Goal: Task Accomplishment & Management: Use online tool/utility

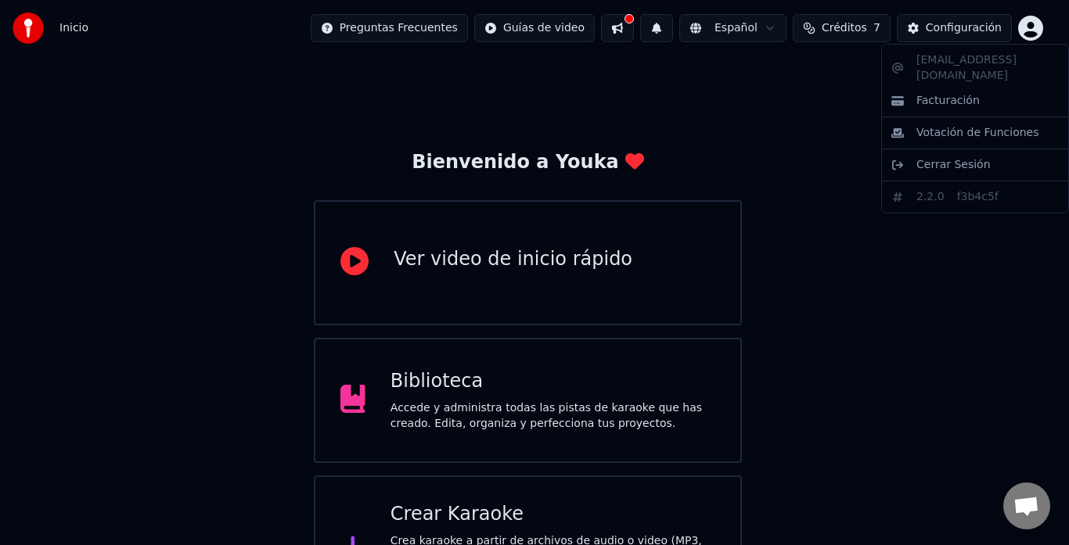
click at [1029, 25] on html "Inicio Preguntas Frecuentes Guías de video Español Créditos 7 Configuración Bie…" at bounding box center [534, 311] width 1069 height 623
click at [813, 136] on html "Inicio Preguntas Frecuentes Guías de video Español Créditos 7 Configuración Bie…" at bounding box center [534, 311] width 1069 height 623
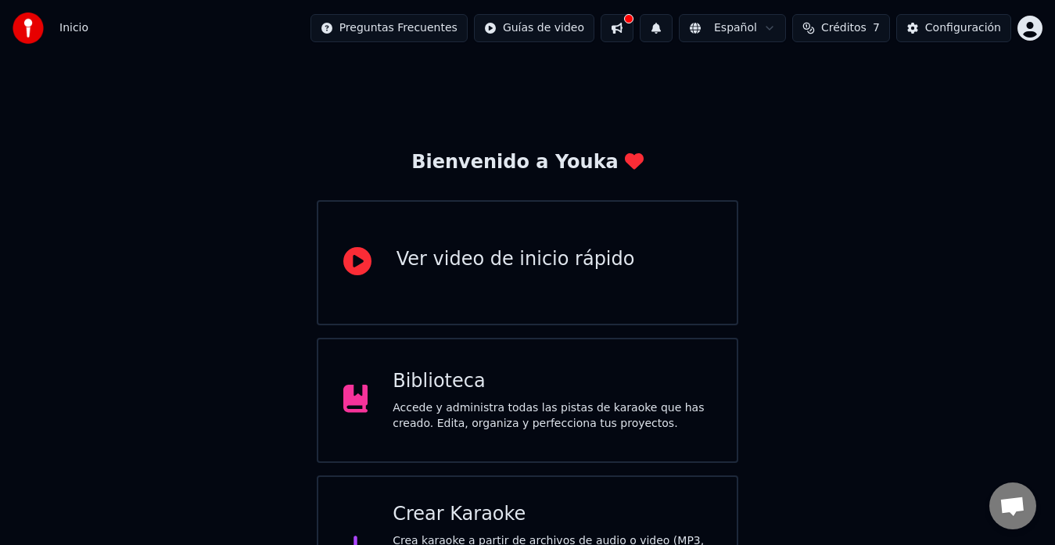
scroll to position [62, 0]
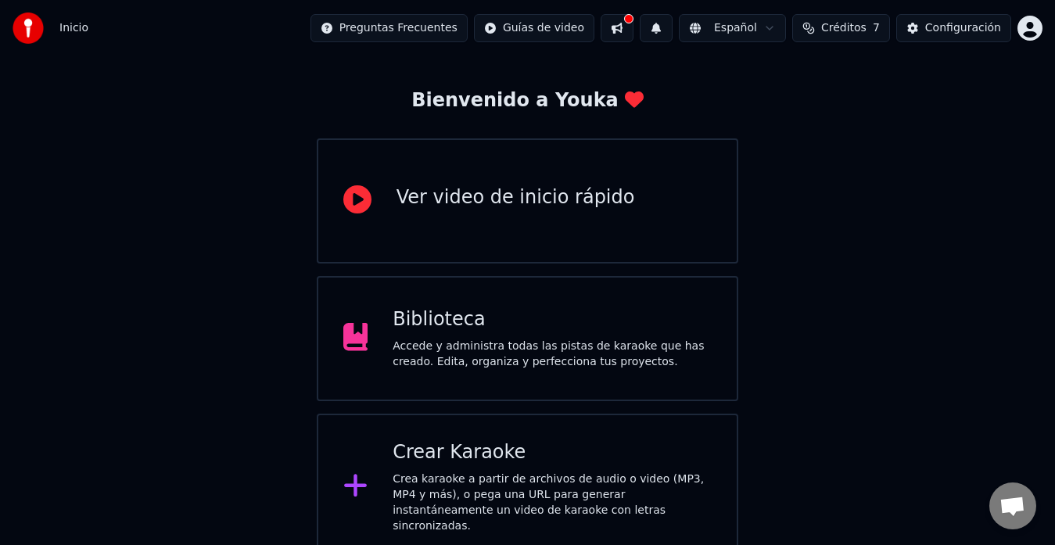
click at [572, 339] on div "Accede y administra todas las pistas de karaoke que has creado. Edita, organiza…" at bounding box center [552, 354] width 319 height 31
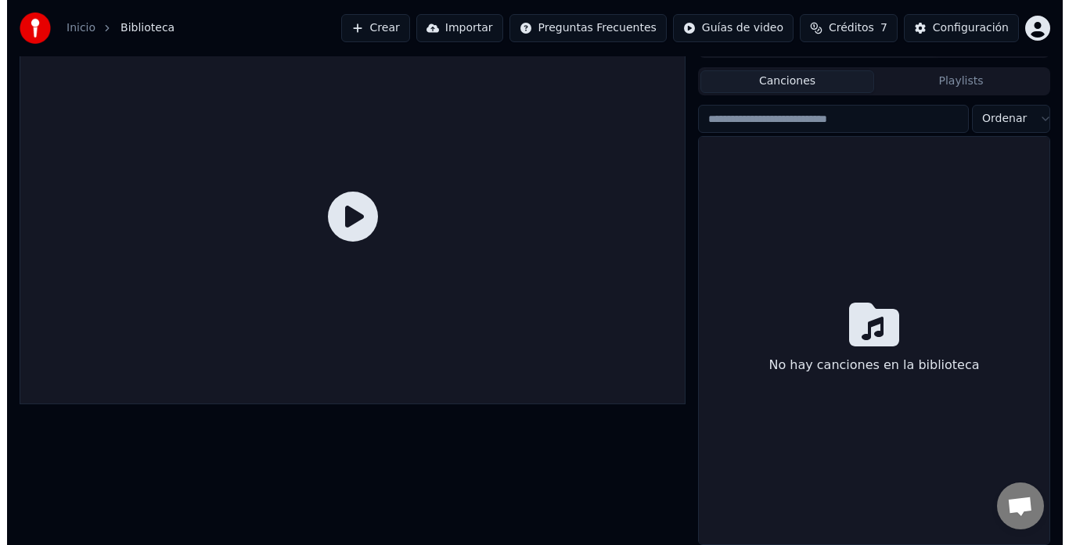
scroll to position [27, 0]
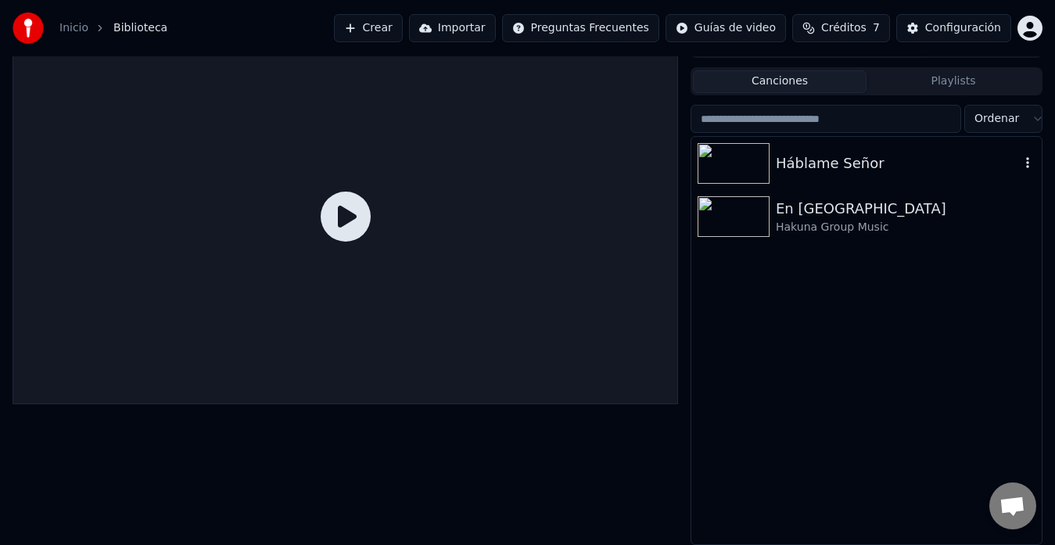
click at [789, 171] on div "Háblame Señor" at bounding box center [898, 164] width 244 height 22
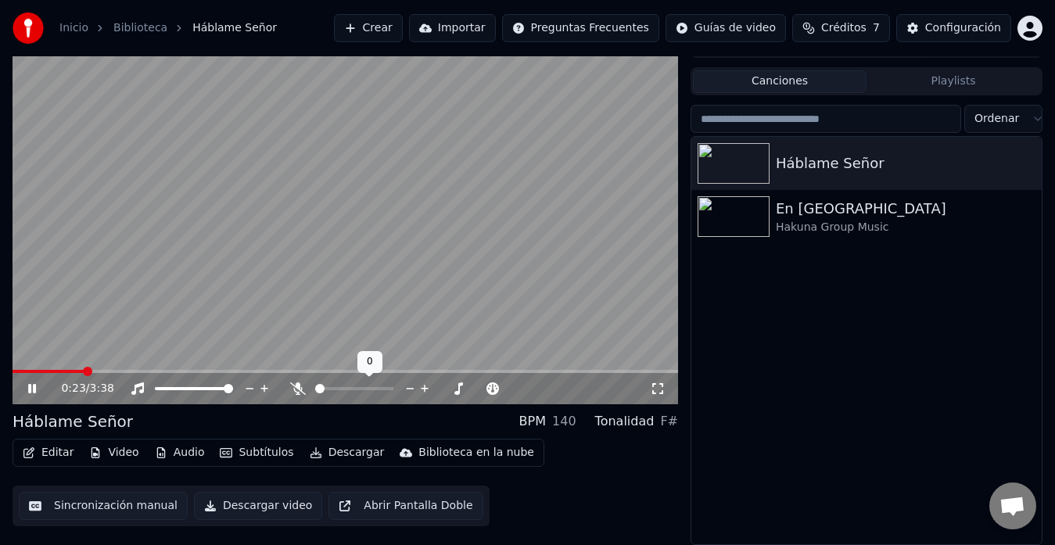
click at [323, 390] on span at bounding box center [319, 388] width 9 height 9
click at [325, 390] on span at bounding box center [354, 388] width 78 height 3
click at [325, 390] on span at bounding box center [329, 388] width 9 height 9
click at [323, 390] on span at bounding box center [319, 388] width 8 height 3
click at [323, 390] on span at bounding box center [326, 388] width 9 height 9
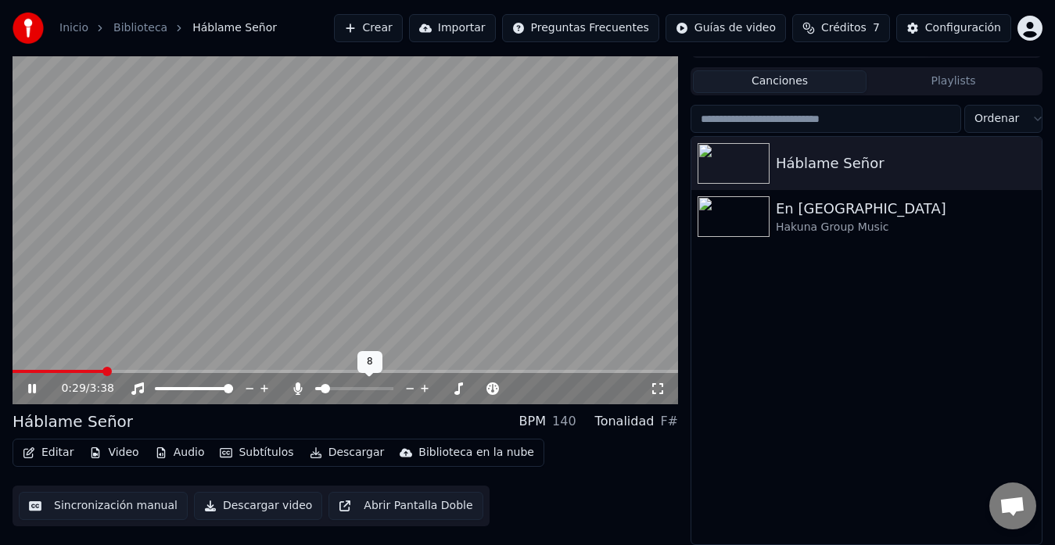
click at [322, 389] on span at bounding box center [318, 388] width 6 height 3
click at [322, 389] on span at bounding box center [325, 388] width 9 height 9
click at [321, 388] on span at bounding box center [325, 388] width 9 height 9
click at [298, 386] on icon at bounding box center [298, 389] width 9 height 13
click at [298, 386] on icon at bounding box center [298, 389] width 16 height 13
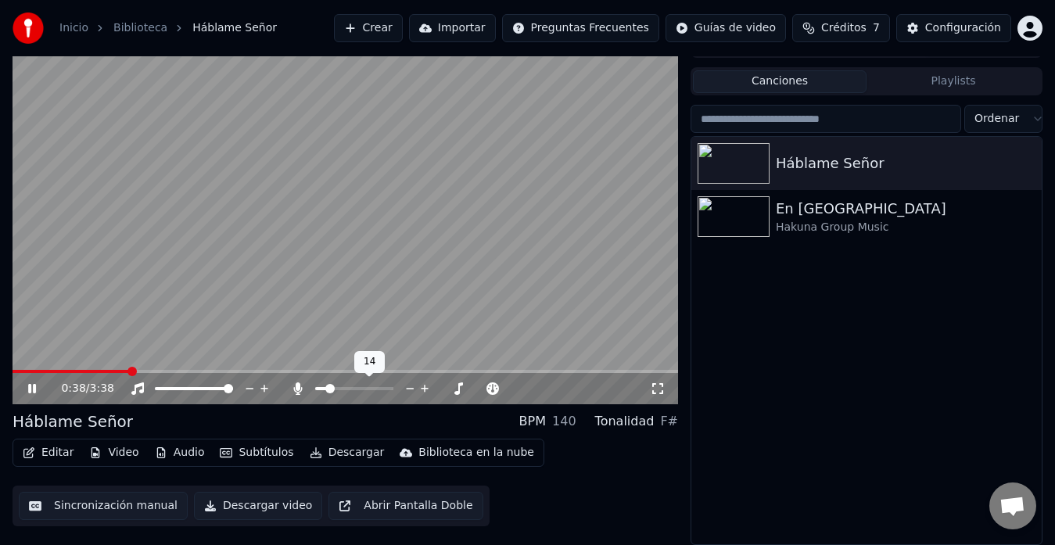
click at [326, 387] on span at bounding box center [320, 388] width 11 height 3
click at [321, 390] on span at bounding box center [325, 388] width 9 height 9
click at [368, 412] on div "Háblame Señor BPM 140 Tonalidad F#" at bounding box center [346, 422] width 666 height 22
click at [296, 386] on icon at bounding box center [298, 389] width 9 height 13
click at [296, 386] on icon at bounding box center [298, 389] width 16 height 13
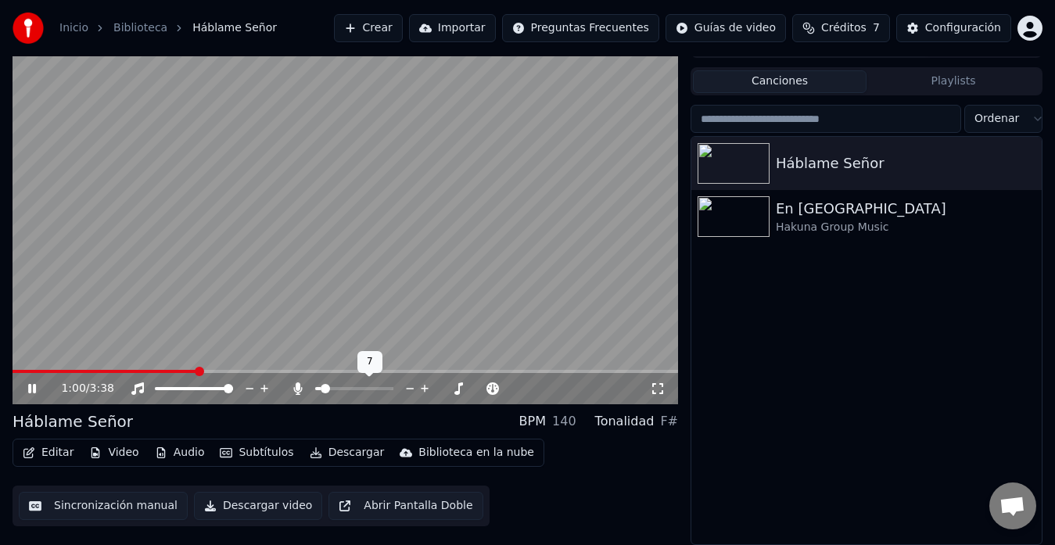
click at [321, 389] on span at bounding box center [317, 388] width 5 height 3
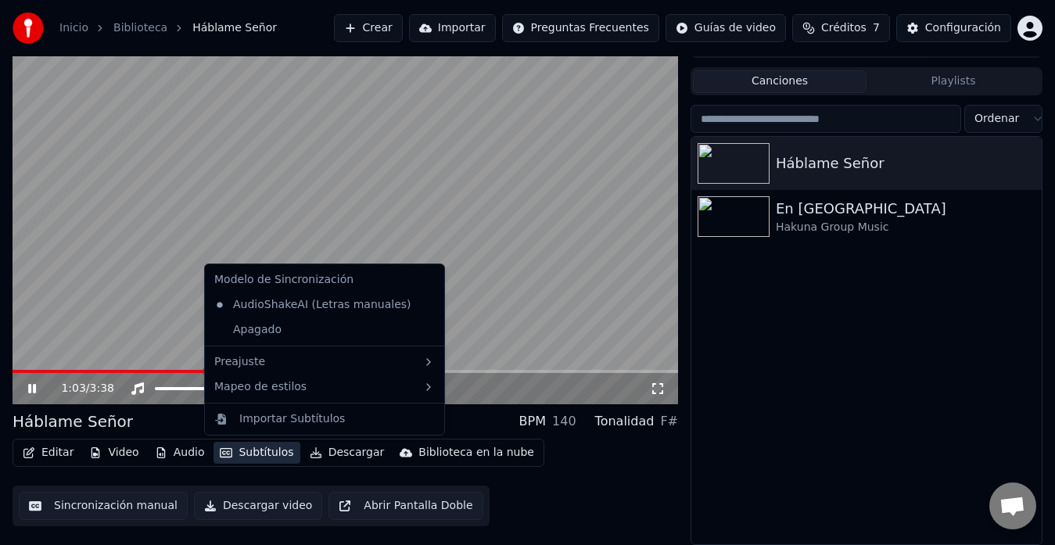
click at [243, 453] on button "Subtítulos" at bounding box center [257, 453] width 86 height 22
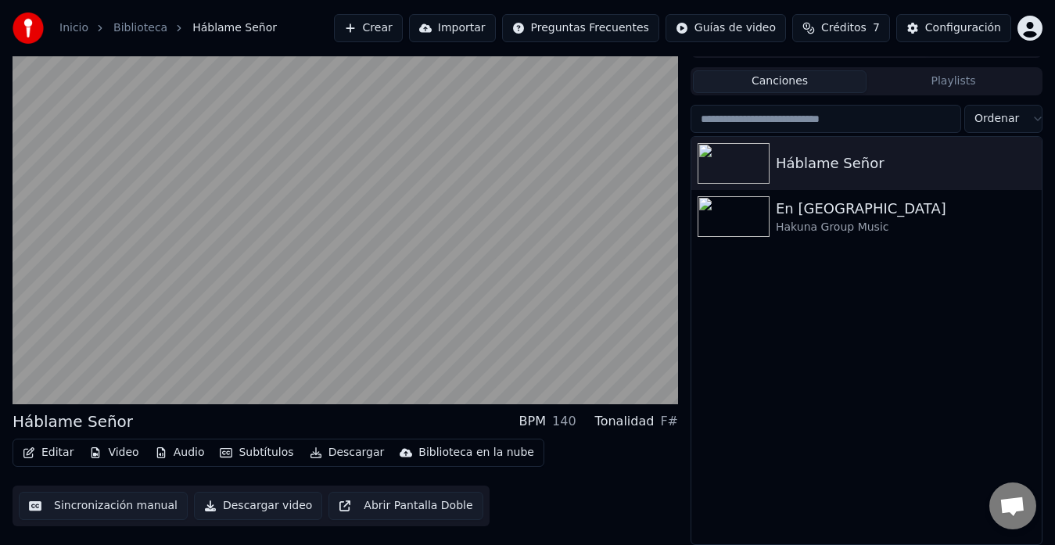
click at [450, 409] on div "Háblame Señor BPM 140 Tonalidad F# Editar Video Audio Subtítulos Descargar Bibl…" at bounding box center [346, 288] width 666 height 516
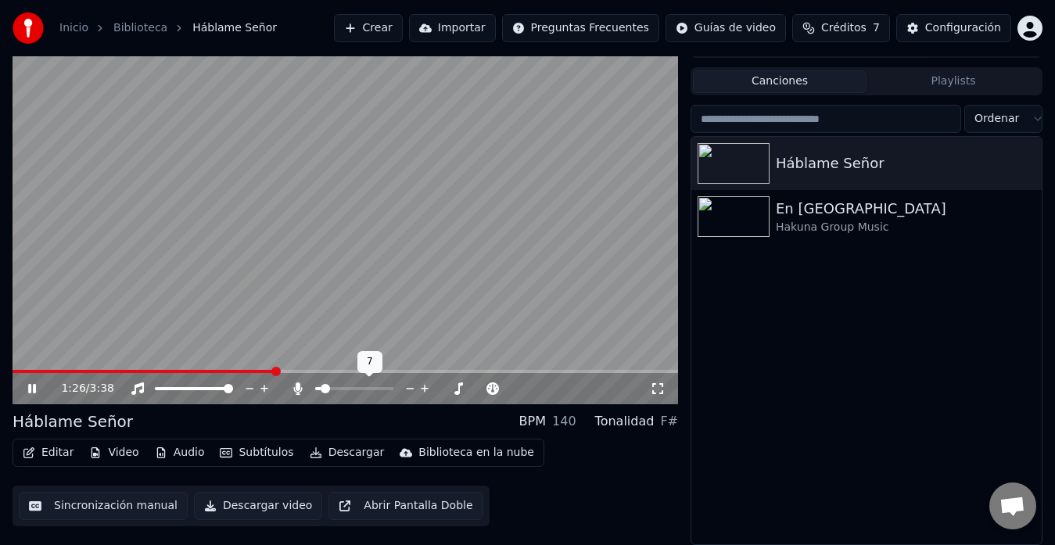
click at [326, 388] on span at bounding box center [325, 388] width 9 height 9
click at [329, 388] on span at bounding box center [325, 388] width 9 height 9
click at [323, 390] on span at bounding box center [354, 388] width 78 height 3
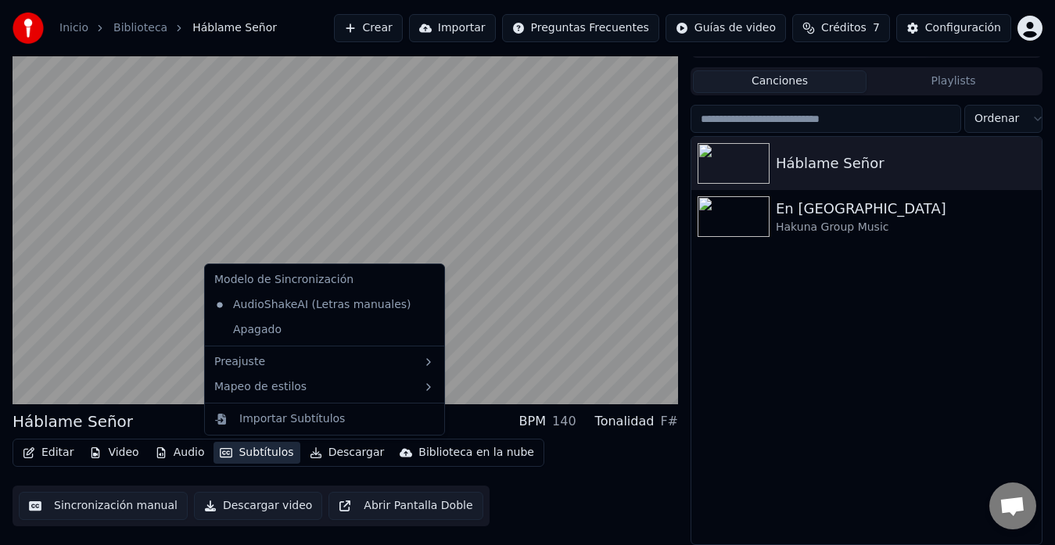
click at [250, 452] on button "Subtítulos" at bounding box center [257, 453] width 86 height 22
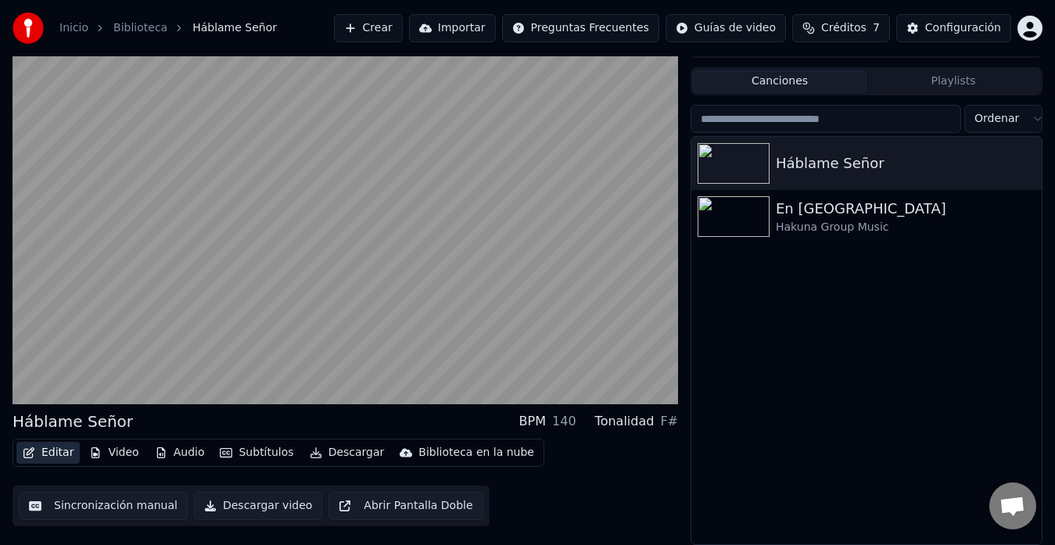
click at [48, 453] on button "Editar" at bounding box center [47, 453] width 63 height 22
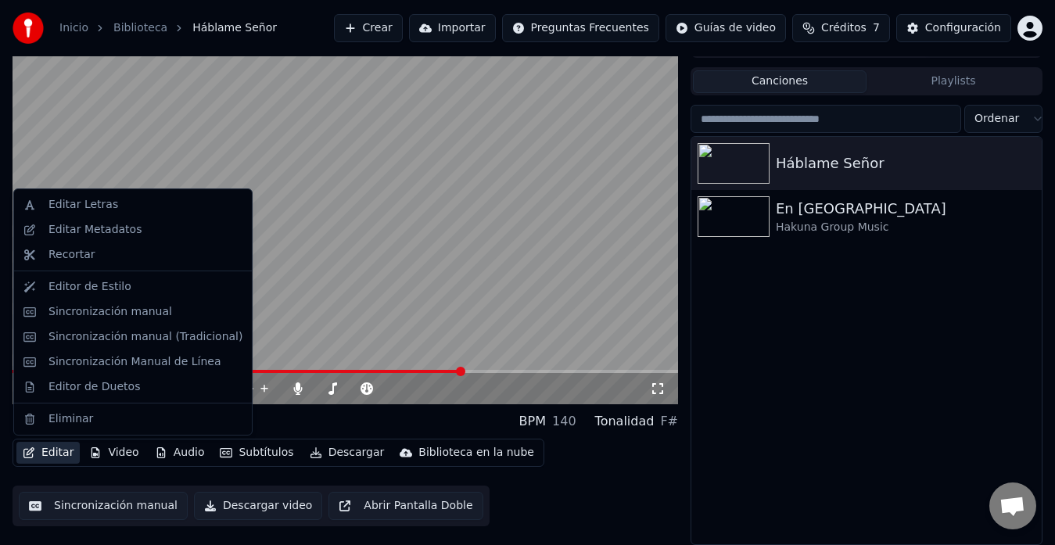
click at [34, 451] on icon "button" at bounding box center [29, 452] width 13 height 11
click at [101, 214] on div "Editar Letras" at bounding box center [133, 204] width 232 height 25
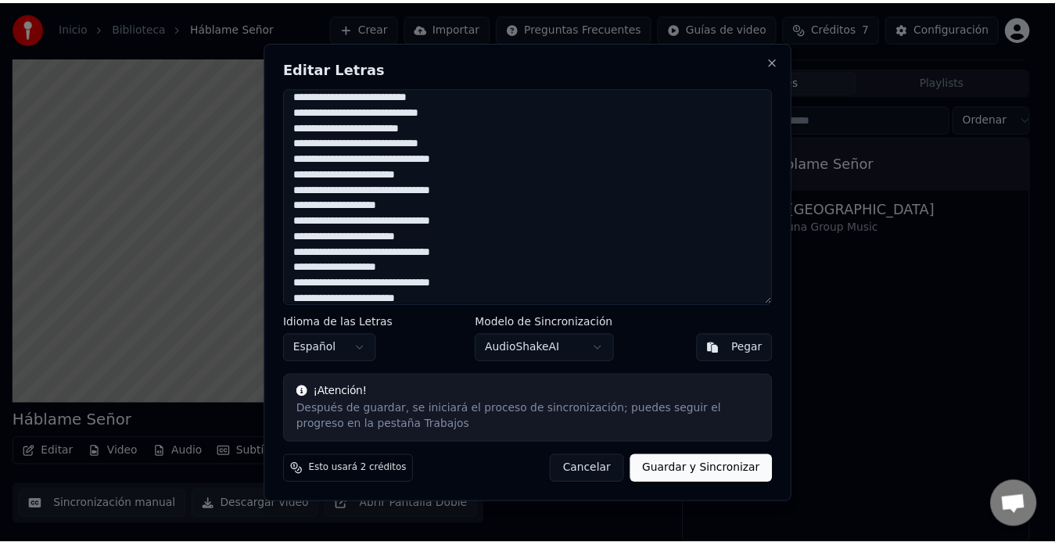
scroll to position [140, 0]
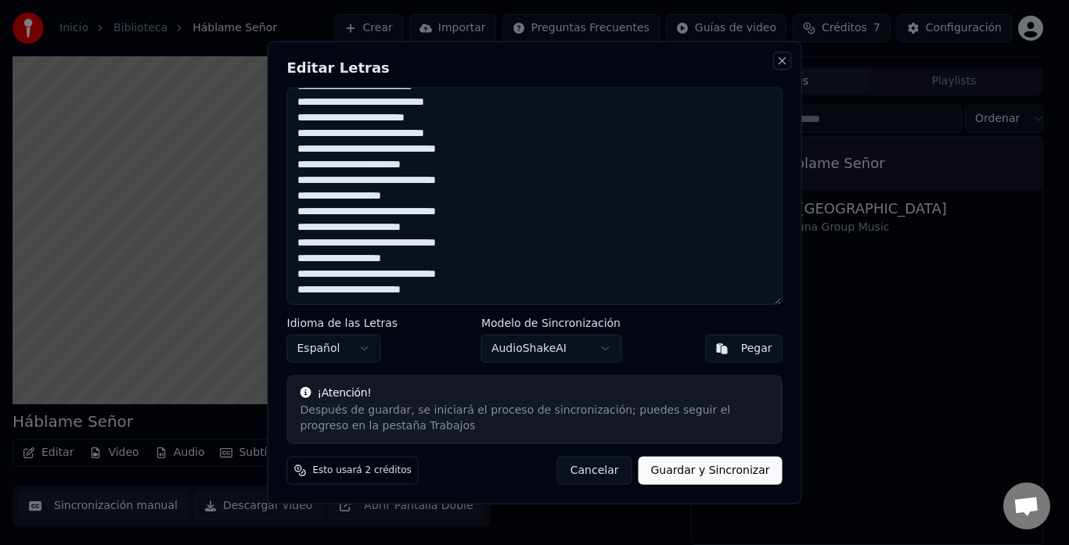
click at [782, 60] on button "Close" at bounding box center [782, 60] width 13 height 13
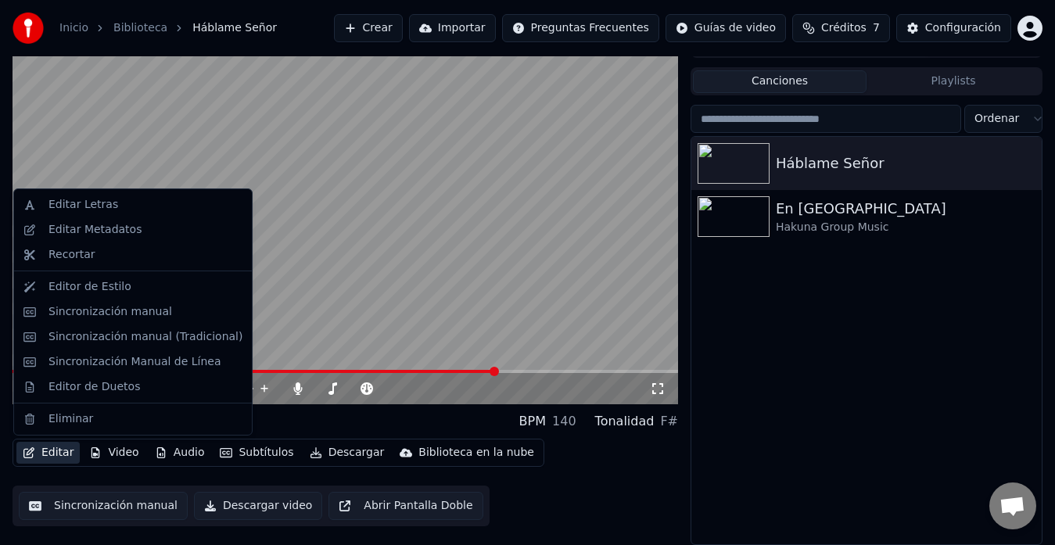
click at [60, 458] on button "Editar" at bounding box center [47, 453] width 63 height 22
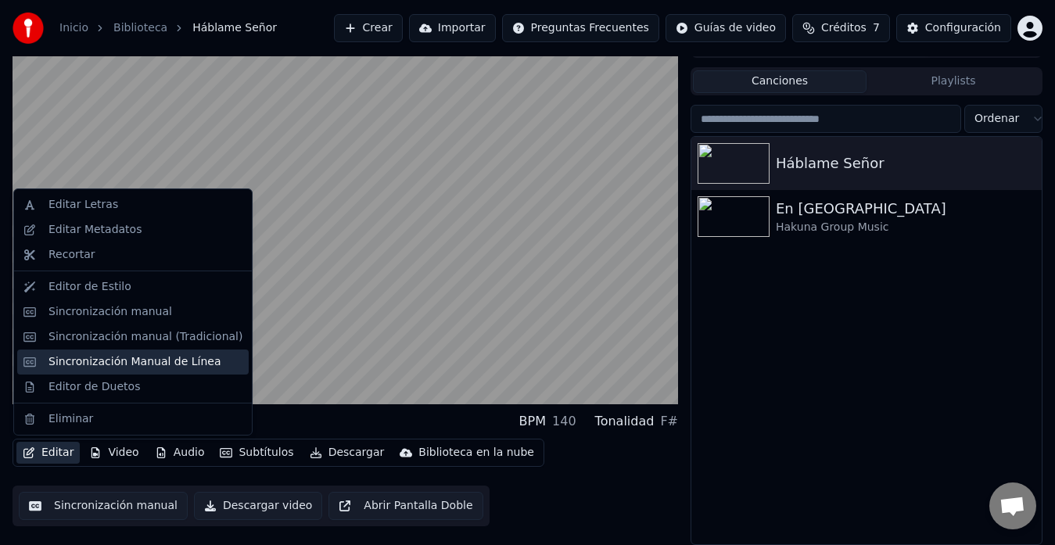
click at [134, 364] on div "Sincronización Manual de Línea" at bounding box center [135, 362] width 173 height 16
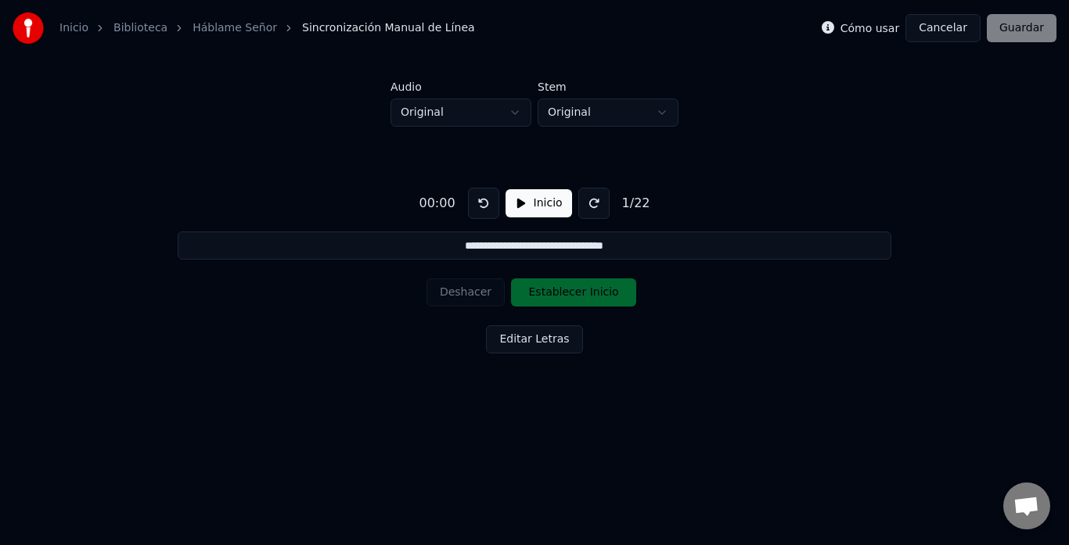
click at [510, 207] on button "Inicio" at bounding box center [538, 203] width 66 height 28
click at [508, 207] on button "Pausar" at bounding box center [538, 203] width 74 height 28
click at [955, 32] on button "Cancelar" at bounding box center [942, 28] width 75 height 28
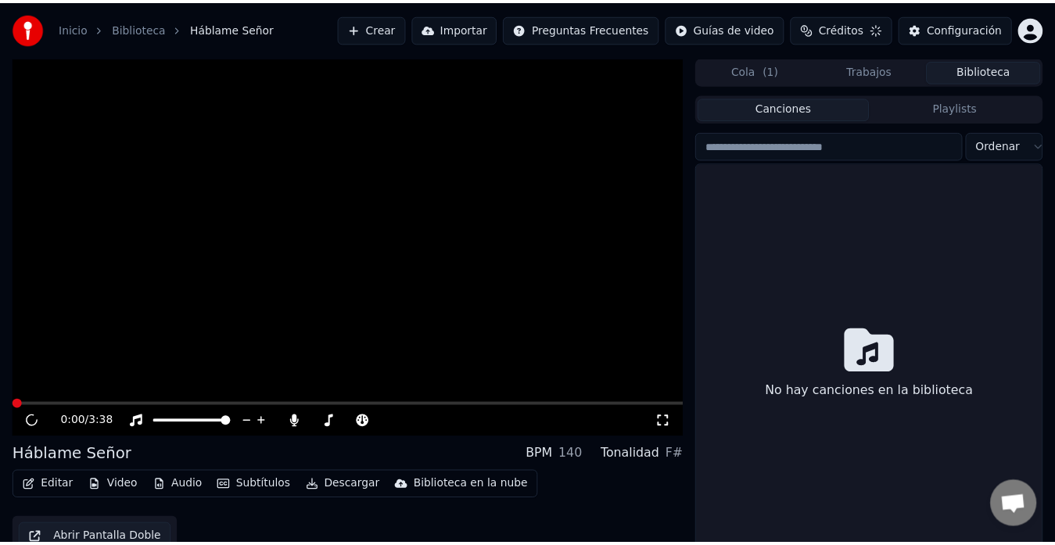
scroll to position [27, 0]
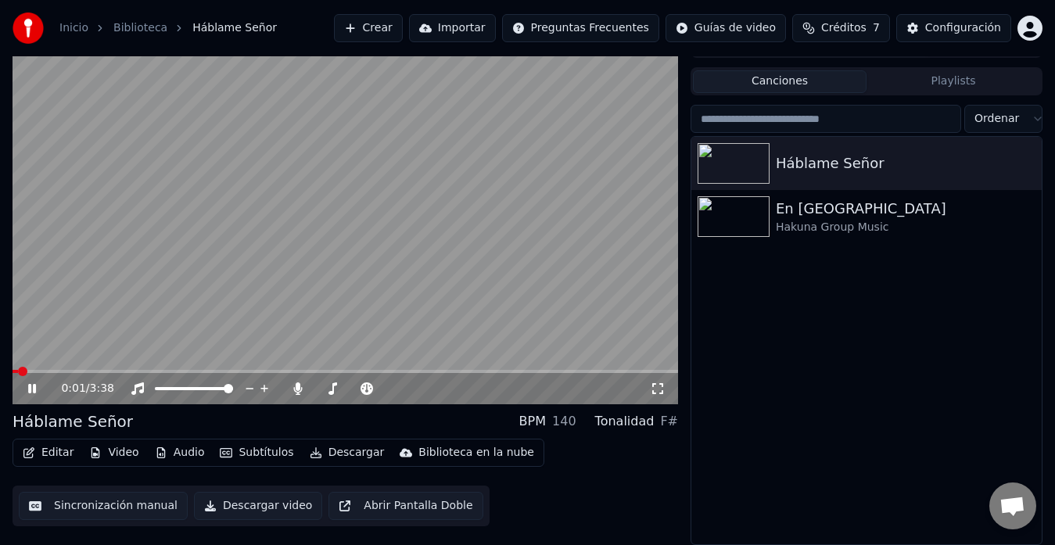
click at [50, 447] on button "Editar" at bounding box center [47, 453] width 63 height 22
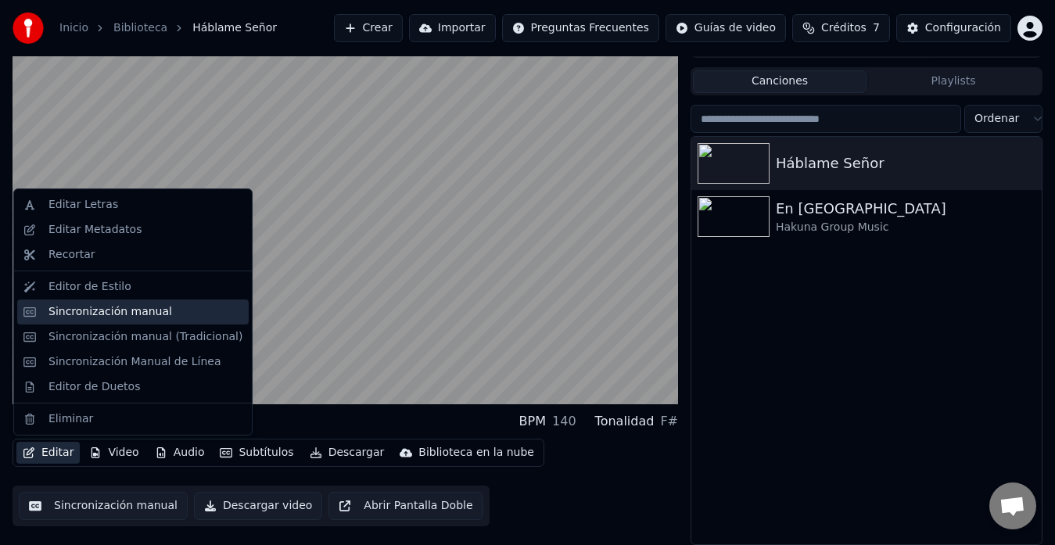
click at [128, 318] on div "Sincronización manual" at bounding box center [111, 312] width 124 height 16
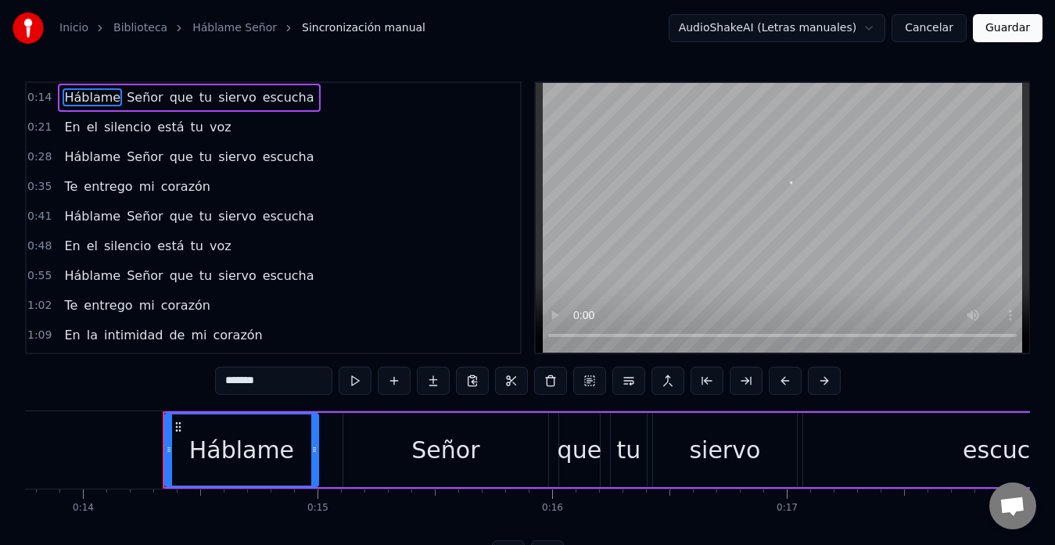
scroll to position [0, 3286]
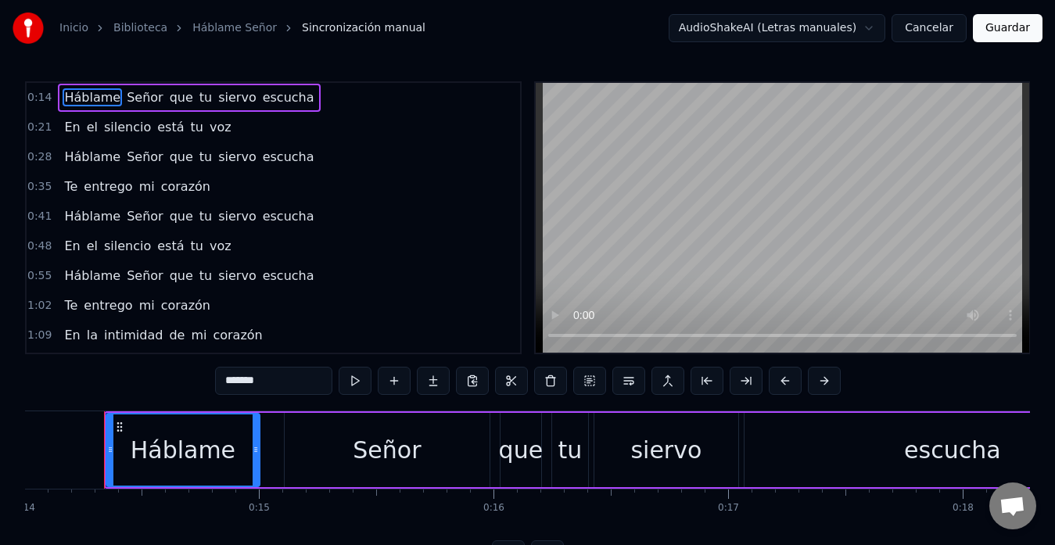
click at [352, 379] on button at bounding box center [355, 381] width 33 height 28
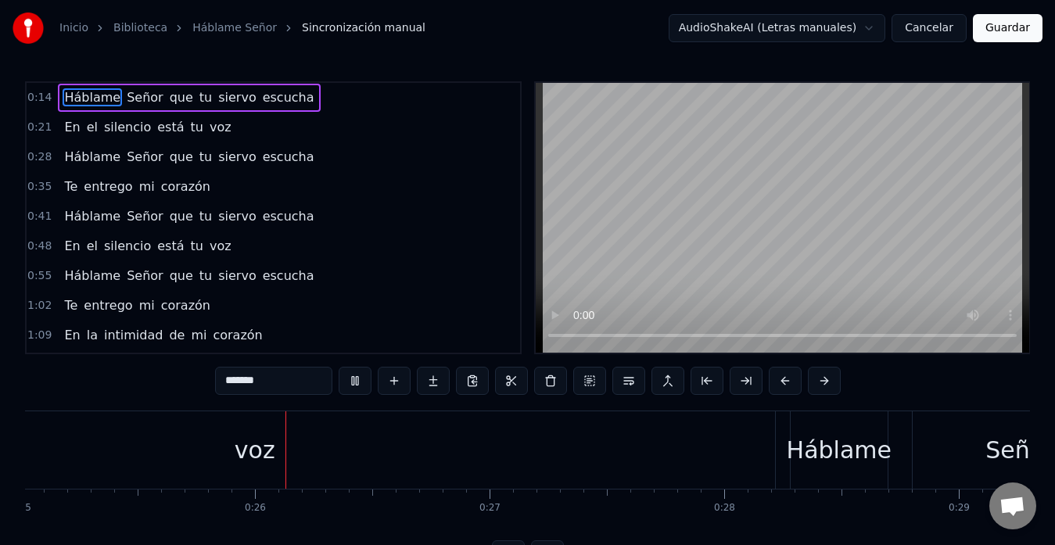
scroll to position [0, 5919]
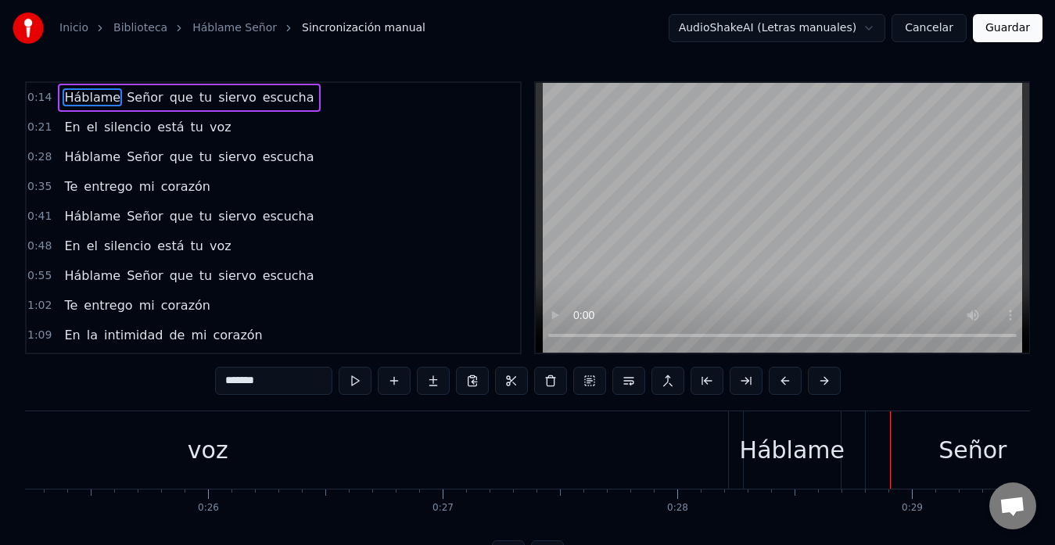
drag, startPoint x: 751, startPoint y: 448, endPoint x: 728, endPoint y: 451, distance: 22.8
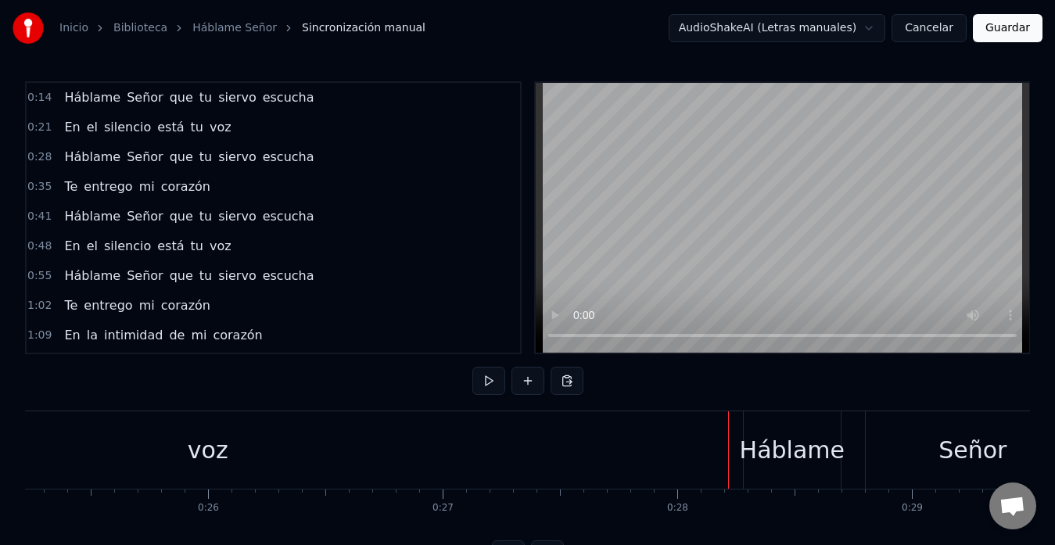
click at [722, 451] on div "voz" at bounding box center [208, 449] width 1040 height 77
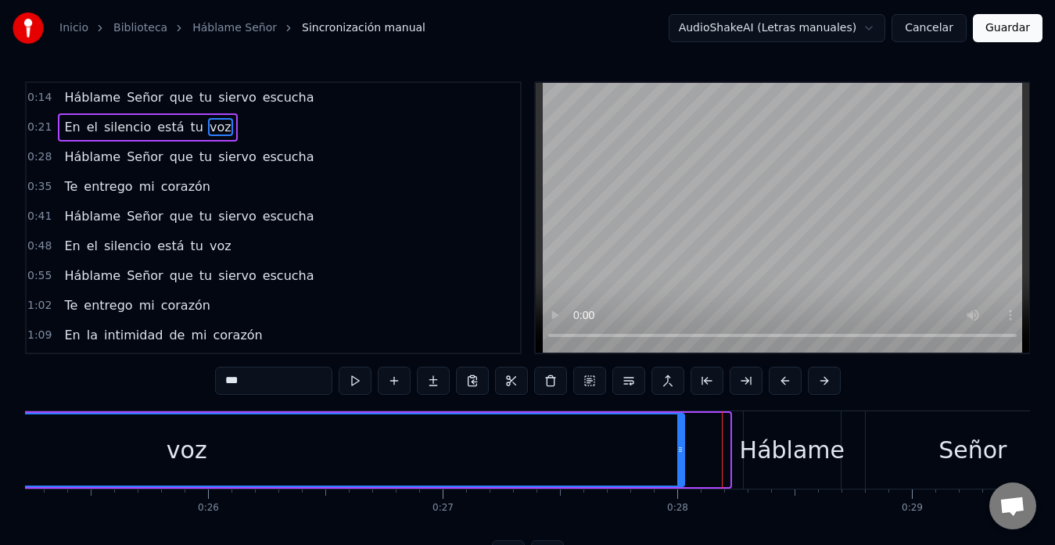
drag, startPoint x: 728, startPoint y: 451, endPoint x: 682, endPoint y: 454, distance: 45.5
click at [682, 454] on icon at bounding box center [680, 450] width 6 height 13
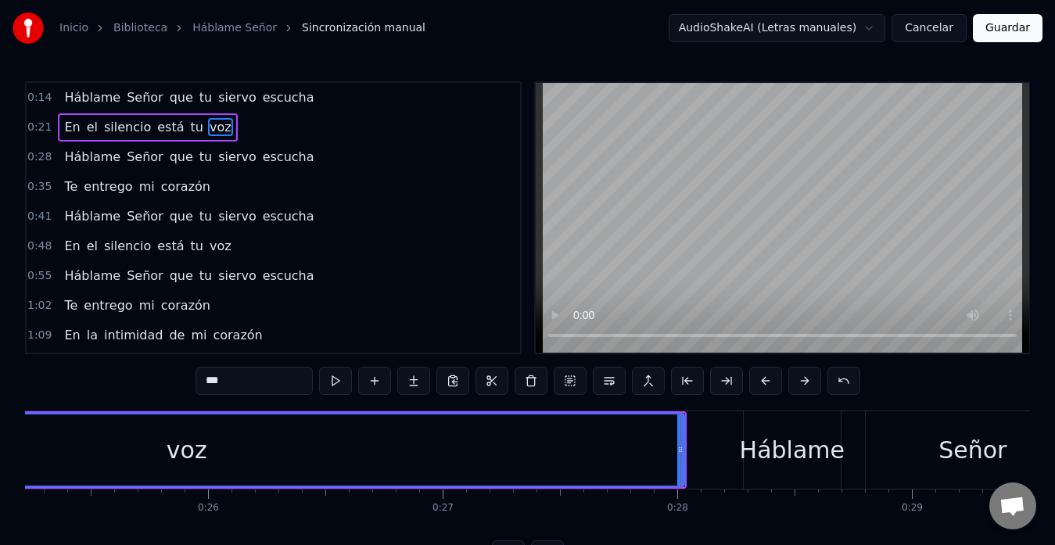
click at [772, 442] on div "Háblame" at bounding box center [792, 450] width 105 height 35
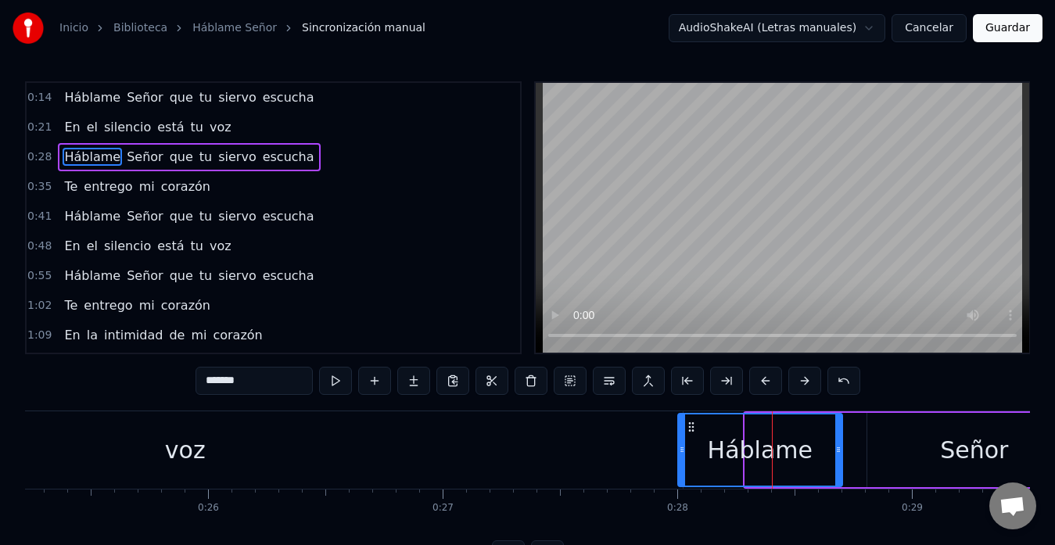
drag, startPoint x: 750, startPoint y: 449, endPoint x: 683, endPoint y: 450, distance: 67.3
click at [683, 450] on icon at bounding box center [682, 450] width 6 height 13
click at [493, 430] on div "voz" at bounding box center [185, 449] width 995 height 77
type input "***"
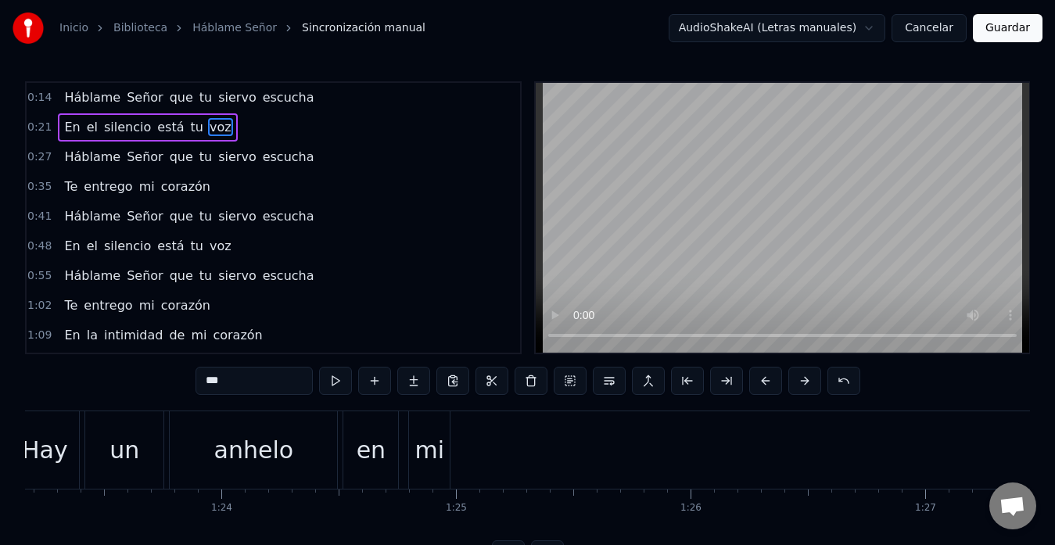
scroll to position [0, 19516]
click at [476, 438] on div "Hay un anhelo en mi corazón" at bounding box center [814, 449] width 1608 height 77
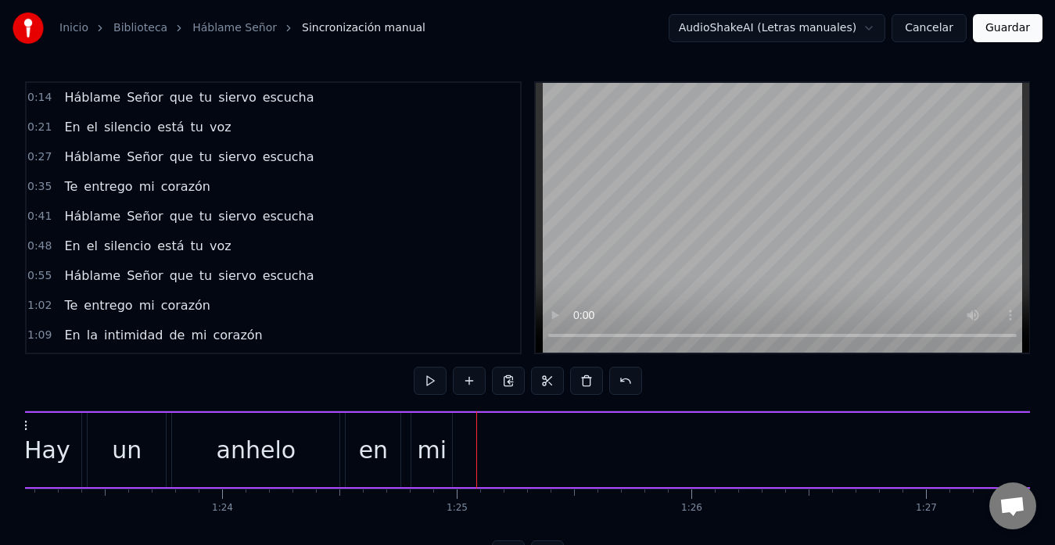
click at [341, 404] on div "0:14 Háblame Señor que tu siervo escucha 0:21 En el silencio está tu voz 0:27 H…" at bounding box center [527, 324] width 1005 height 487
click at [368, 433] on div "en" at bounding box center [373, 450] width 29 height 35
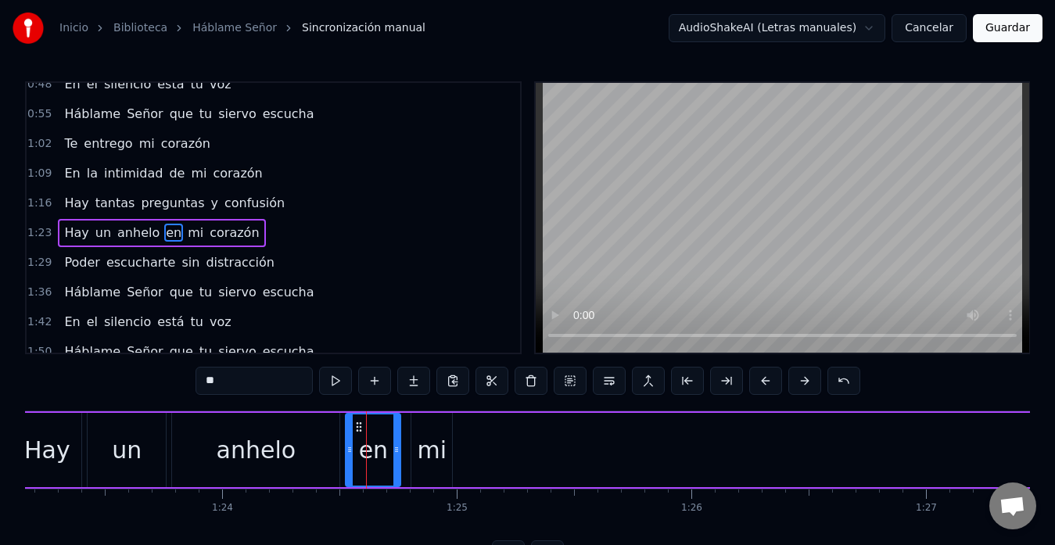
scroll to position [177, 0]
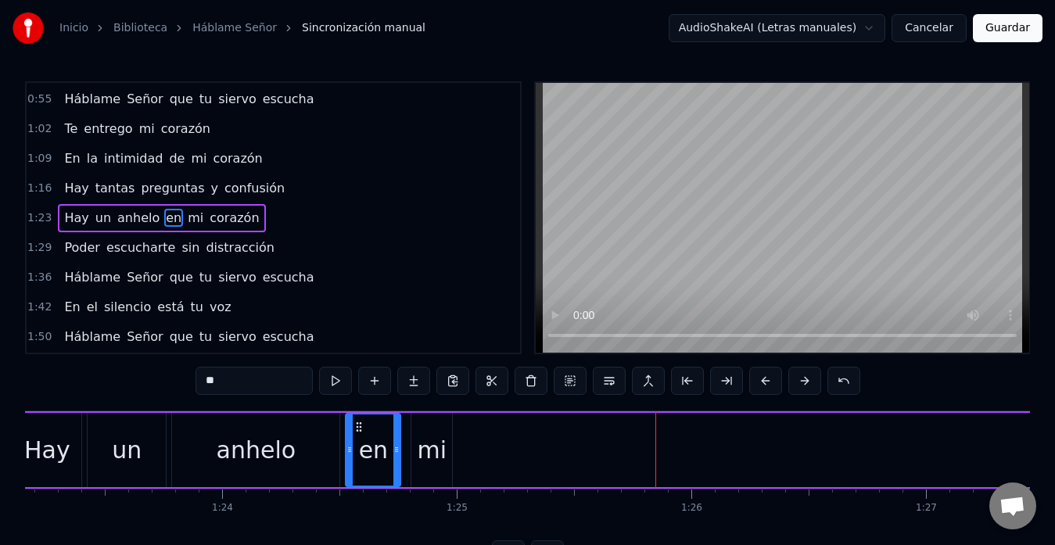
click at [422, 451] on div "mi" at bounding box center [433, 450] width 30 height 35
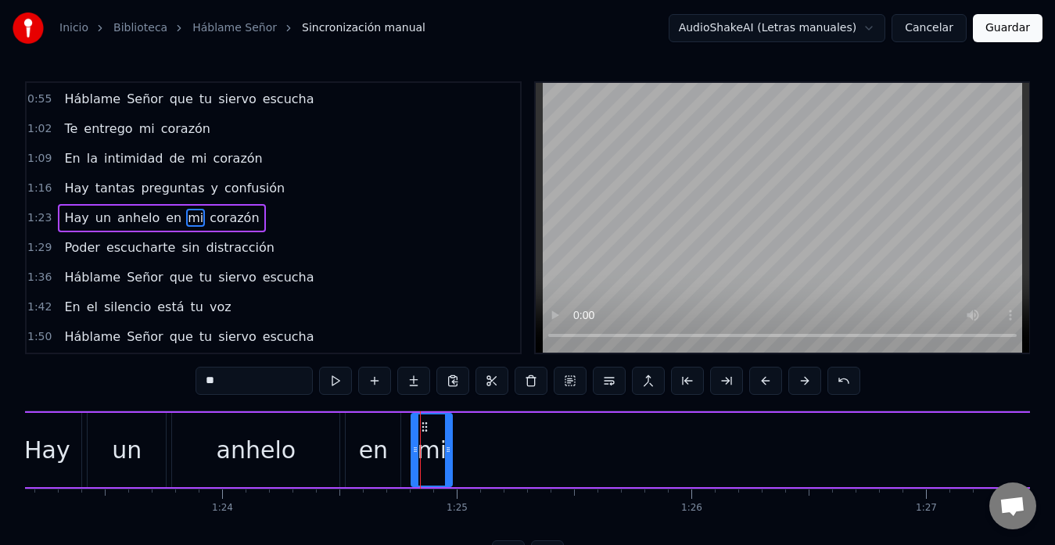
click at [186, 221] on span "mi" at bounding box center [195, 218] width 19 height 18
click at [186, 219] on span "mi" at bounding box center [195, 218] width 19 height 18
click at [240, 383] on input "**" at bounding box center [254, 381] width 117 height 28
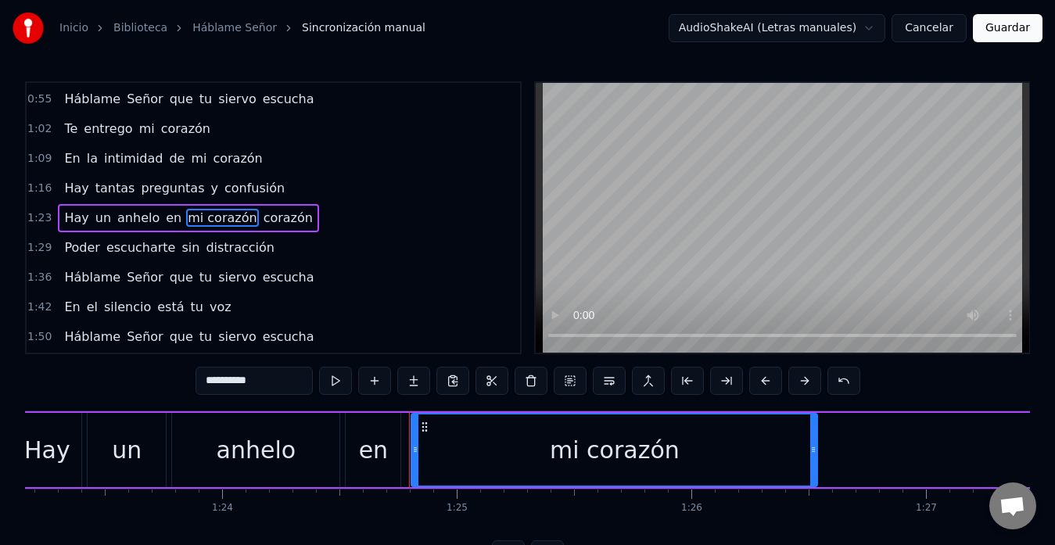
drag, startPoint x: 451, startPoint y: 451, endPoint x: 815, endPoint y: 477, distance: 365.4
click at [815, 477] on div at bounding box center [813, 450] width 6 height 71
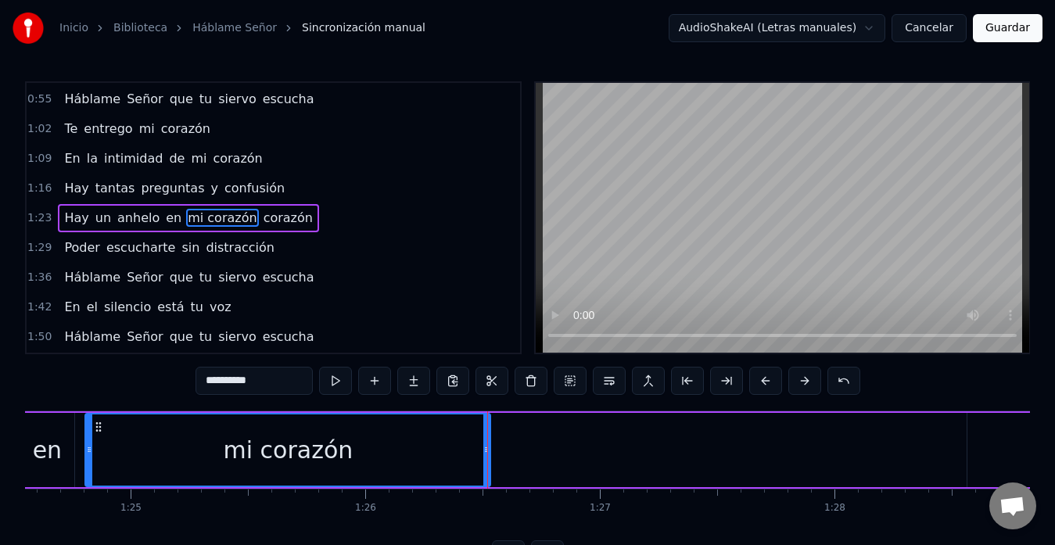
scroll to position [0, 19861]
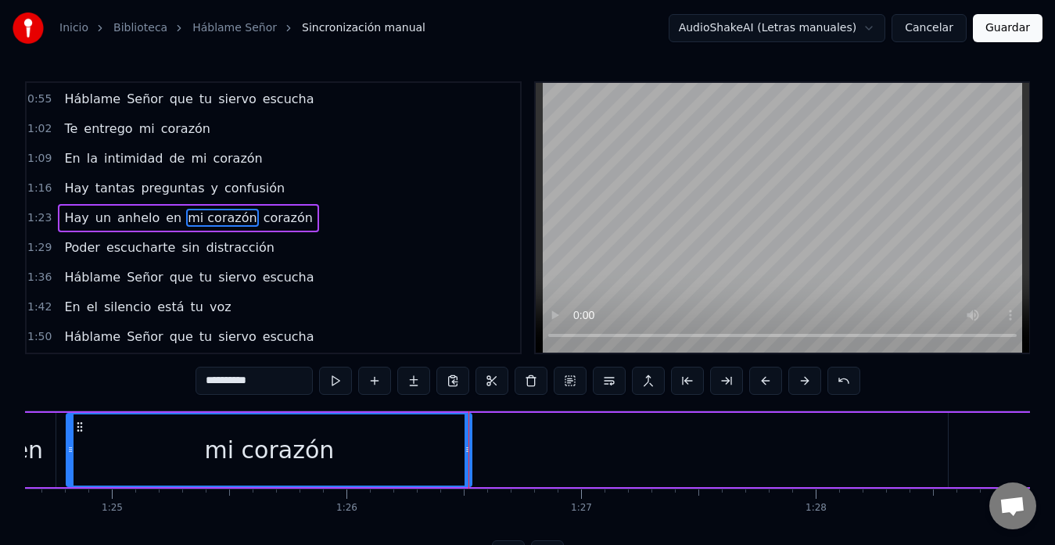
type input "**********"
drag, startPoint x: 469, startPoint y: 450, endPoint x: 710, endPoint y: 475, distance: 242.2
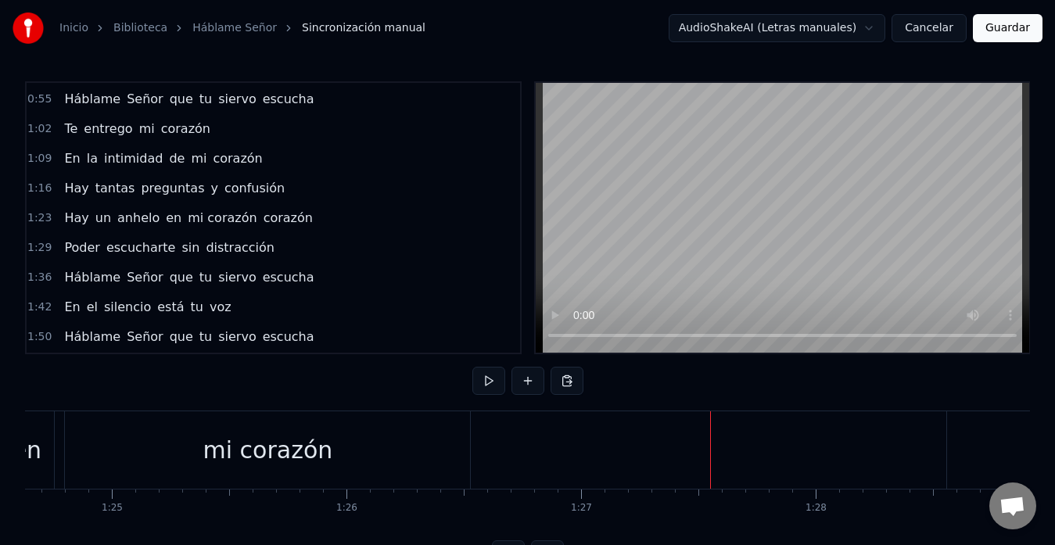
click at [465, 454] on div "mi corazón" at bounding box center [267, 449] width 405 height 77
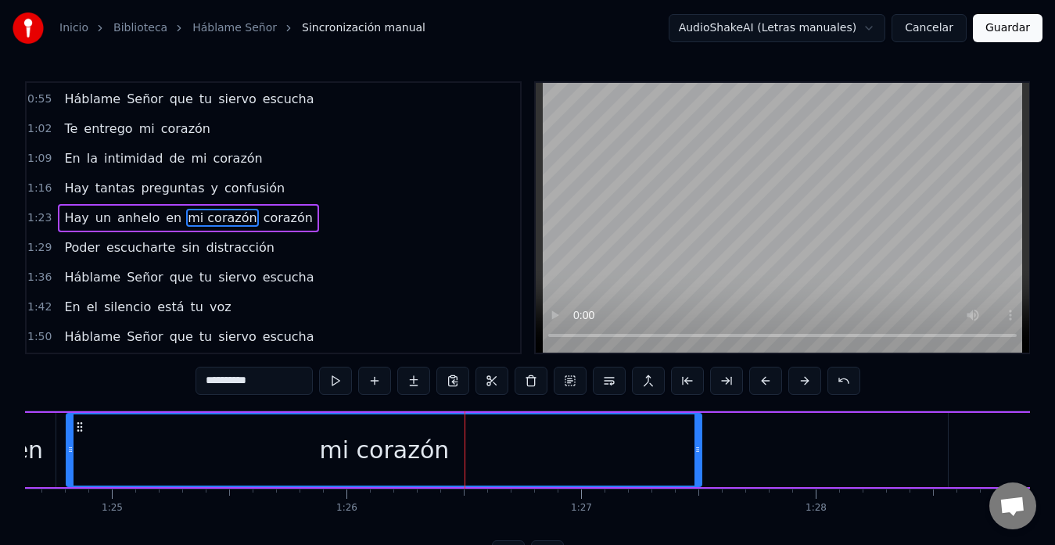
drag, startPoint x: 469, startPoint y: 451, endPoint x: 700, endPoint y: 453, distance: 230.8
click at [700, 453] on icon at bounding box center [698, 450] width 6 height 13
click at [289, 437] on div "mi corazón" at bounding box center [384, 450] width 634 height 71
click at [134, 452] on div "mi corazón" at bounding box center [384, 450] width 634 height 71
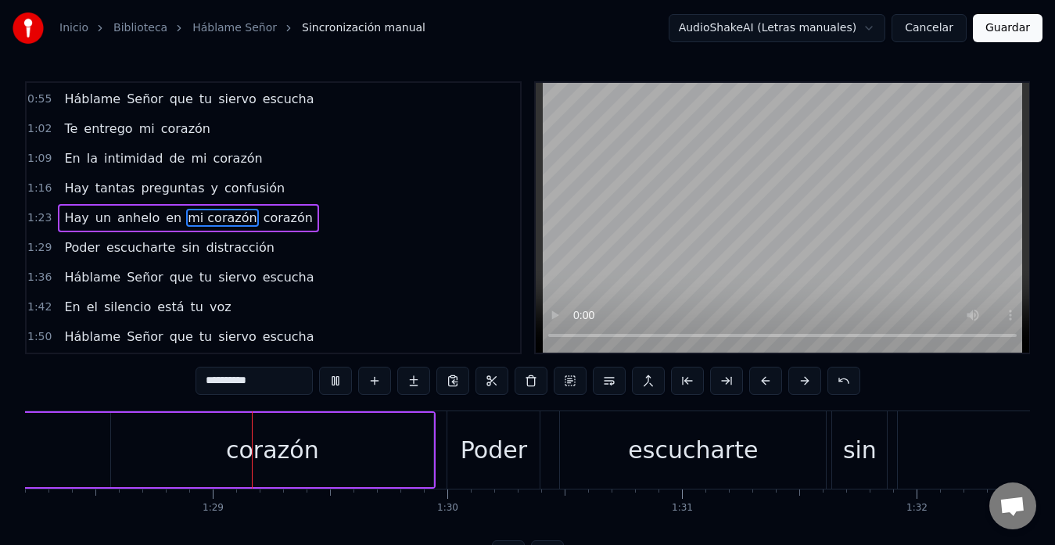
scroll to position [0, 20750]
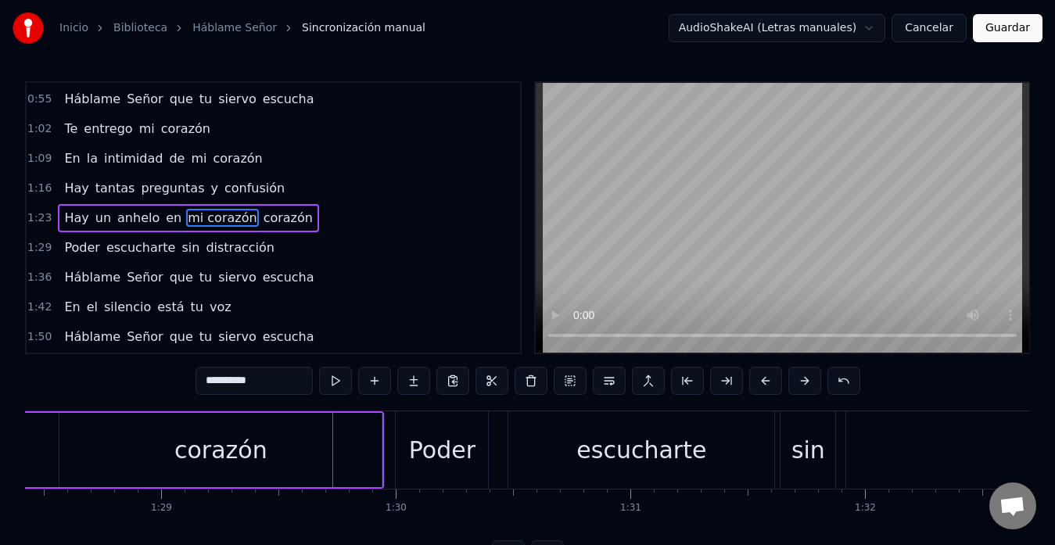
click at [268, 224] on span "corazón" at bounding box center [288, 218] width 52 height 18
type input "*******"
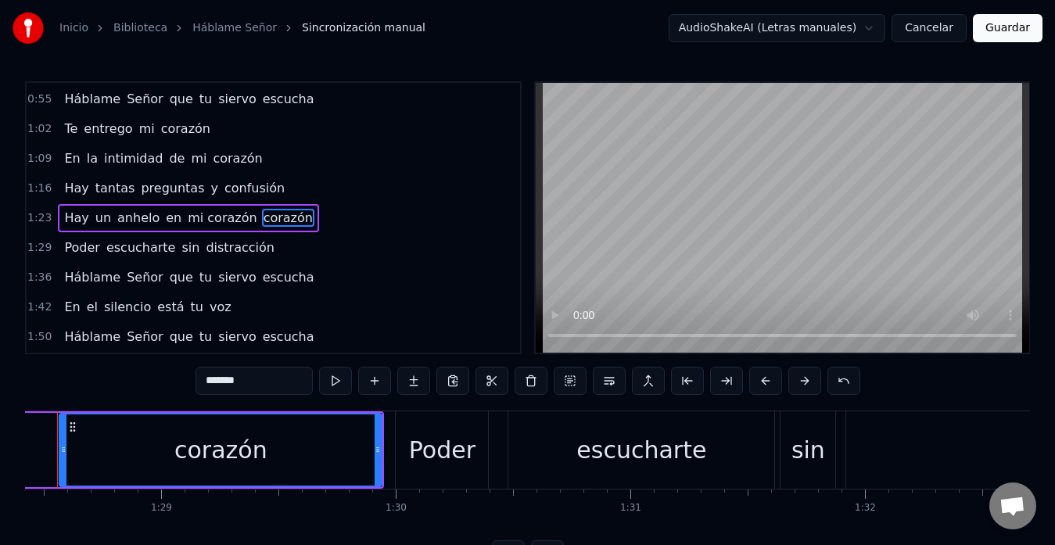
scroll to position [0, 20704]
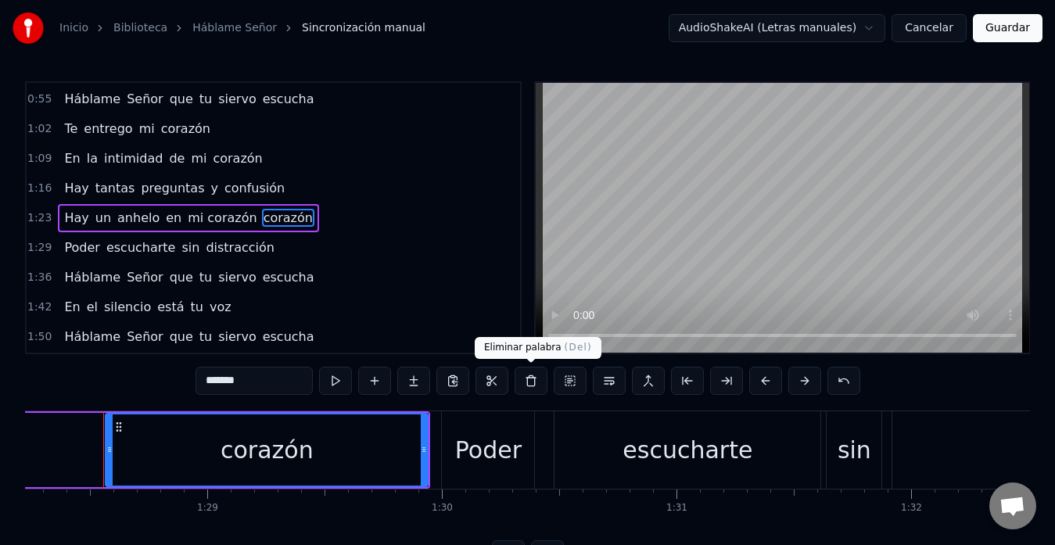
click at [534, 377] on button at bounding box center [531, 381] width 33 height 28
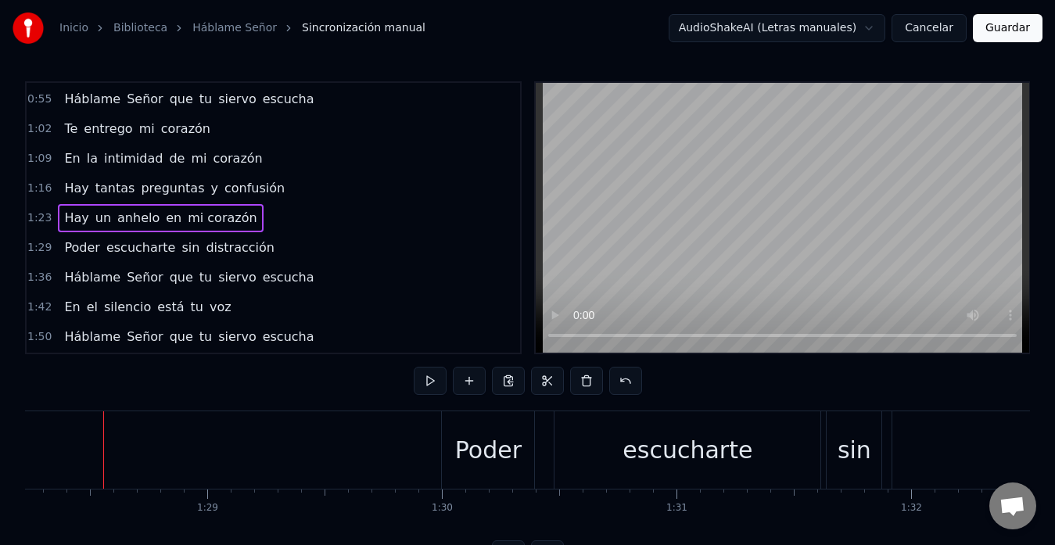
click at [421, 379] on button at bounding box center [430, 381] width 33 height 28
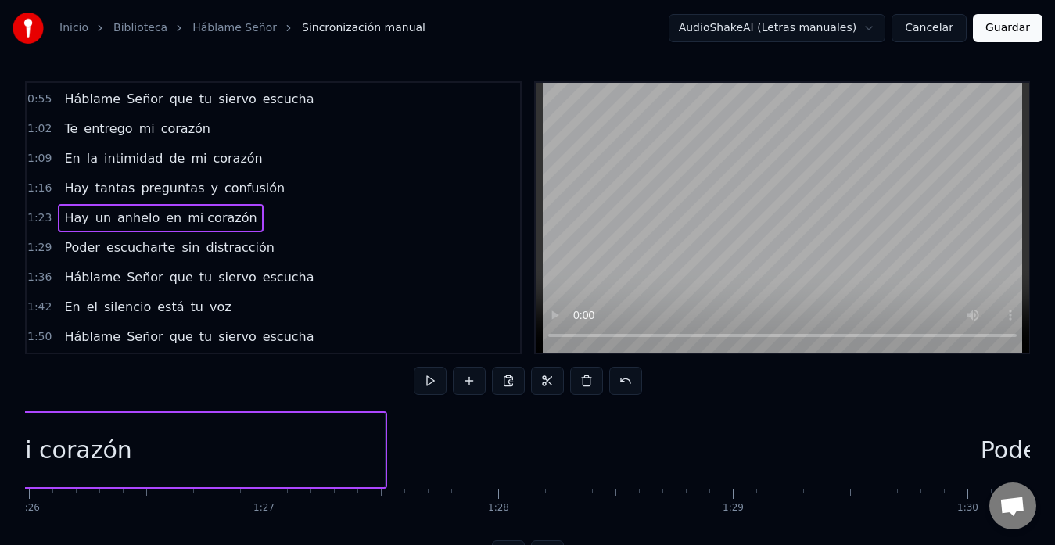
scroll to position [0, 20181]
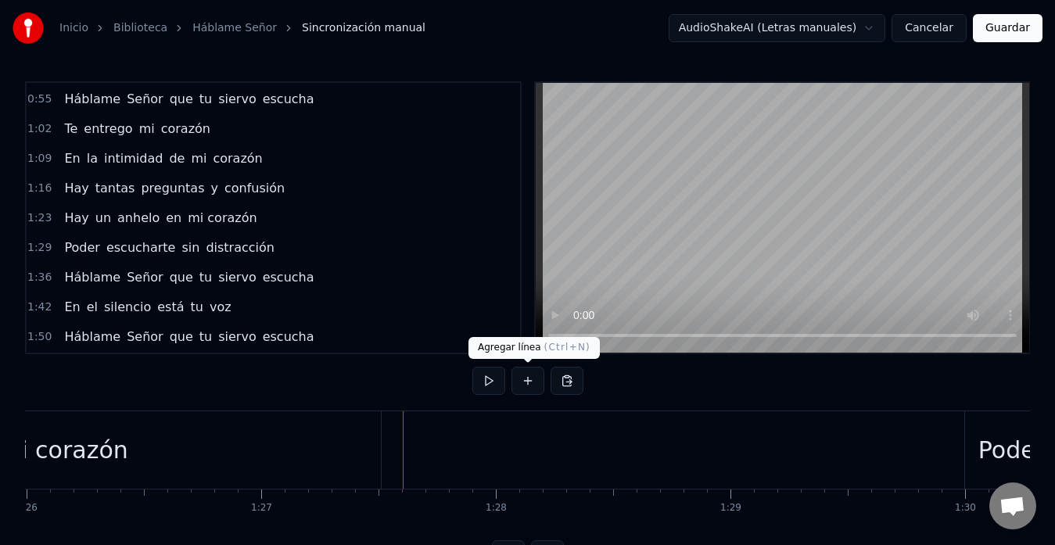
click at [523, 383] on button at bounding box center [528, 381] width 33 height 28
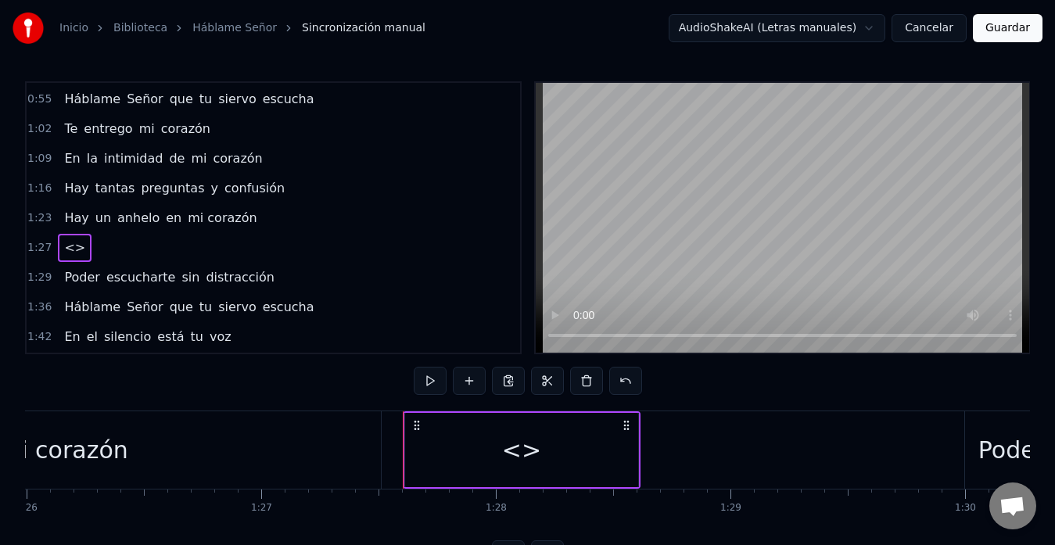
click at [516, 455] on div "<>" at bounding box center [521, 450] width 39 height 35
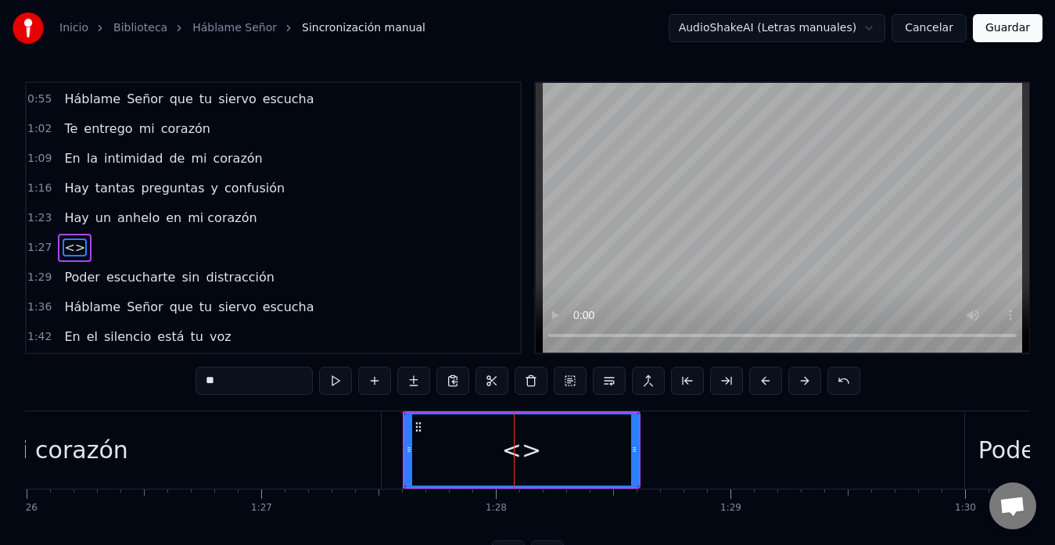
scroll to position [207, 0]
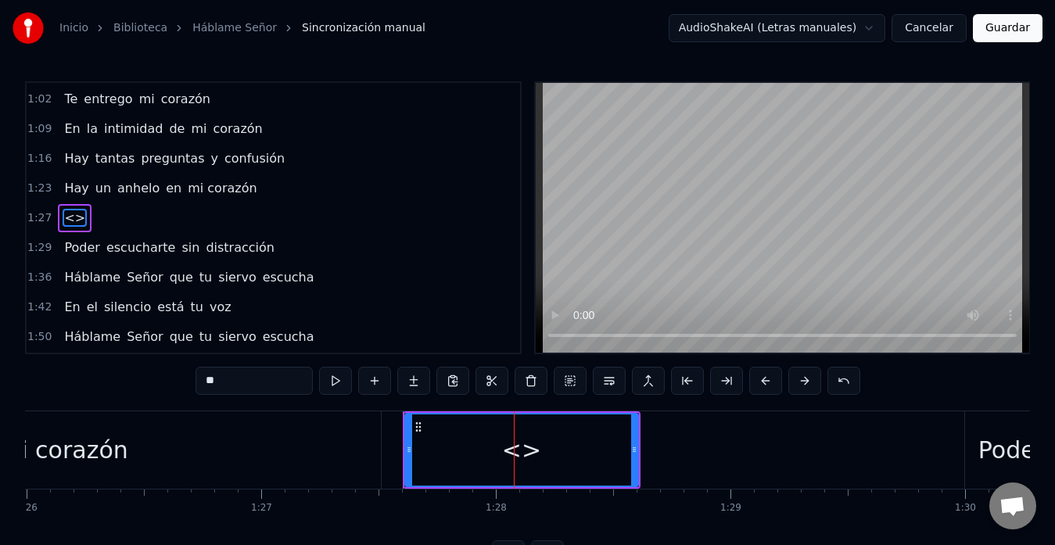
click at [225, 387] on input "**" at bounding box center [254, 381] width 117 height 28
type input "*"
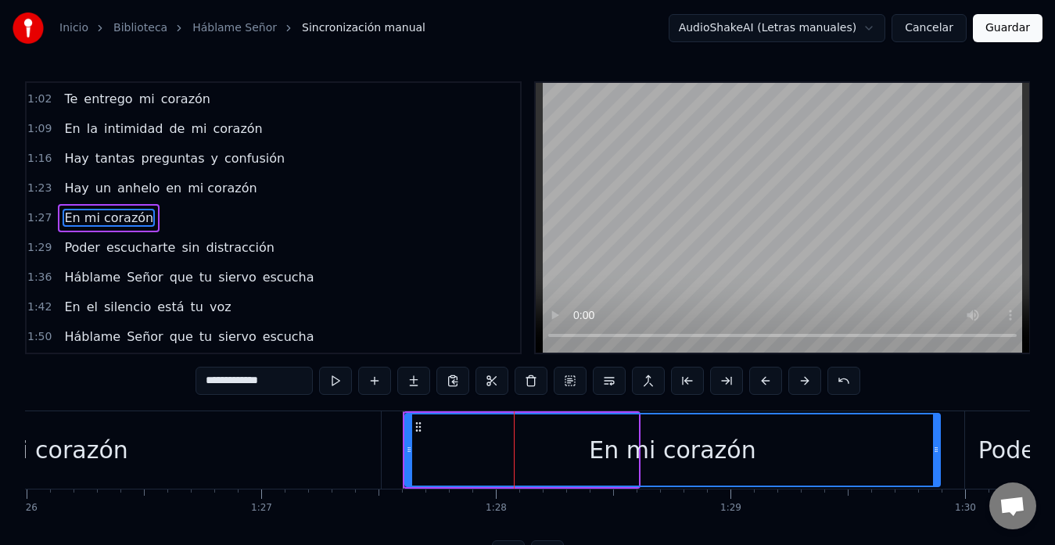
drag, startPoint x: 634, startPoint y: 455, endPoint x: 936, endPoint y: 460, distance: 302.0
click at [936, 460] on div at bounding box center [936, 450] width 6 height 71
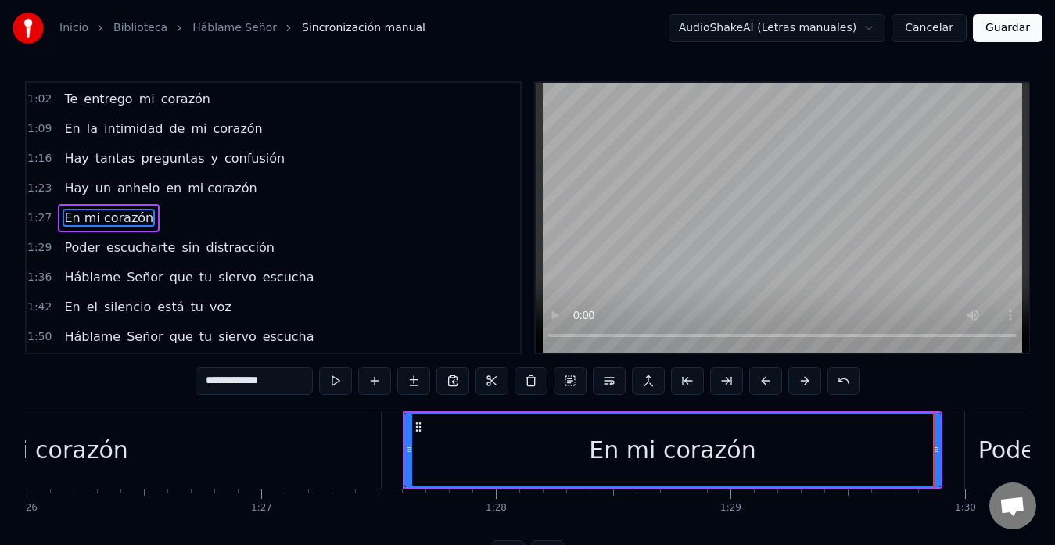
click at [327, 445] on div "mi corazón" at bounding box center [63, 449] width 636 height 77
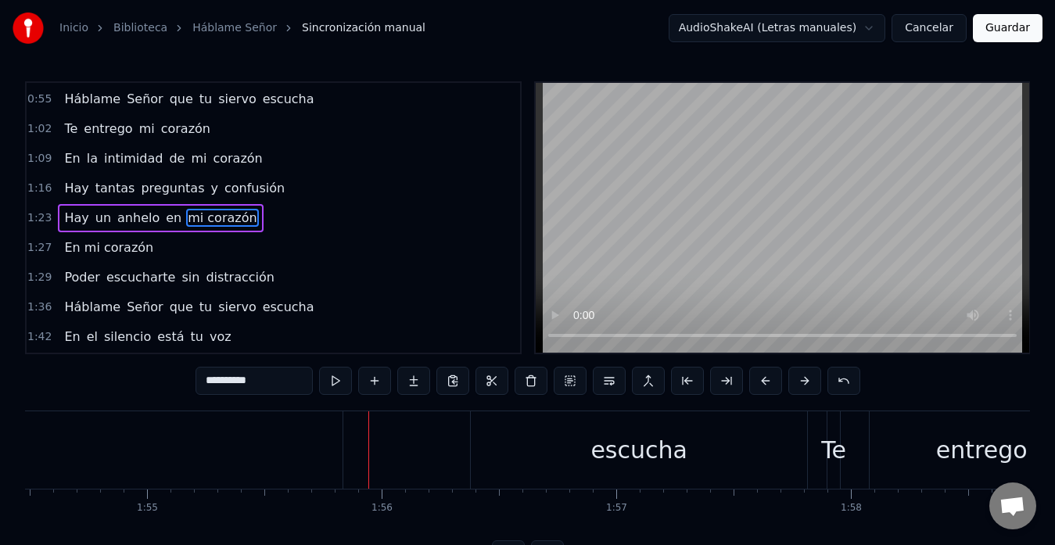
scroll to position [0, 26926]
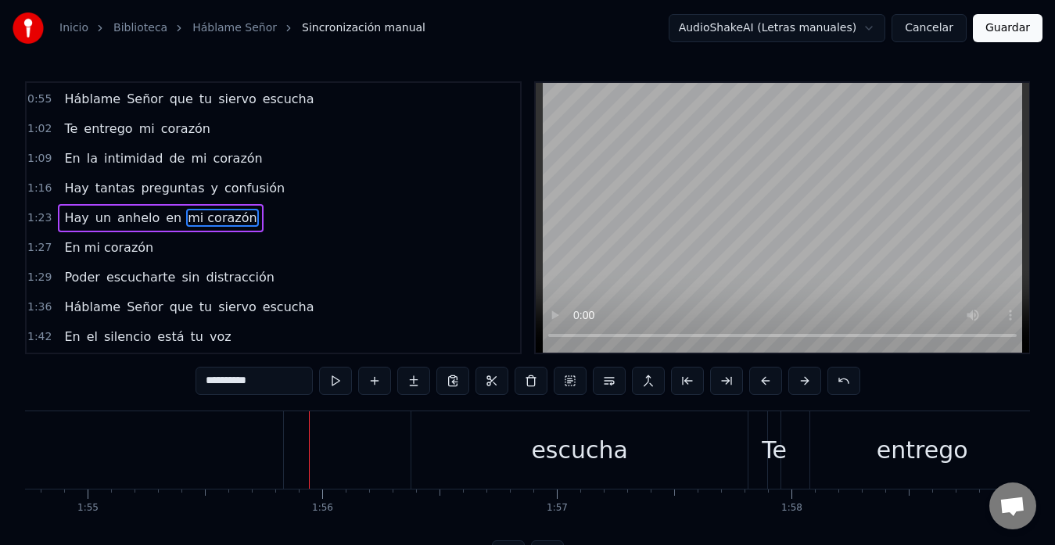
click at [417, 463] on div "escucha" at bounding box center [579, 449] width 336 height 77
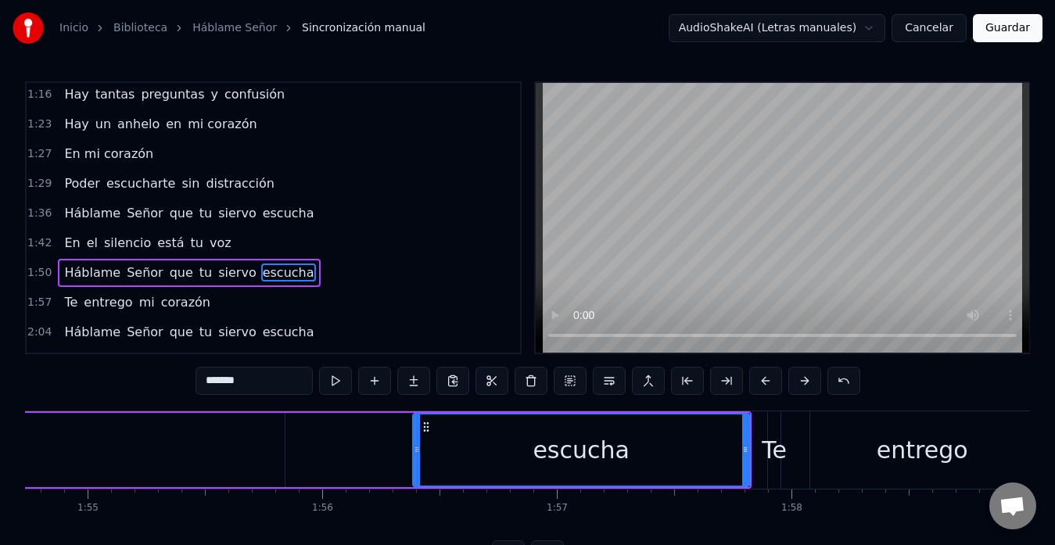
scroll to position [325, 0]
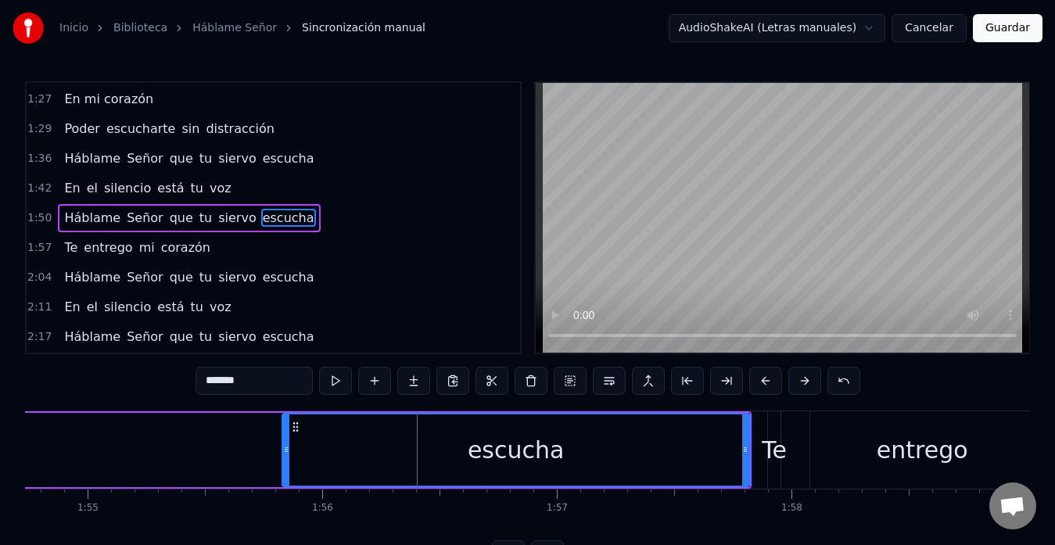
drag, startPoint x: 415, startPoint y: 454, endPoint x: 284, endPoint y: 454, distance: 131.4
click at [284, 454] on icon at bounding box center [286, 450] width 6 height 13
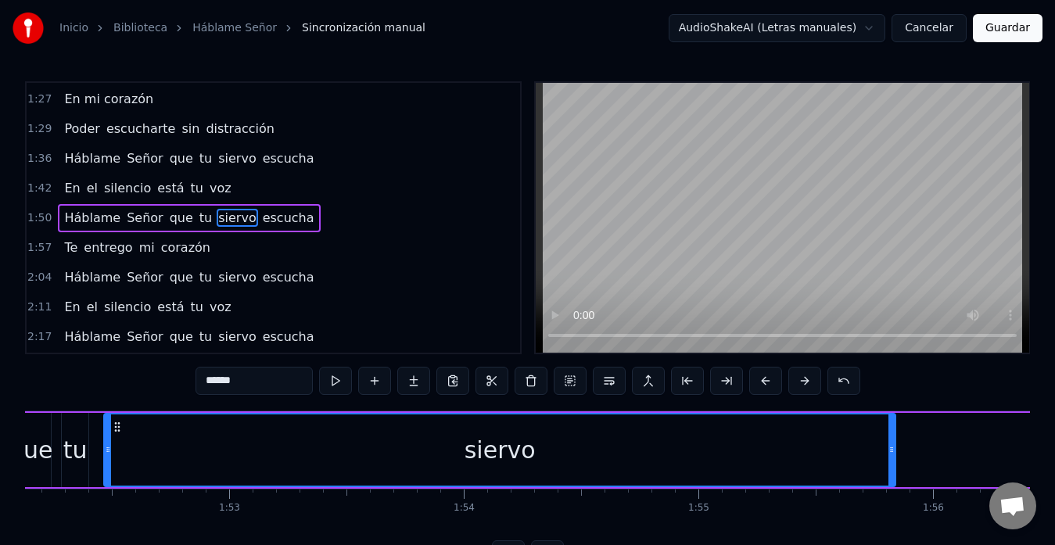
scroll to position [0, 26308]
click at [347, 464] on div "siervo" at bounding box center [507, 450] width 790 height 71
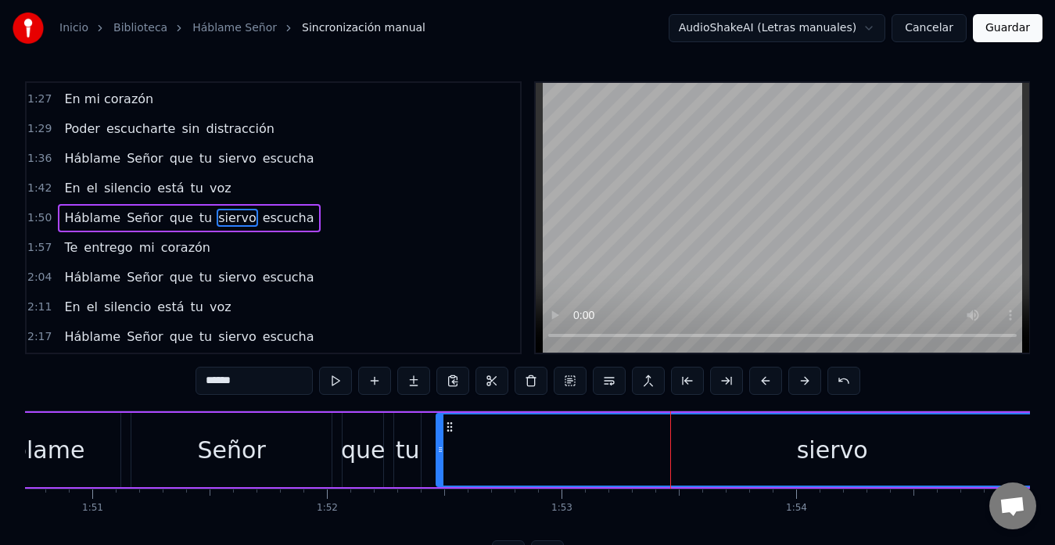
scroll to position [0, 25981]
click at [250, 453] on div "Señor" at bounding box center [233, 450] width 68 height 35
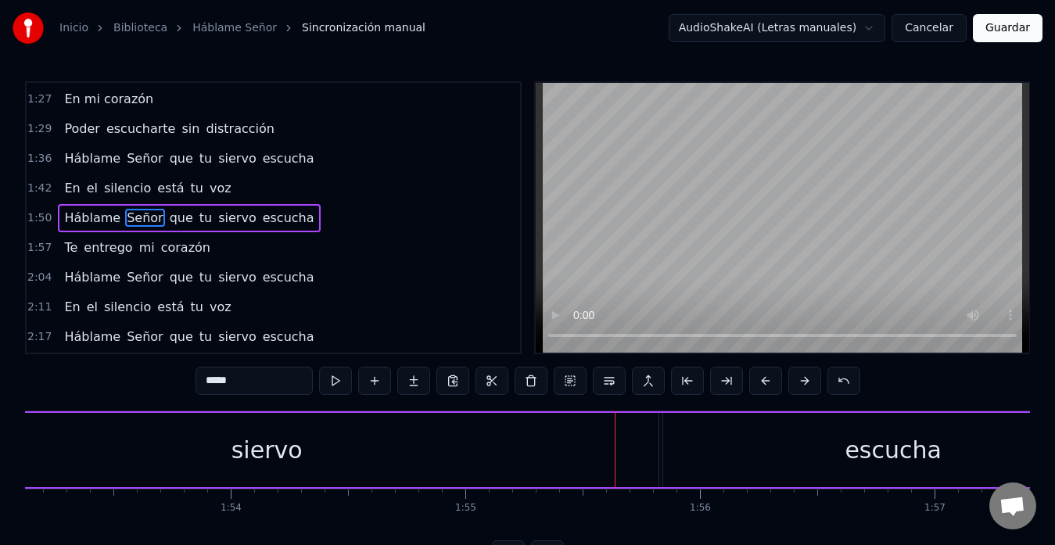
scroll to position [0, 26547]
click at [696, 446] on div "escucha" at bounding box center [894, 450] width 468 height 74
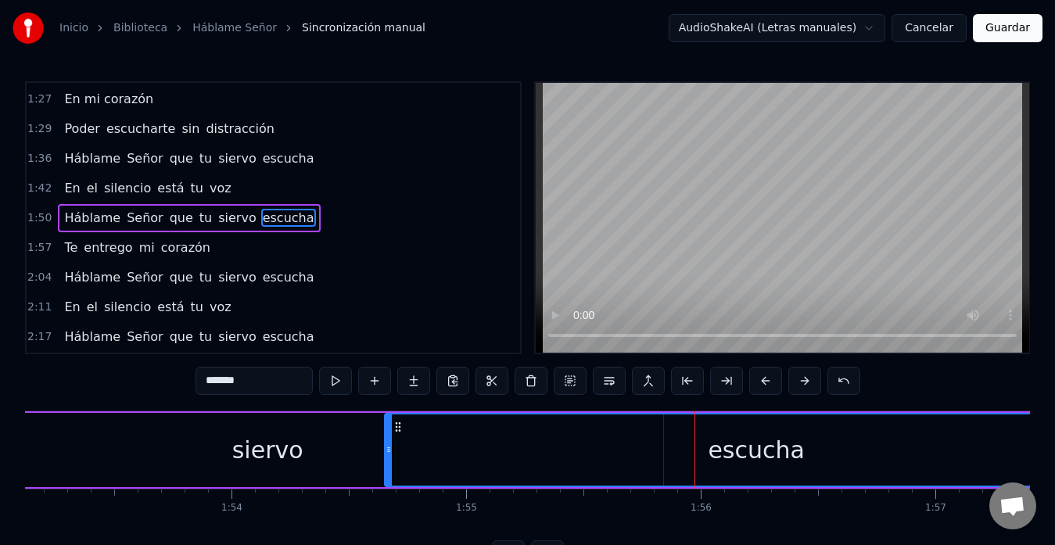
drag, startPoint x: 661, startPoint y: 450, endPoint x: 348, endPoint y: 456, distance: 313.0
click at [386, 456] on div at bounding box center [389, 450] width 6 height 71
click at [217, 455] on div "siervo" at bounding box center [268, 450] width 792 height 74
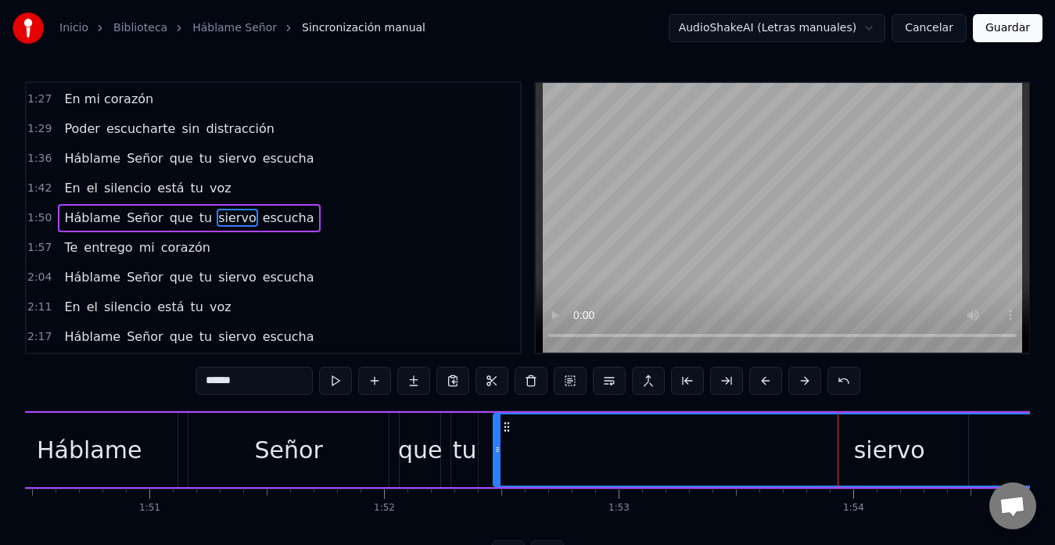
scroll to position [0, 25924]
click at [251, 456] on div "Señor" at bounding box center [289, 450] width 200 height 74
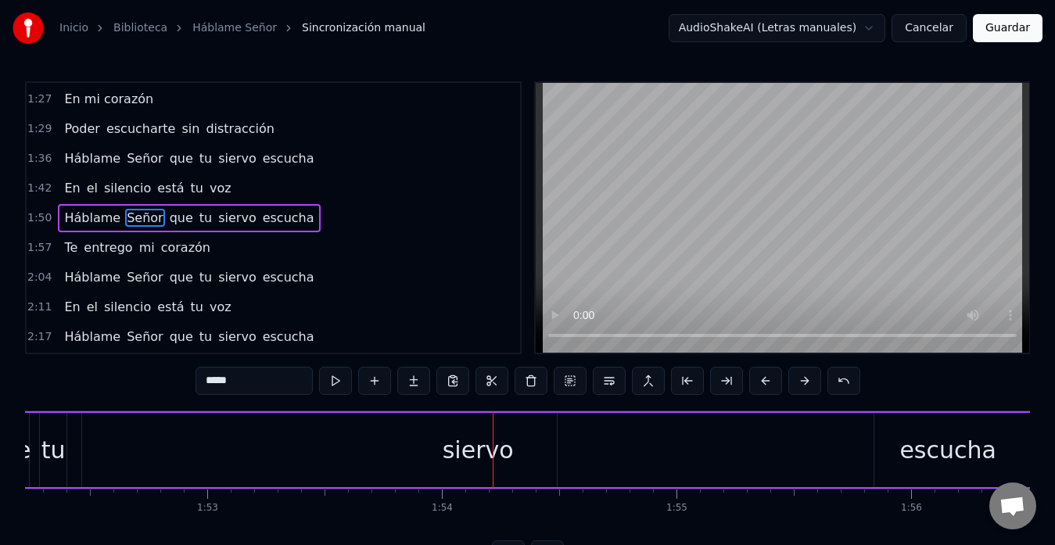
scroll to position [0, 26337]
click at [588, 439] on div "escucha" at bounding box center [947, 450] width 781 height 74
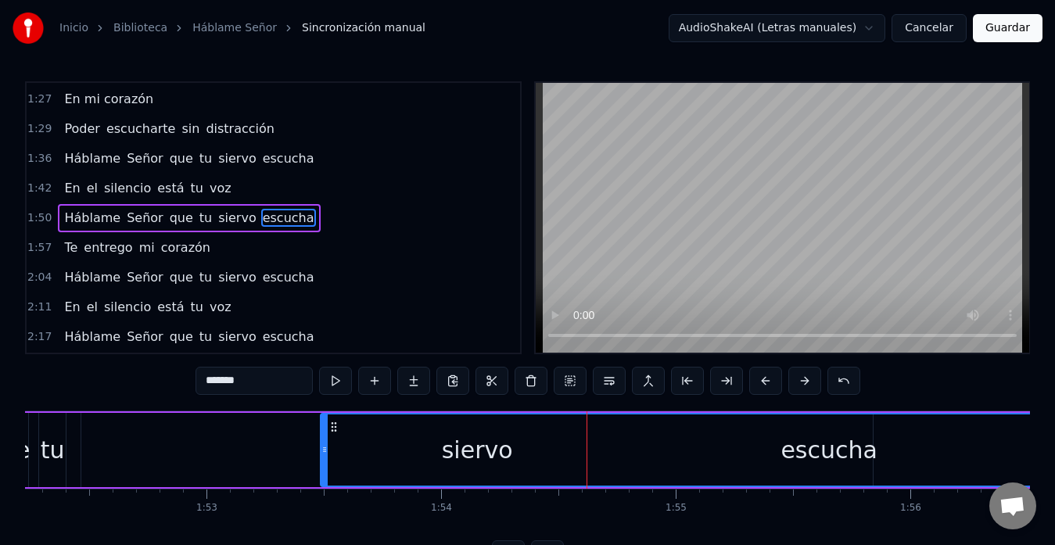
drag, startPoint x: 559, startPoint y: 450, endPoint x: 311, endPoint y: 459, distance: 248.2
click at [322, 459] on div at bounding box center [325, 450] width 6 height 71
click at [241, 458] on div "siervo" at bounding box center [477, 450] width 792 height 74
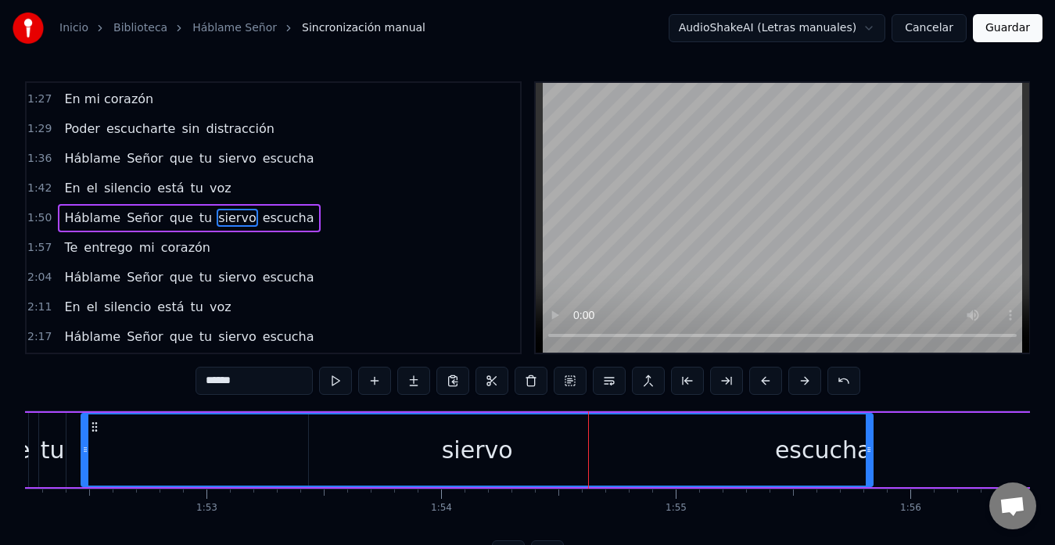
click at [462, 471] on div "siervo" at bounding box center [477, 450] width 790 height 71
click at [231, 453] on div "siervo" at bounding box center [477, 450] width 790 height 71
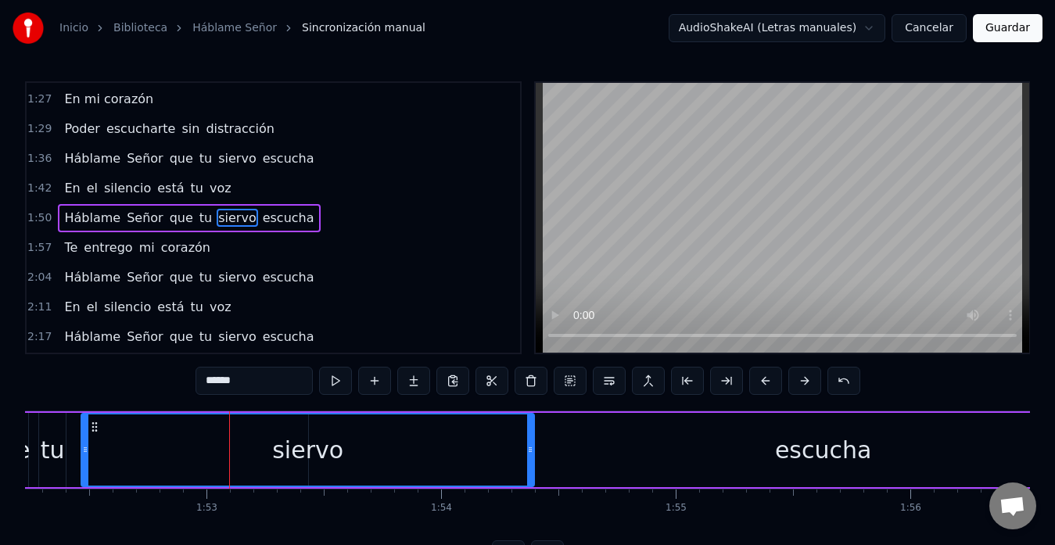
drag, startPoint x: 867, startPoint y: 452, endPoint x: 528, endPoint y: 473, distance: 339.4
click at [528, 473] on div at bounding box center [530, 450] width 6 height 71
click at [160, 444] on div "siervo" at bounding box center [307, 450] width 451 height 71
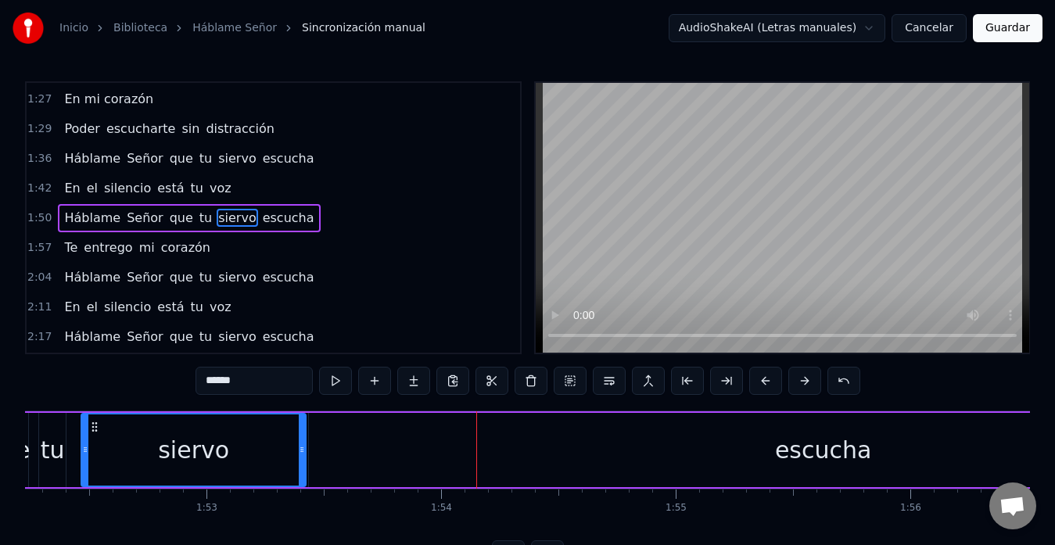
drag, startPoint x: 532, startPoint y: 455, endPoint x: 304, endPoint y: 452, distance: 227.7
click at [304, 452] on icon at bounding box center [302, 450] width 6 height 13
click at [311, 448] on div "escucha" at bounding box center [823, 450] width 1029 height 74
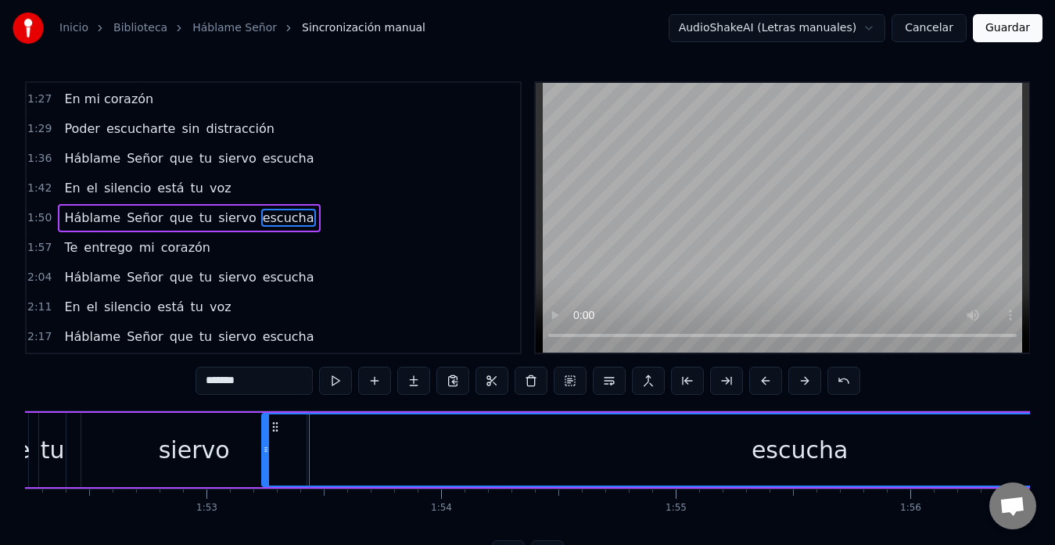
drag, startPoint x: 311, startPoint y: 448, endPoint x: 264, endPoint y: 452, distance: 47.1
click at [264, 452] on icon at bounding box center [266, 450] width 6 height 13
click at [196, 457] on div "siervo" at bounding box center [194, 450] width 71 height 35
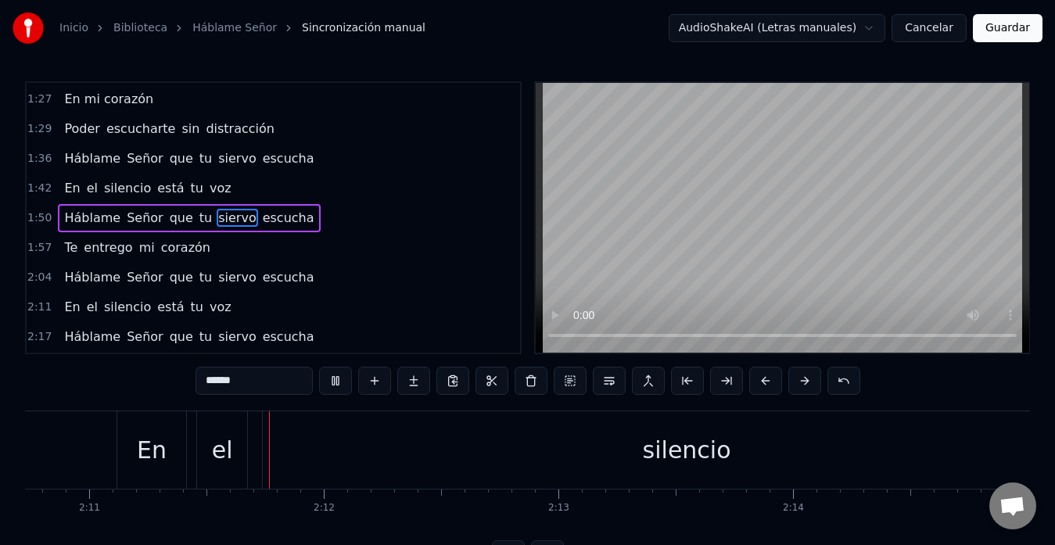
scroll to position [0, 30724]
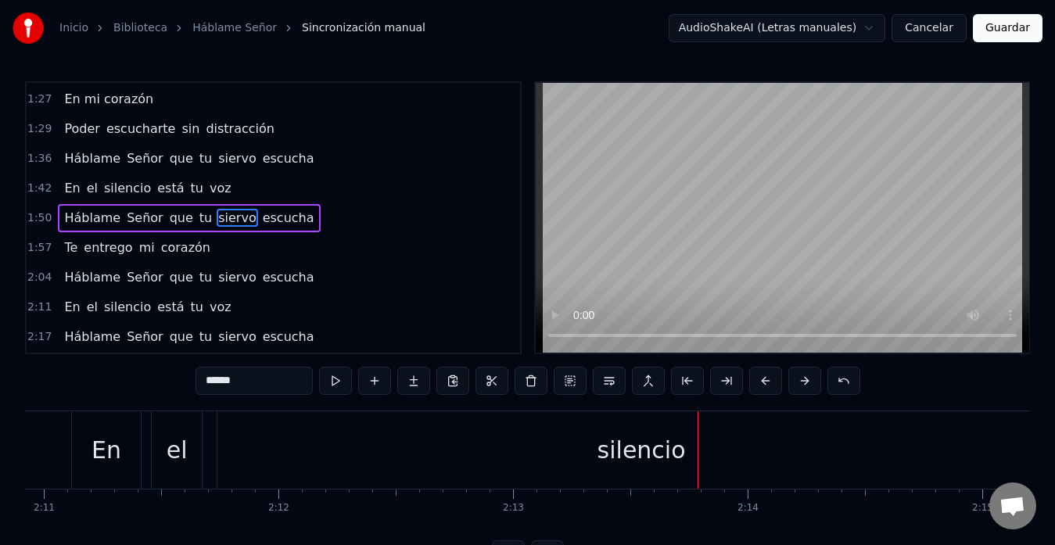
click at [650, 448] on div "silencio" at bounding box center [642, 450] width 88 height 35
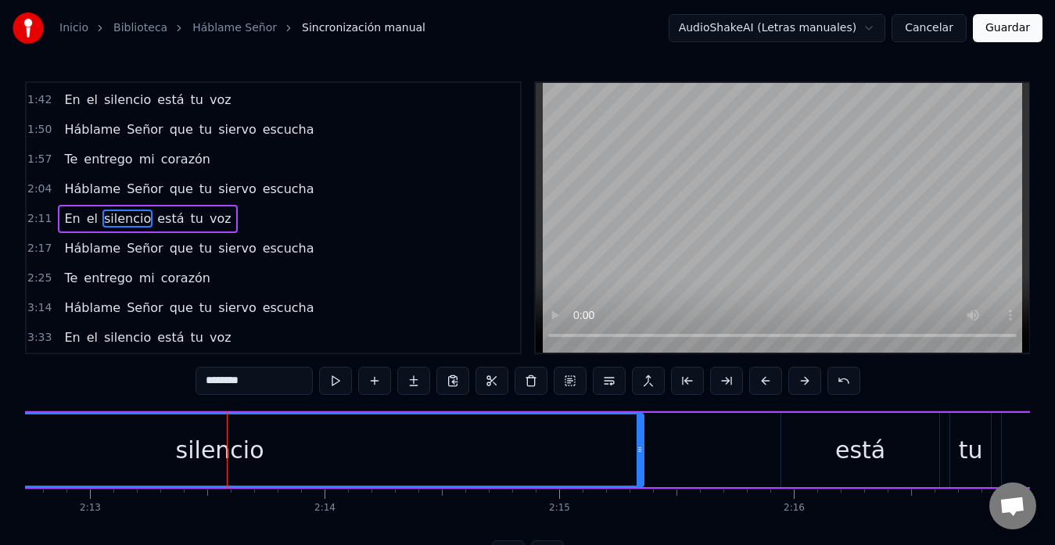
scroll to position [0, 31148]
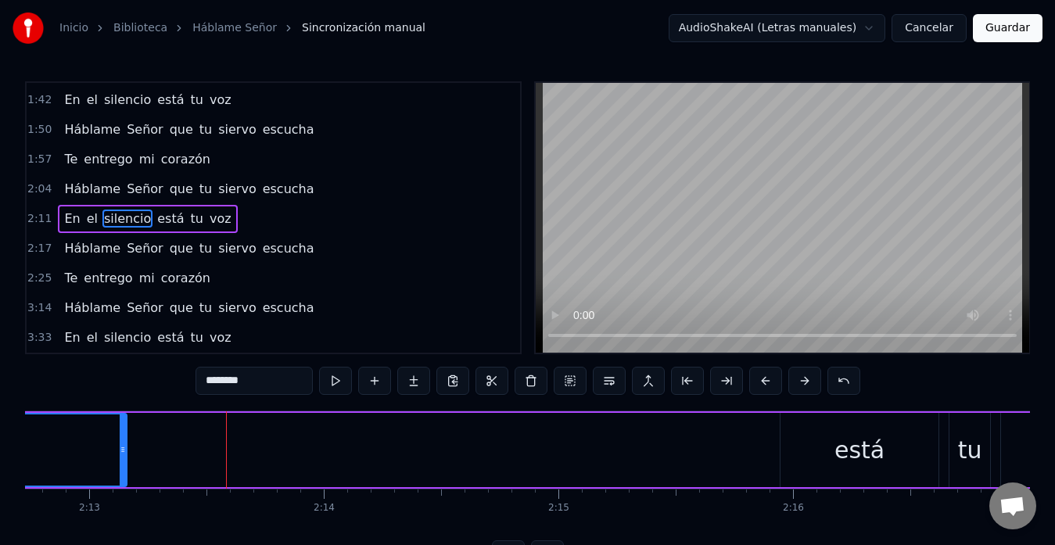
drag, startPoint x: 640, startPoint y: 448, endPoint x: 124, endPoint y: 453, distance: 516.3
click at [124, 453] on icon at bounding box center [123, 450] width 6 height 13
click at [814, 447] on div "está" at bounding box center [860, 450] width 158 height 74
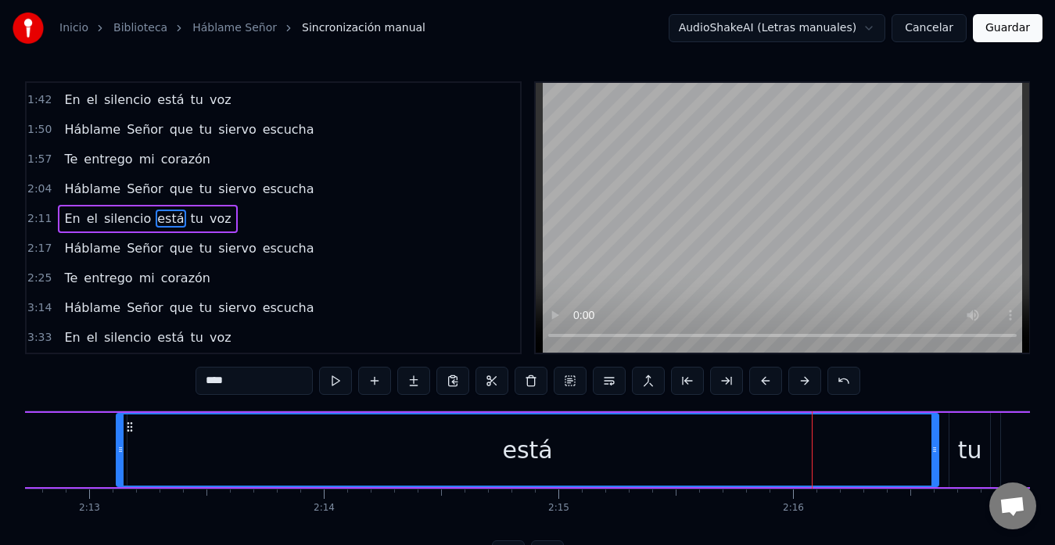
drag, startPoint x: 783, startPoint y: 450, endPoint x: 119, endPoint y: 476, distance: 664.7
click at [119, 476] on div at bounding box center [120, 450] width 6 height 71
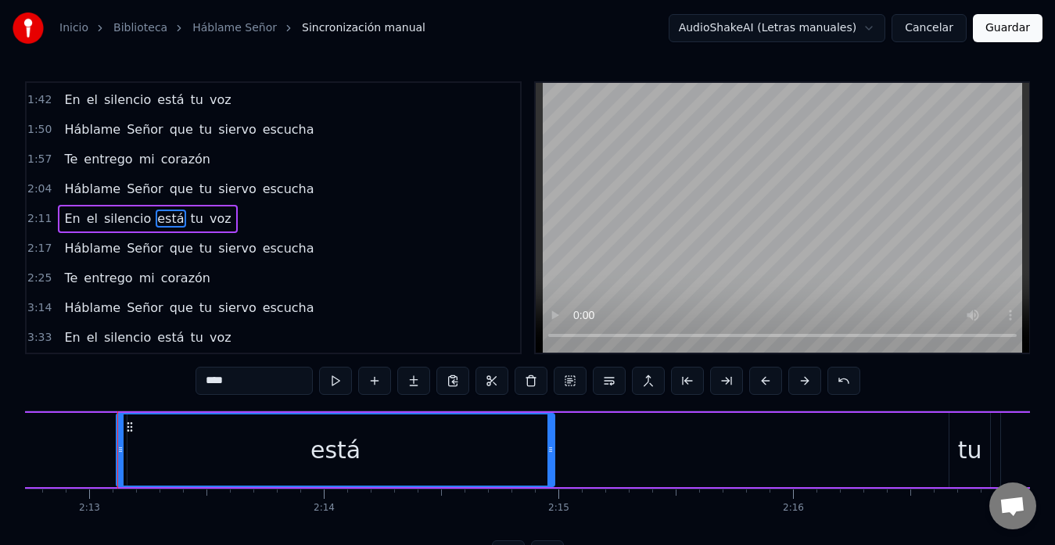
drag, startPoint x: 935, startPoint y: 457, endPoint x: 553, endPoint y: 482, distance: 382.6
click at [553, 482] on div at bounding box center [551, 450] width 6 height 71
click at [961, 444] on div "tu" at bounding box center [970, 450] width 24 height 35
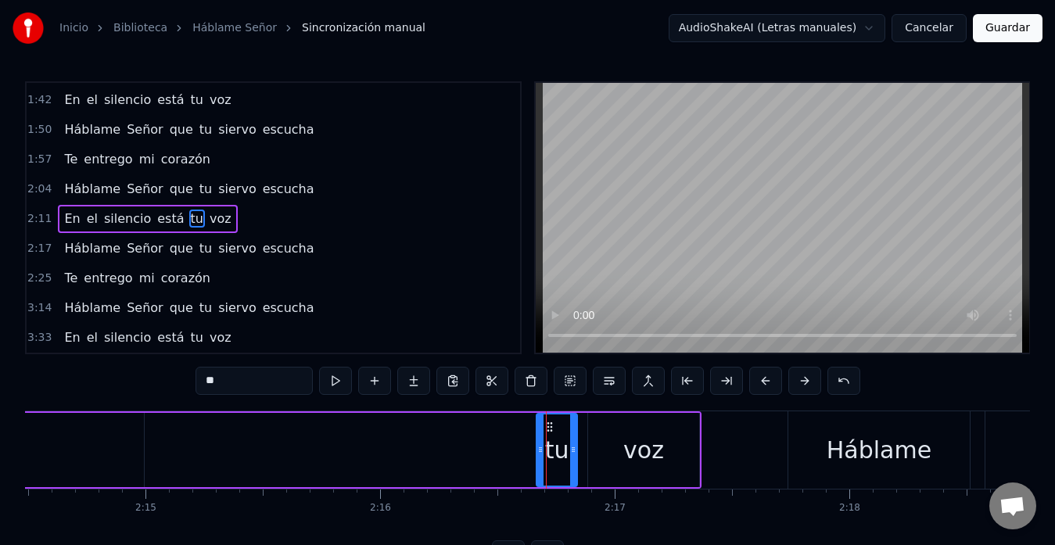
scroll to position [0, 31559]
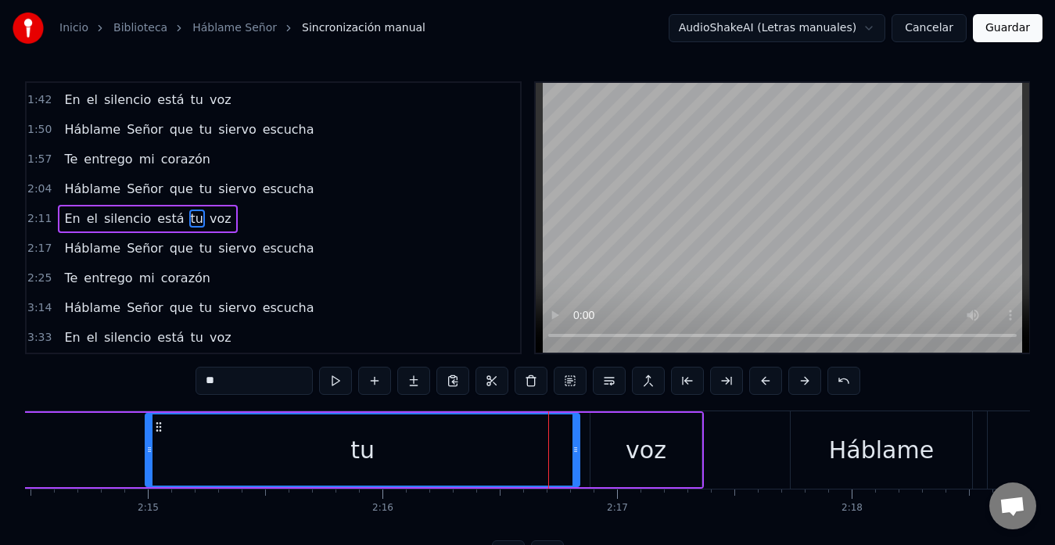
drag, startPoint x: 540, startPoint y: 454, endPoint x: 146, endPoint y: 473, distance: 394.0
click at [146, 473] on div at bounding box center [149, 450] width 6 height 71
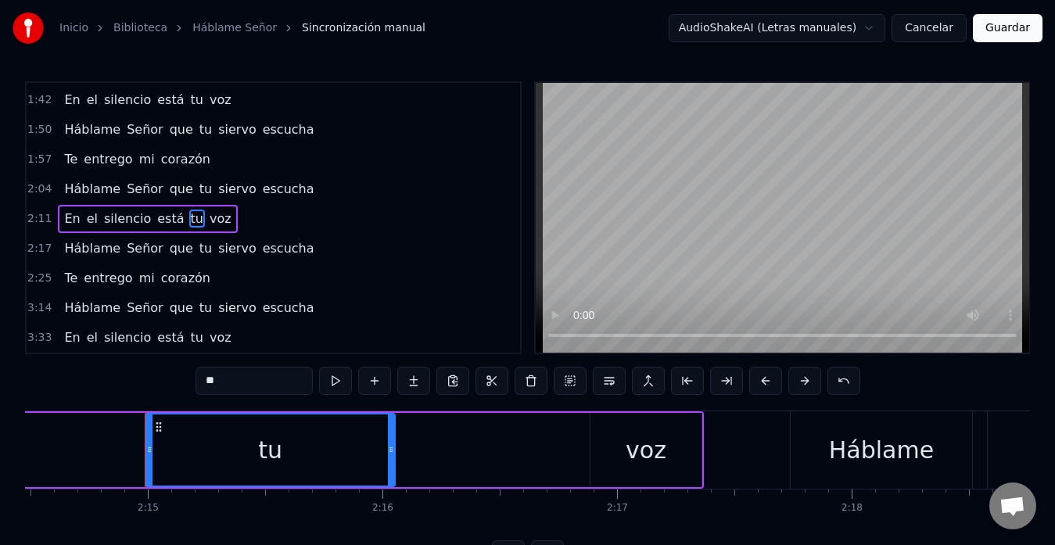
drag, startPoint x: 578, startPoint y: 448, endPoint x: 393, endPoint y: 470, distance: 185.9
click at [393, 470] on div at bounding box center [391, 450] width 6 height 71
click at [596, 459] on div "voz" at bounding box center [646, 450] width 111 height 74
type input "***"
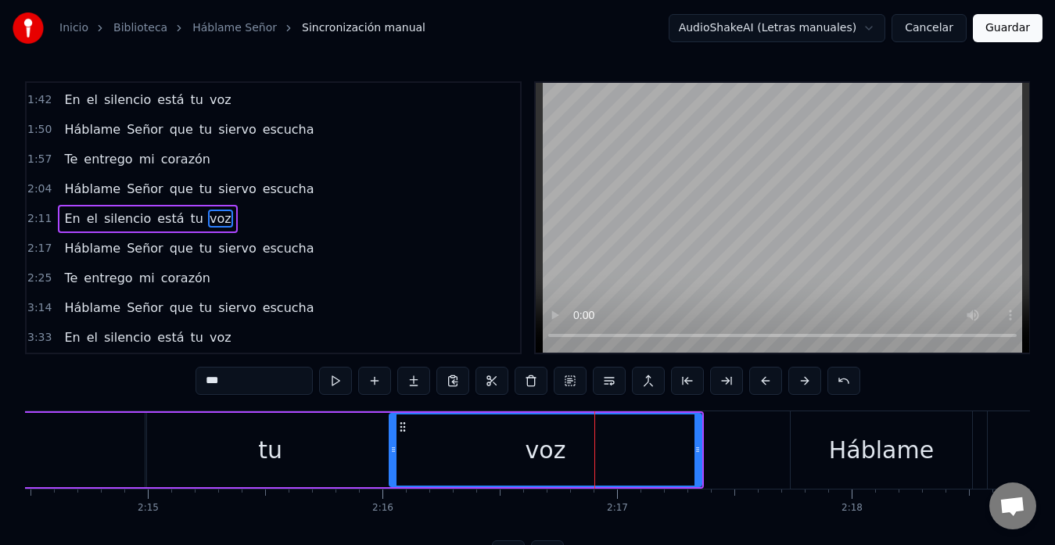
drag, startPoint x: 593, startPoint y: 451, endPoint x: 389, endPoint y: 468, distance: 204.8
click at [390, 468] on div at bounding box center [393, 450] width 6 height 71
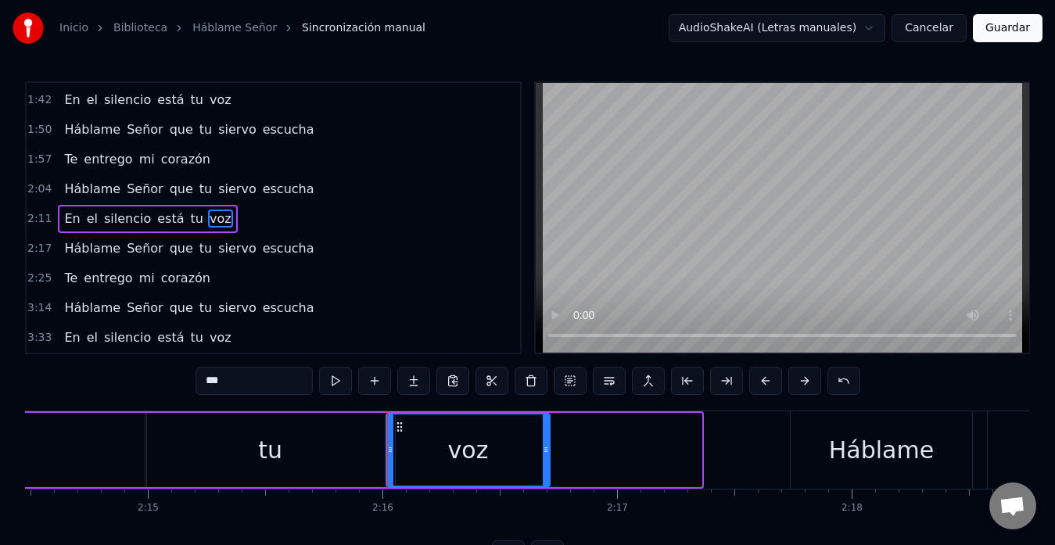
drag, startPoint x: 698, startPoint y: 458, endPoint x: 545, endPoint y: 472, distance: 153.2
click at [545, 472] on div at bounding box center [546, 450] width 6 height 71
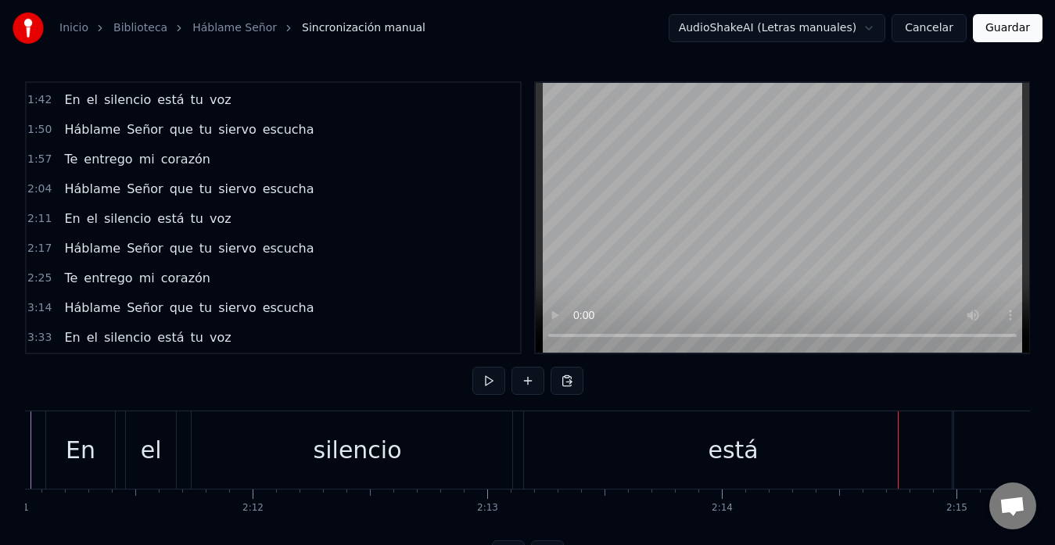
scroll to position [0, 30749]
click at [307, 453] on div "silencio" at bounding box center [358, 449] width 332 height 77
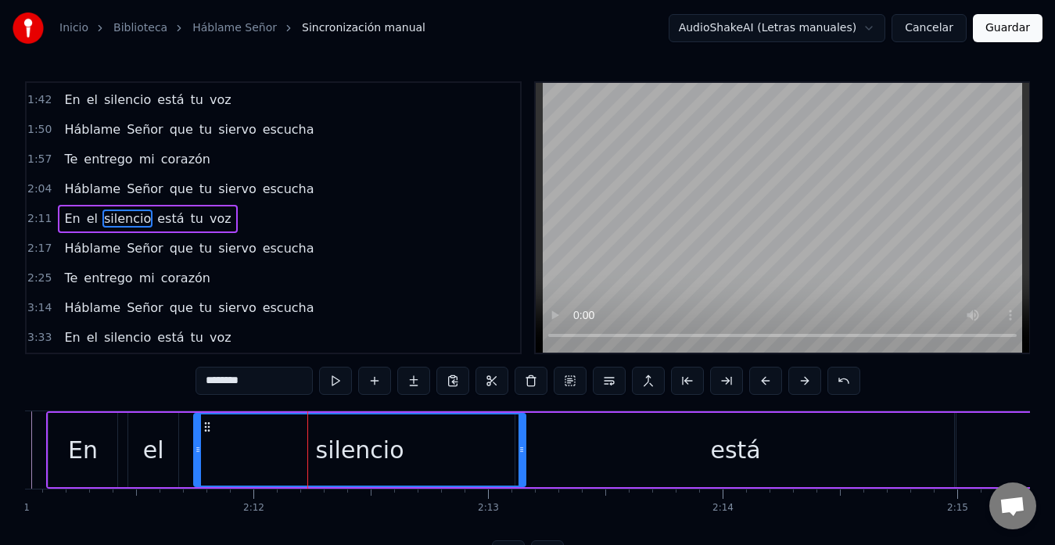
click at [510, 453] on div "silencio" at bounding box center [360, 450] width 330 height 71
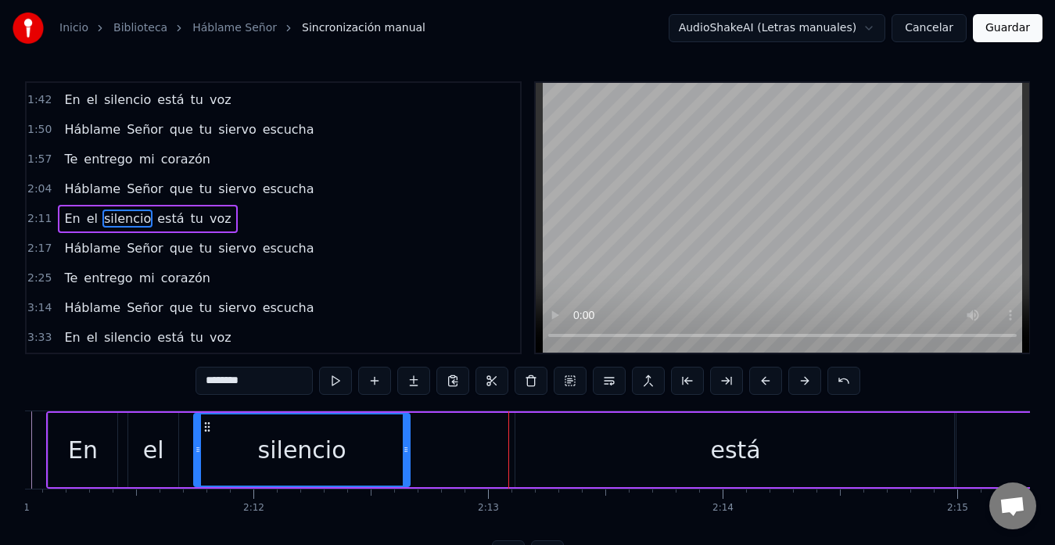
drag, startPoint x: 523, startPoint y: 453, endPoint x: 407, endPoint y: 456, distance: 115.8
click at [407, 456] on div at bounding box center [406, 450] width 6 height 71
click at [544, 444] on div "está" at bounding box center [736, 450] width 440 height 74
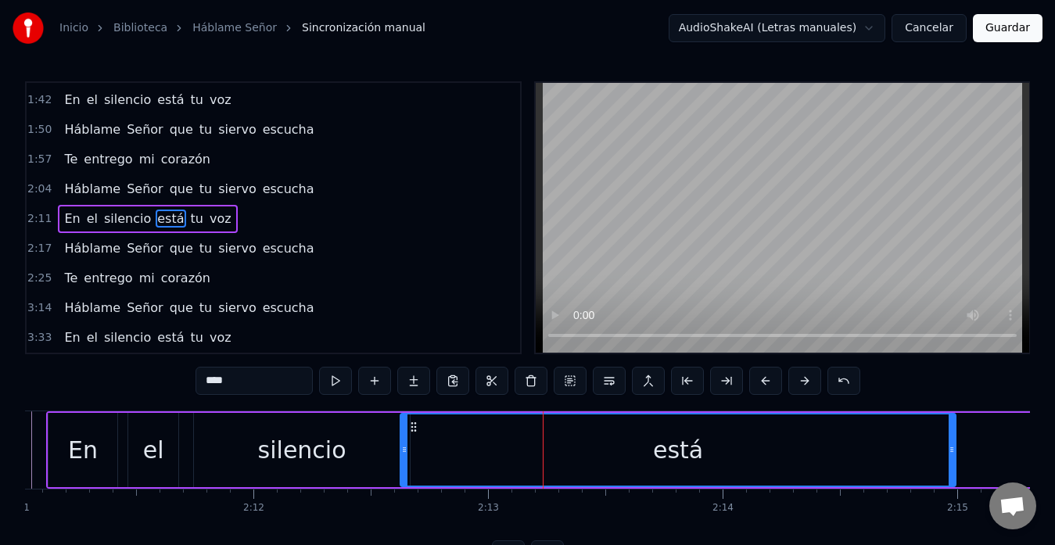
drag, startPoint x: 519, startPoint y: 449, endPoint x: 404, endPoint y: 454, distance: 115.1
click at [404, 454] on icon at bounding box center [404, 450] width 6 height 13
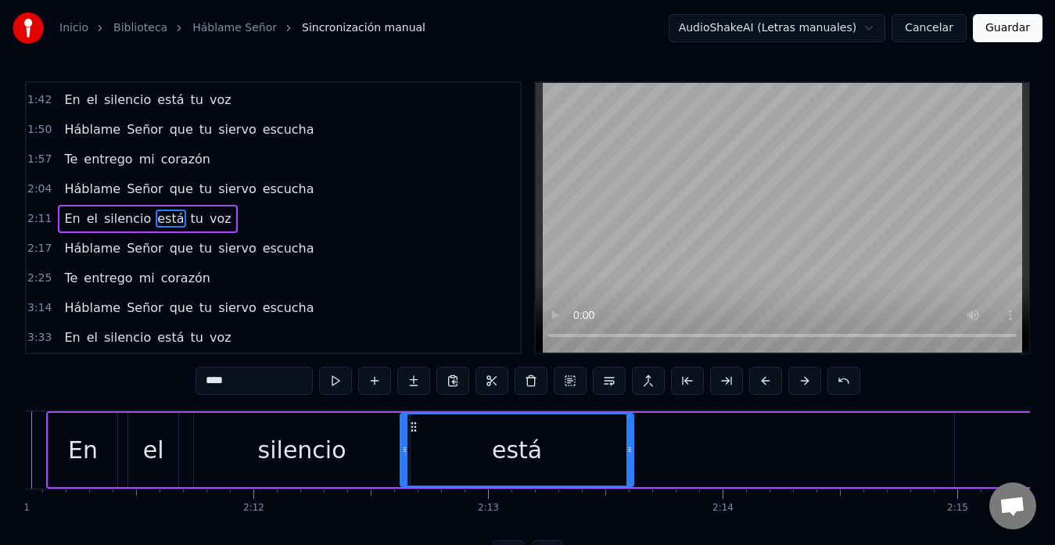
drag, startPoint x: 950, startPoint y: 442, endPoint x: 632, endPoint y: 478, distance: 320.4
click at [632, 478] on div at bounding box center [630, 450] width 6 height 71
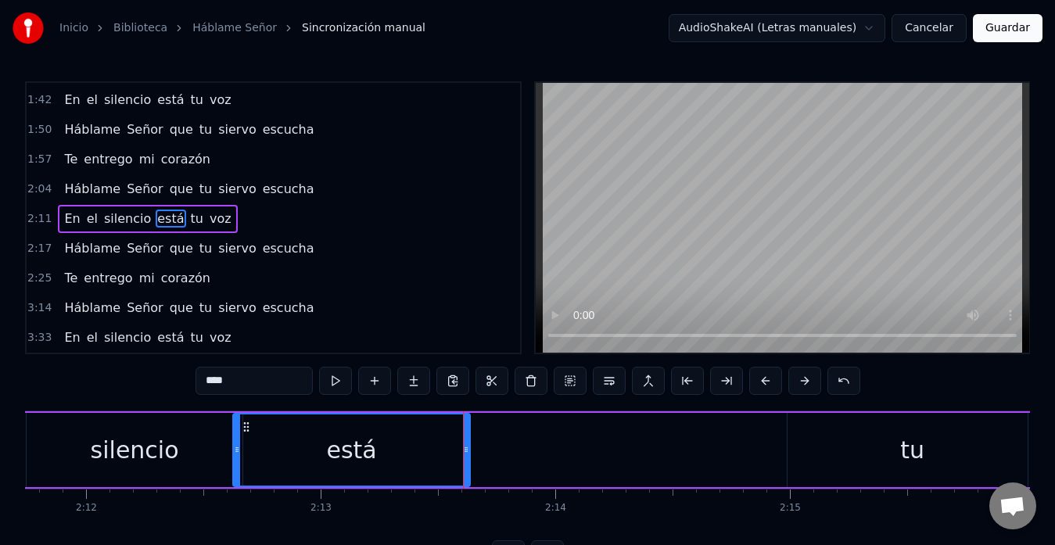
scroll to position [0, 30919]
click at [804, 458] on div "tu" at bounding box center [910, 450] width 250 height 74
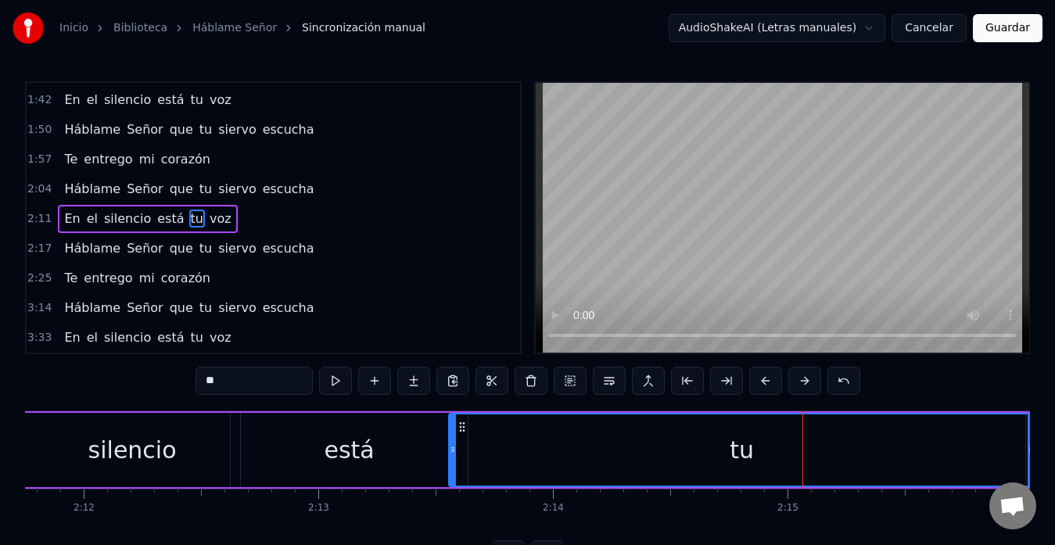
drag, startPoint x: 789, startPoint y: 452, endPoint x: 451, endPoint y: 470, distance: 338.4
click at [451, 470] on div at bounding box center [453, 450] width 6 height 71
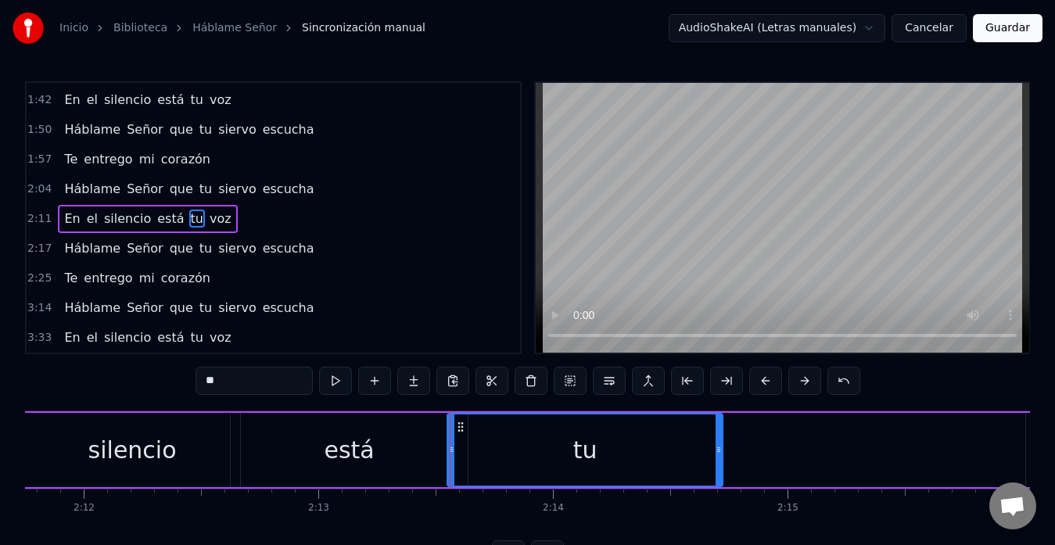
drag, startPoint x: 1029, startPoint y: 451, endPoint x: 717, endPoint y: 475, distance: 313.1
click at [717, 475] on div at bounding box center [719, 450] width 6 height 71
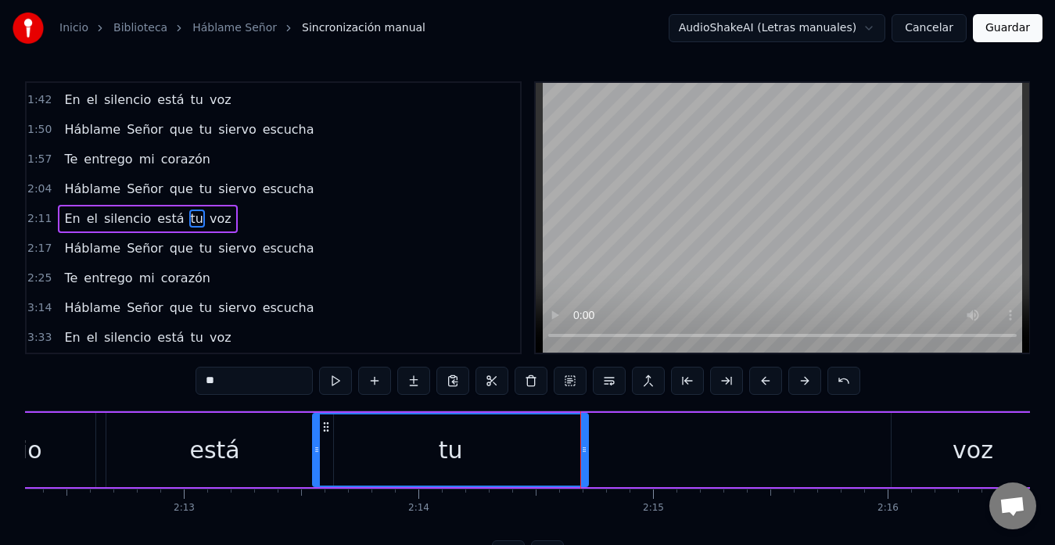
scroll to position [0, 31056]
click at [969, 443] on div "voz" at bounding box center [970, 450] width 41 height 35
type input "***"
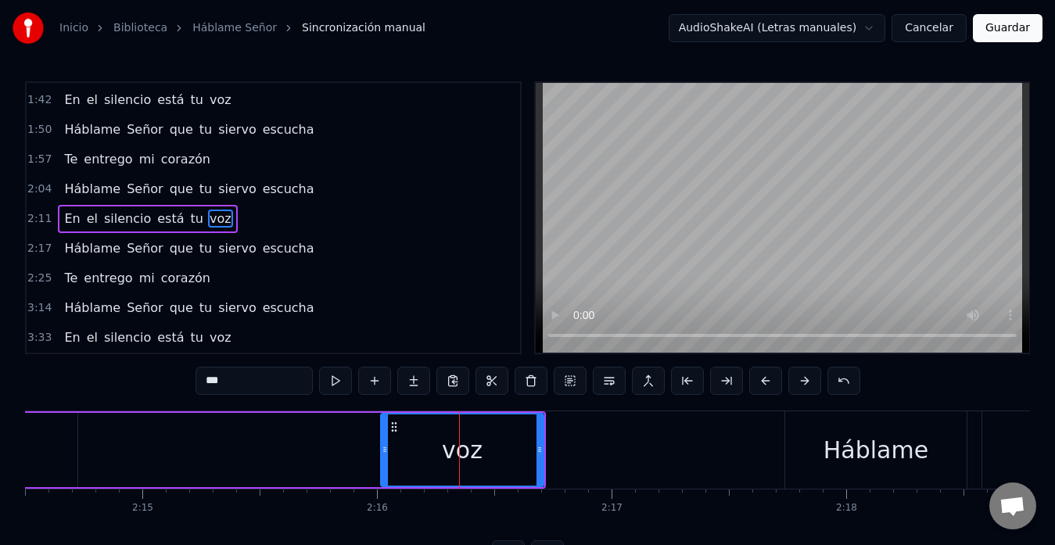
scroll to position [0, 31558]
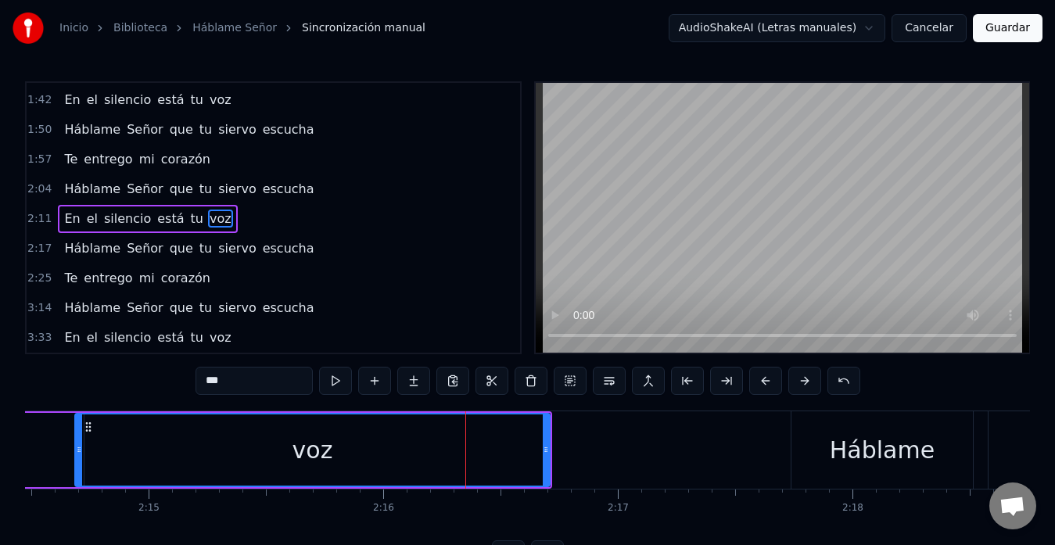
drag, startPoint x: 391, startPoint y: 447, endPoint x: 79, endPoint y: 458, distance: 312.3
click at [79, 458] on div at bounding box center [79, 450] width 6 height 71
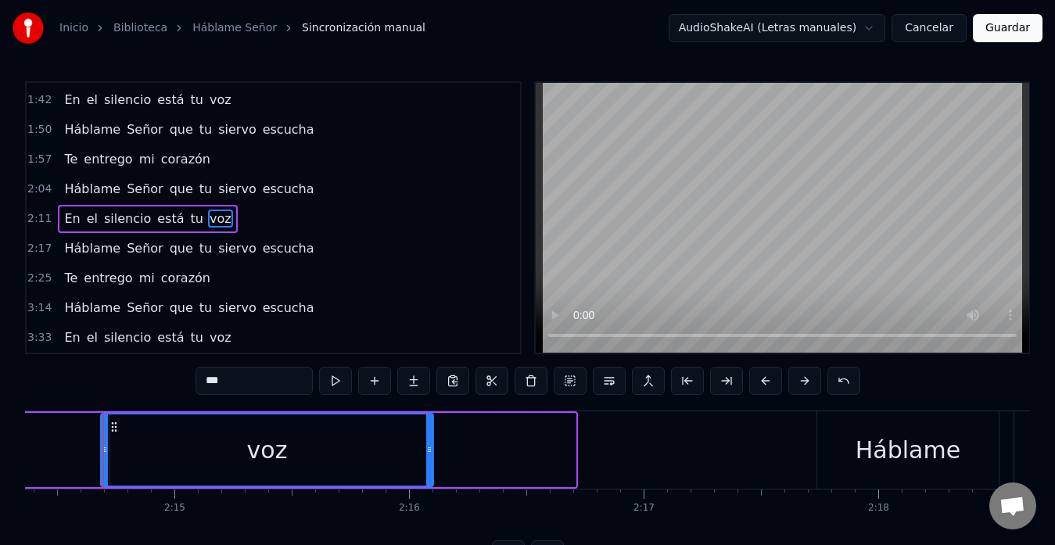
drag, startPoint x: 572, startPoint y: 452, endPoint x: 429, endPoint y: 465, distance: 142.9
click at [429, 465] on div at bounding box center [429, 450] width 6 height 71
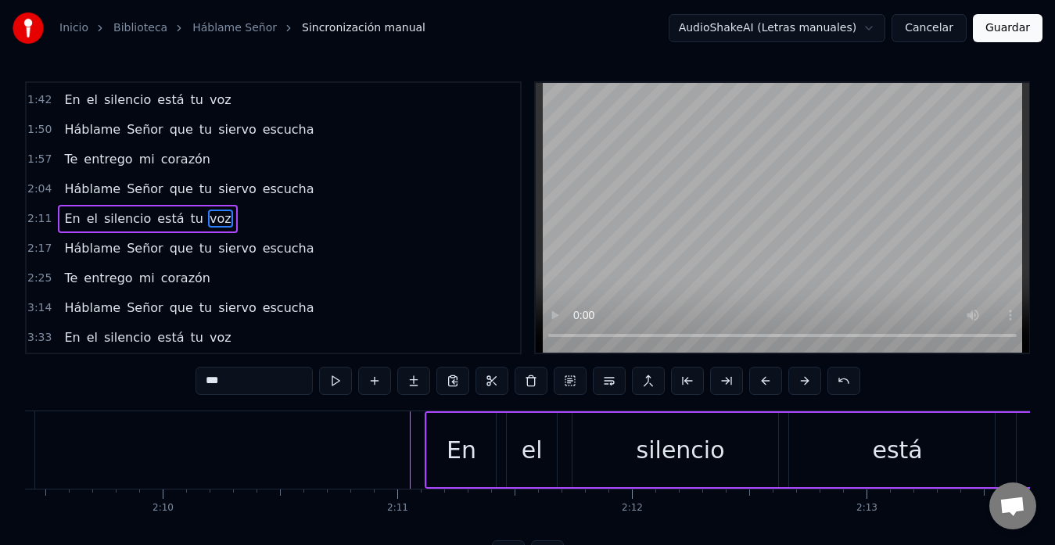
scroll to position [0, 30367]
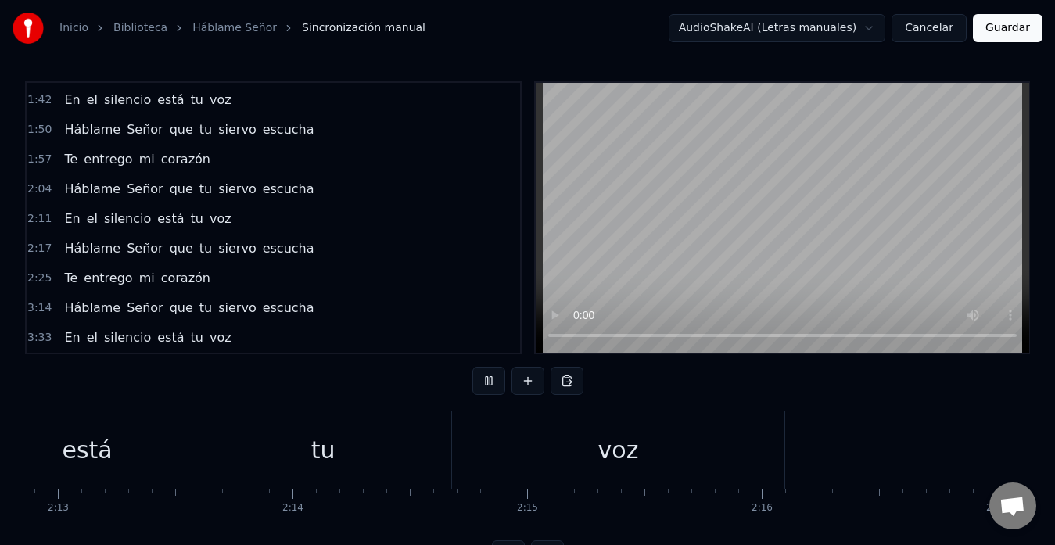
scroll to position [0, 31219]
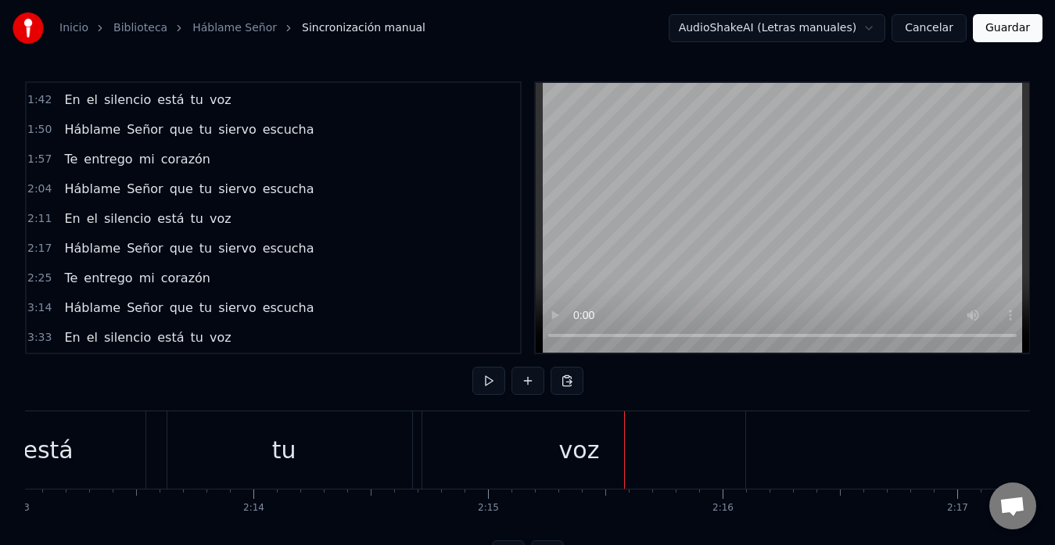
click at [335, 462] on div "tu" at bounding box center [283, 449] width 275 height 77
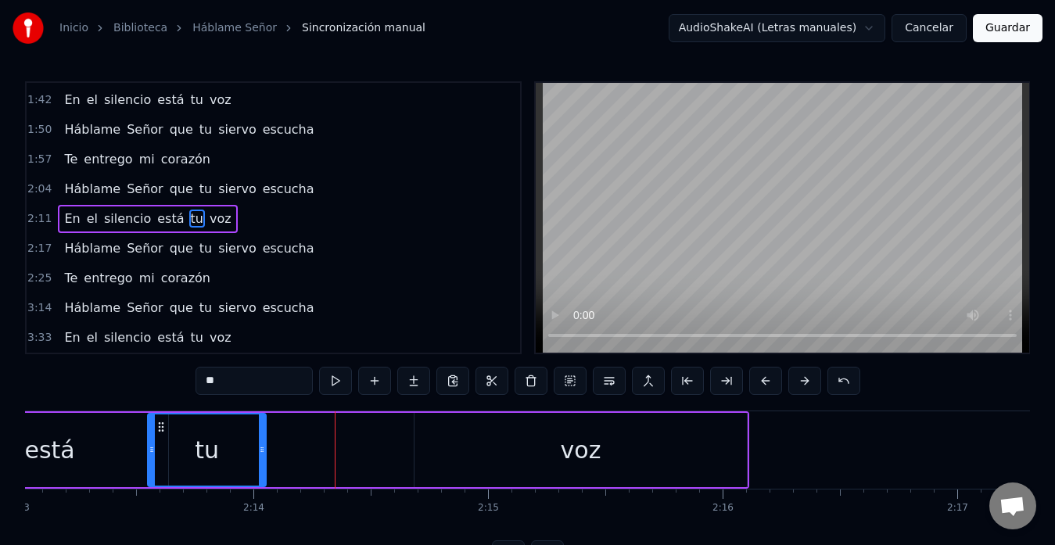
drag, startPoint x: 420, startPoint y: 452, endPoint x: 263, endPoint y: 456, distance: 157.3
click at [263, 456] on div at bounding box center [262, 450] width 6 height 71
drag, startPoint x: 263, startPoint y: 456, endPoint x: 291, endPoint y: 456, distance: 28.2
click at [289, 456] on div at bounding box center [285, 450] width 6 height 71
click at [462, 452] on div "voz" at bounding box center [581, 450] width 332 height 74
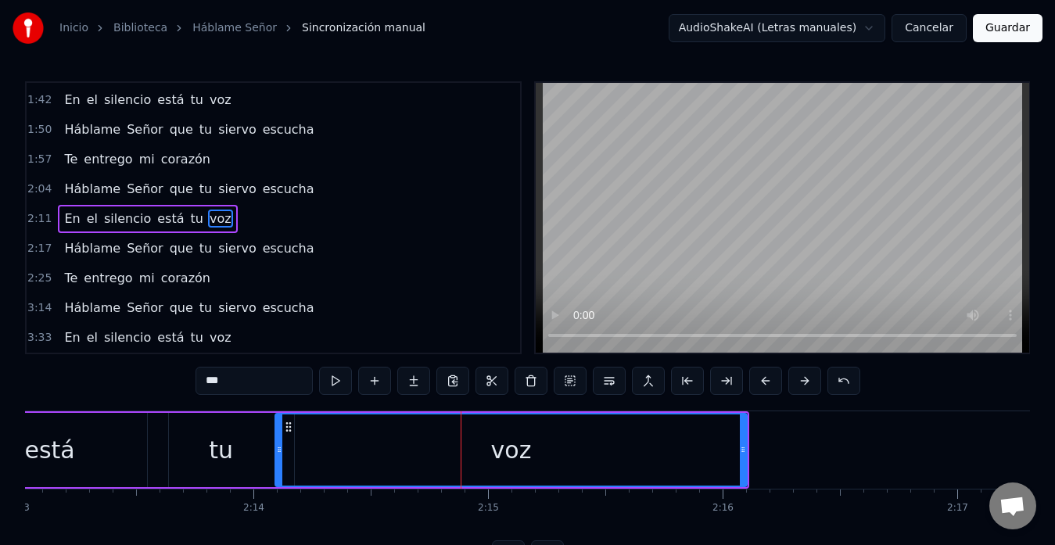
drag, startPoint x: 419, startPoint y: 452, endPoint x: 283, endPoint y: 465, distance: 136.0
click at [282, 465] on div at bounding box center [279, 450] width 6 height 71
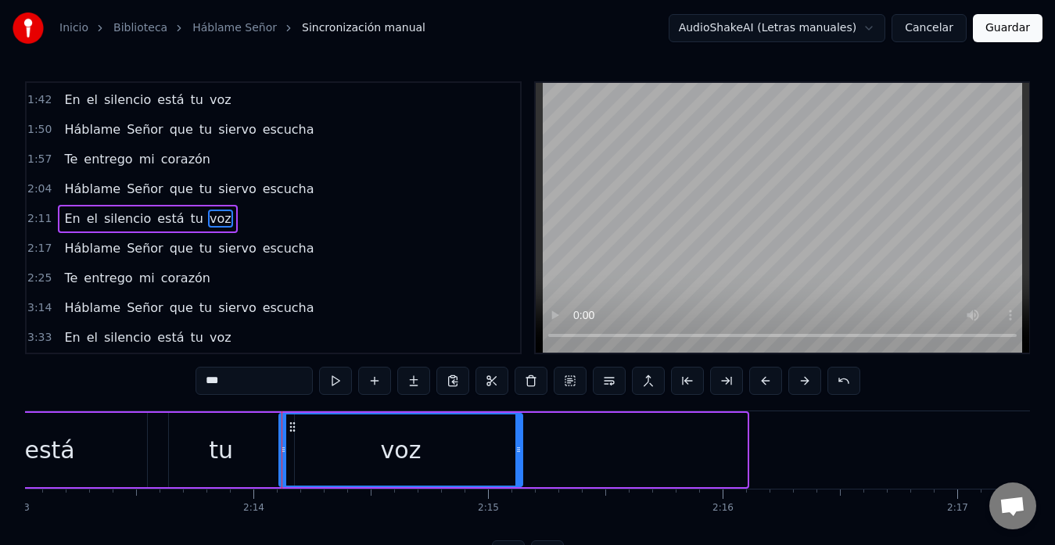
drag, startPoint x: 740, startPoint y: 451, endPoint x: 500, endPoint y: 450, distance: 240.2
click at [516, 450] on icon at bounding box center [519, 450] width 6 height 13
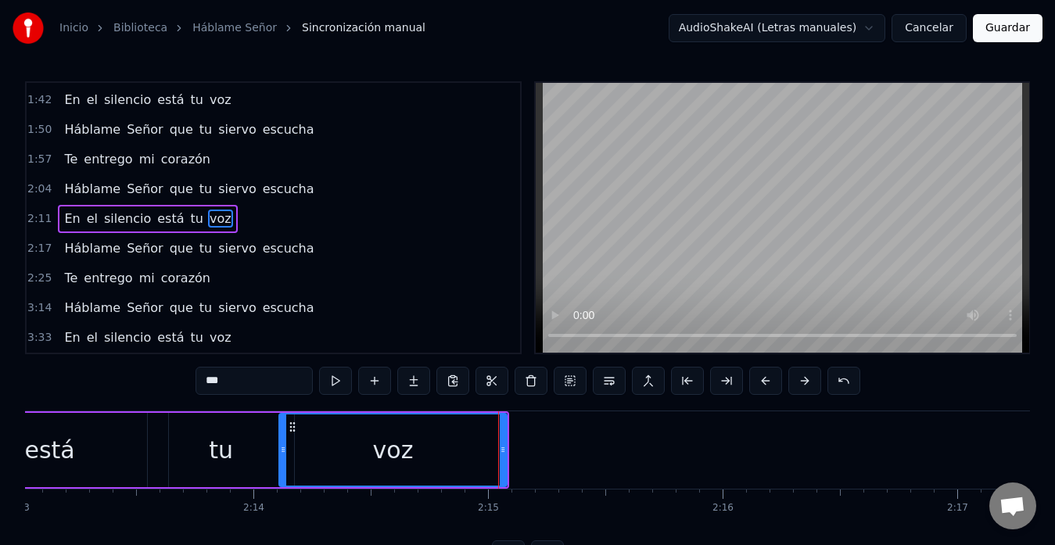
click at [273, 445] on div "tu" at bounding box center [221, 450] width 146 height 74
type input "**"
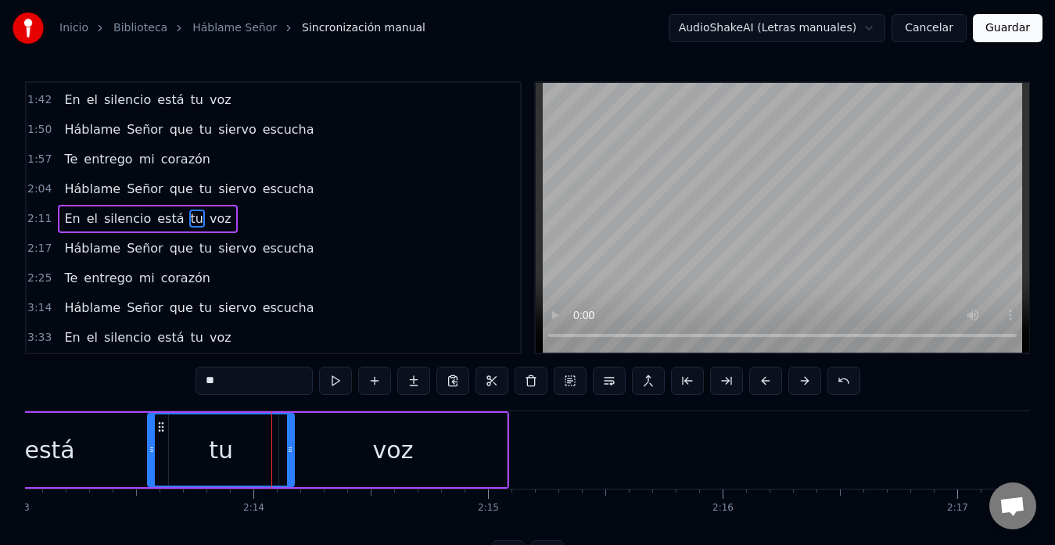
click at [340, 380] on button at bounding box center [335, 381] width 33 height 28
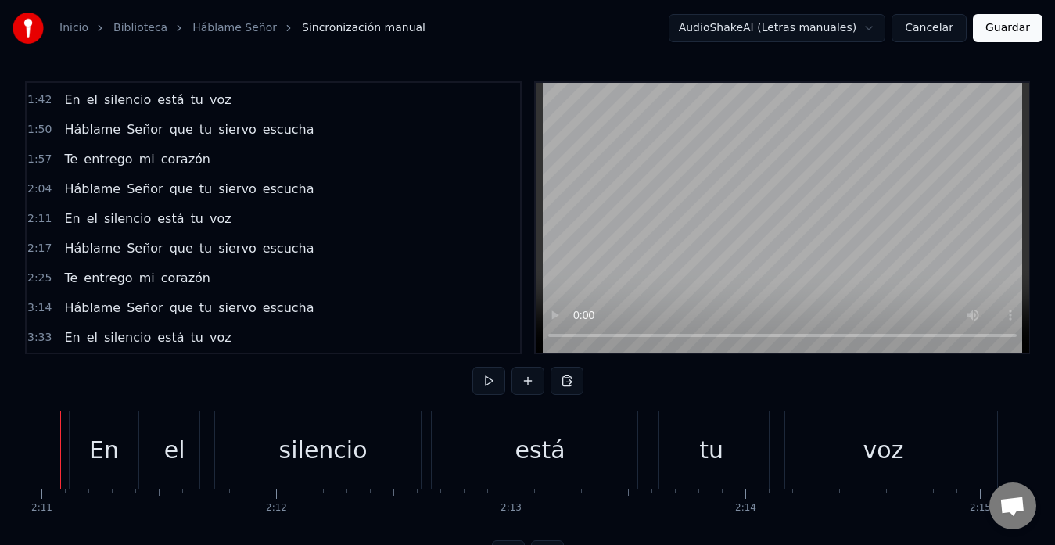
scroll to position [0, 30684]
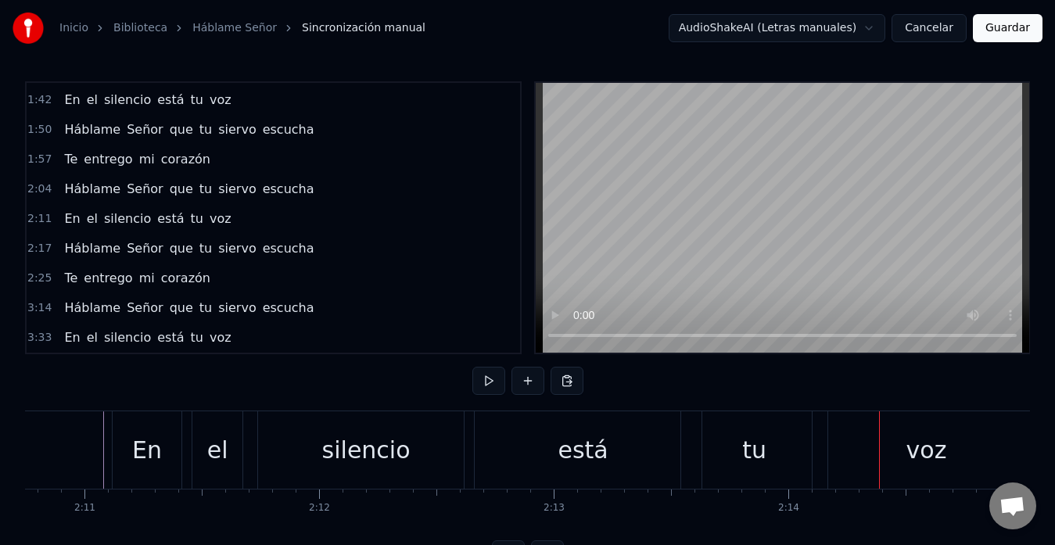
click at [616, 455] on div "está" at bounding box center [583, 449] width 237 height 77
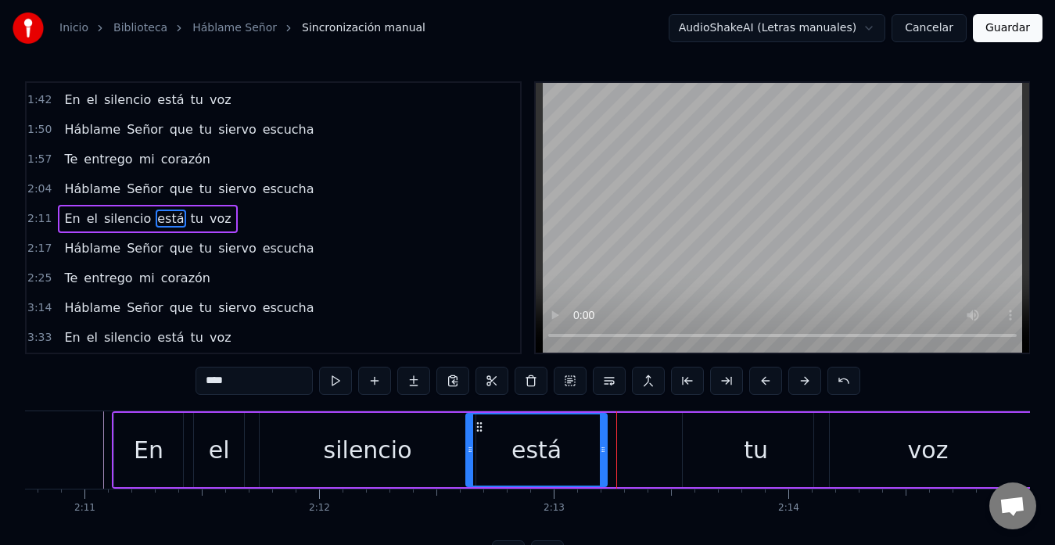
drag, startPoint x: 699, startPoint y: 452, endPoint x: 603, endPoint y: 455, distance: 96.3
click at [603, 455] on icon at bounding box center [603, 450] width 6 height 13
click at [711, 454] on div "tu" at bounding box center [756, 450] width 146 height 74
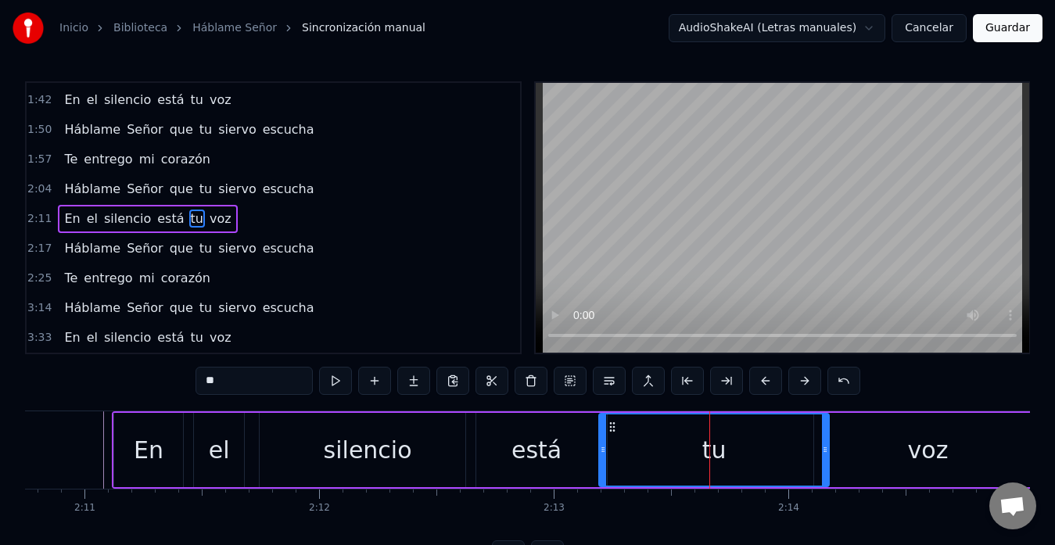
drag, startPoint x: 686, startPoint y: 453, endPoint x: 602, endPoint y: 462, distance: 84.2
click at [602, 462] on div at bounding box center [603, 450] width 6 height 71
drag, startPoint x: 825, startPoint y: 452, endPoint x: 759, endPoint y: 462, distance: 67.2
click at [759, 462] on div at bounding box center [759, 450] width 6 height 71
click at [820, 451] on div "voz" at bounding box center [928, 450] width 228 height 74
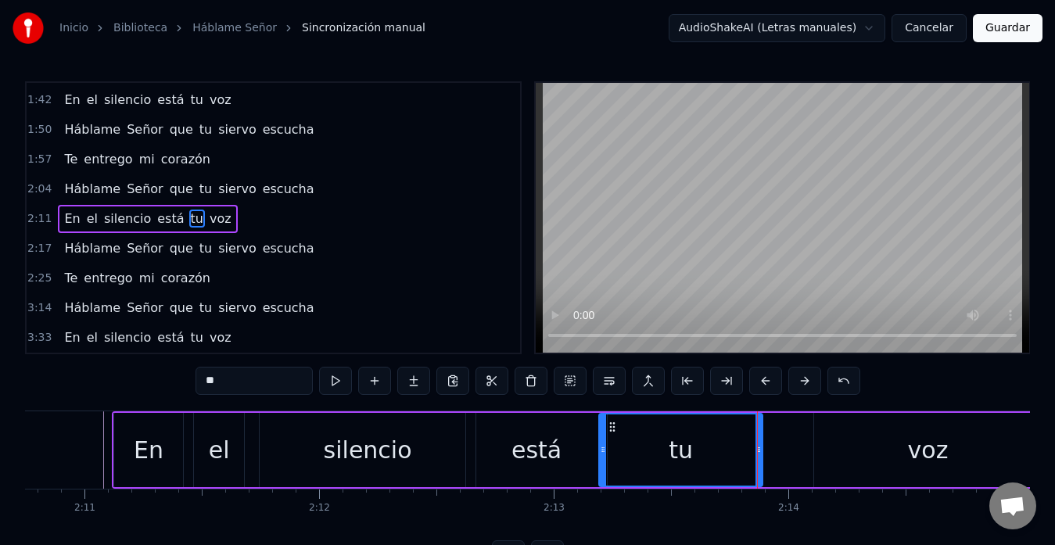
type input "***"
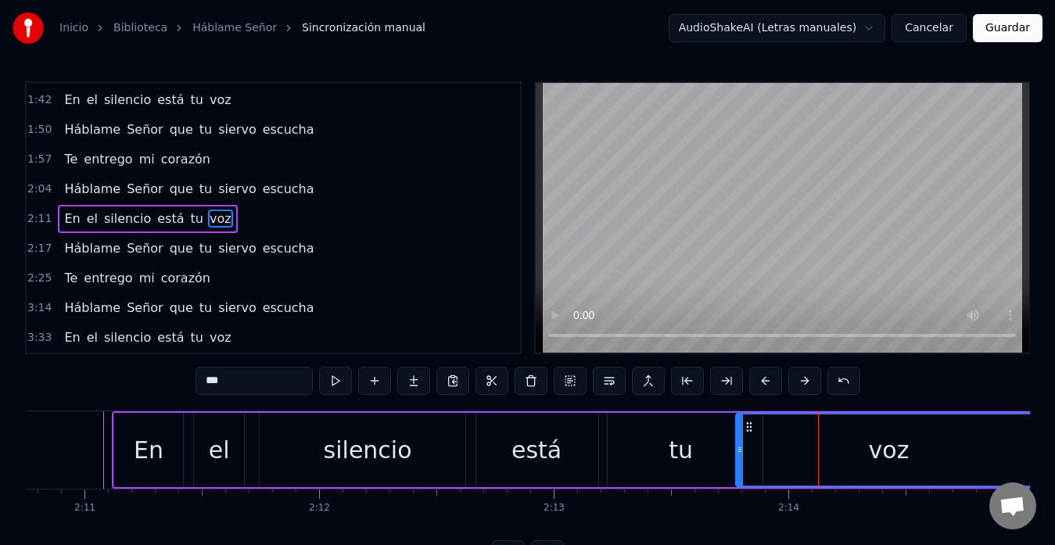
drag, startPoint x: 816, startPoint y: 451, endPoint x: 738, endPoint y: 454, distance: 78.3
click at [738, 454] on icon at bounding box center [740, 450] width 6 height 13
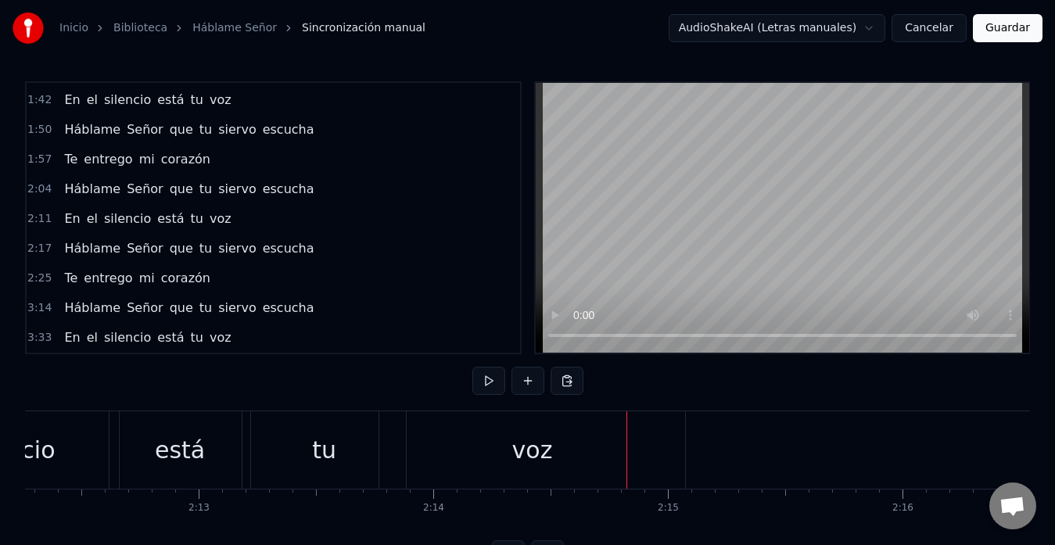
scroll to position [0, 31036]
click at [335, 463] on div "tu" at bounding box center [327, 450] width 24 height 35
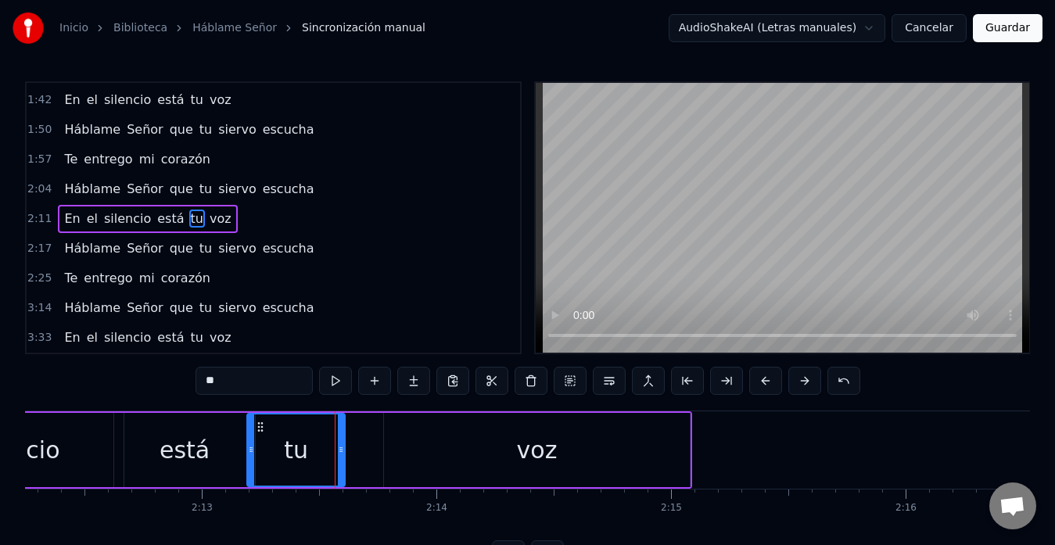
drag, startPoint x: 408, startPoint y: 453, endPoint x: 342, endPoint y: 454, distance: 65.7
click at [342, 454] on icon at bounding box center [341, 450] width 6 height 13
click at [393, 449] on div "voz" at bounding box center [537, 450] width 306 height 74
type input "***"
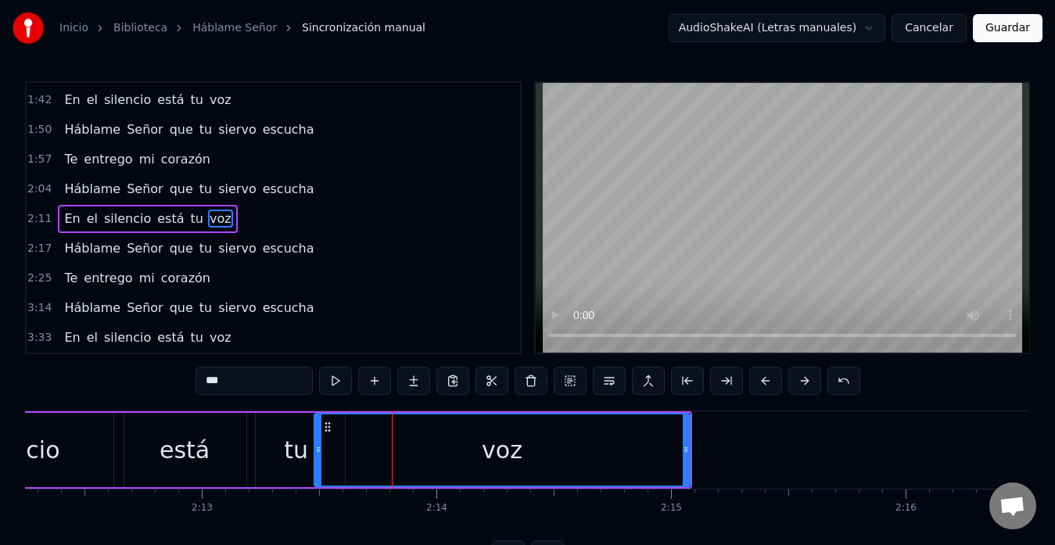
drag, startPoint x: 385, startPoint y: 450, endPoint x: 315, endPoint y: 457, distance: 70.0
click at [315, 457] on div at bounding box center [318, 450] width 6 height 71
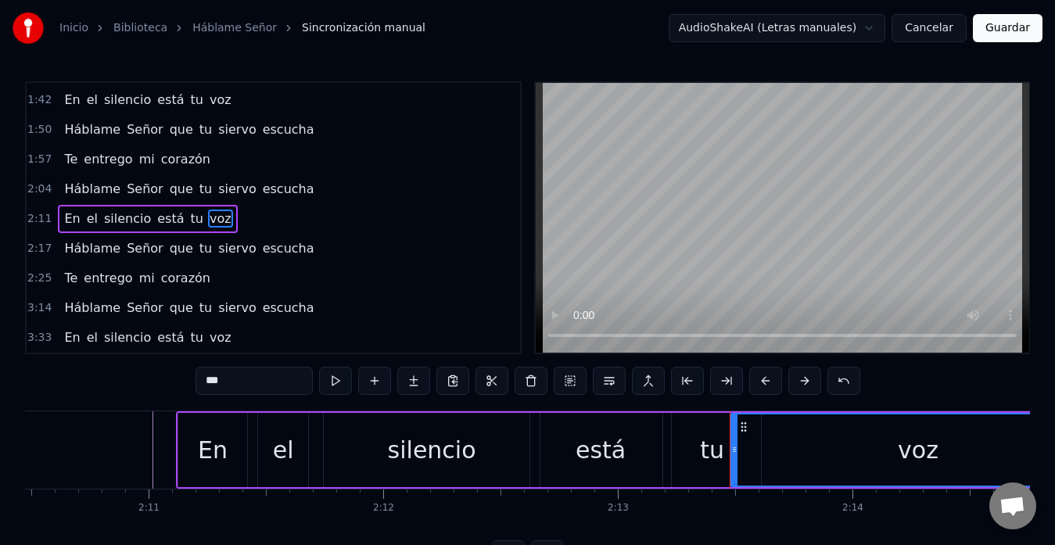
scroll to position [0, 30619]
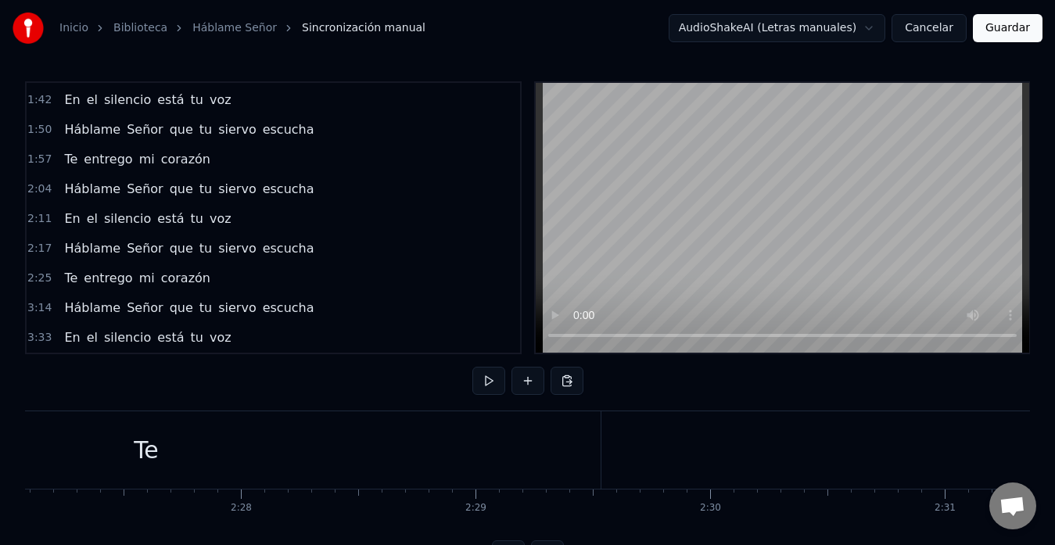
scroll to position [0, 34518]
click at [233, 461] on div "Te" at bounding box center [145, 449] width 909 height 77
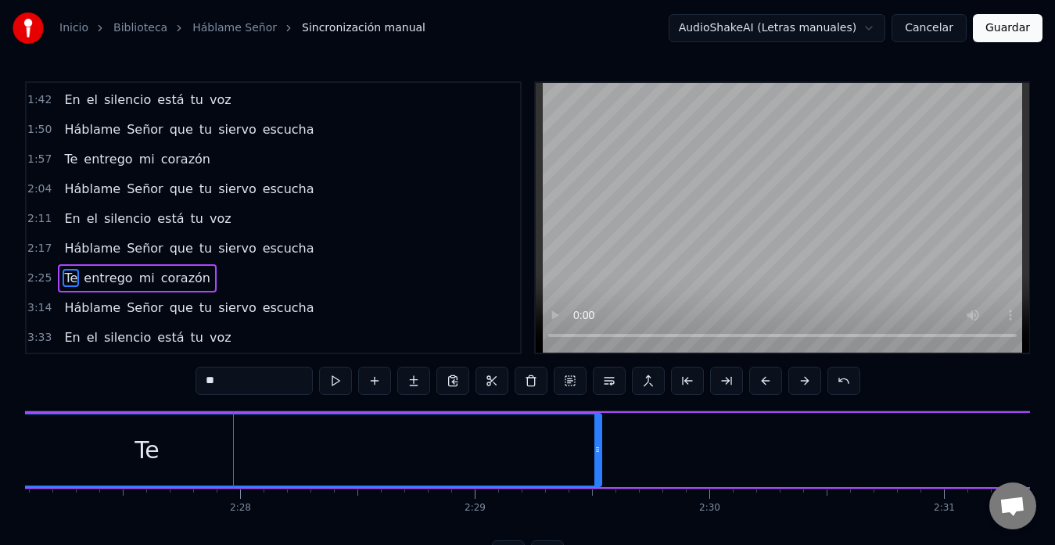
scroll to position [5, 0]
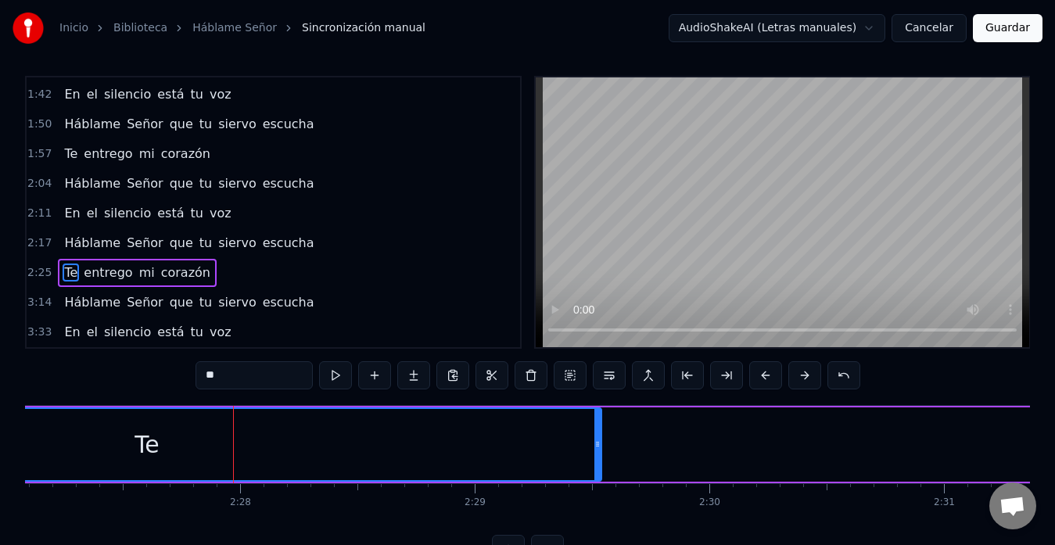
click at [66, 273] on span "Te" at bounding box center [71, 273] width 16 height 18
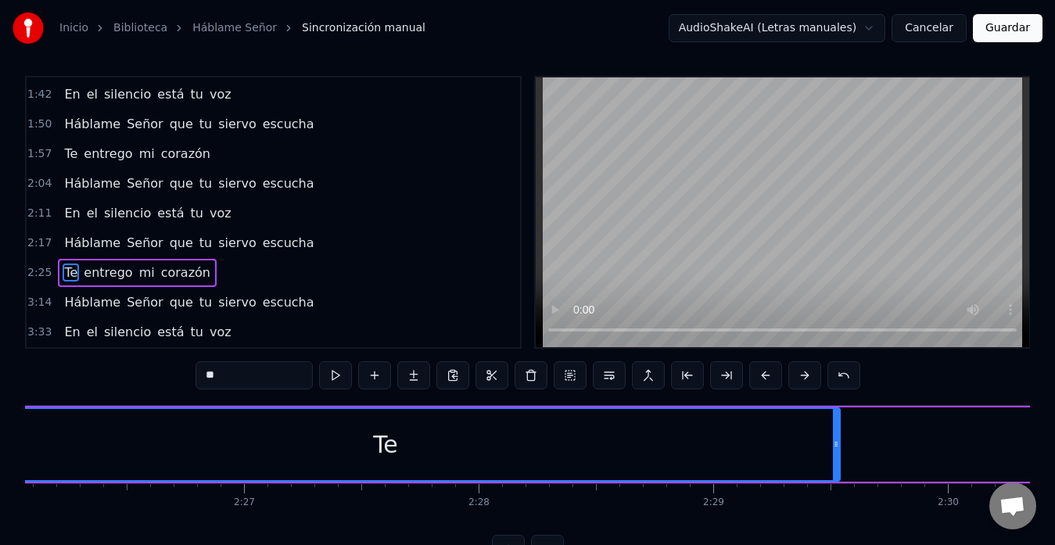
scroll to position [0, 34280]
drag, startPoint x: 841, startPoint y: 451, endPoint x: 519, endPoint y: 456, distance: 322.3
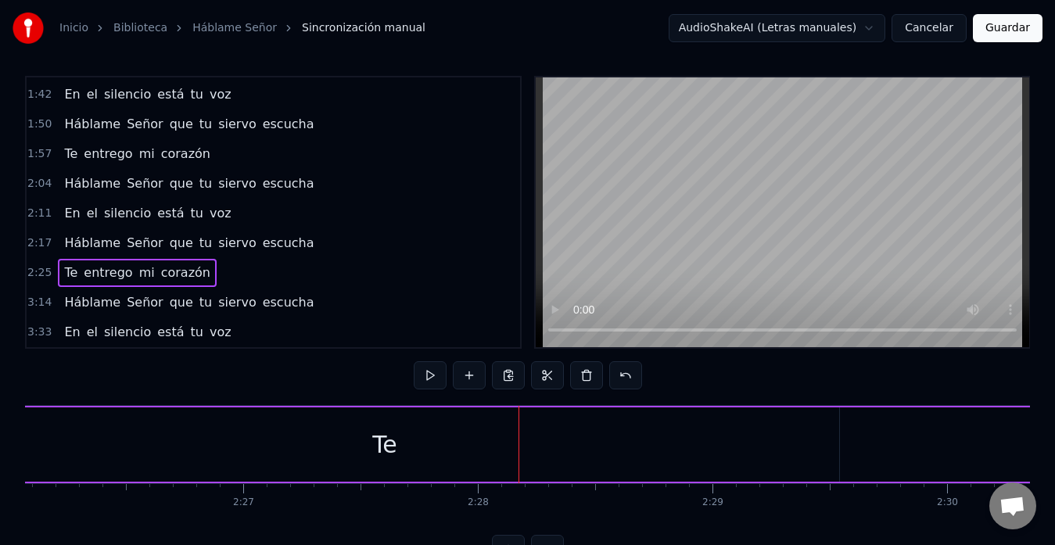
click at [829, 447] on div "Te" at bounding box center [384, 445] width 909 height 74
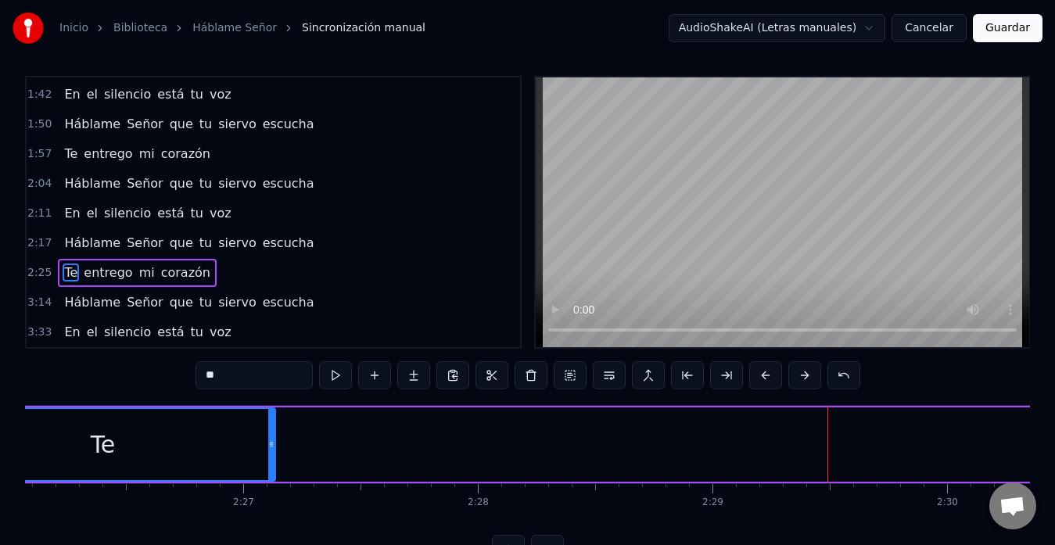
drag, startPoint x: 838, startPoint y: 447, endPoint x: 274, endPoint y: 424, distance: 564.5
click at [274, 424] on div at bounding box center [271, 444] width 6 height 71
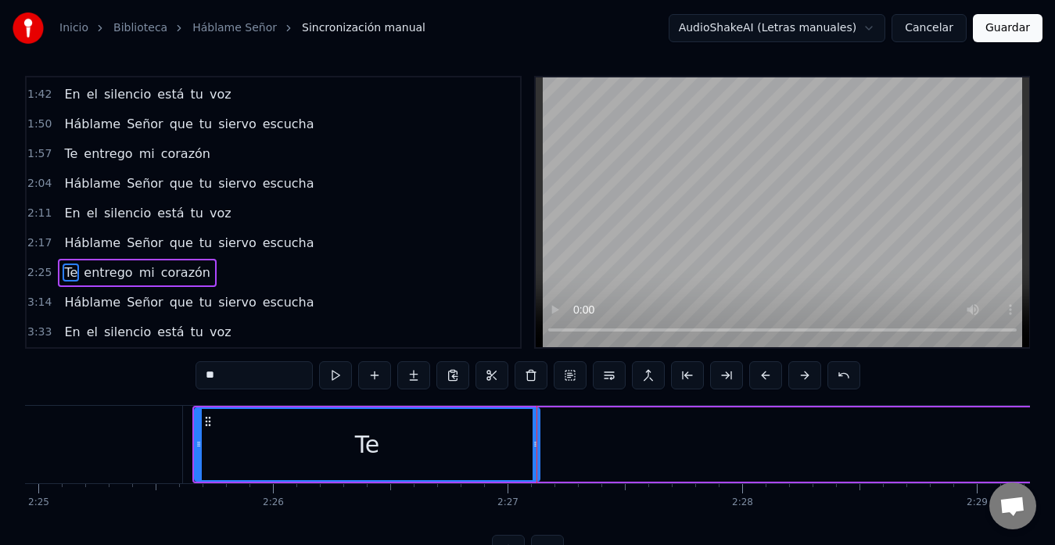
scroll to position [0, 34014]
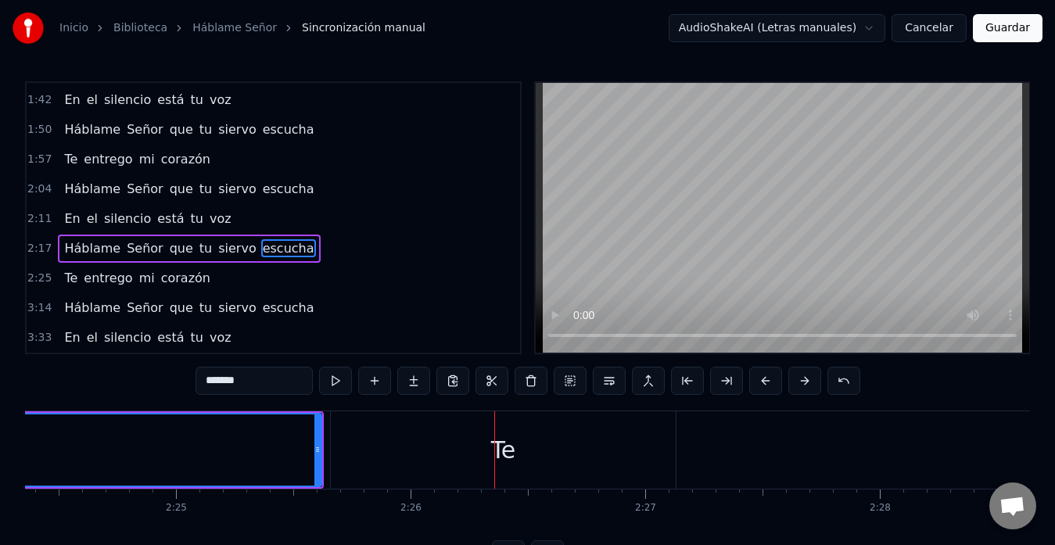
scroll to position [0, 33875]
drag, startPoint x: 319, startPoint y: 450, endPoint x: 195, endPoint y: 465, distance: 125.4
click at [195, 465] on div at bounding box center [195, 450] width 6 height 71
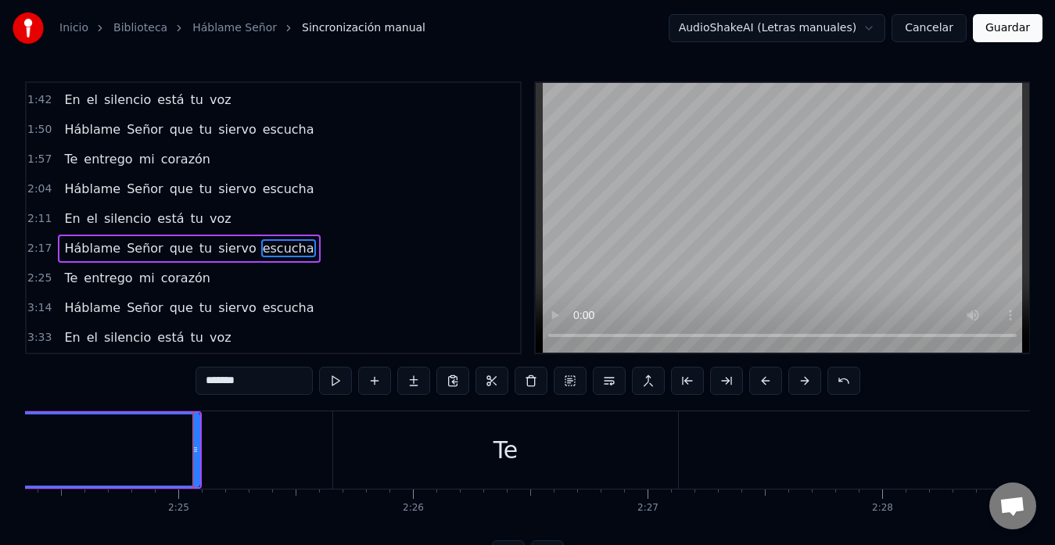
click at [338, 463] on div "Te" at bounding box center [505, 449] width 345 height 77
type input "**"
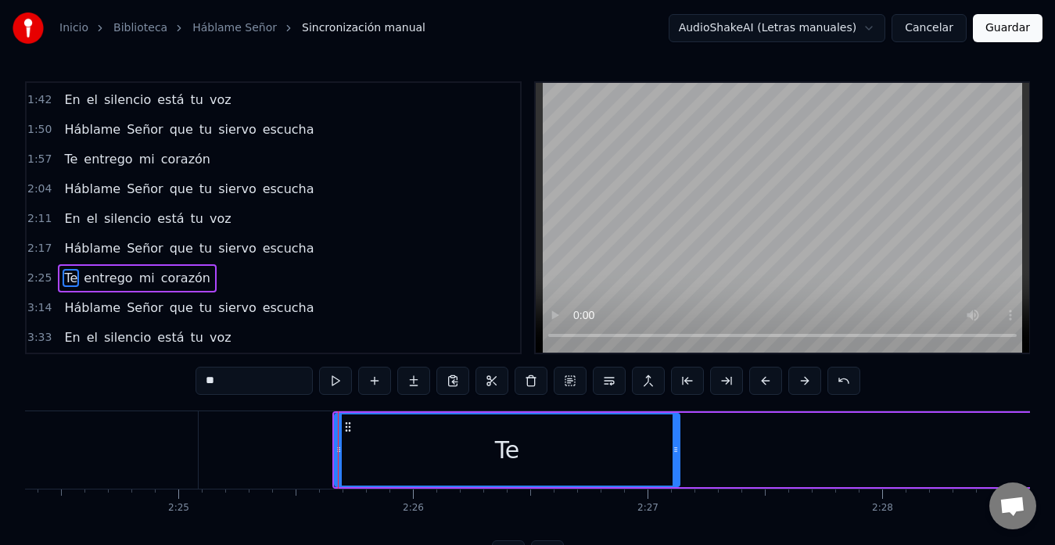
scroll to position [5, 0]
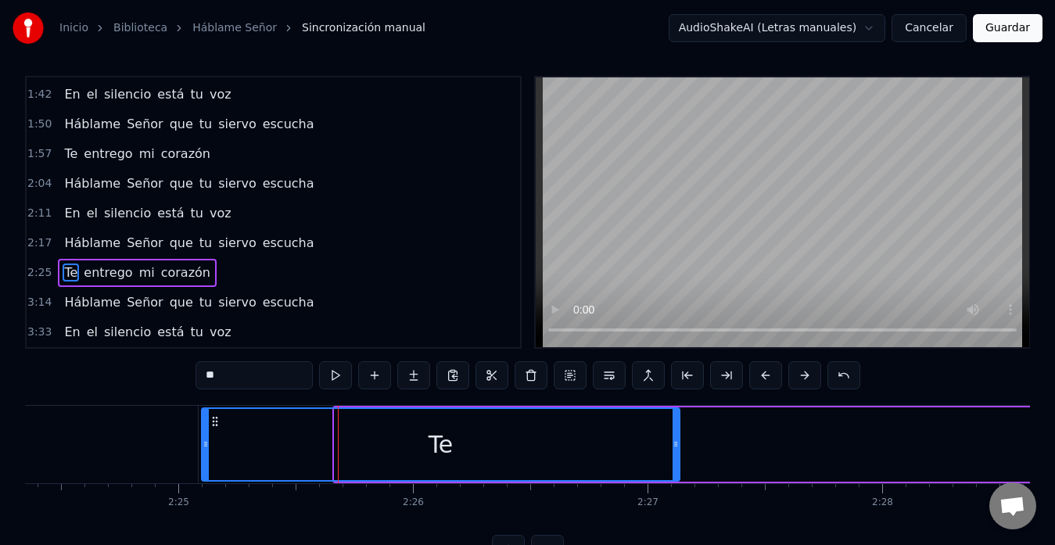
drag, startPoint x: 337, startPoint y: 451, endPoint x: 204, endPoint y: 453, distance: 133.0
click at [204, 453] on div at bounding box center [206, 444] width 6 height 71
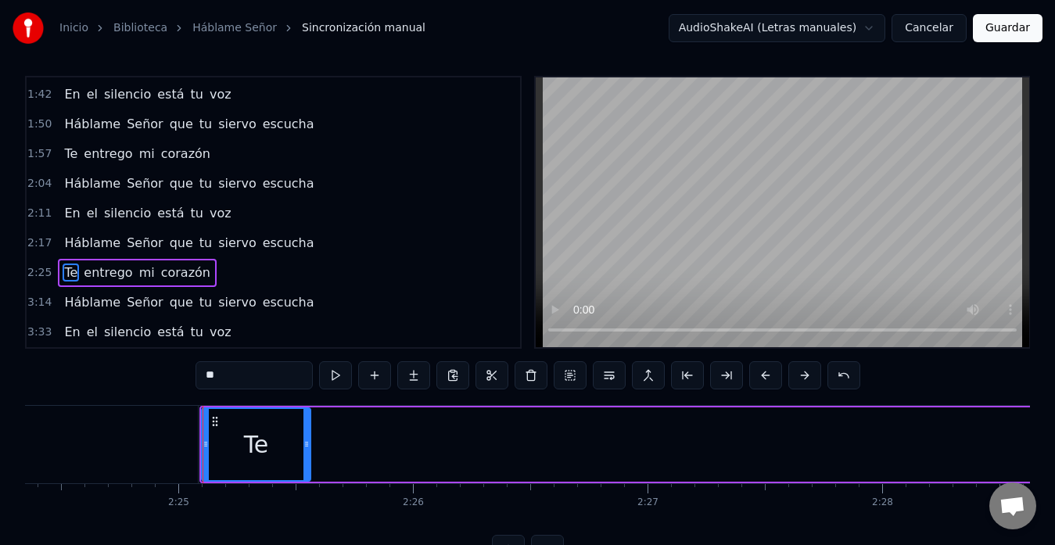
drag, startPoint x: 677, startPoint y: 448, endPoint x: 308, endPoint y: 459, distance: 369.4
click at [308, 459] on div at bounding box center [307, 444] width 6 height 71
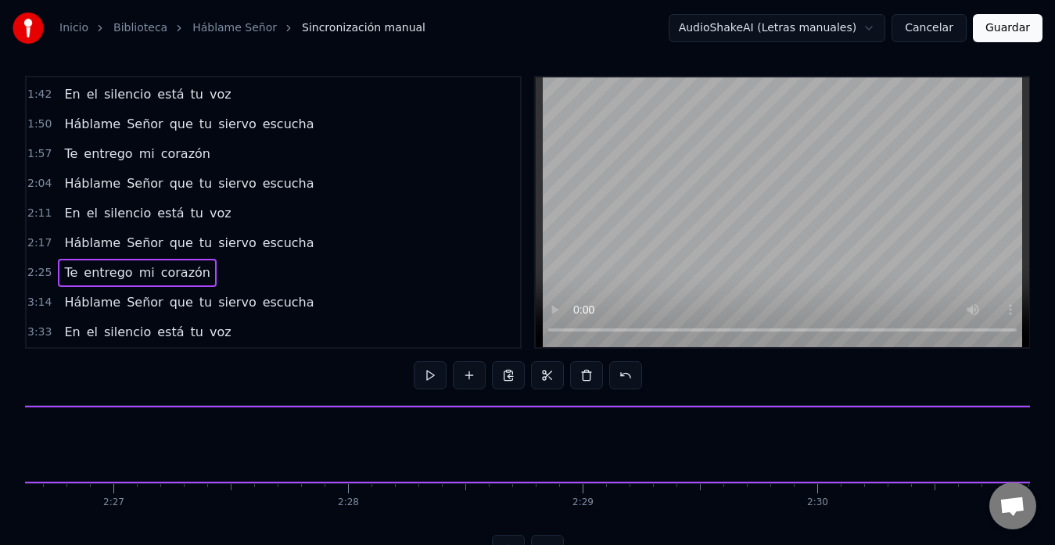
scroll to position [0, 34410]
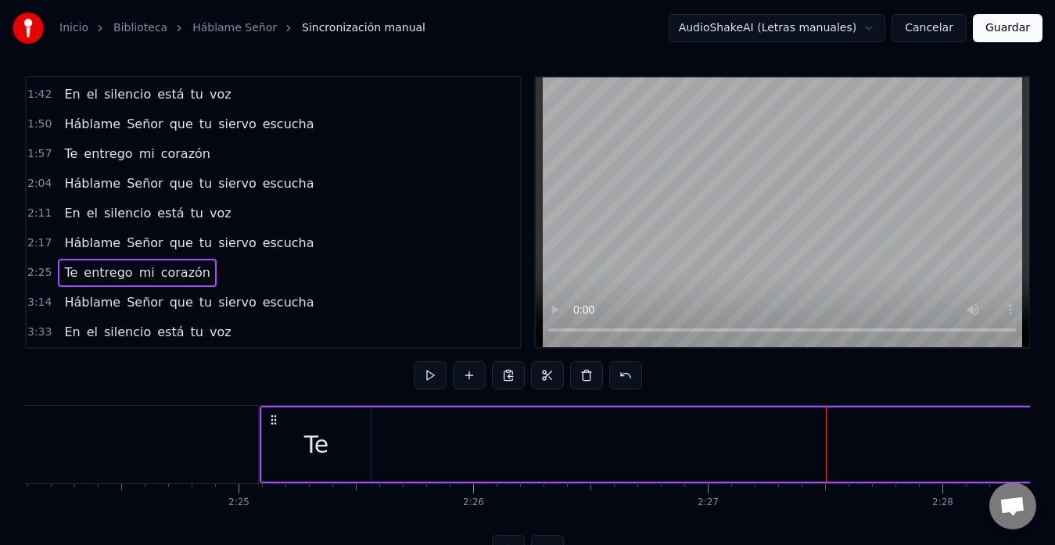
scroll to position [0, 33814]
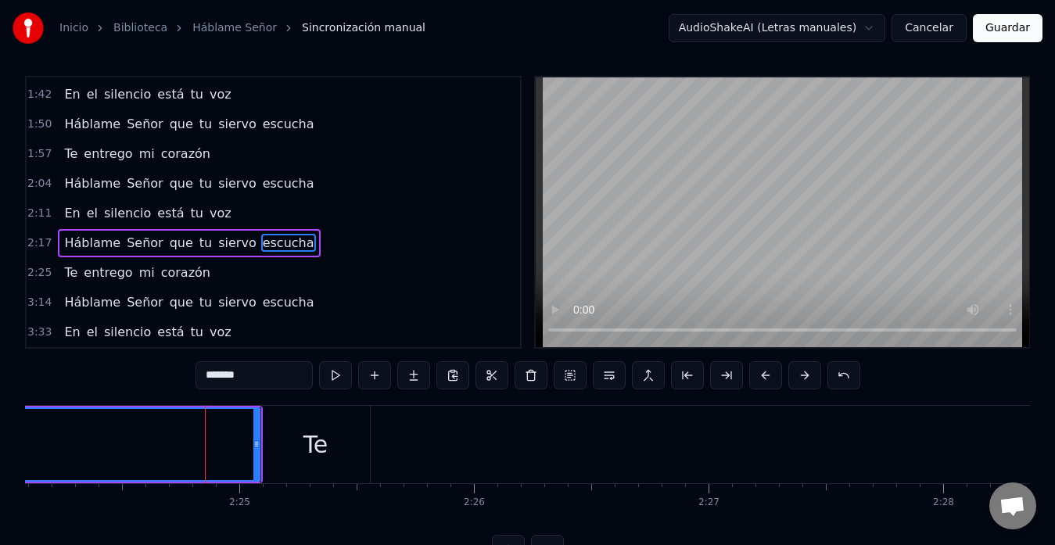
scroll to position [0, 0]
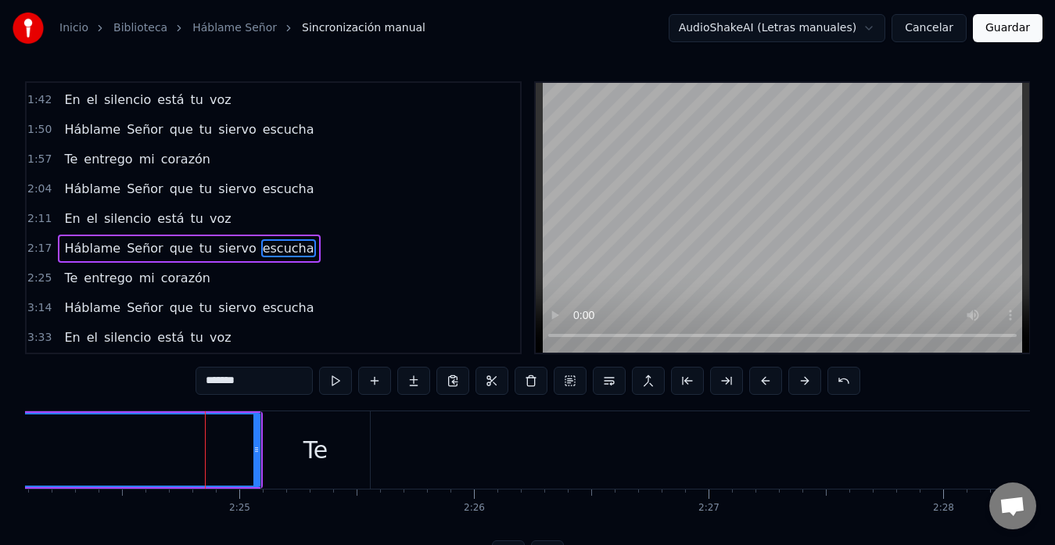
click at [331, 441] on div "Te" at bounding box center [315, 449] width 109 height 77
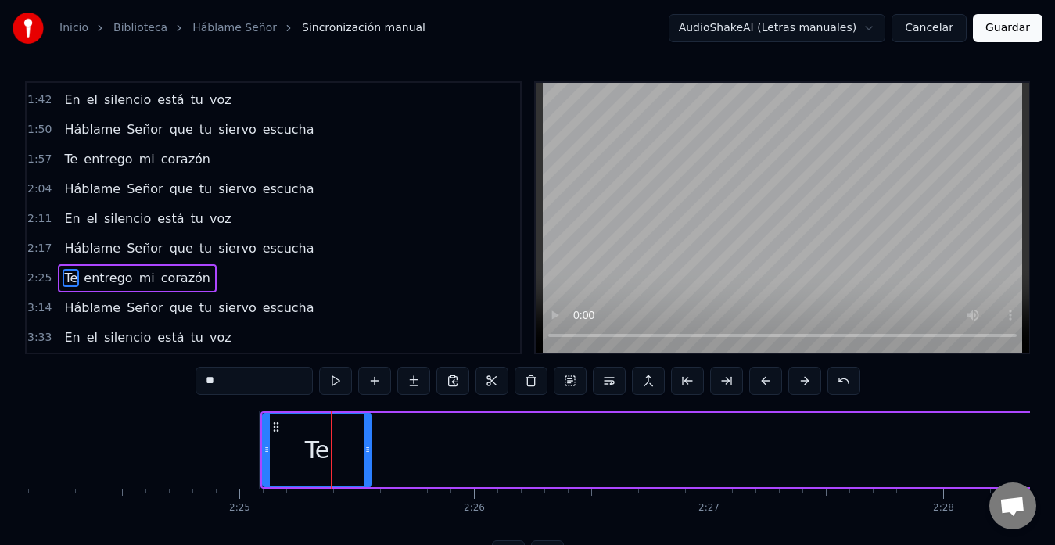
scroll to position [5, 0]
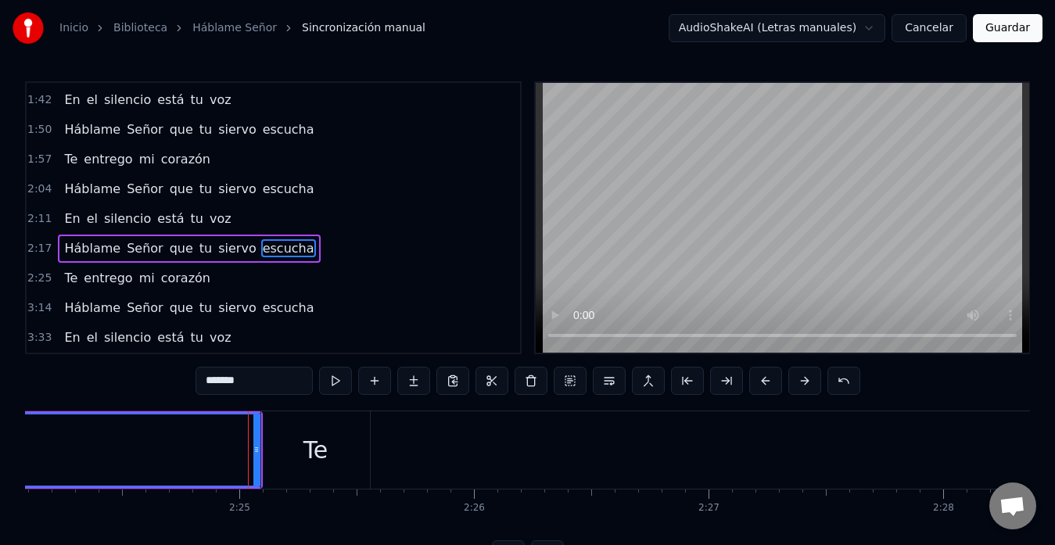
click at [336, 385] on button at bounding box center [335, 381] width 33 height 28
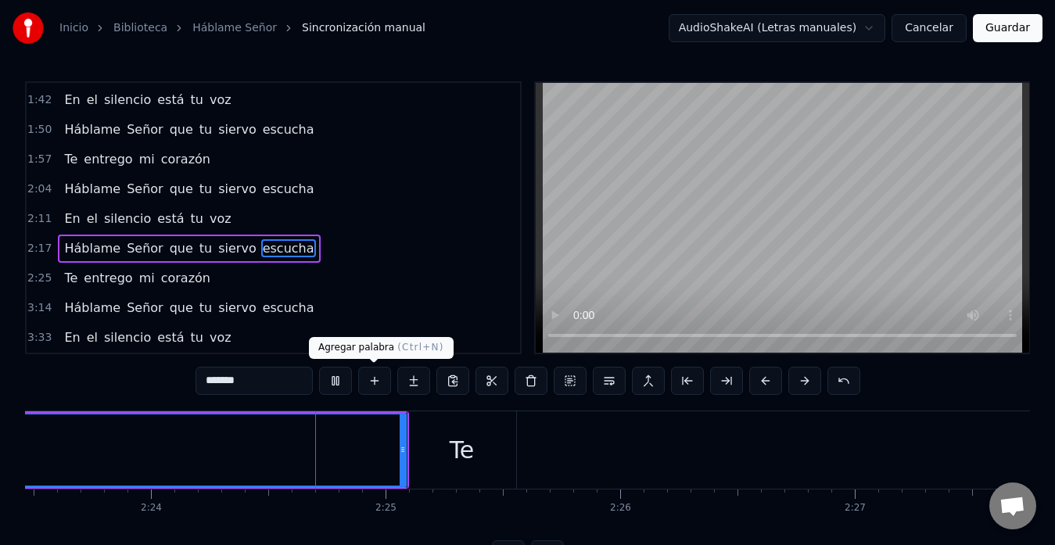
scroll to position [0, 33749]
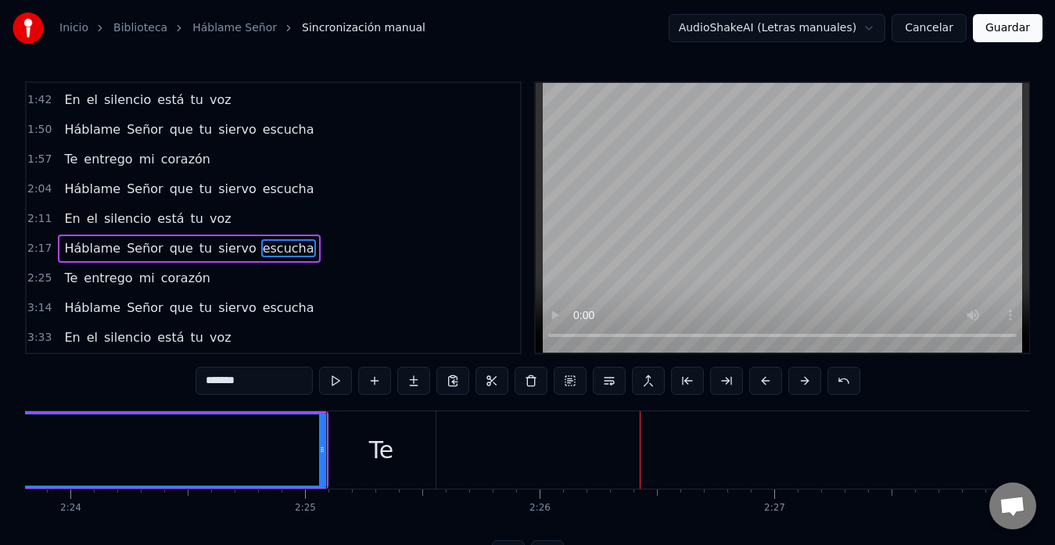
click at [112, 283] on span "entrego" at bounding box center [108, 278] width 52 height 18
type input "*******"
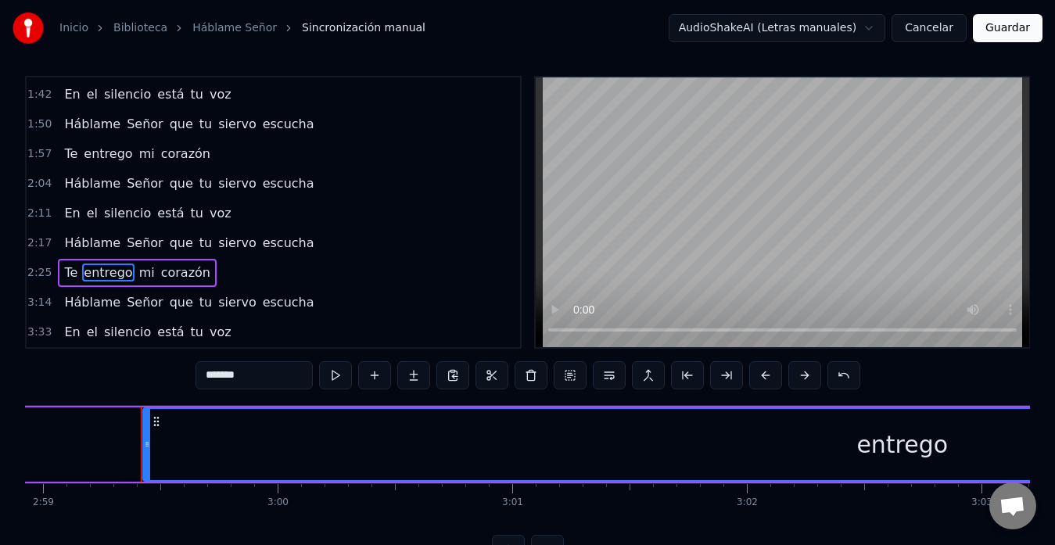
scroll to position [0, 42027]
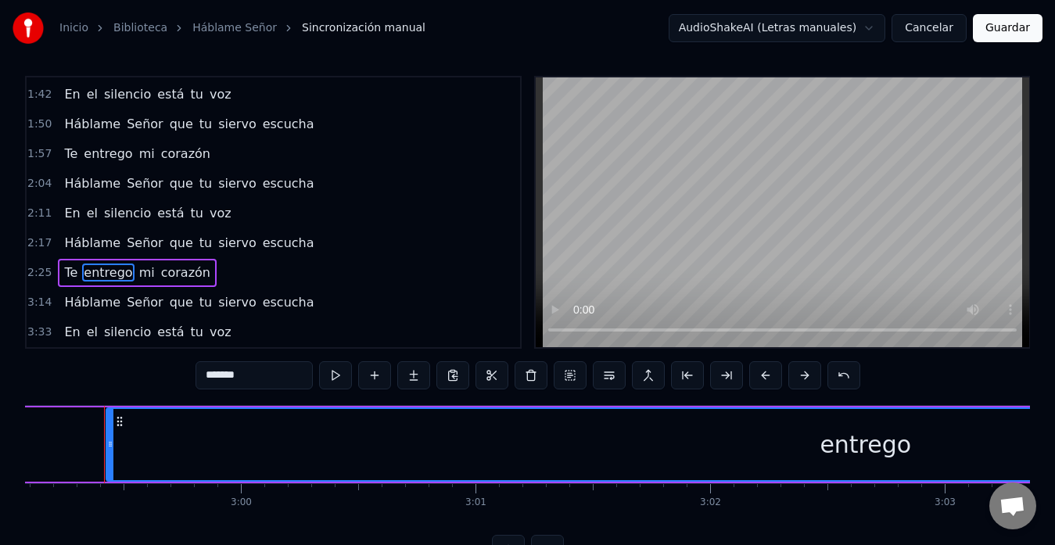
click at [107, 447] on icon at bounding box center [110, 444] width 6 height 13
click at [118, 422] on circle at bounding box center [117, 421] width 1 height 1
drag, startPoint x: 106, startPoint y: 448, endPoint x: 5, endPoint y: 446, distance: 101.7
click at [5, 446] on div "Inicio Biblioteca Háblame Señor Sincronización manual AudioShakeAI (Letras manu…" at bounding box center [527, 279] width 1055 height 569
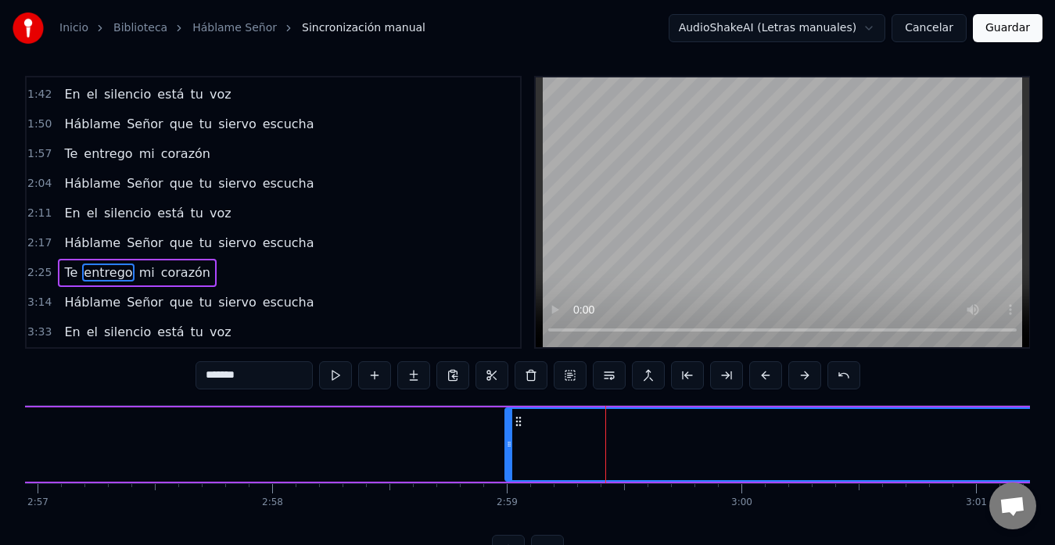
scroll to position [0, 41524]
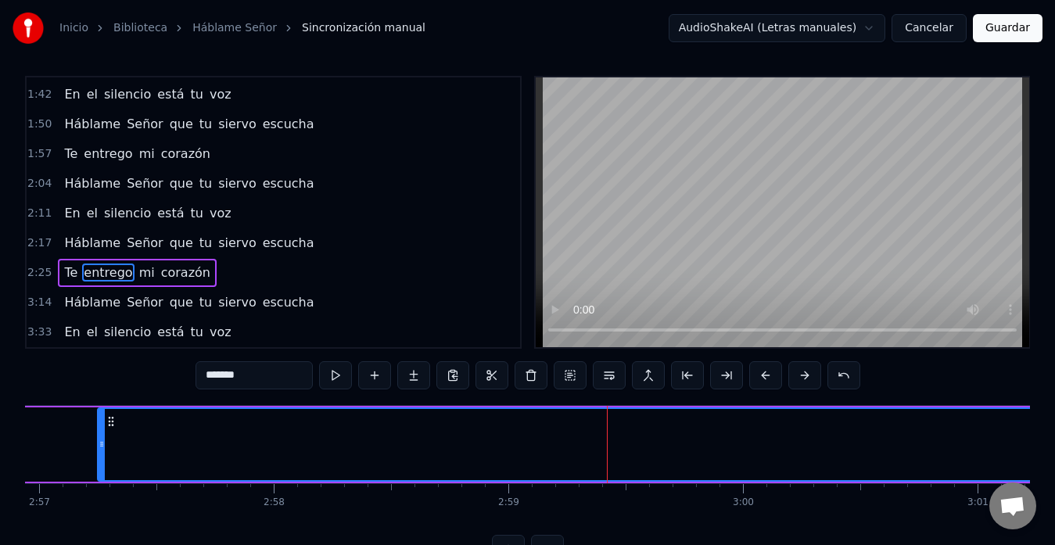
drag, startPoint x: 509, startPoint y: 446, endPoint x: 79, endPoint y: 460, distance: 430.5
click at [99, 460] on div at bounding box center [102, 444] width 6 height 71
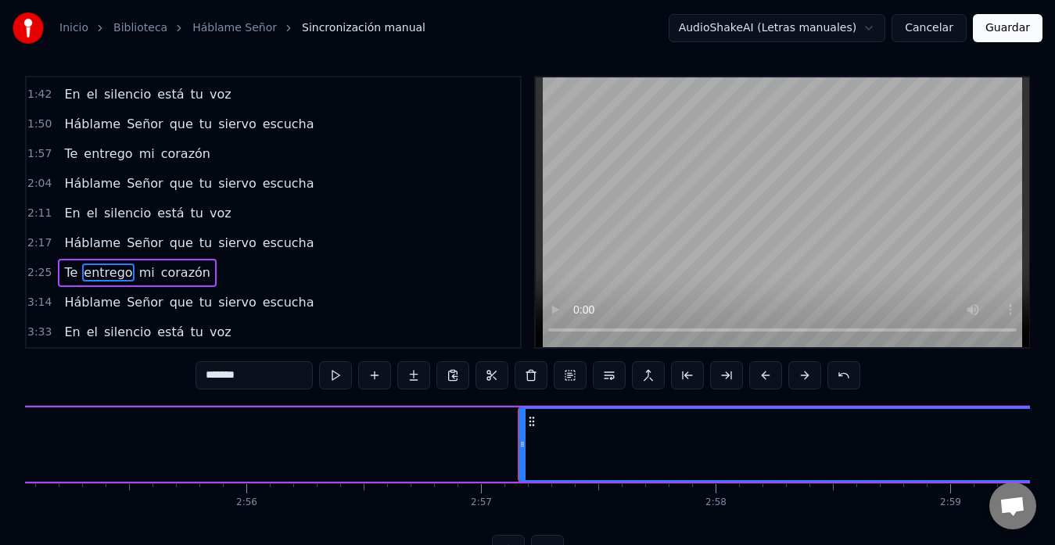
scroll to position [0, 41082]
drag, startPoint x: 520, startPoint y: 447, endPoint x: 214, endPoint y: 458, distance: 306.1
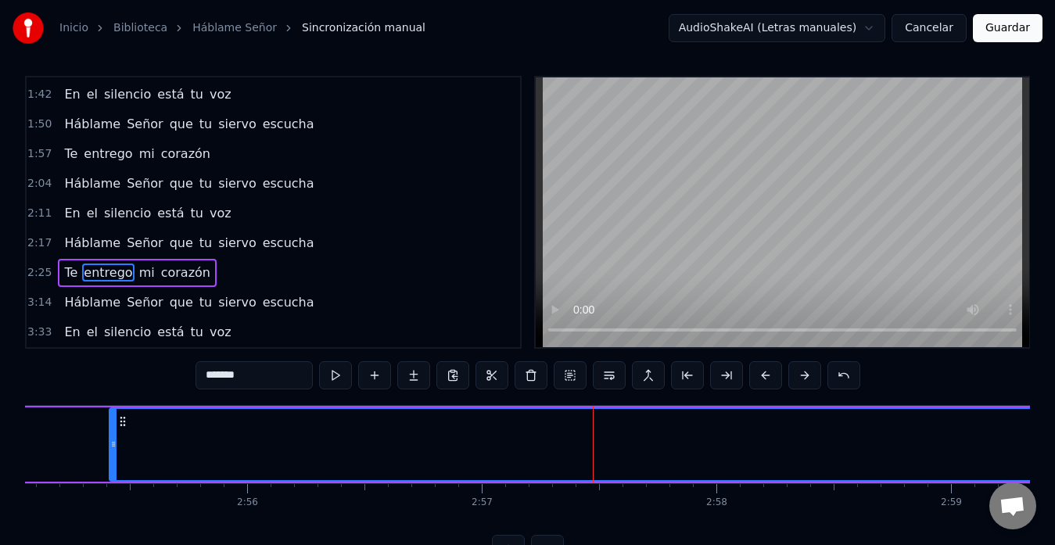
drag, startPoint x: 525, startPoint y: 445, endPoint x: 91, endPoint y: 475, distance: 435.2
click at [110, 475] on div at bounding box center [113, 444] width 6 height 71
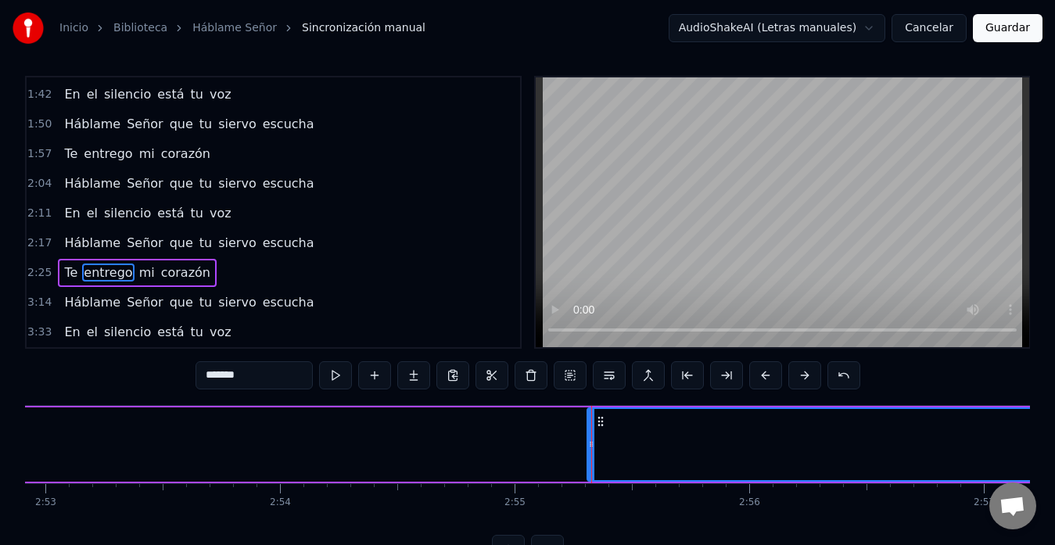
scroll to position [0, 40579]
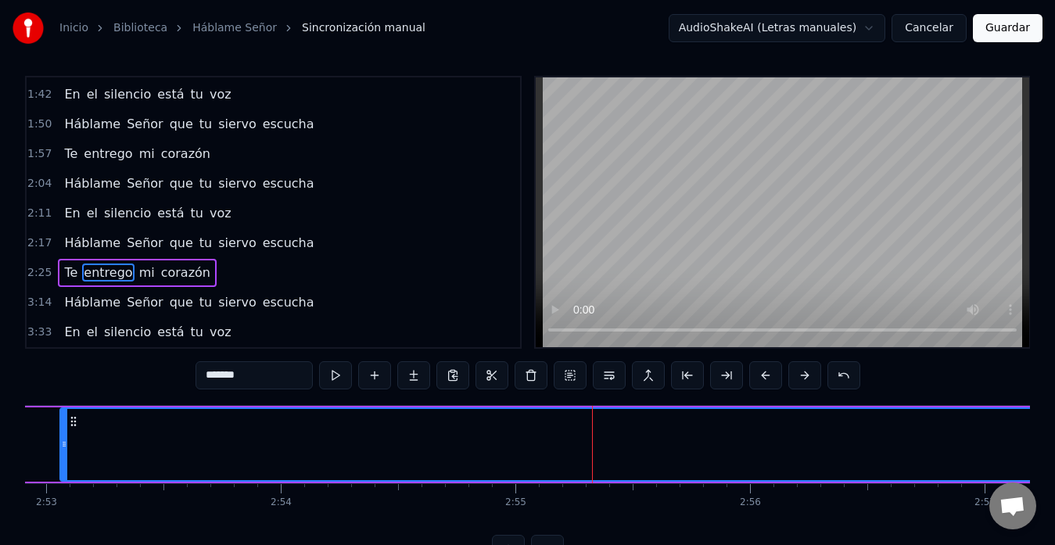
drag, startPoint x: 593, startPoint y: 445, endPoint x: 59, endPoint y: 447, distance: 534.3
click at [61, 447] on icon at bounding box center [64, 444] width 6 height 13
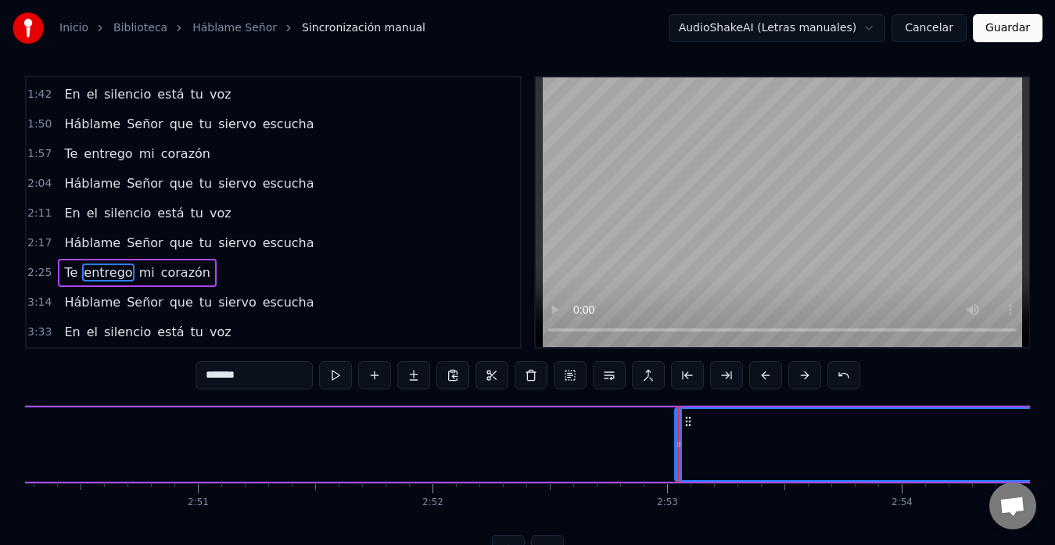
scroll to position [0, 39957]
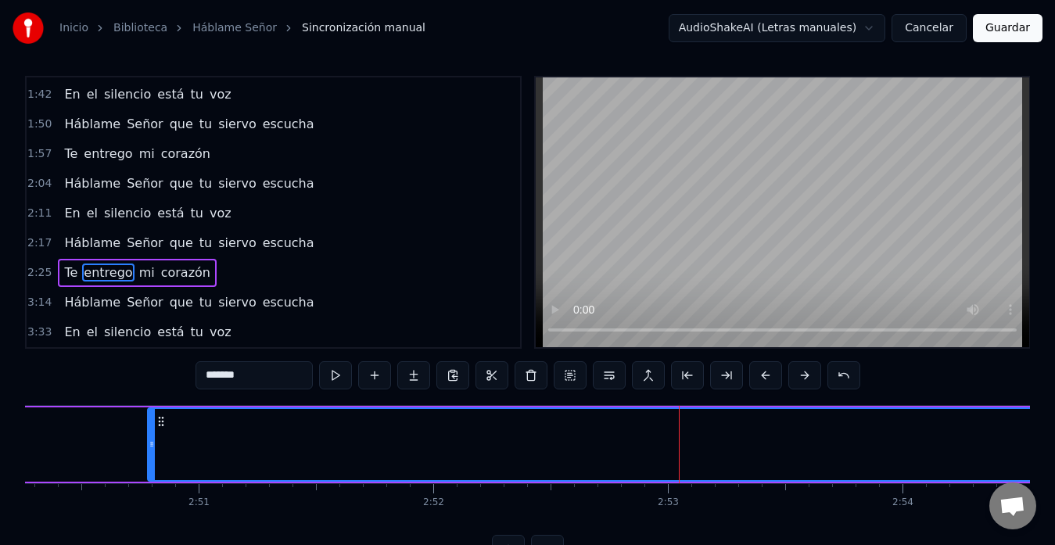
drag, startPoint x: 681, startPoint y: 449, endPoint x: 89, endPoint y: 475, distance: 592.7
click at [149, 475] on div at bounding box center [152, 444] width 6 height 71
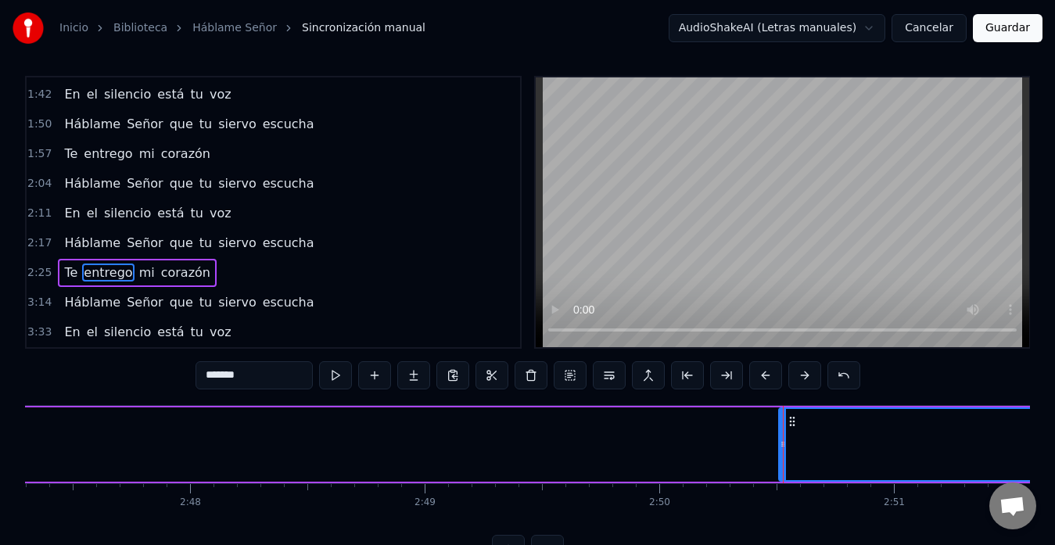
scroll to position [0, 39260]
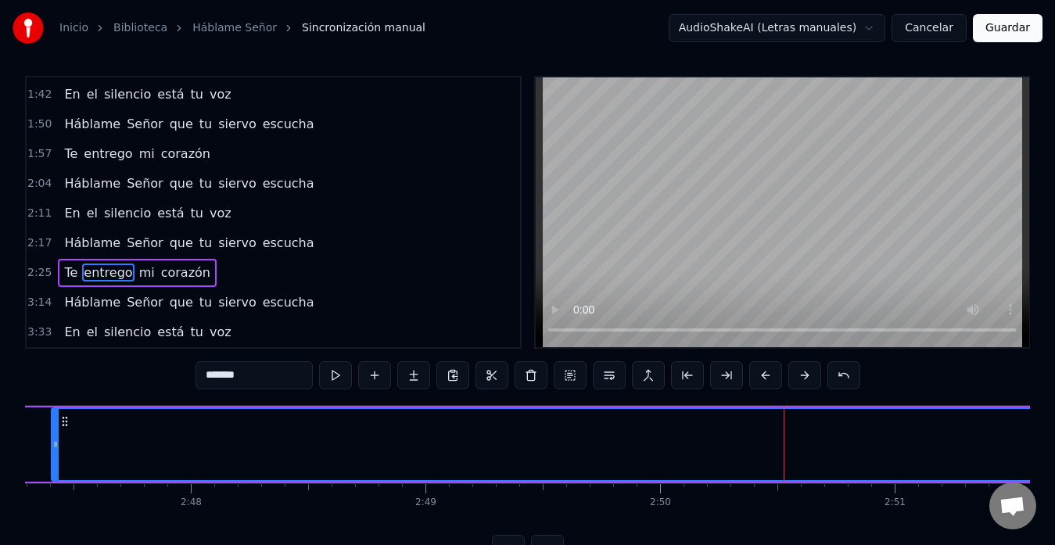
drag, startPoint x: 783, startPoint y: 451, endPoint x: 55, endPoint y: 448, distance: 728.3
click at [55, 448] on div at bounding box center [55, 444] width 6 height 71
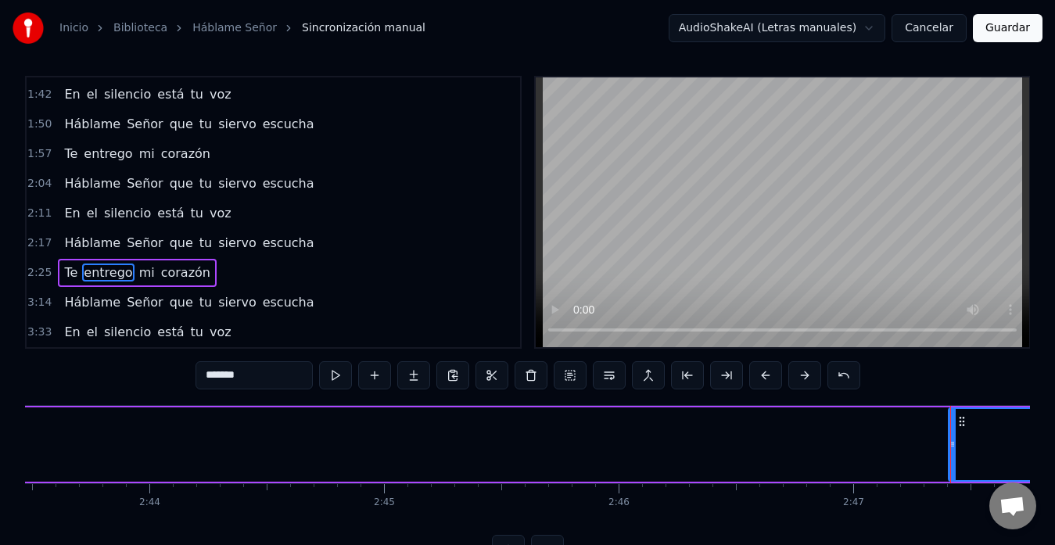
scroll to position [0, 38361]
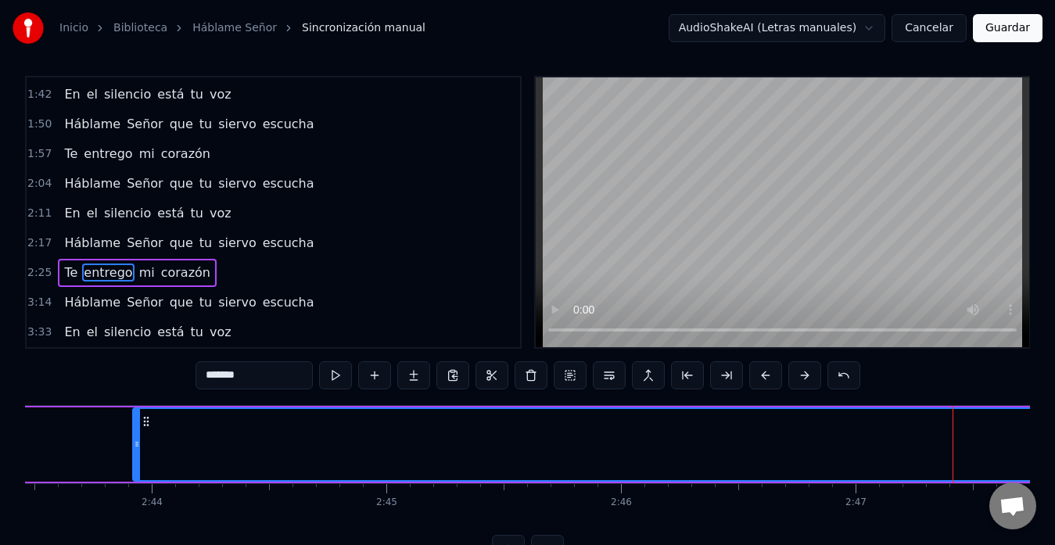
drag, startPoint x: 954, startPoint y: 446, endPoint x: 136, endPoint y: 458, distance: 818.3
click at [136, 458] on div at bounding box center [137, 444] width 6 height 71
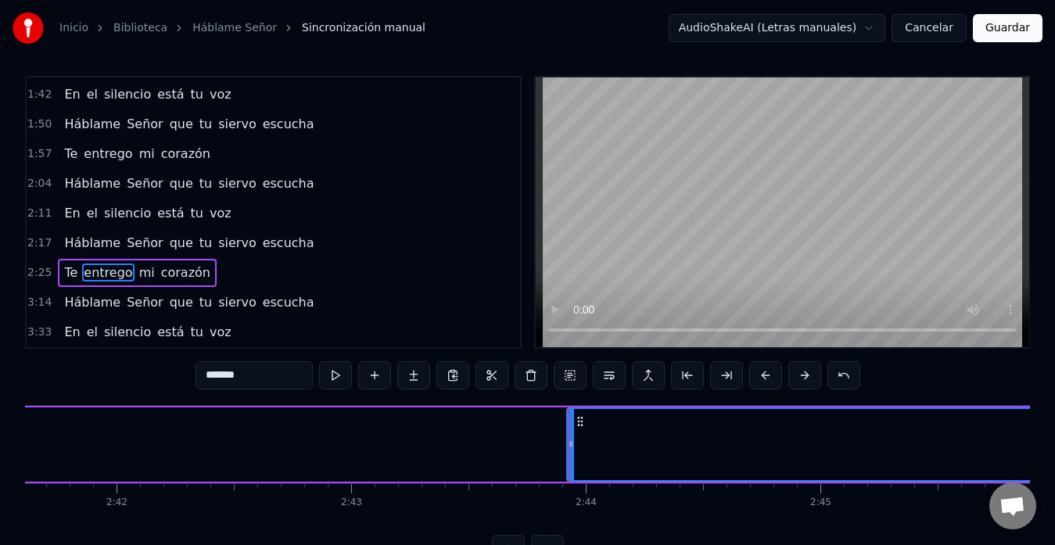
scroll to position [0, 37924]
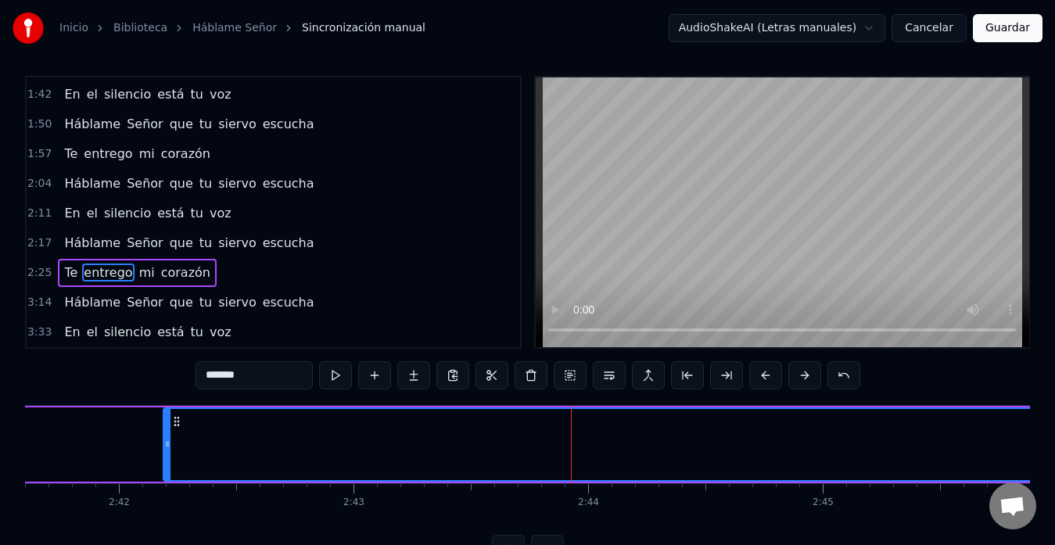
drag, startPoint x: 576, startPoint y: 447, endPoint x: 92, endPoint y: 470, distance: 484.8
click at [164, 470] on div at bounding box center [167, 444] width 6 height 71
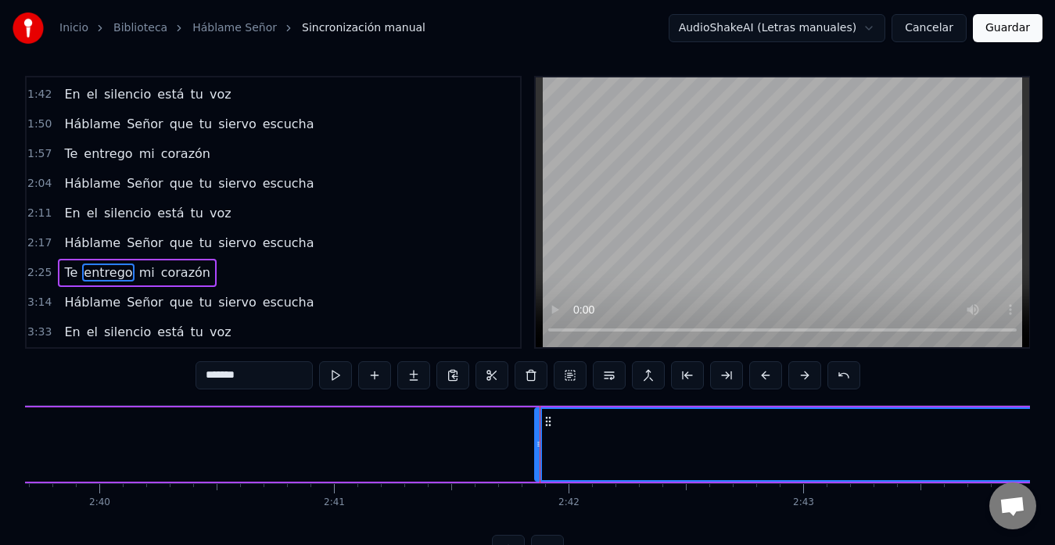
scroll to position [0, 37474]
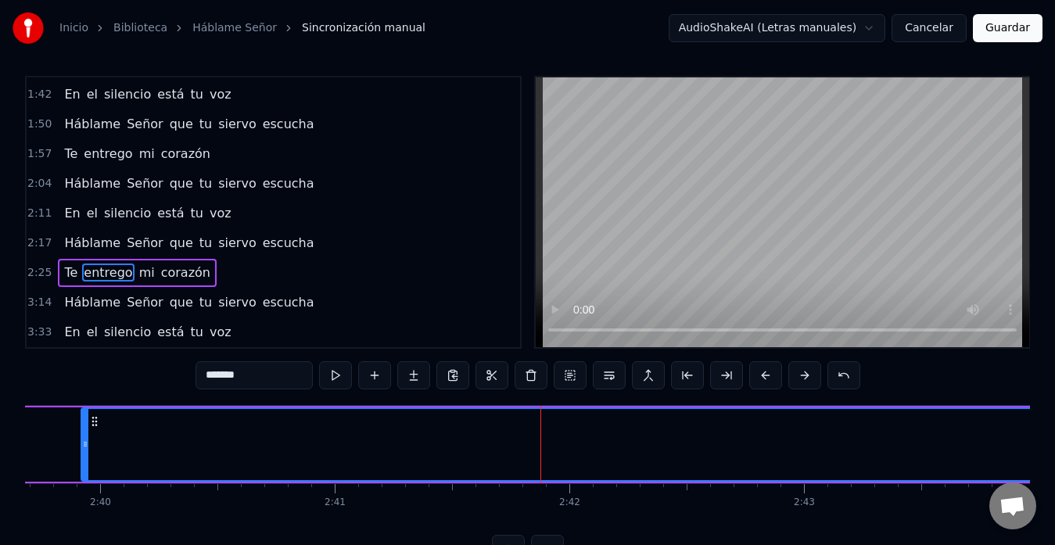
drag, startPoint x: 536, startPoint y: 451, endPoint x: 25, endPoint y: 458, distance: 510.9
click at [82, 458] on div at bounding box center [85, 444] width 6 height 71
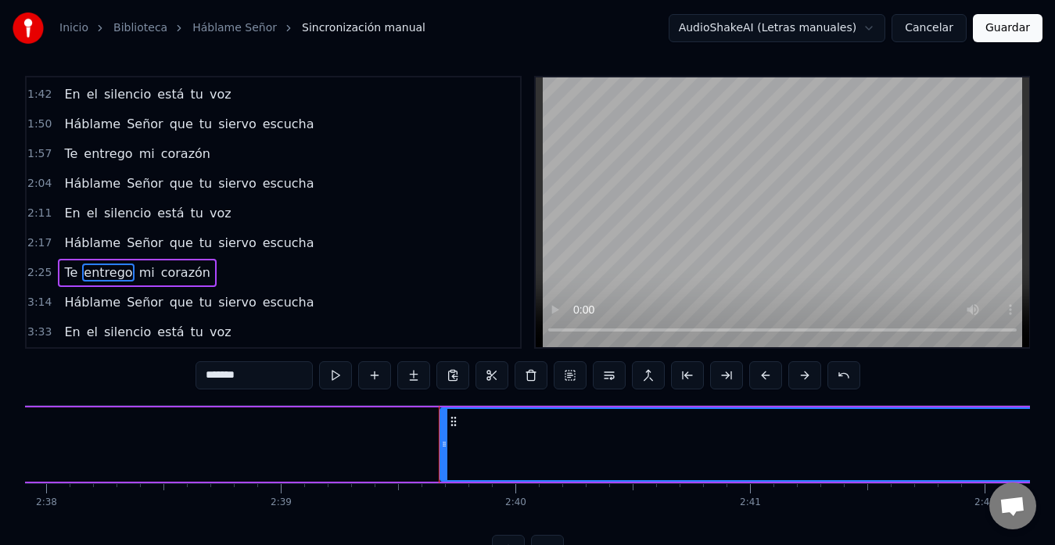
scroll to position [0, 37054]
click at [526, 379] on button at bounding box center [531, 375] width 33 height 28
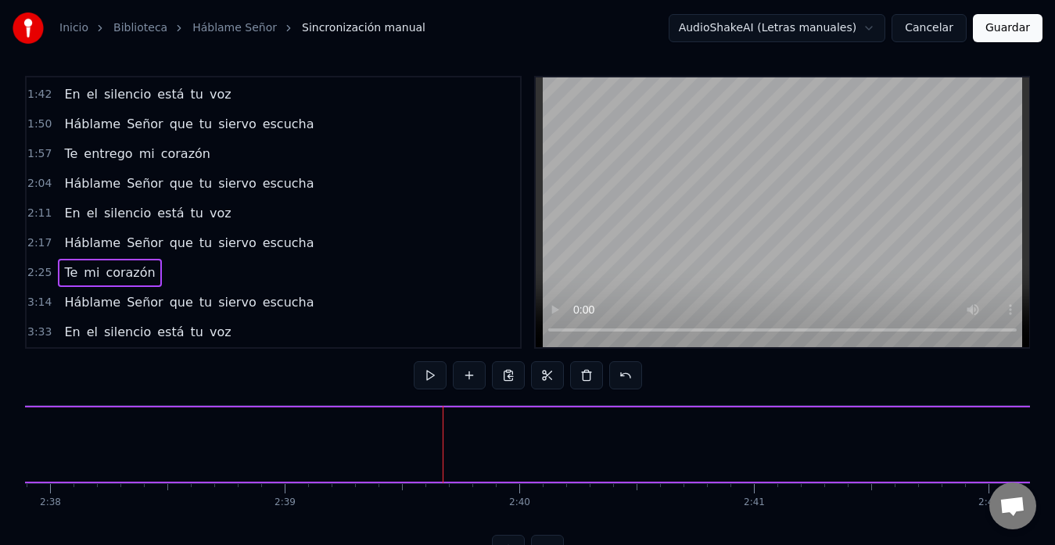
click at [92, 270] on span "mi" at bounding box center [91, 273] width 19 height 18
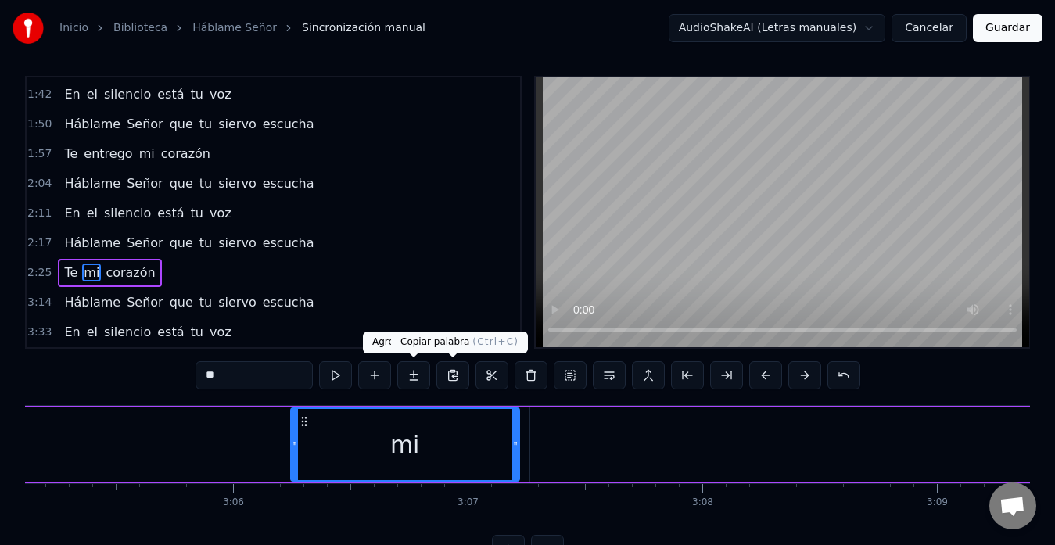
scroll to position [0, 43627]
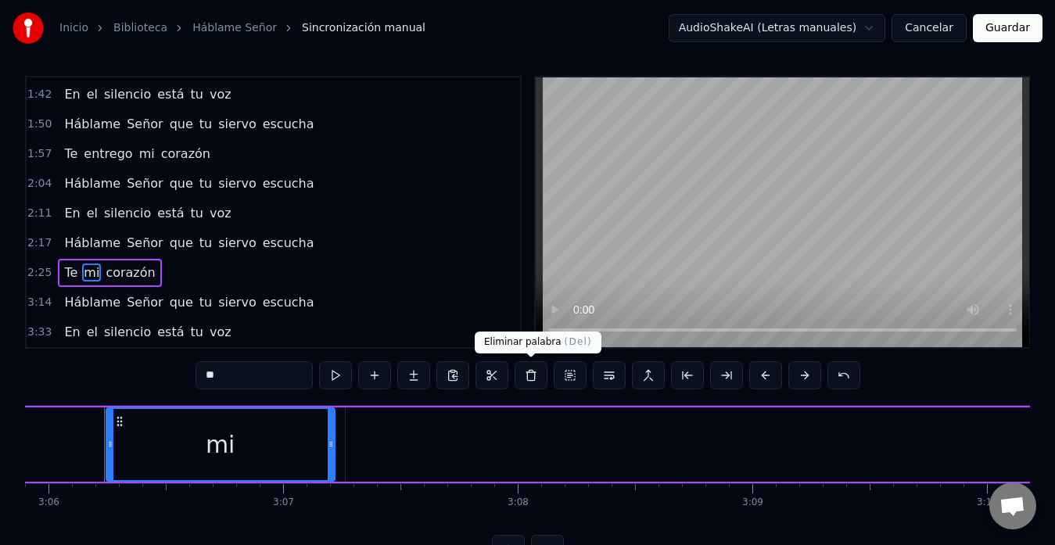
click at [534, 375] on button at bounding box center [531, 375] width 33 height 28
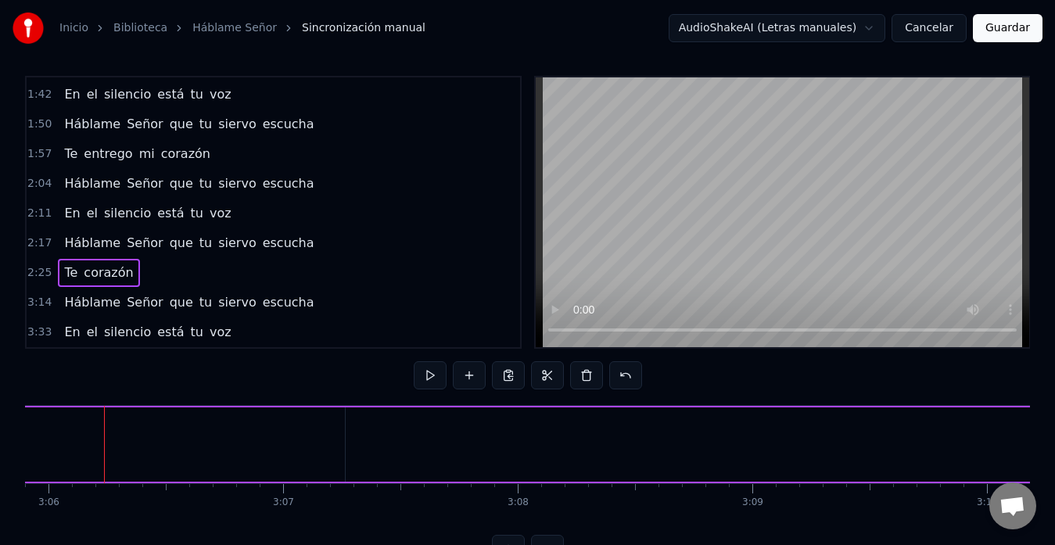
click at [88, 272] on span "corazón" at bounding box center [108, 273] width 52 height 18
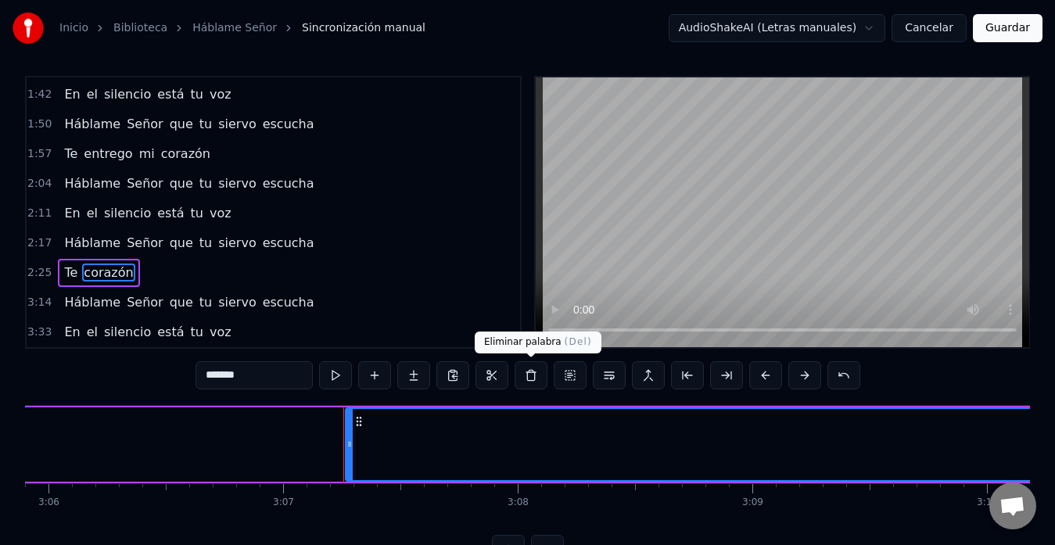
click at [530, 382] on button at bounding box center [531, 375] width 33 height 28
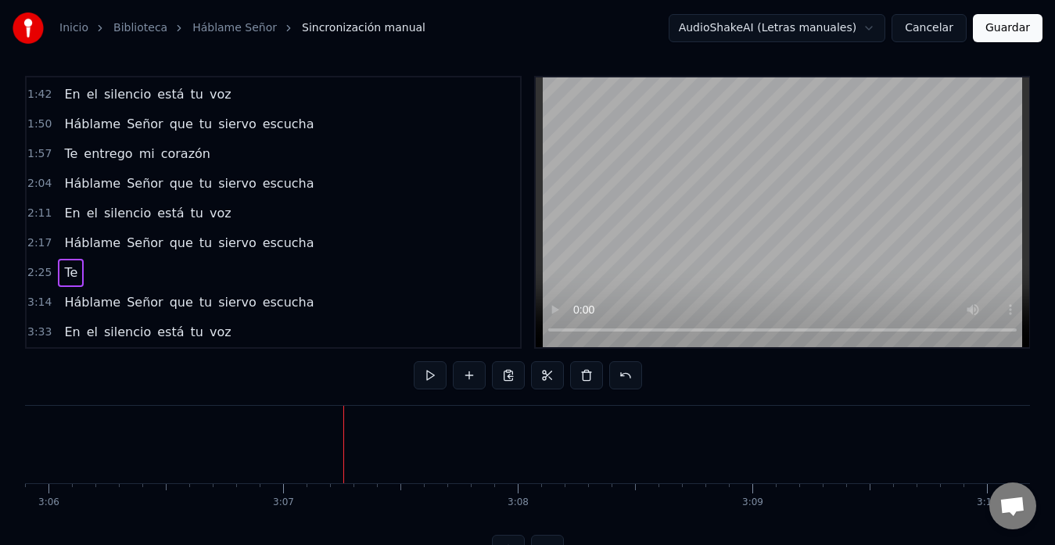
click at [74, 276] on div "Te" at bounding box center [71, 273] width 26 height 28
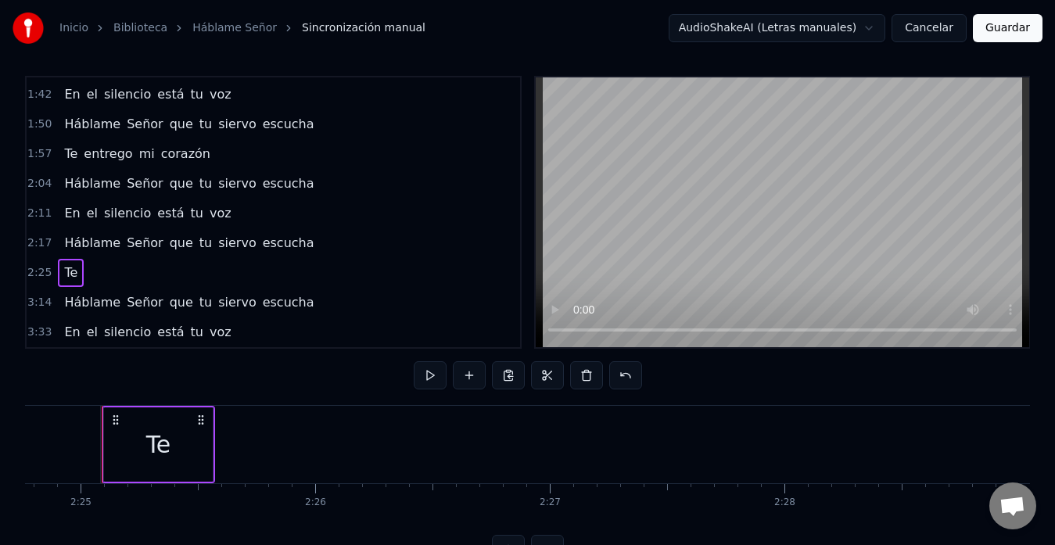
click at [72, 273] on span "Te" at bounding box center [71, 273] width 16 height 18
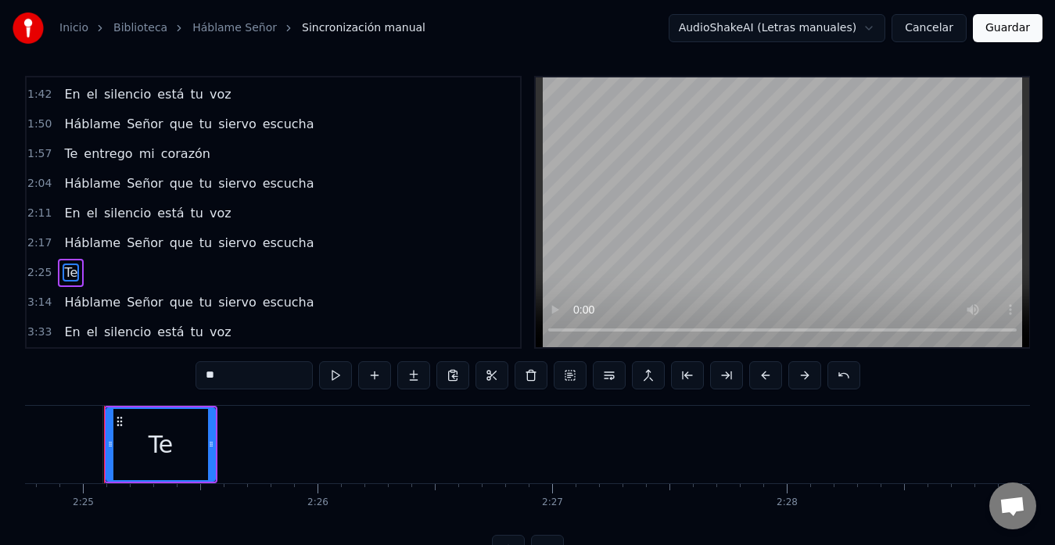
click at [247, 377] on input "**" at bounding box center [254, 375] width 117 height 28
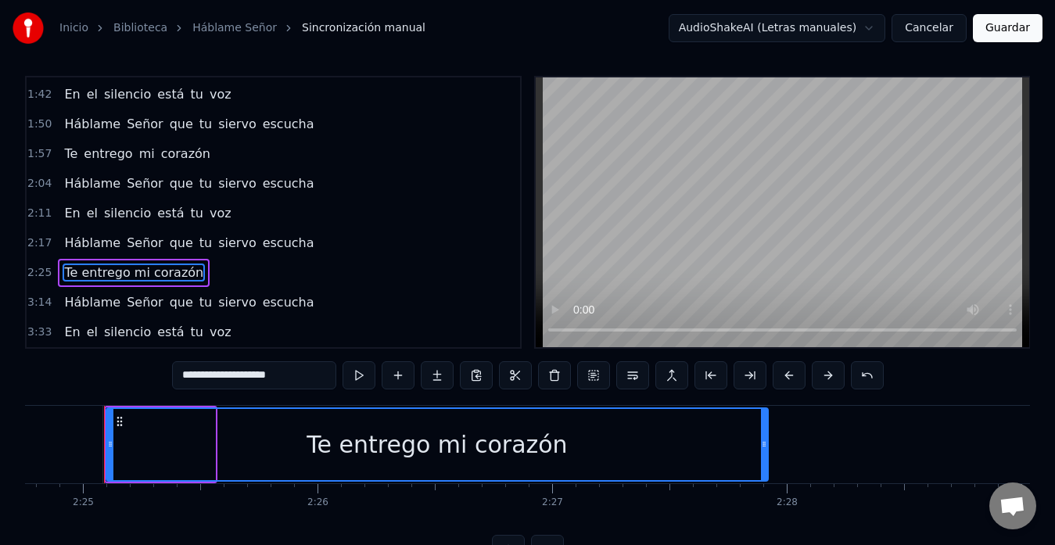
drag, startPoint x: 211, startPoint y: 445, endPoint x: 764, endPoint y: 474, distance: 553.8
click at [764, 474] on div at bounding box center [764, 444] width 6 height 71
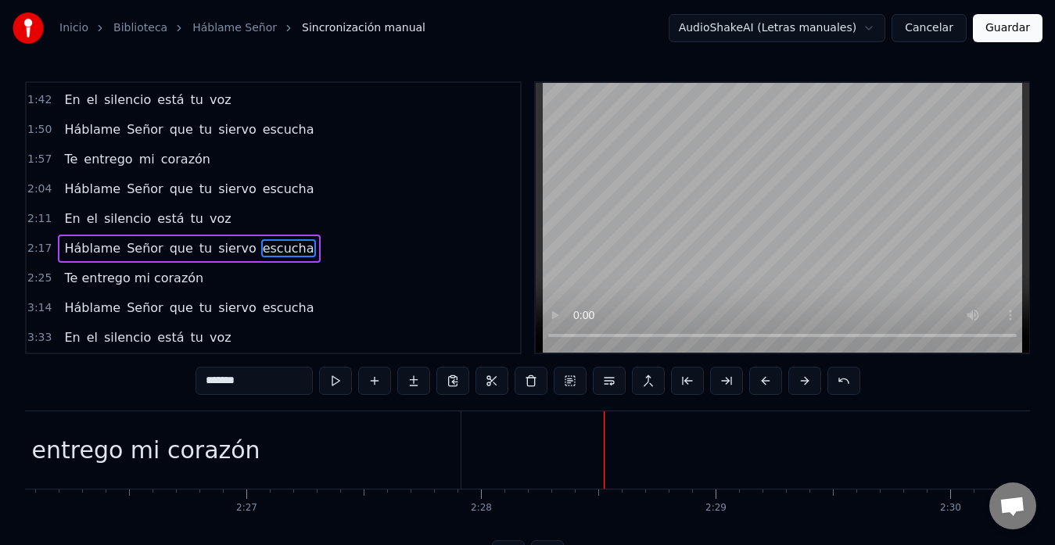
scroll to position [0, 34280]
click at [432, 452] on div "Te entrego mi corazón" at bounding box center [127, 449] width 662 height 77
type input "**********"
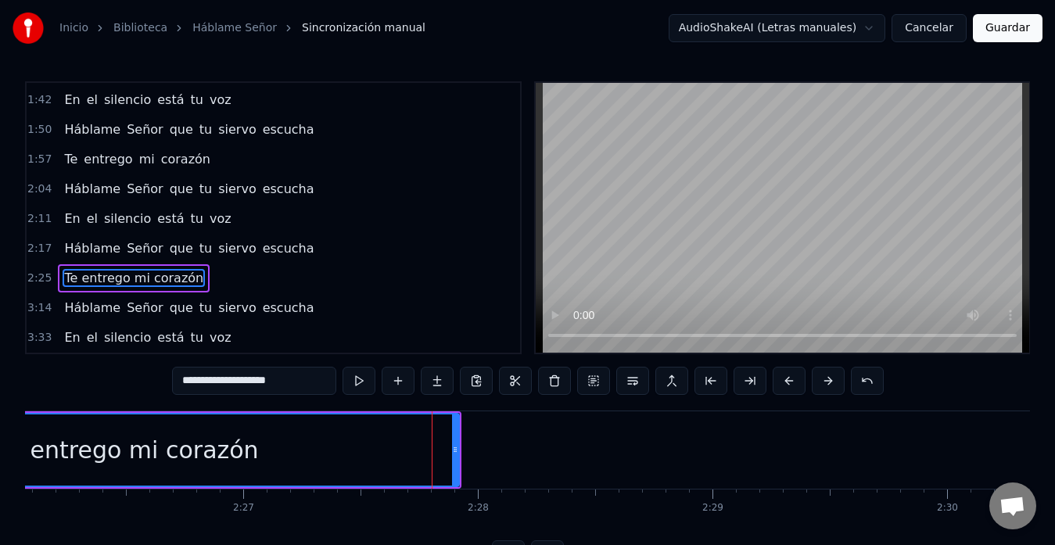
scroll to position [5, 0]
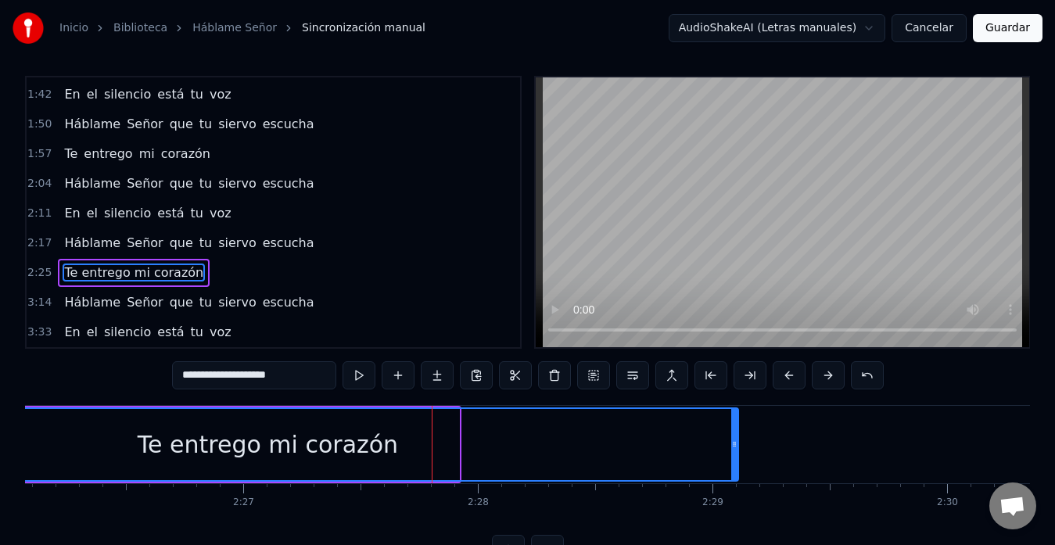
drag, startPoint x: 454, startPoint y: 444, endPoint x: 734, endPoint y: 445, distance: 279.3
click at [734, 445] on icon at bounding box center [734, 444] width 6 height 13
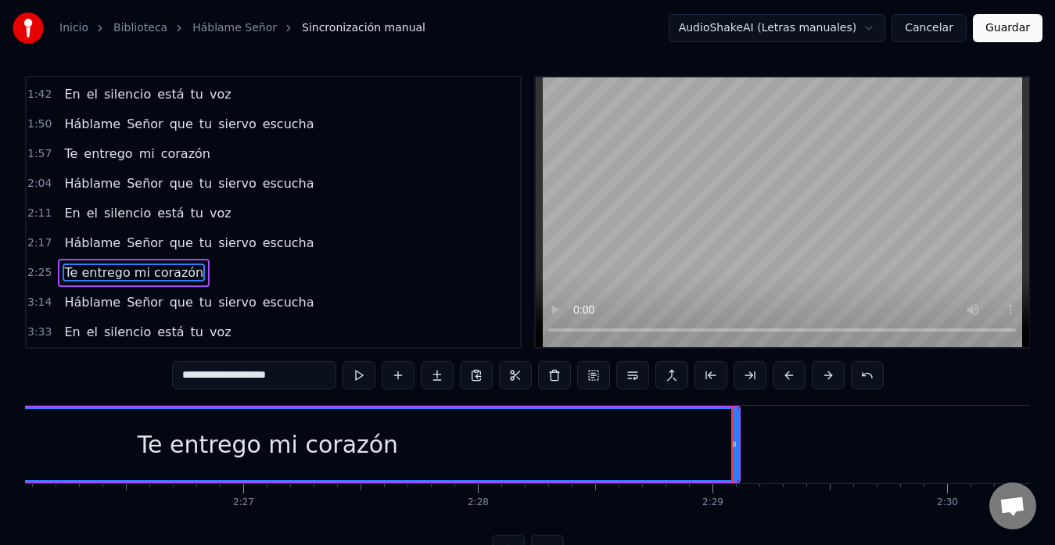
click at [482, 449] on div "Te entrego mi corazón" at bounding box center [268, 444] width 940 height 71
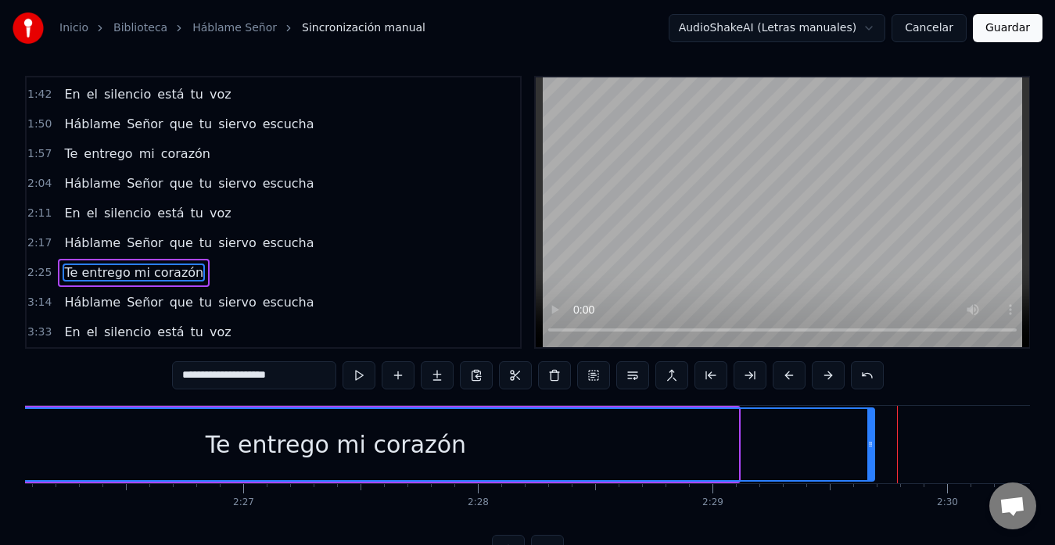
drag, startPoint x: 735, startPoint y: 446, endPoint x: 871, endPoint y: 435, distance: 136.6
click at [871, 435] on div at bounding box center [871, 444] width 6 height 71
click at [780, 439] on div "Te entrego mi corazón" at bounding box center [336, 444] width 1076 height 71
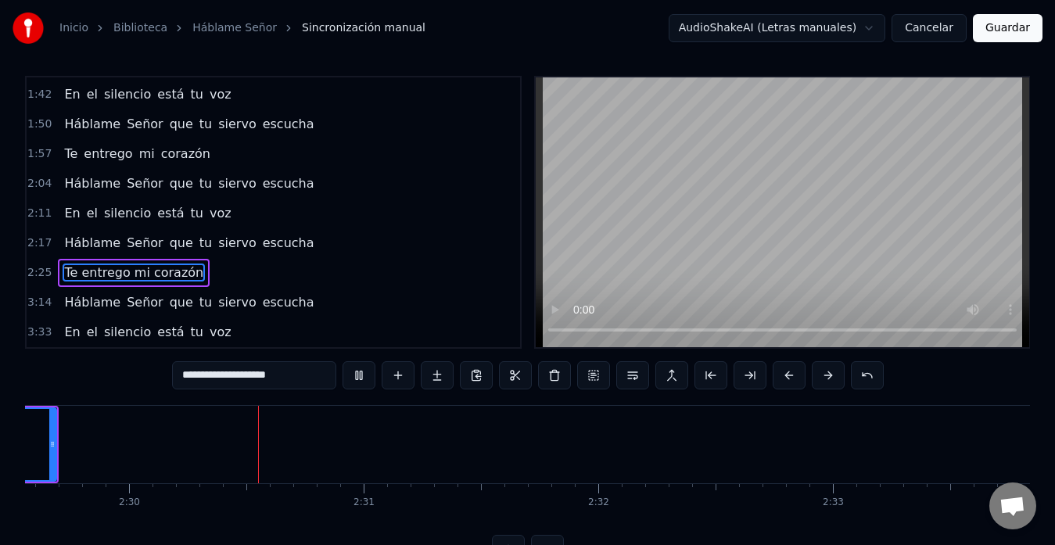
scroll to position [0, 35140]
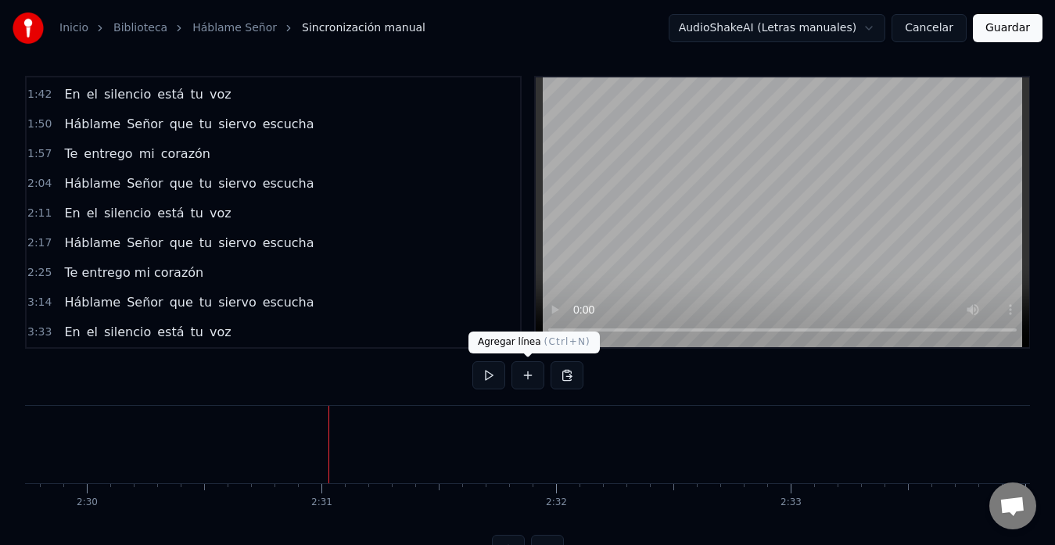
click at [528, 380] on button at bounding box center [528, 375] width 33 height 28
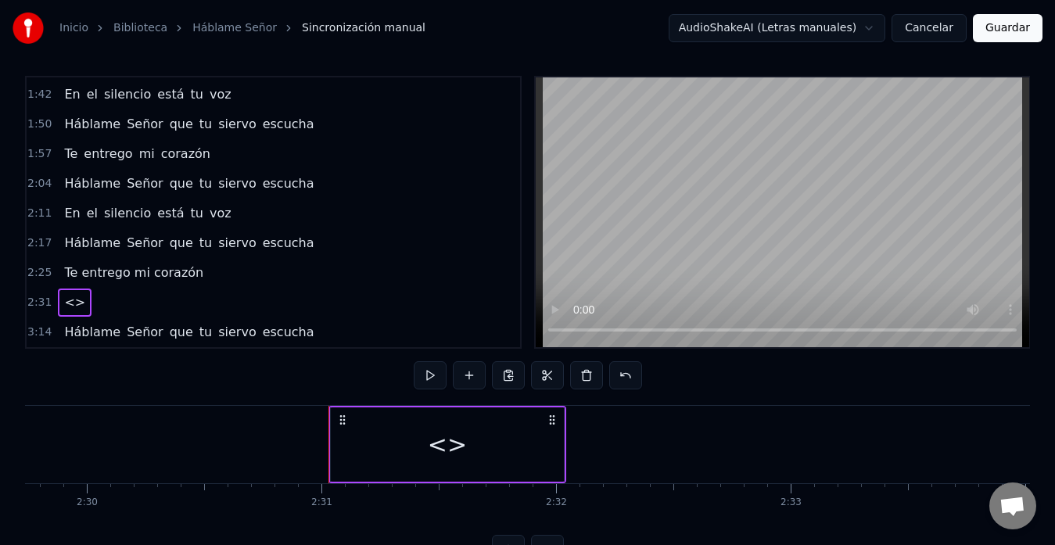
click at [444, 438] on div "<>" at bounding box center [447, 444] width 39 height 35
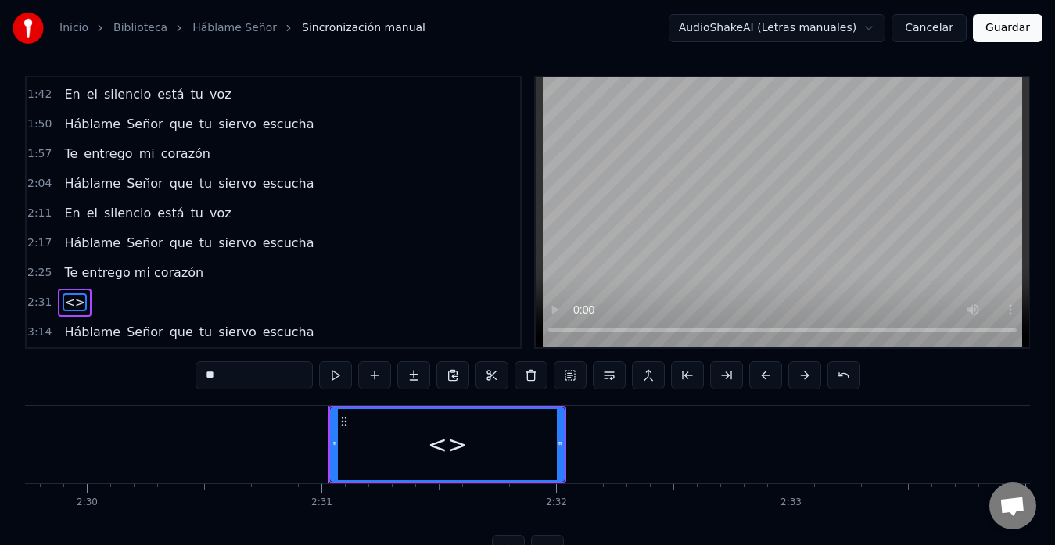
scroll to position [444, 0]
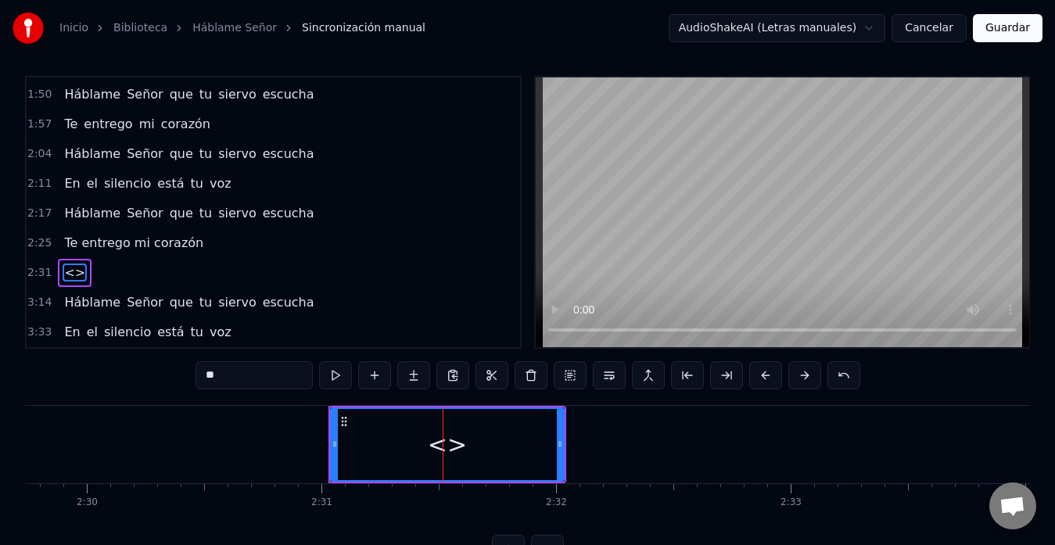
click at [226, 379] on input "**" at bounding box center [254, 375] width 117 height 28
type input "*"
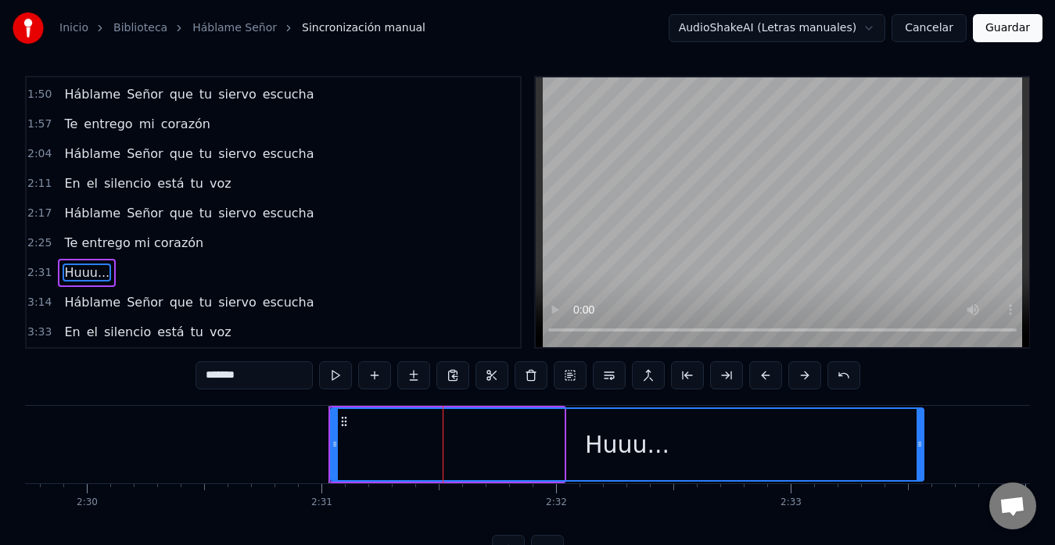
drag, startPoint x: 559, startPoint y: 447, endPoint x: 918, endPoint y: 463, distance: 360.2
click at [918, 463] on div at bounding box center [920, 444] width 6 height 71
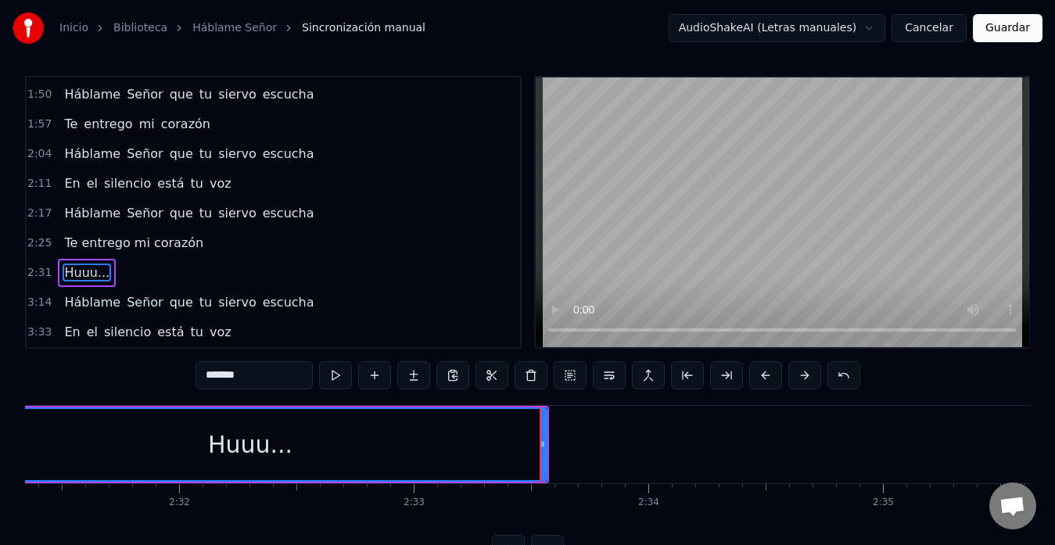
scroll to position [0, 35519]
type input "*******"
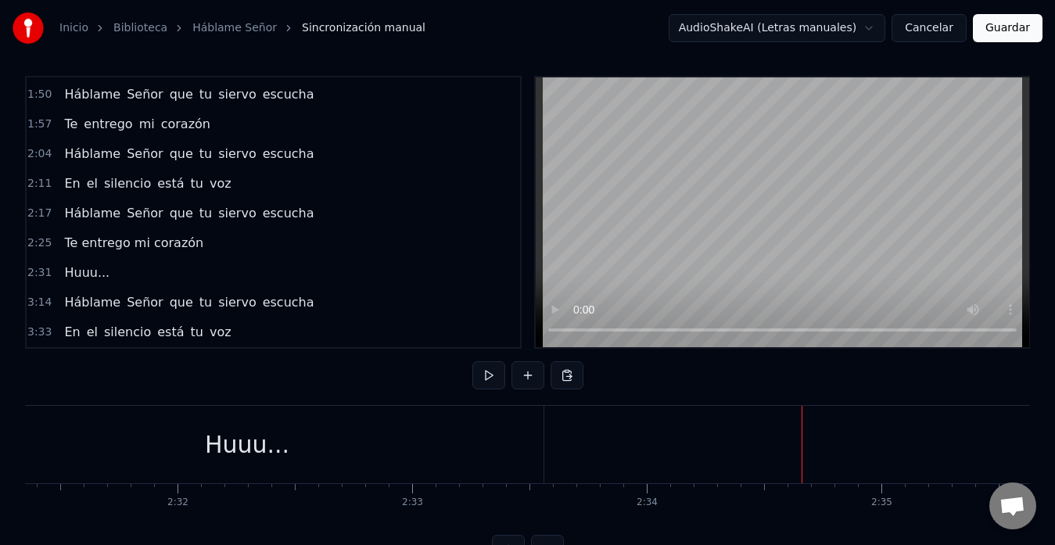
click at [492, 443] on div "Huuu..." at bounding box center [247, 444] width 593 height 77
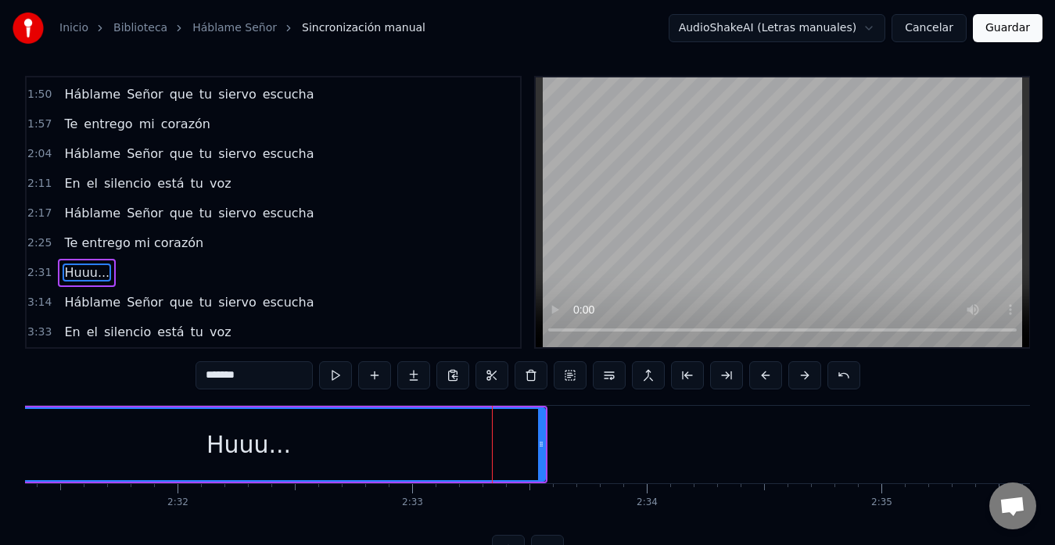
click at [545, 442] on div "Huuu..." at bounding box center [248, 445] width 595 height 74
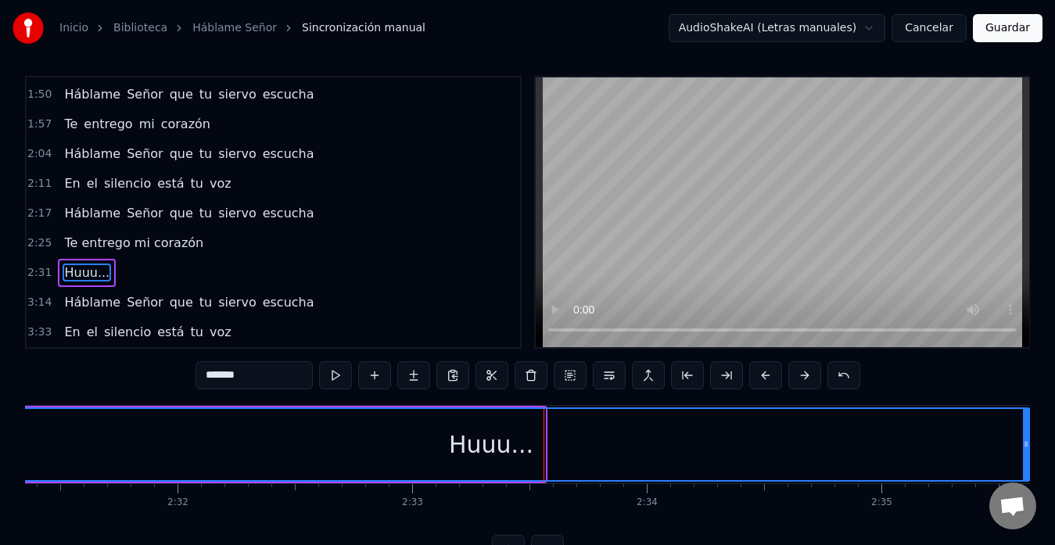
drag, startPoint x: 543, startPoint y: 441, endPoint x: 1029, endPoint y: 438, distance: 485.8
click at [1029, 438] on icon at bounding box center [1026, 444] width 6 height 13
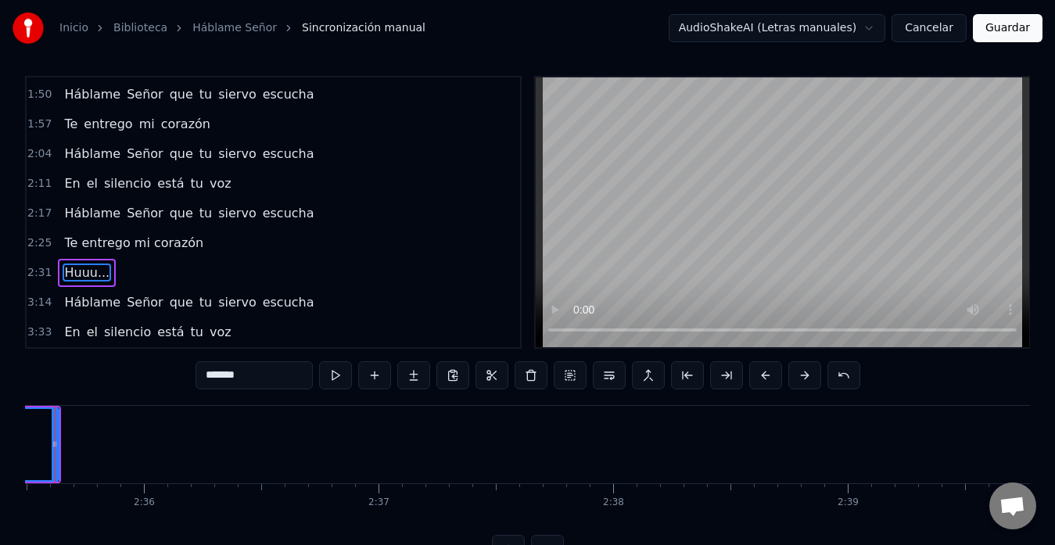
scroll to position [0, 36492]
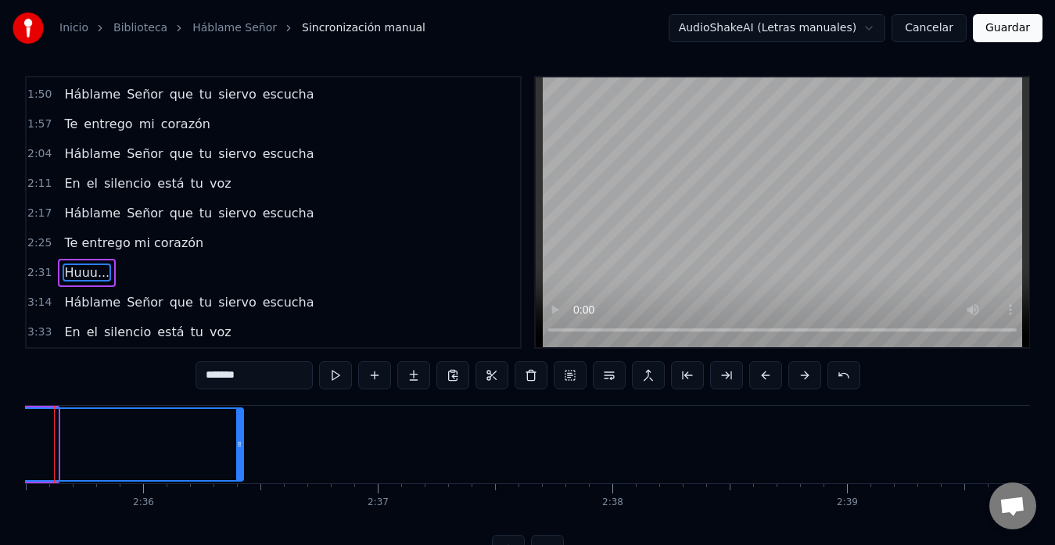
drag, startPoint x: 55, startPoint y: 445, endPoint x: 243, endPoint y: 469, distance: 190.0
click at [243, 469] on div at bounding box center [239, 444] width 6 height 71
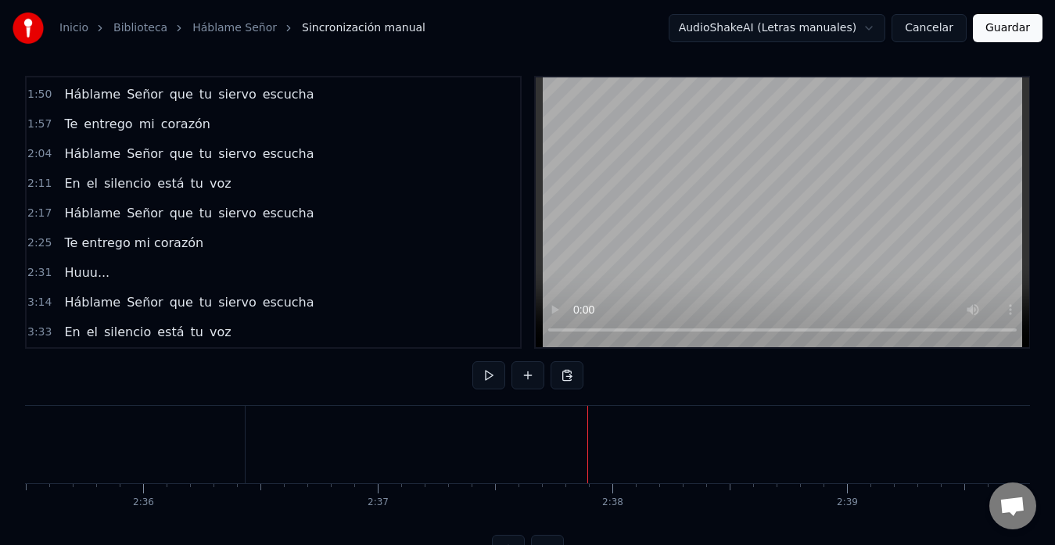
click at [534, 370] on button at bounding box center [528, 375] width 33 height 28
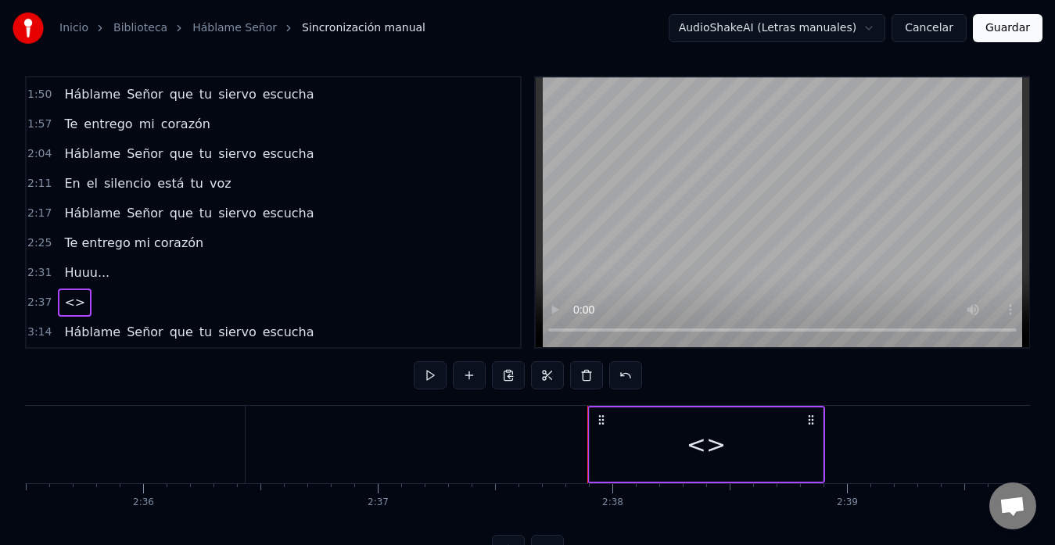
click at [707, 458] on div "<>" at bounding box center [706, 444] width 39 height 35
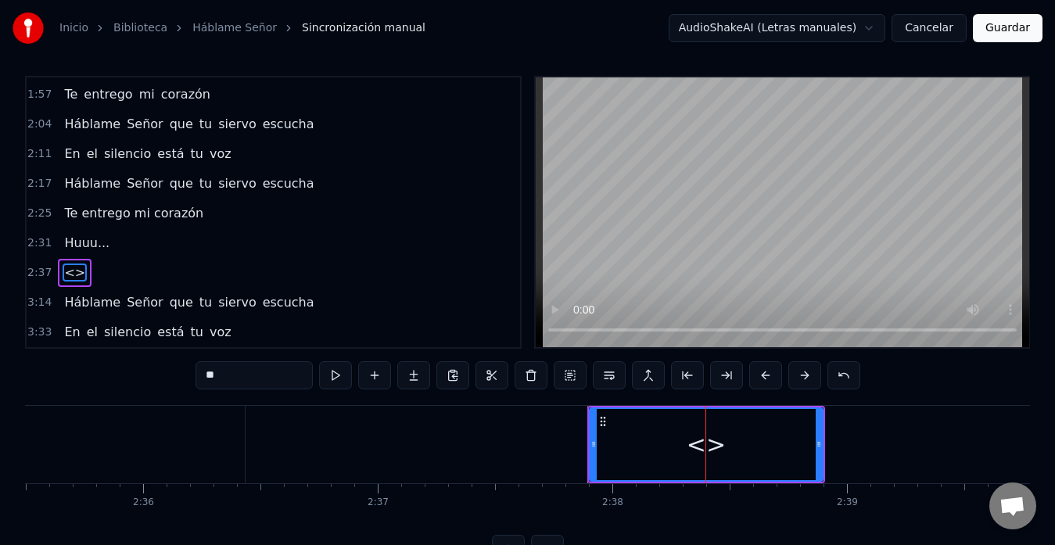
click at [250, 369] on input "**" at bounding box center [254, 375] width 117 height 28
type input "*"
type input "*******"
click at [825, 442] on div "Haaa..." at bounding box center [706, 444] width 238 height 77
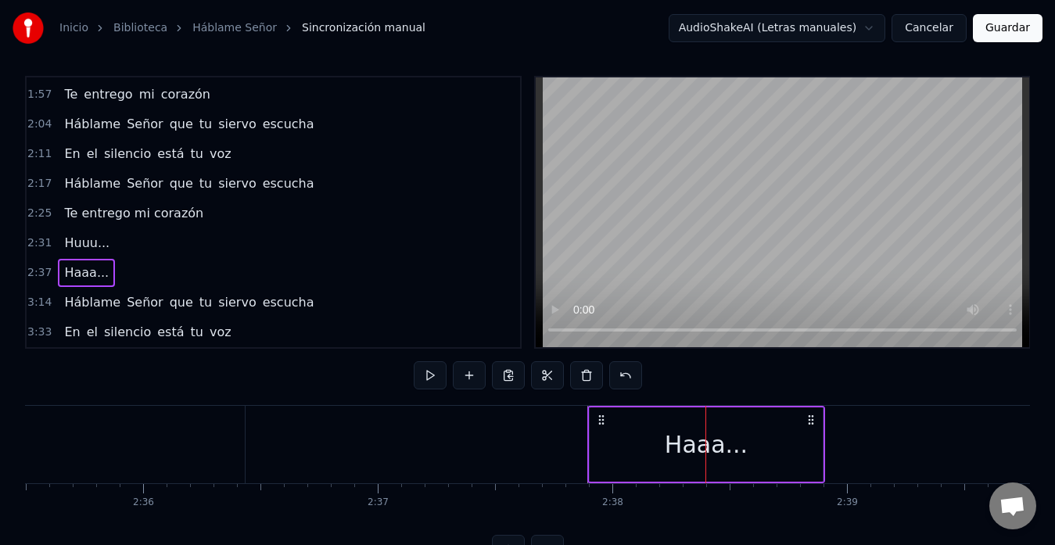
click at [731, 461] on div "Haaa..." at bounding box center [706, 444] width 83 height 35
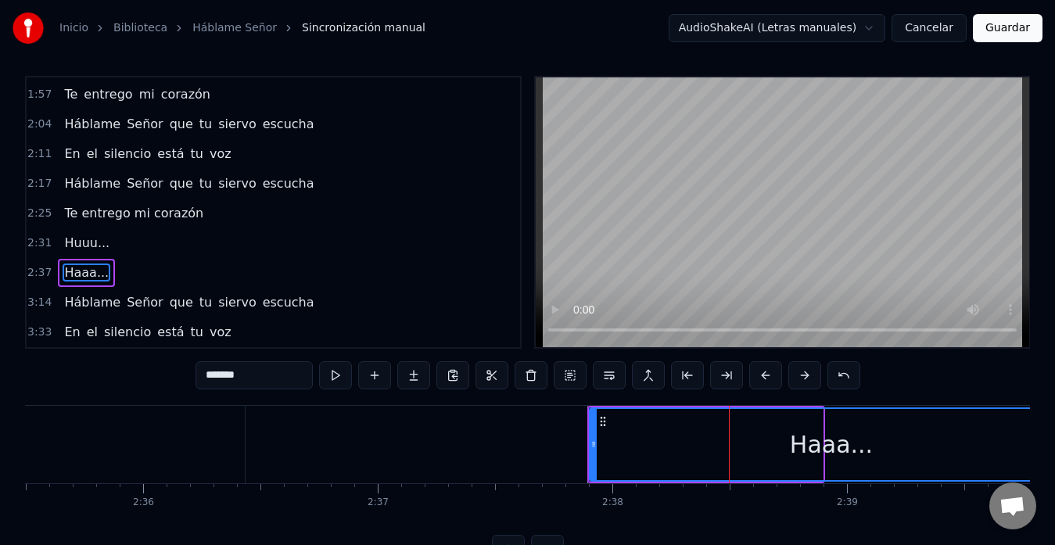
drag, startPoint x: 817, startPoint y: 448, endPoint x: 1065, endPoint y: 435, distance: 247.6
click at [1055, 435] on html "Inicio Biblioteca Háblame Señor Sincronización manual AudioShakeAI (Letras manu…" at bounding box center [527, 292] width 1055 height 594
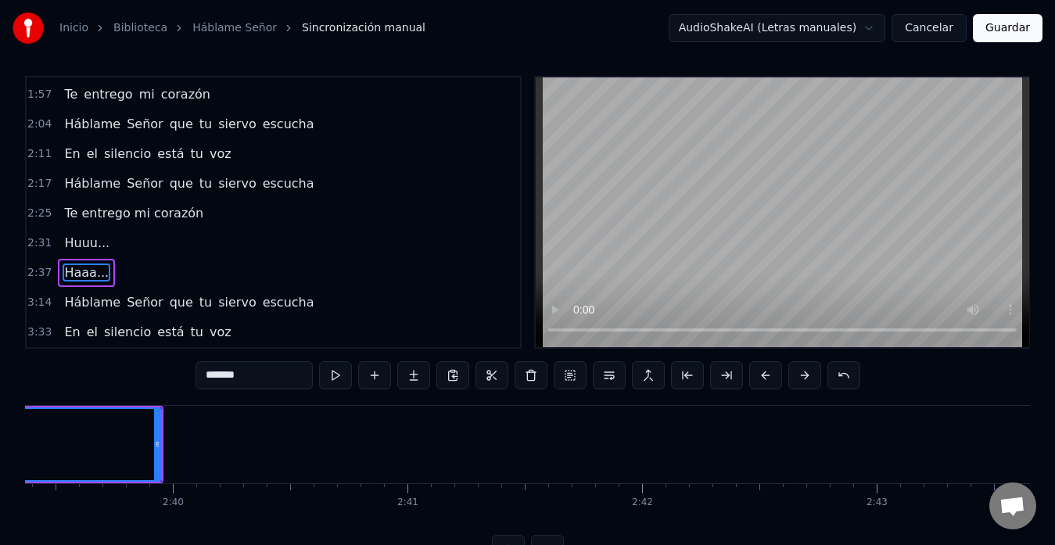
scroll to position [0, 37402]
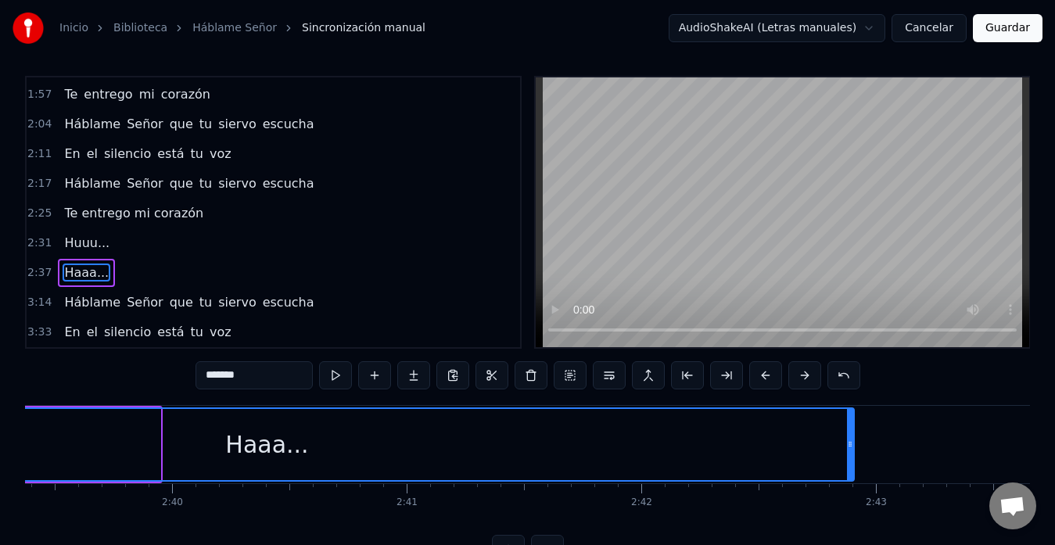
drag, startPoint x: 157, startPoint y: 447, endPoint x: 852, endPoint y: 450, distance: 694.7
click at [852, 450] on icon at bounding box center [850, 444] width 6 height 13
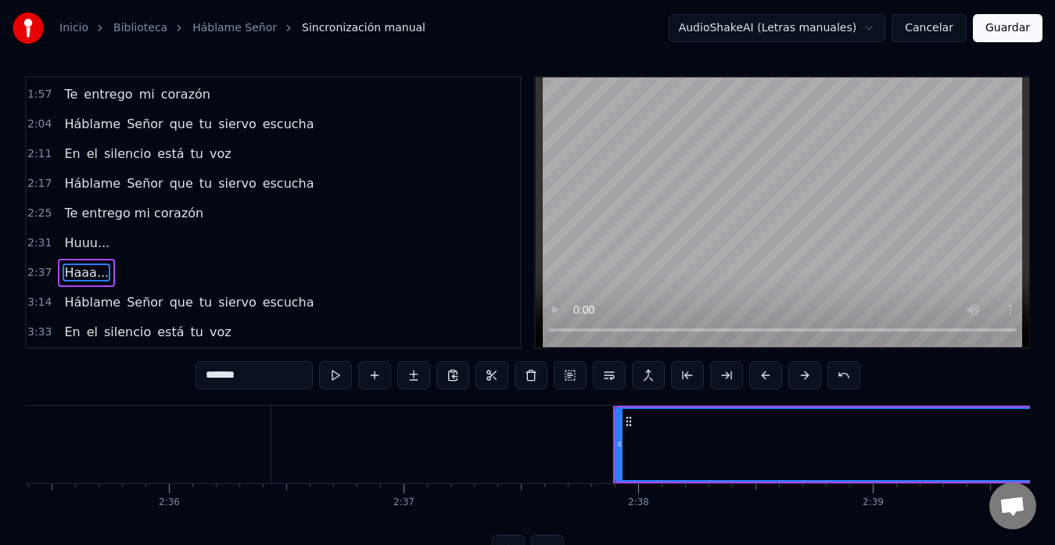
scroll to position [0, 36453]
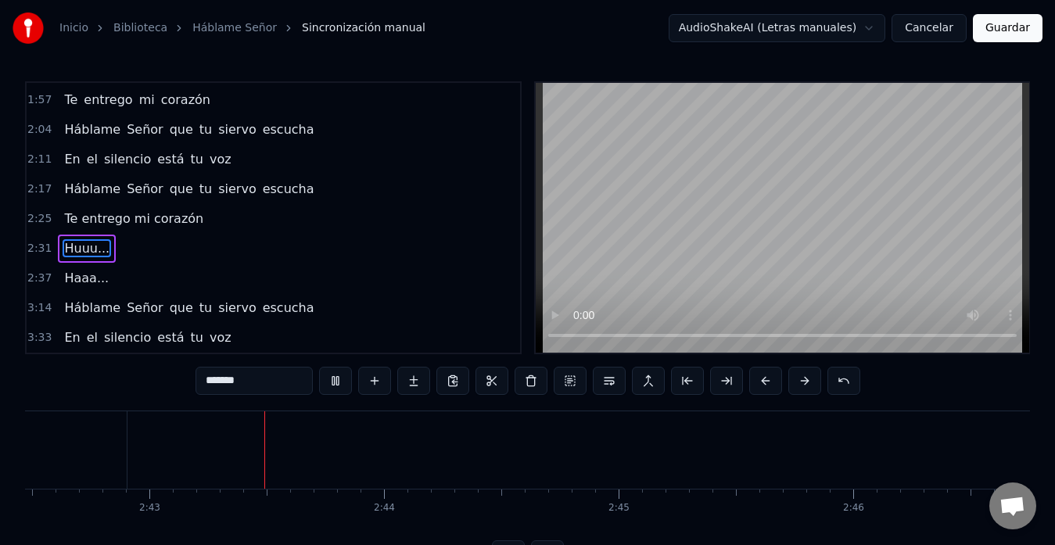
scroll to position [0, 38175]
click at [81, 277] on span "Haaa..." at bounding box center [87, 278] width 48 height 18
type input "*******"
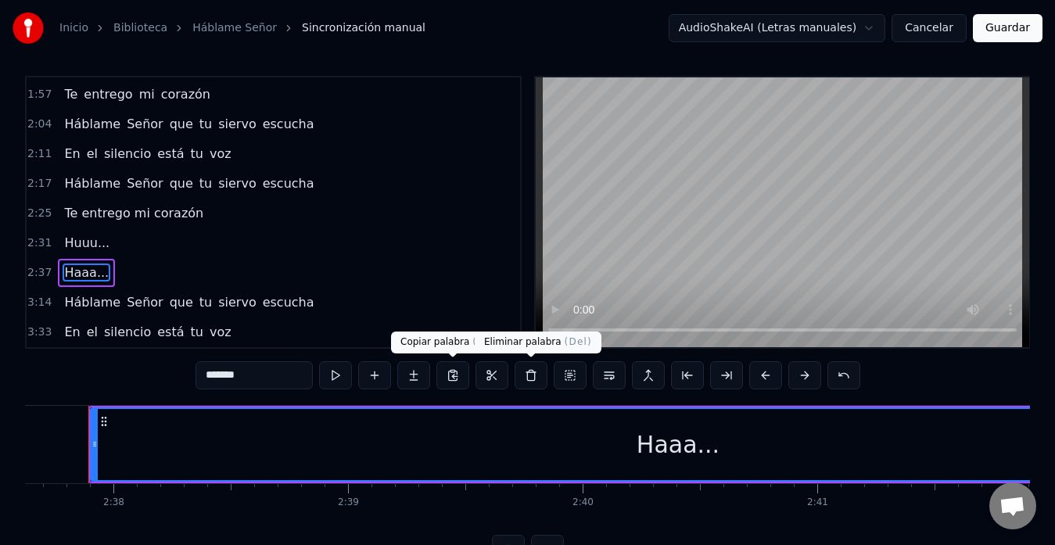
scroll to position [0, 36976]
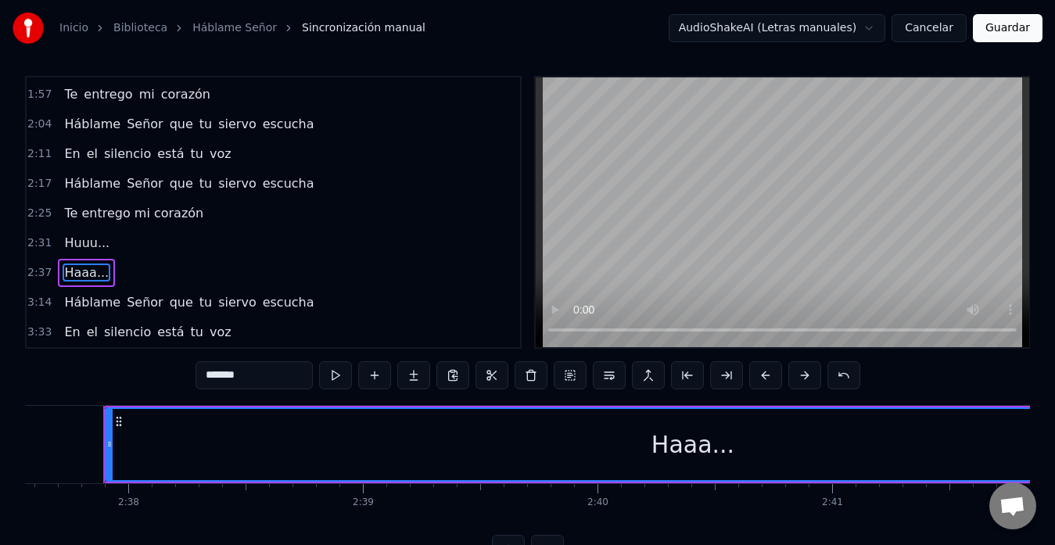
click at [451, 375] on button at bounding box center [453, 375] width 33 height 28
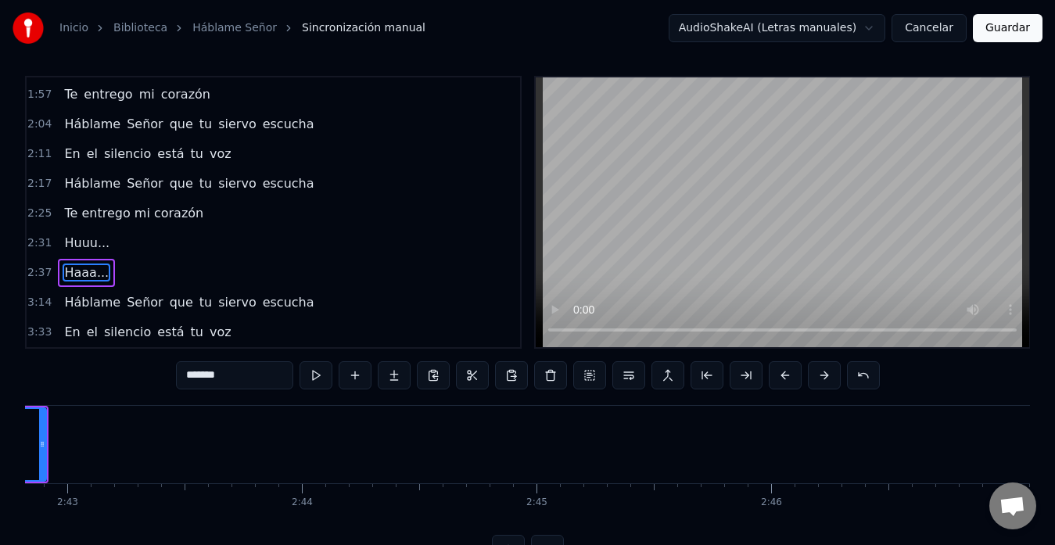
scroll to position [0, 38211]
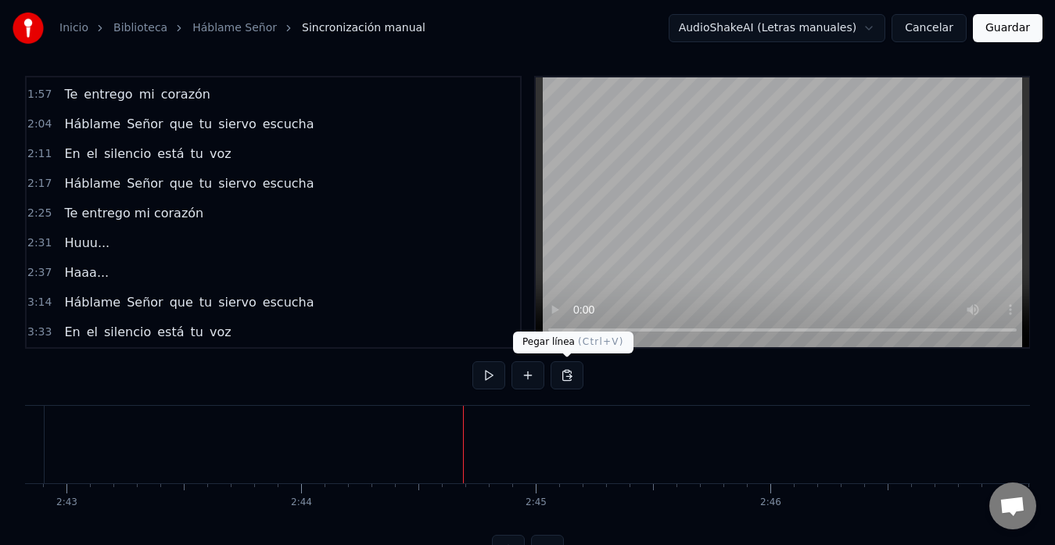
click at [571, 379] on button at bounding box center [567, 375] width 33 height 28
click at [537, 379] on button at bounding box center [528, 375] width 33 height 28
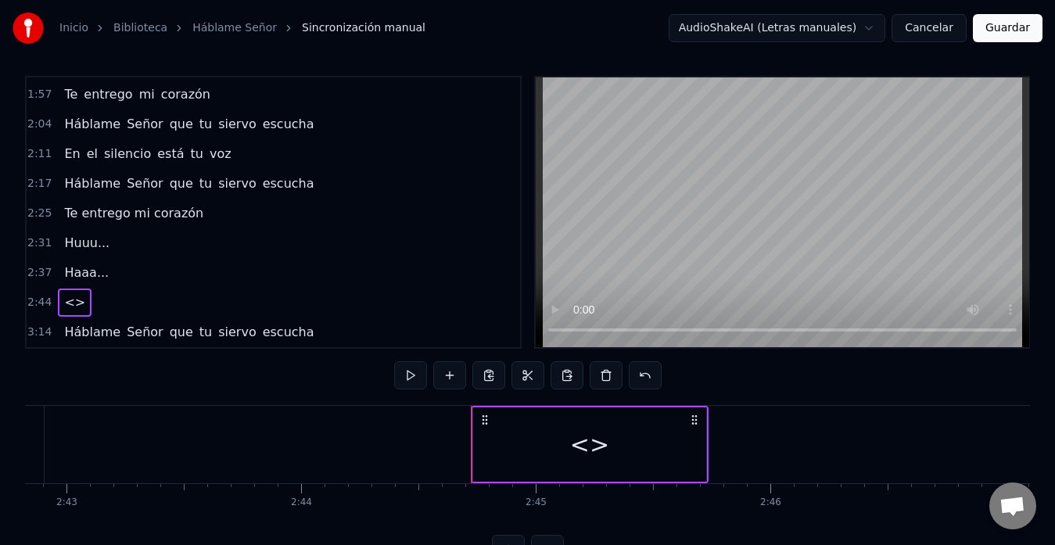
click at [588, 451] on div "<>" at bounding box center [589, 444] width 39 height 35
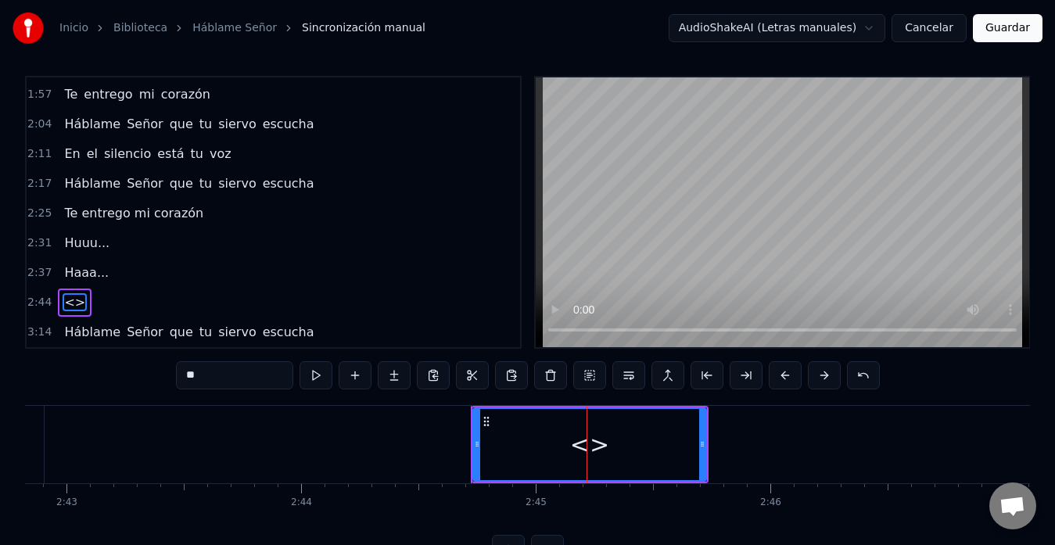
scroll to position [503, 0]
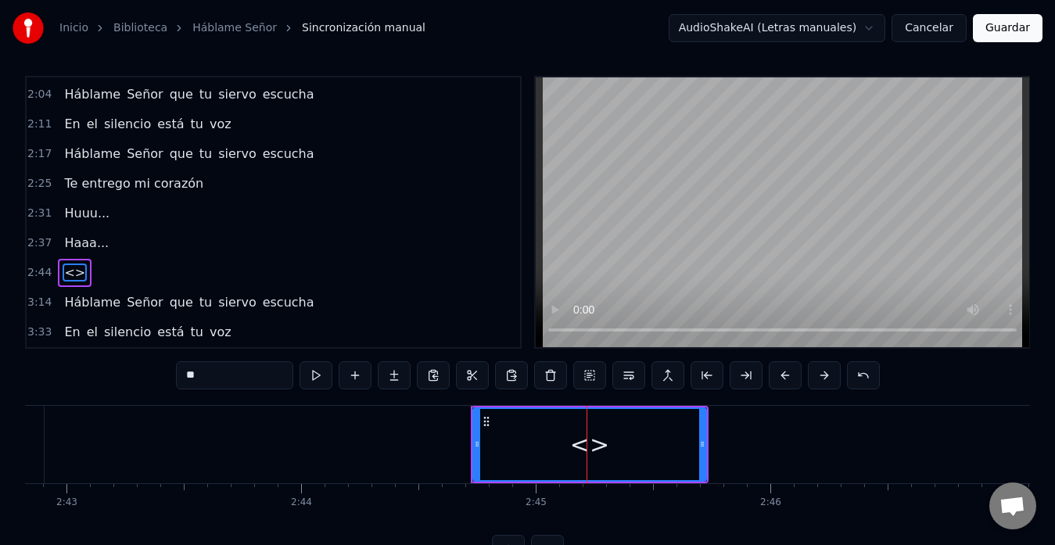
click at [236, 379] on input "**" at bounding box center [234, 375] width 117 height 28
type input "*"
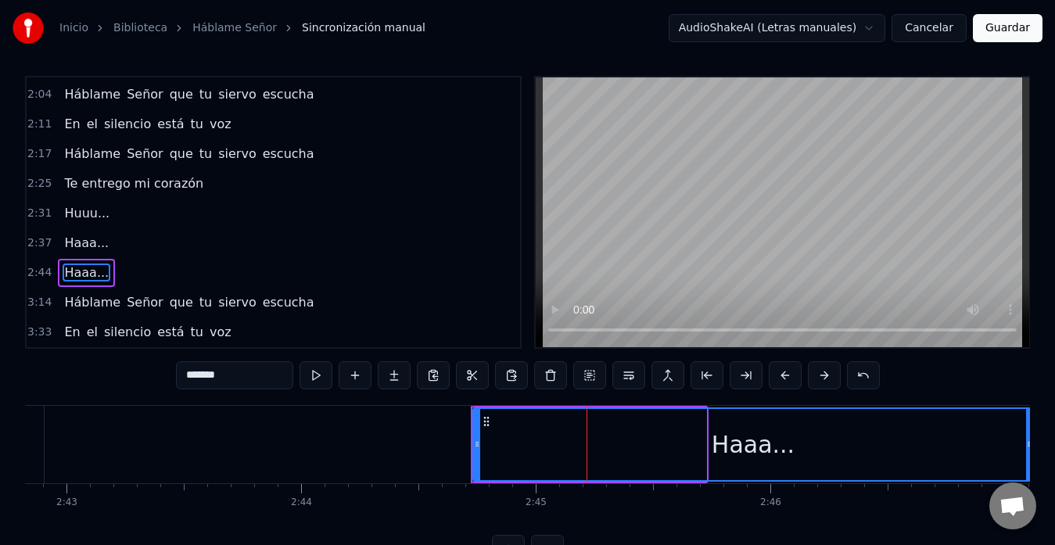
drag, startPoint x: 701, startPoint y: 444, endPoint x: 1028, endPoint y: 429, distance: 327.4
click at [1028, 429] on div at bounding box center [1029, 444] width 6 height 71
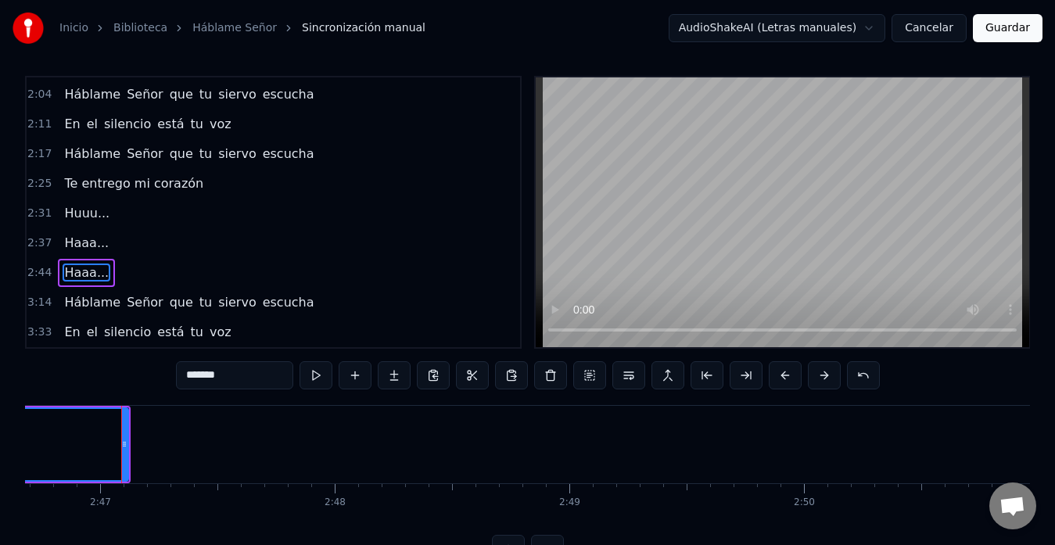
scroll to position [0, 39173]
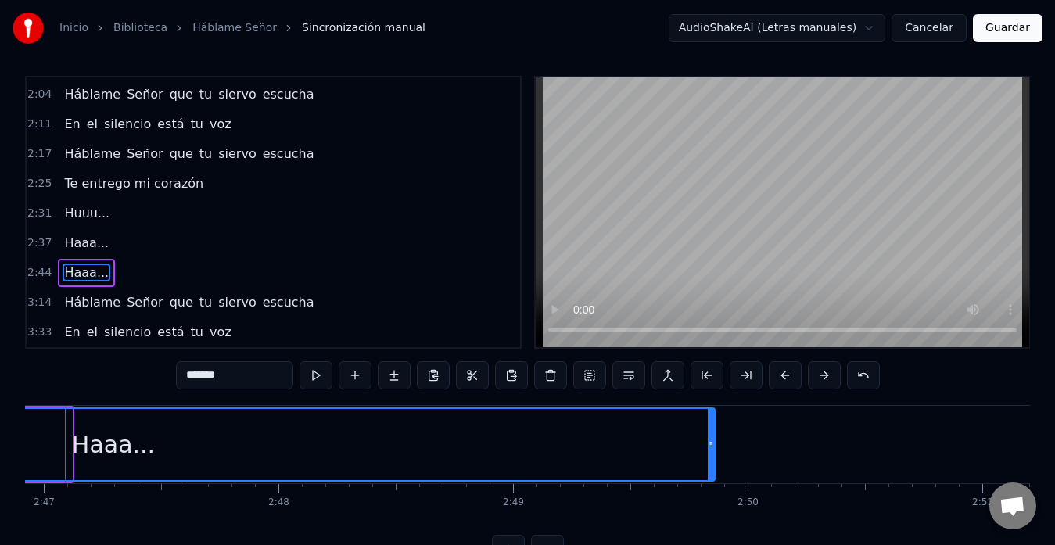
drag, startPoint x: 68, startPoint y: 438, endPoint x: 711, endPoint y: 429, distance: 643.1
click at [711, 429] on div at bounding box center [711, 444] width 6 height 71
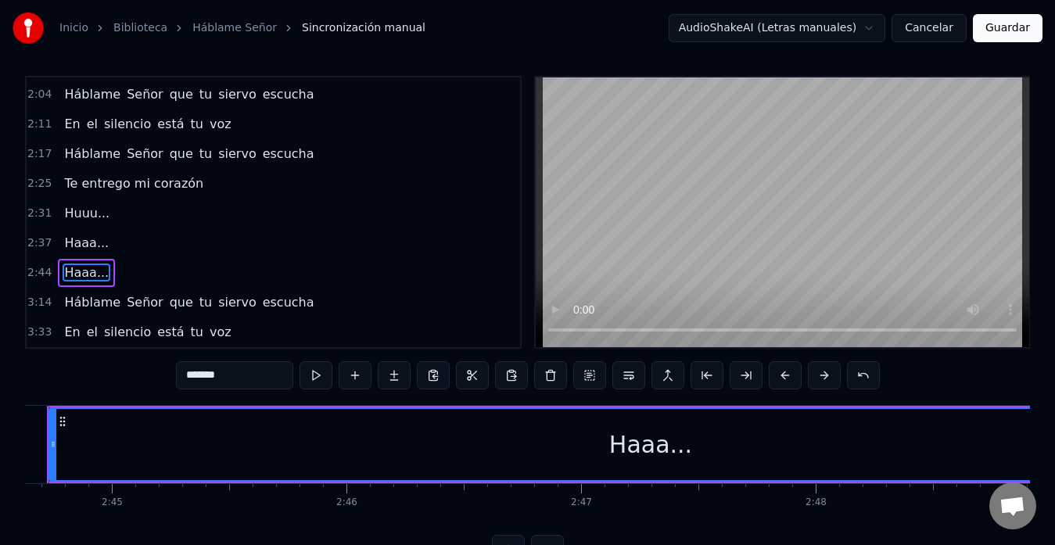
scroll to position [0, 38561]
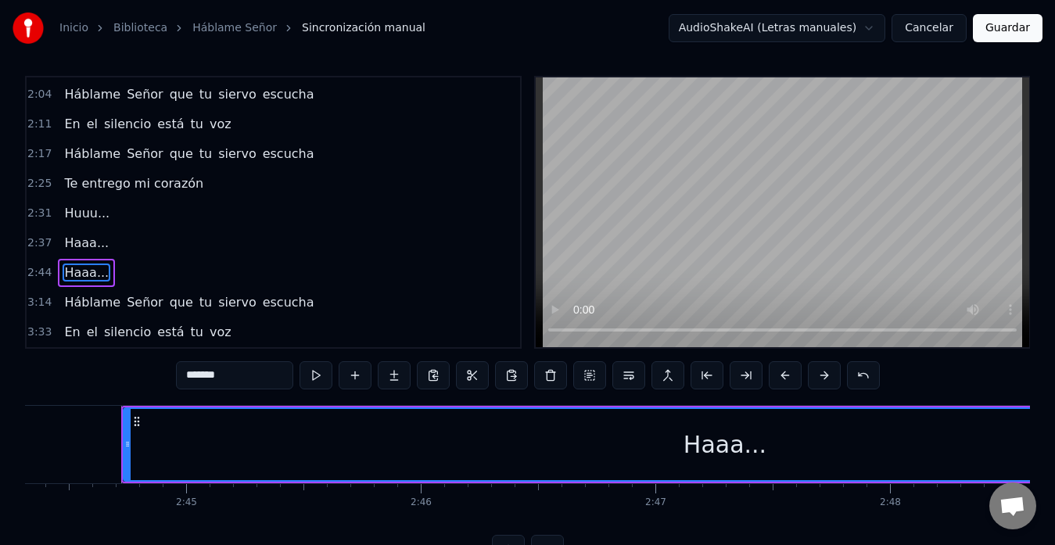
type input "*******"
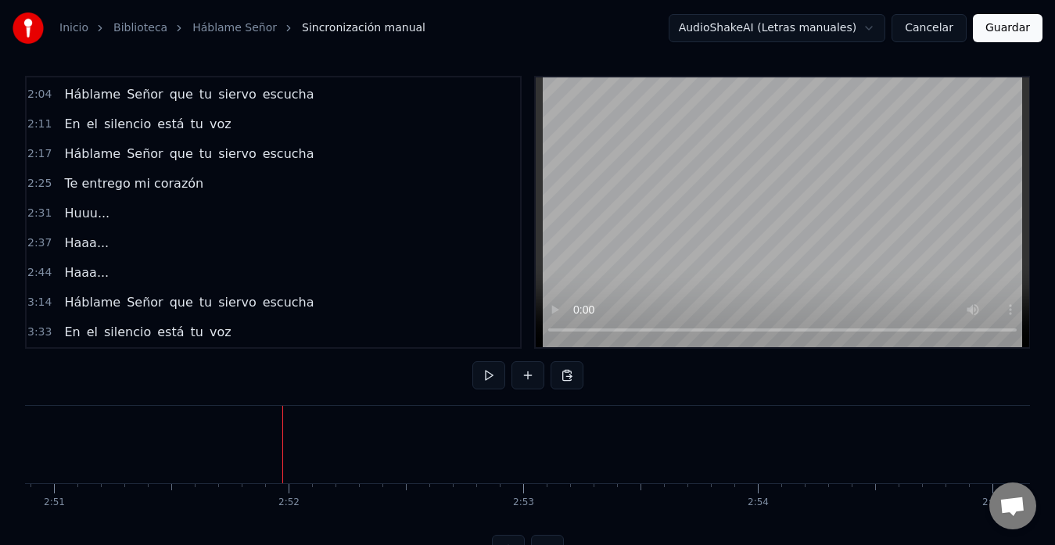
scroll to position [0, 40097]
click at [517, 381] on button at bounding box center [528, 375] width 33 height 28
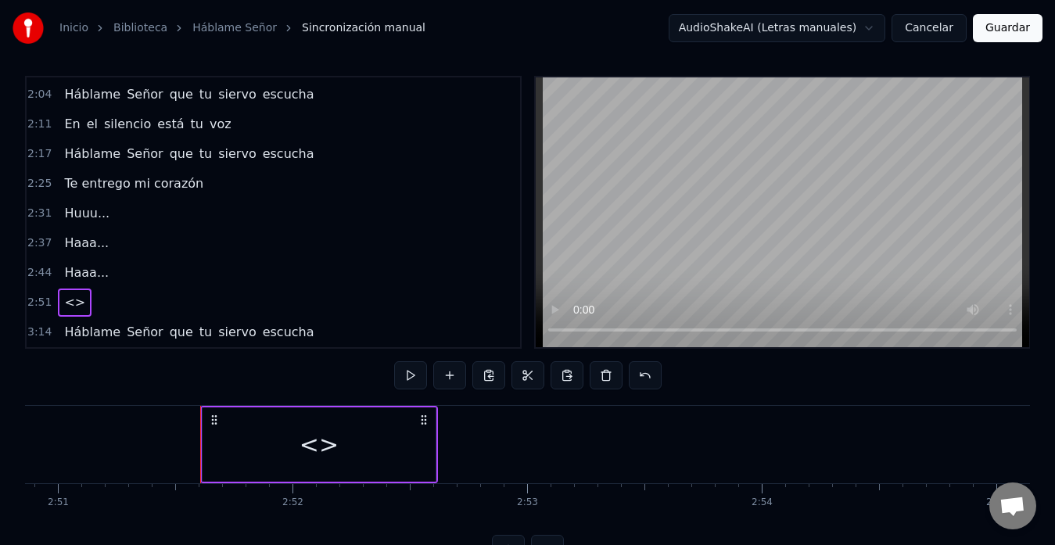
click at [314, 449] on div "<>" at bounding box center [319, 444] width 39 height 35
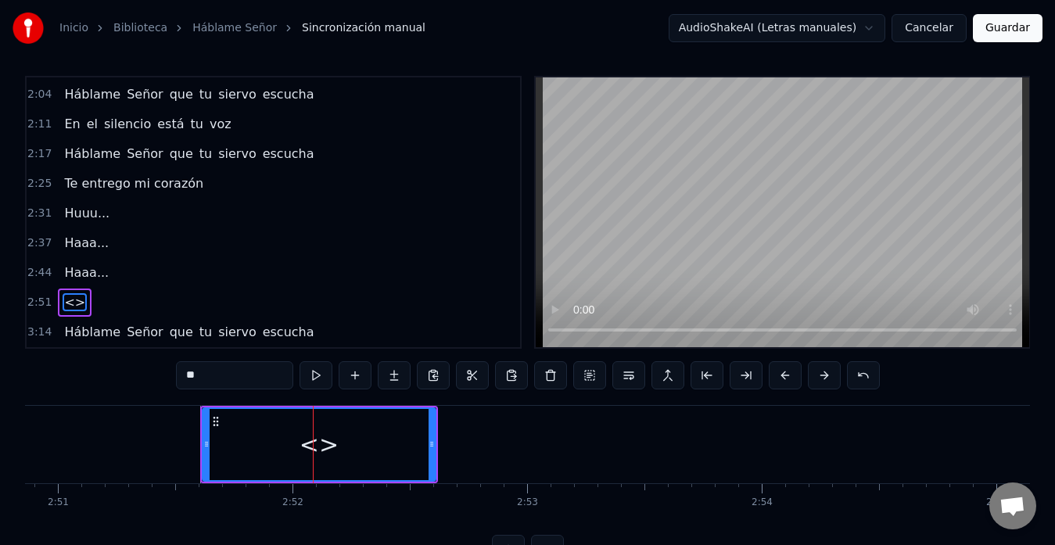
scroll to position [533, 0]
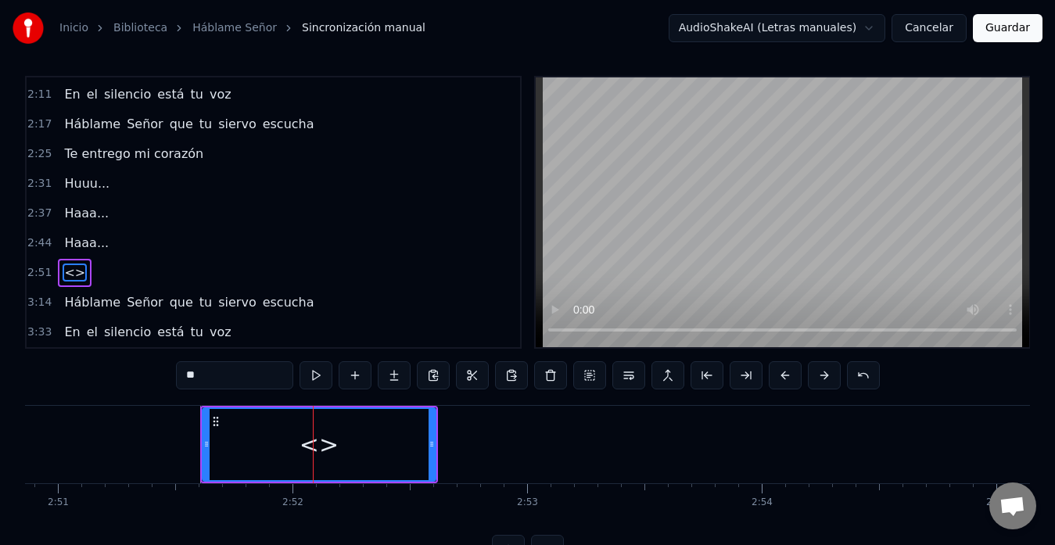
click at [207, 372] on input "**" at bounding box center [234, 375] width 117 height 28
type input "*"
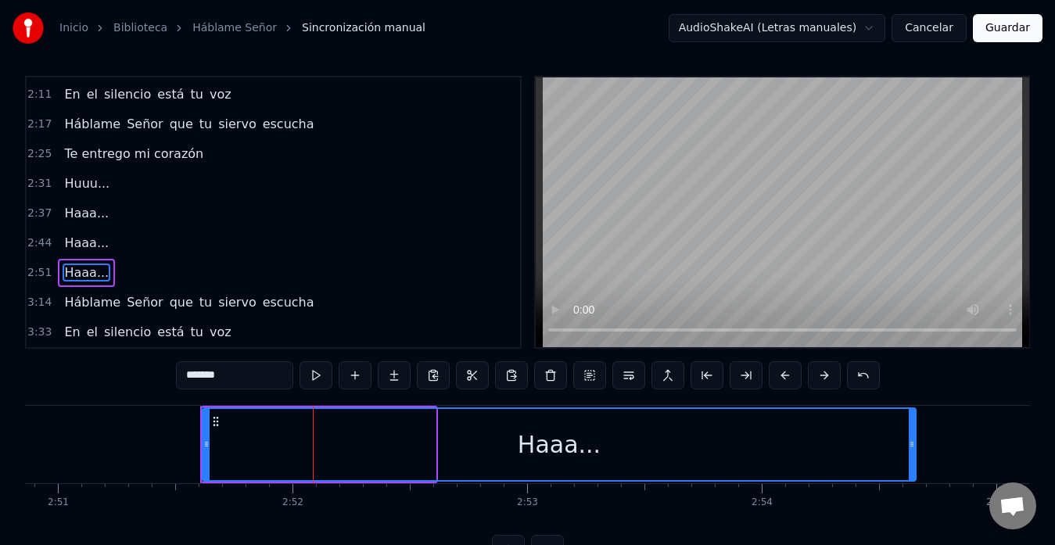
drag, startPoint x: 431, startPoint y: 443, endPoint x: 911, endPoint y: 462, distance: 480.7
click at [911, 462] on div at bounding box center [912, 444] width 6 height 71
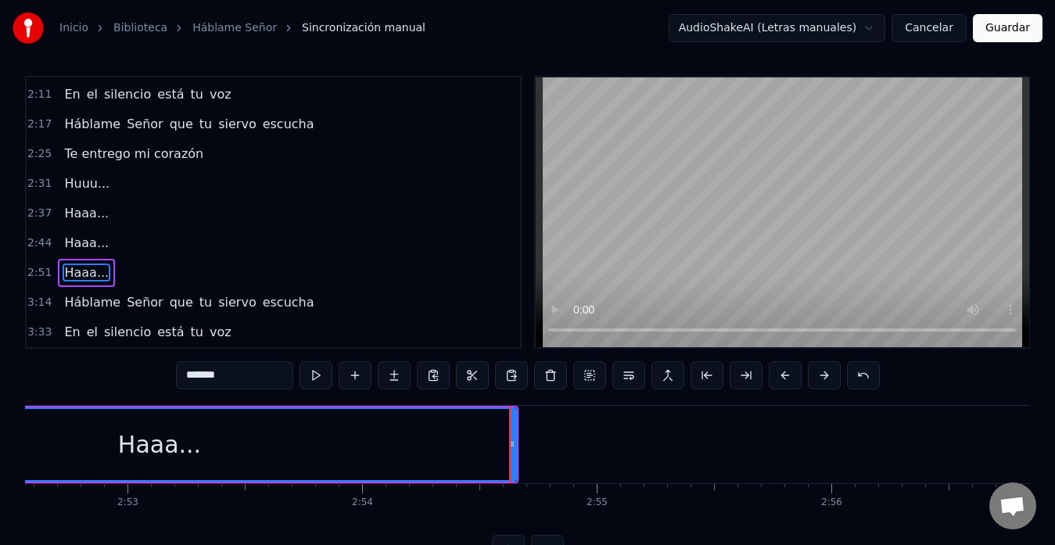
scroll to position [0, 40498]
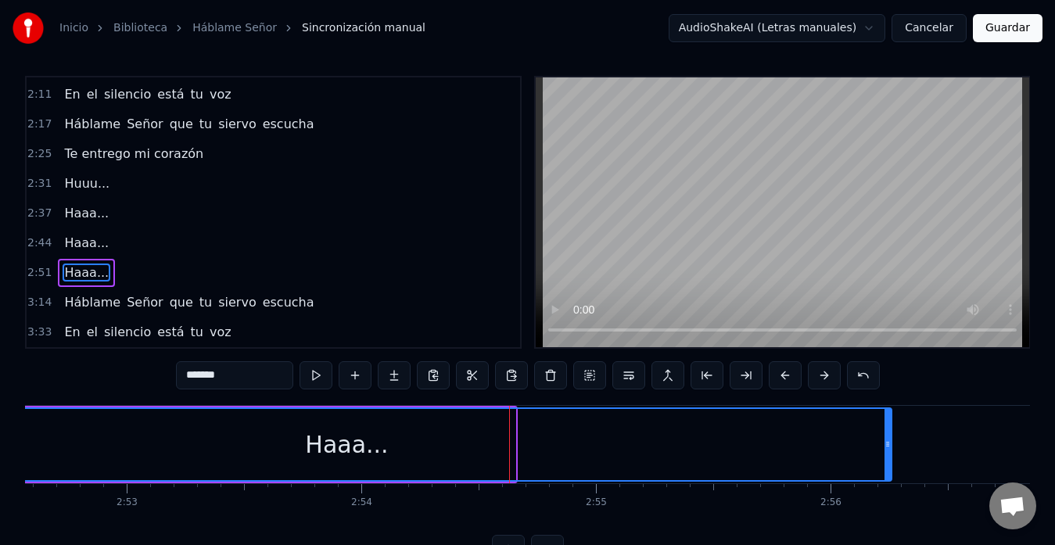
drag, startPoint x: 512, startPoint y: 449, endPoint x: 889, endPoint y: 456, distance: 376.3
click at [889, 456] on div at bounding box center [888, 444] width 6 height 71
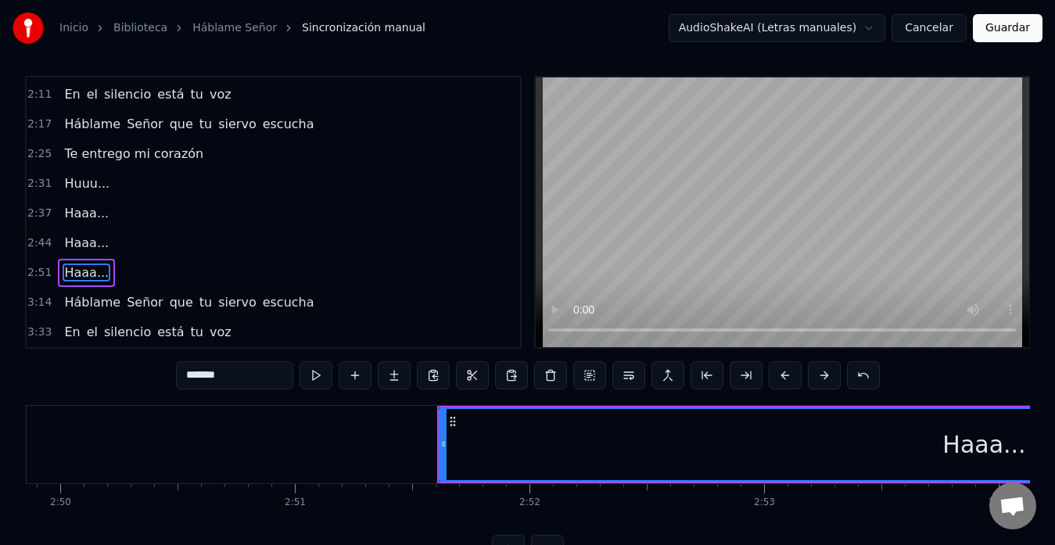
scroll to position [0, 39860]
type input "*******"
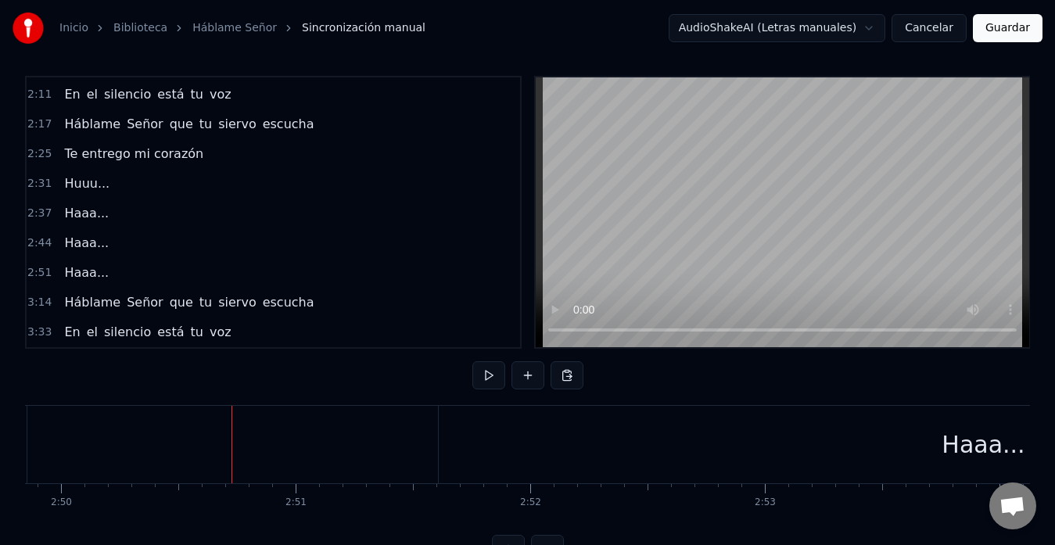
click at [490, 374] on button at bounding box center [488, 375] width 33 height 28
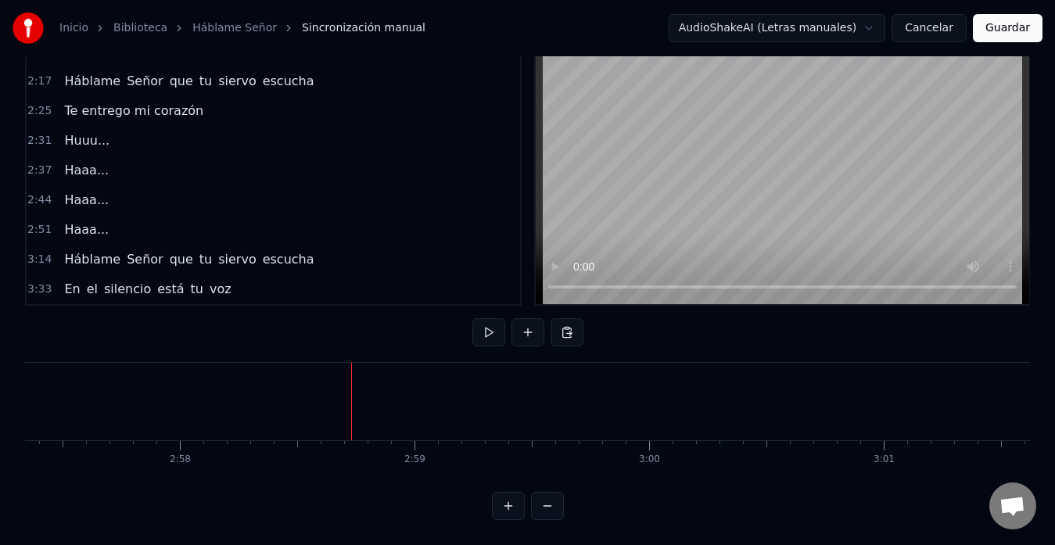
click at [179, 258] on div "Háblame Señor que tu siervo escucha" at bounding box center [189, 260] width 262 height 28
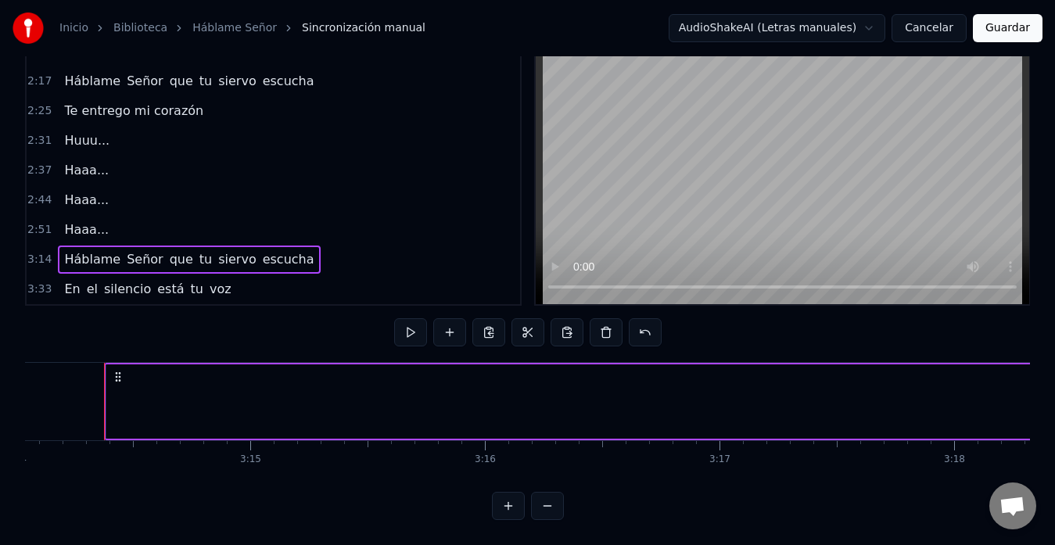
scroll to position [0, 45217]
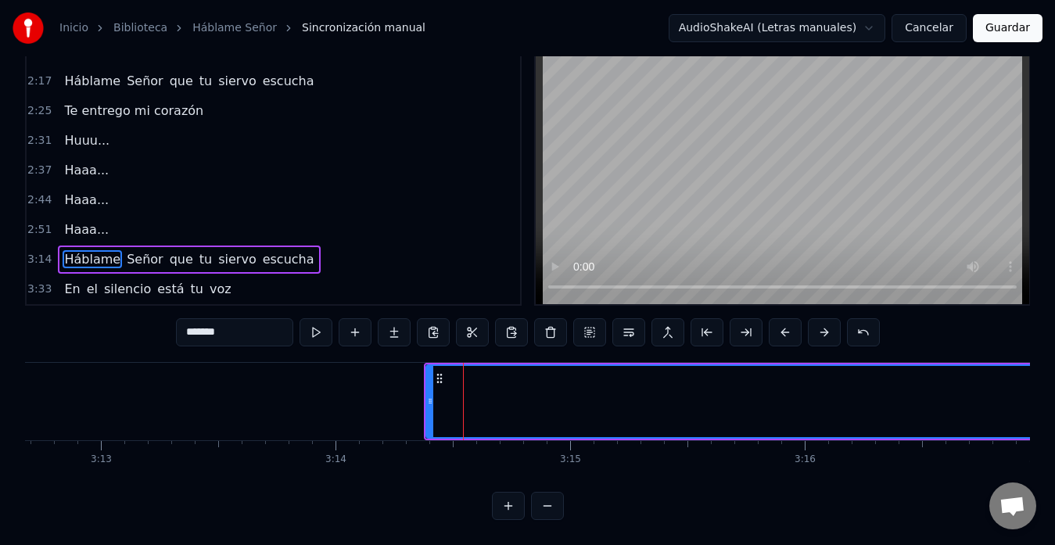
scroll to position [35, 0]
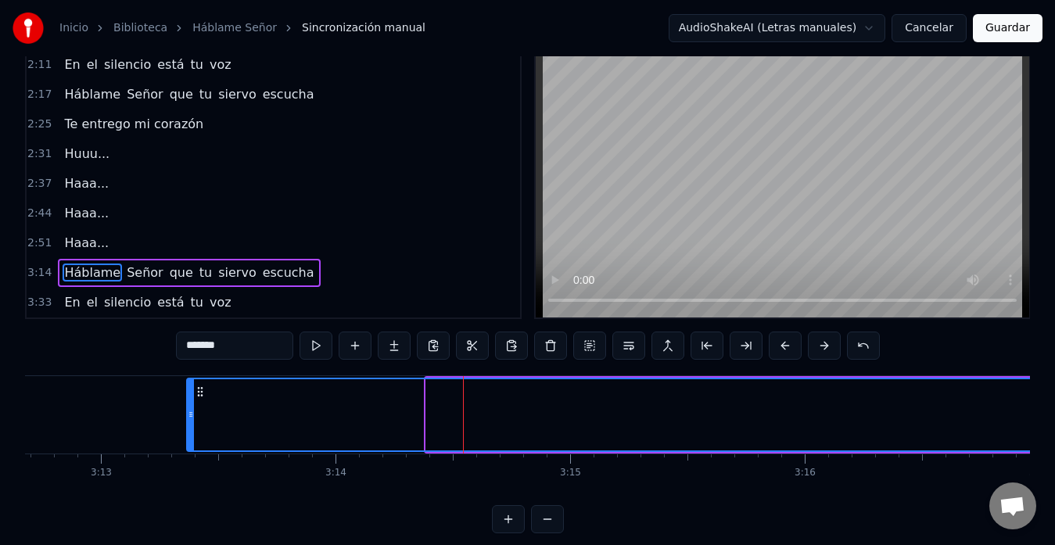
drag, startPoint x: 429, startPoint y: 419, endPoint x: 186, endPoint y: 427, distance: 242.7
click at [188, 427] on div at bounding box center [191, 414] width 6 height 71
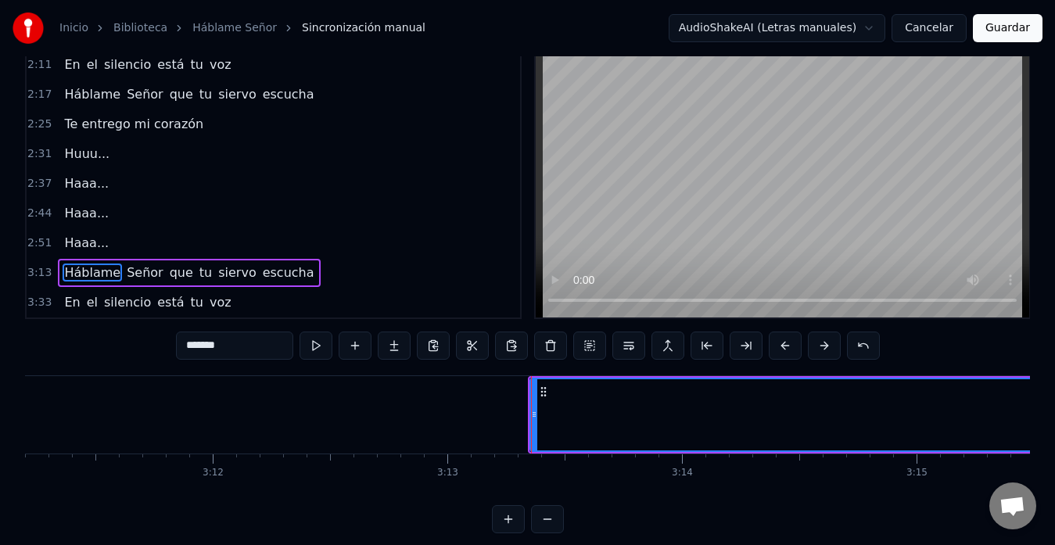
scroll to position [0, 44855]
click at [547, 415] on icon at bounding box center [550, 414] width 6 height 13
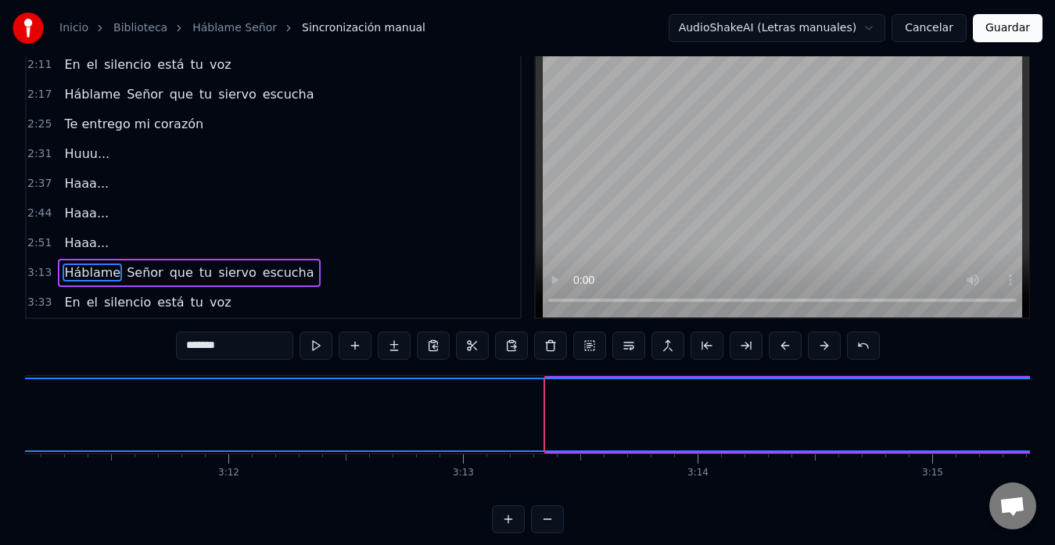
drag, startPoint x: 551, startPoint y: 417, endPoint x: 0, endPoint y: 423, distance: 551.5
click at [0, 423] on div "Inicio Biblioteca Háblame Señor Sincronización manual AudioShakeAI (Letras manu…" at bounding box center [527, 249] width 1055 height 569
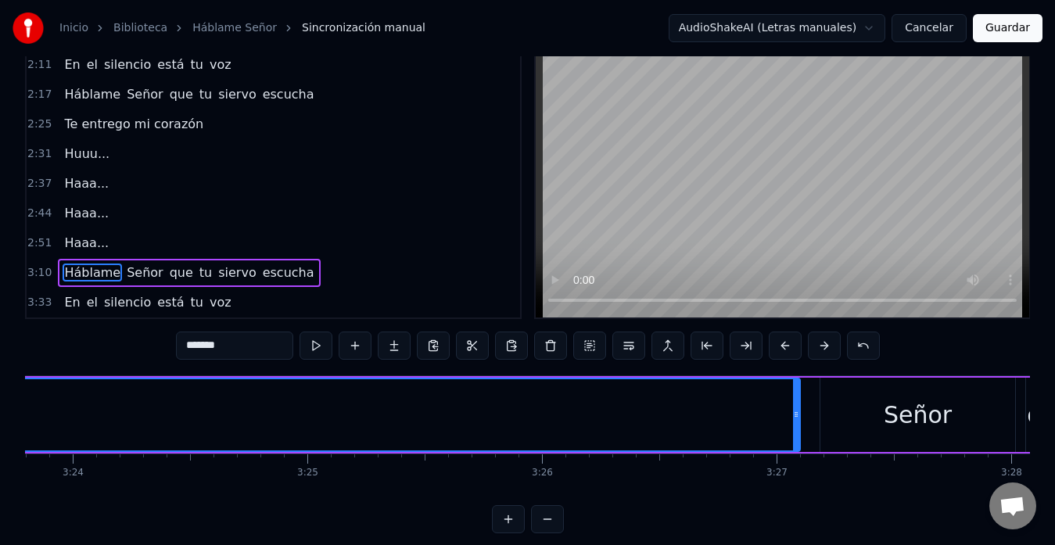
scroll to position [0, 47826]
click at [261, 267] on span "escucha" at bounding box center [288, 273] width 55 height 18
type input "*******"
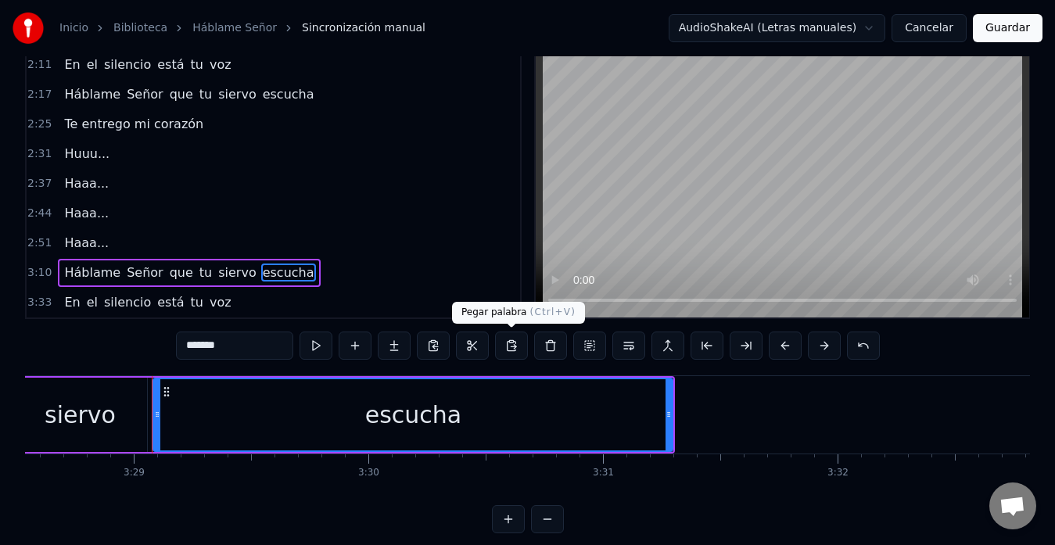
scroll to position [0, 48987]
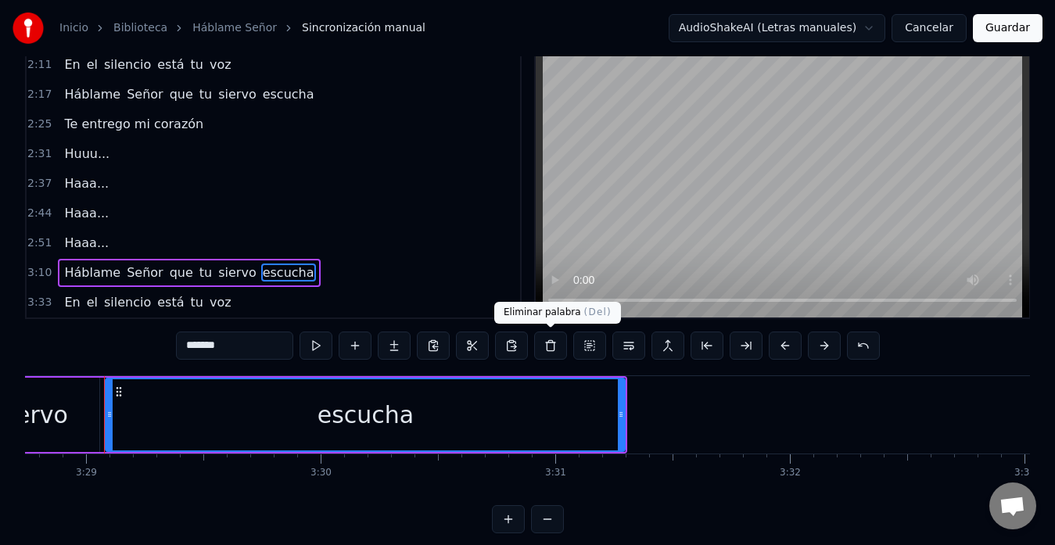
click at [548, 346] on button at bounding box center [550, 346] width 33 height 28
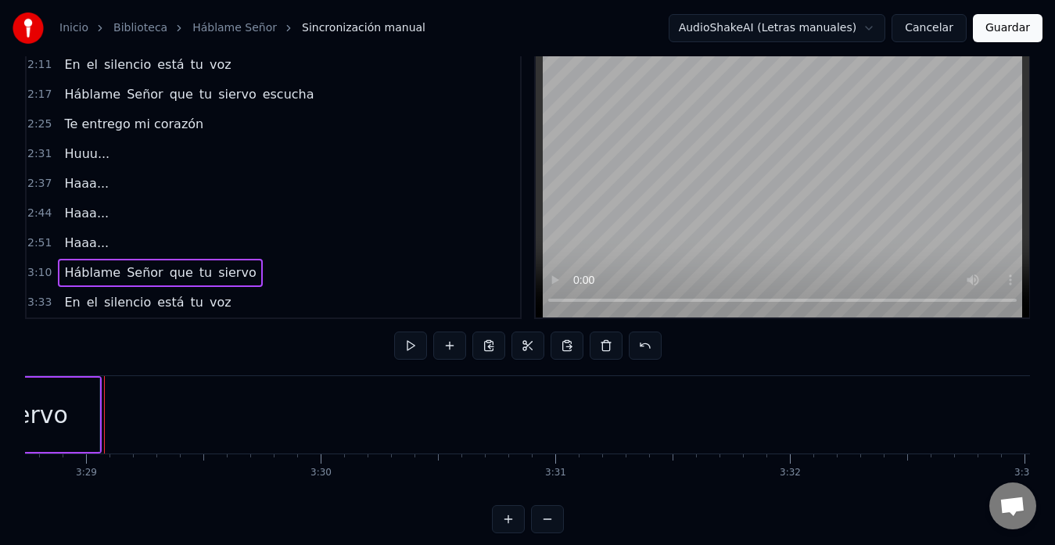
click at [227, 305] on div "3:33 En el silencio está tu voz" at bounding box center [274, 303] width 494 height 30
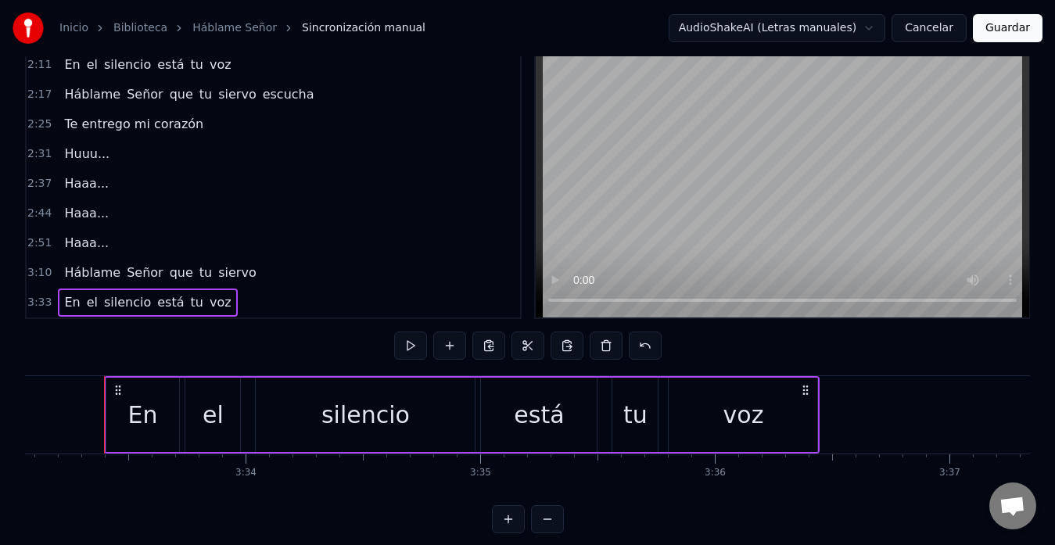
scroll to position [503, 0]
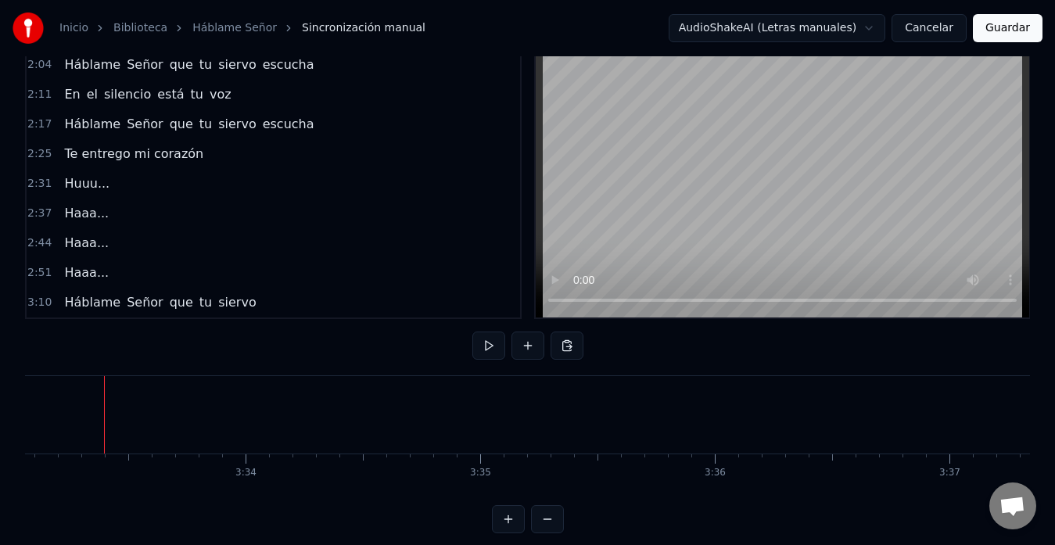
click at [235, 307] on div "Háblame Señor que tu siervo" at bounding box center [160, 303] width 204 height 28
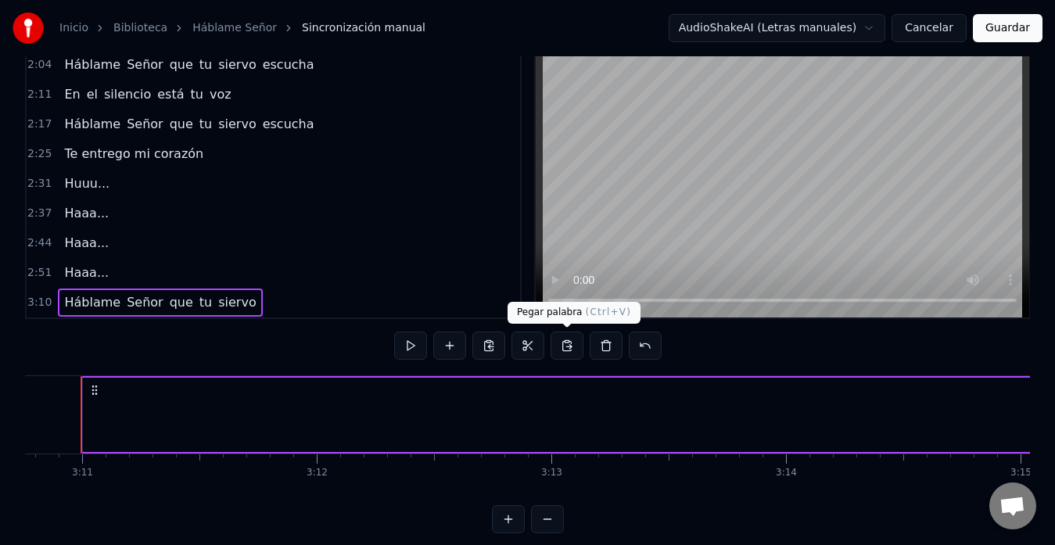
scroll to position [0, 44743]
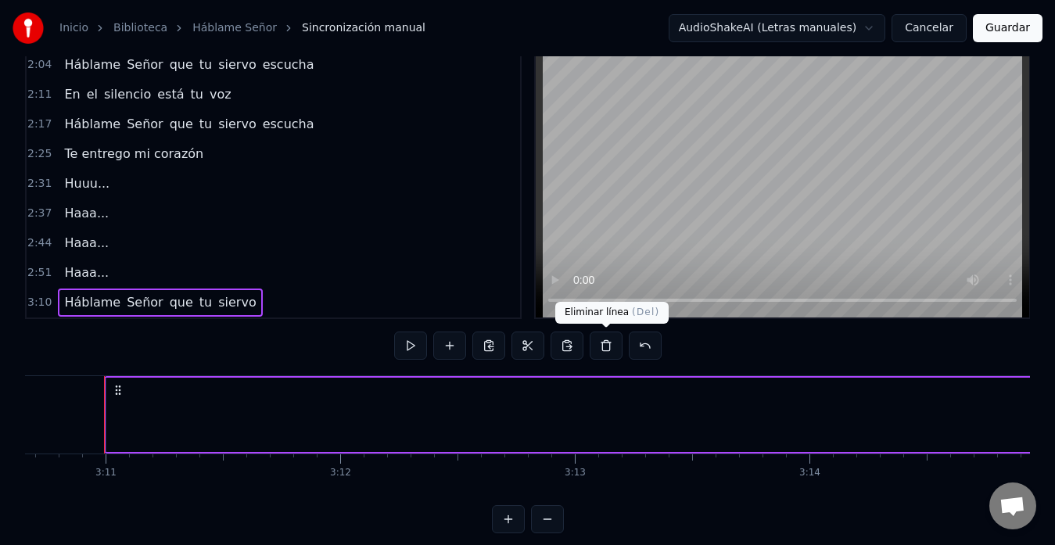
click at [597, 350] on button at bounding box center [606, 346] width 33 height 28
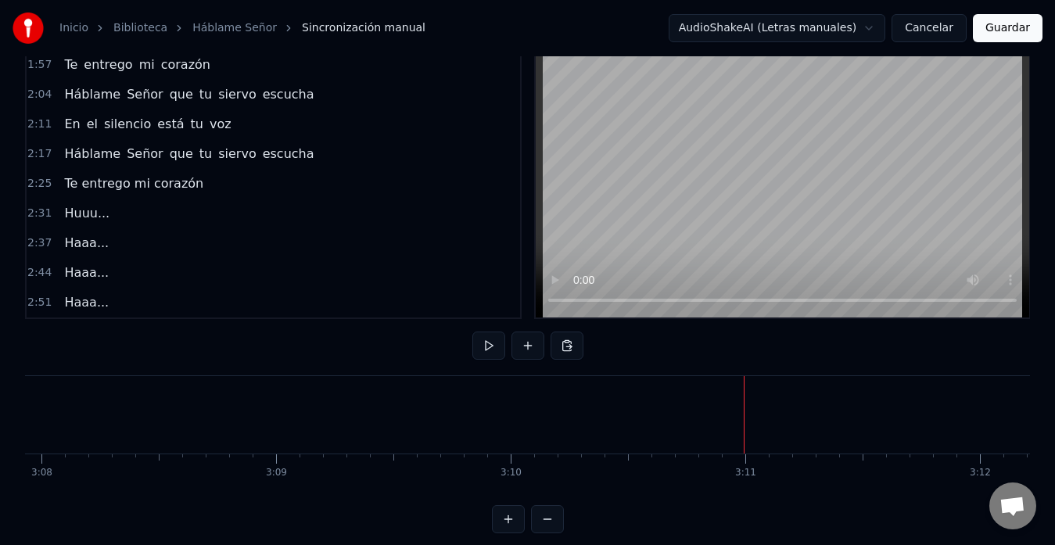
scroll to position [0, 44075]
click at [79, 305] on span "Haaa..." at bounding box center [87, 302] width 48 height 18
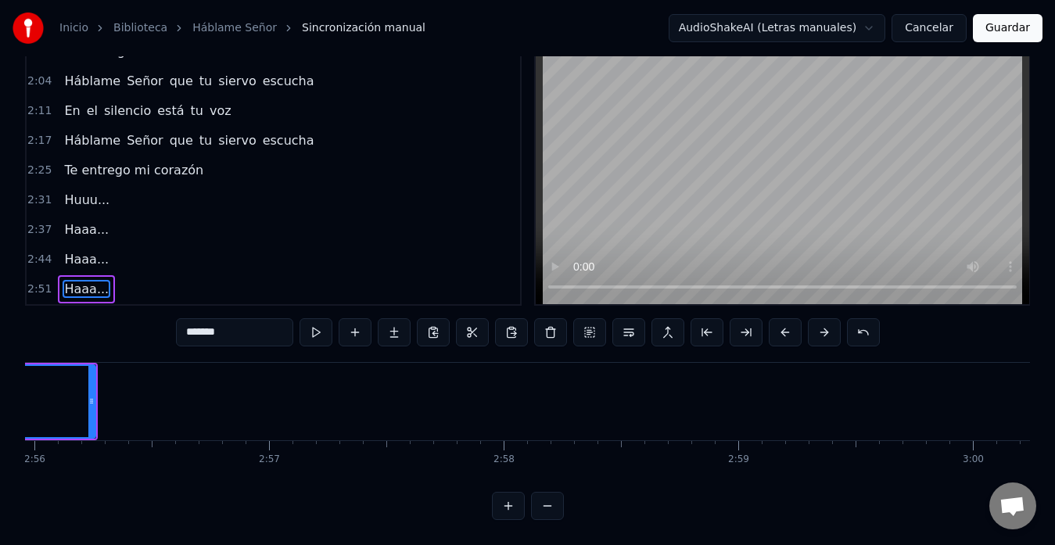
scroll to position [0, 41295]
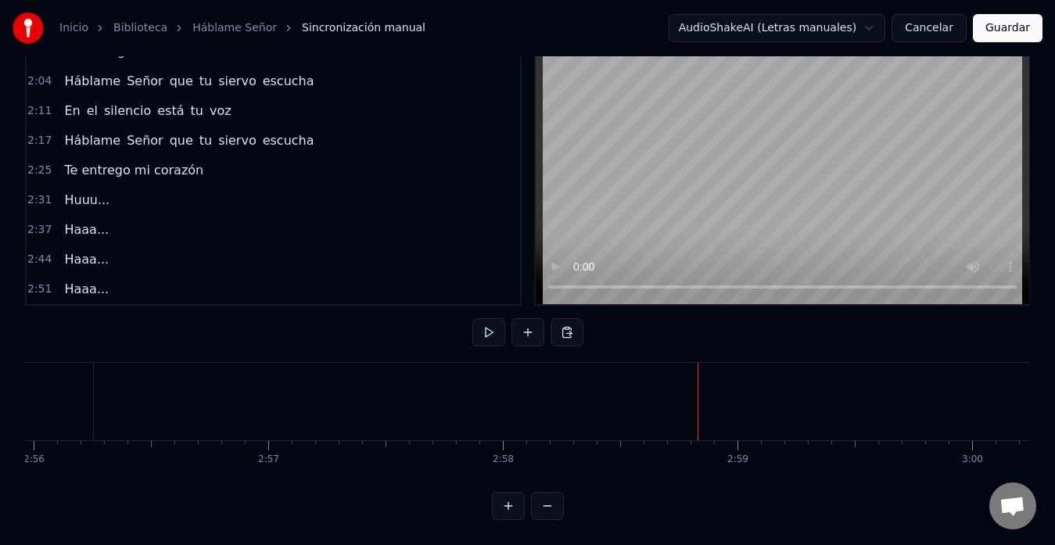
click at [537, 327] on button at bounding box center [528, 332] width 33 height 28
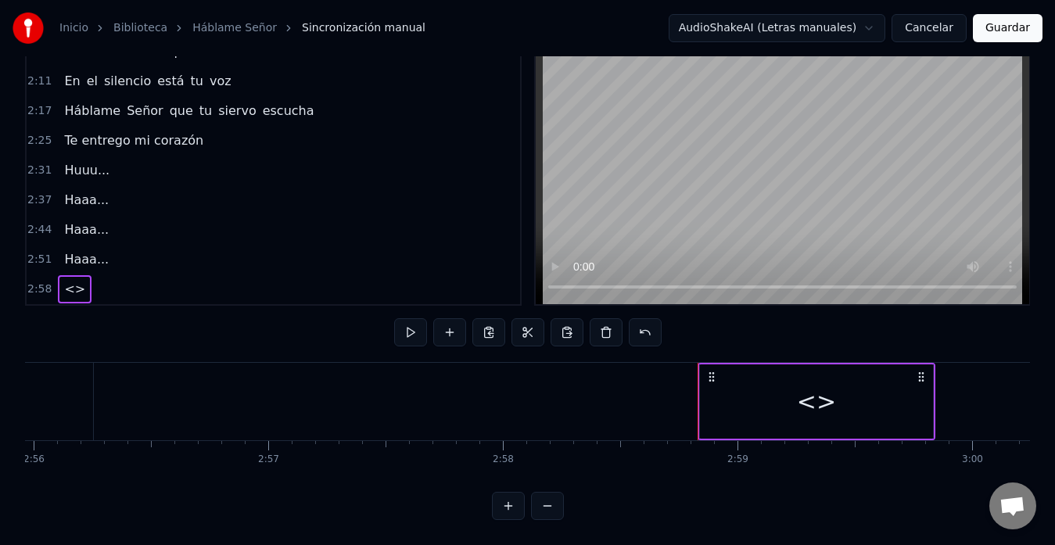
click at [823, 402] on div "<>" at bounding box center [816, 401] width 39 height 35
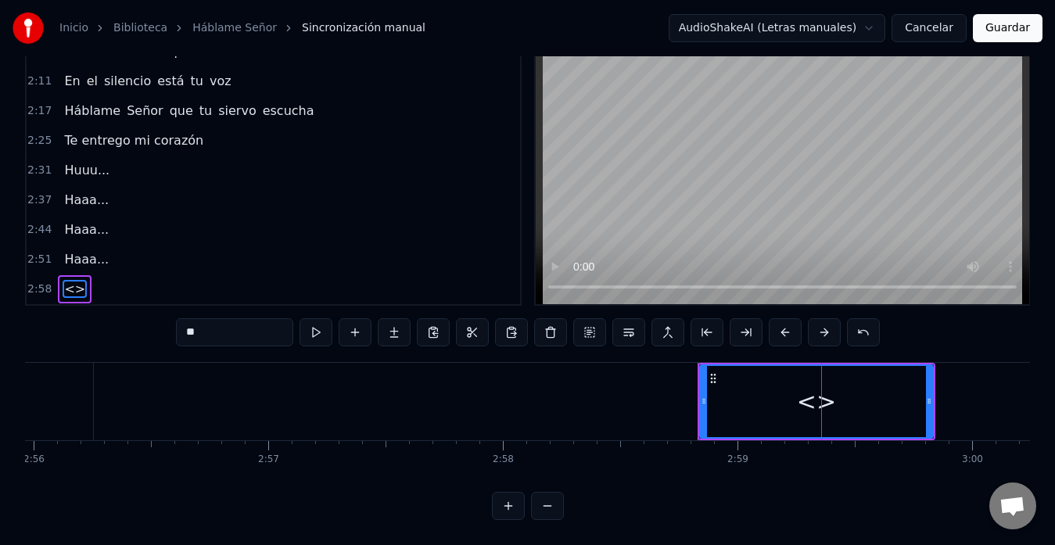
scroll to position [62, 0]
click at [223, 325] on input "**" at bounding box center [234, 332] width 117 height 28
type input "*"
click at [198, 319] on input "*******" at bounding box center [234, 332] width 117 height 28
click at [196, 318] on input "******" at bounding box center [234, 332] width 117 height 28
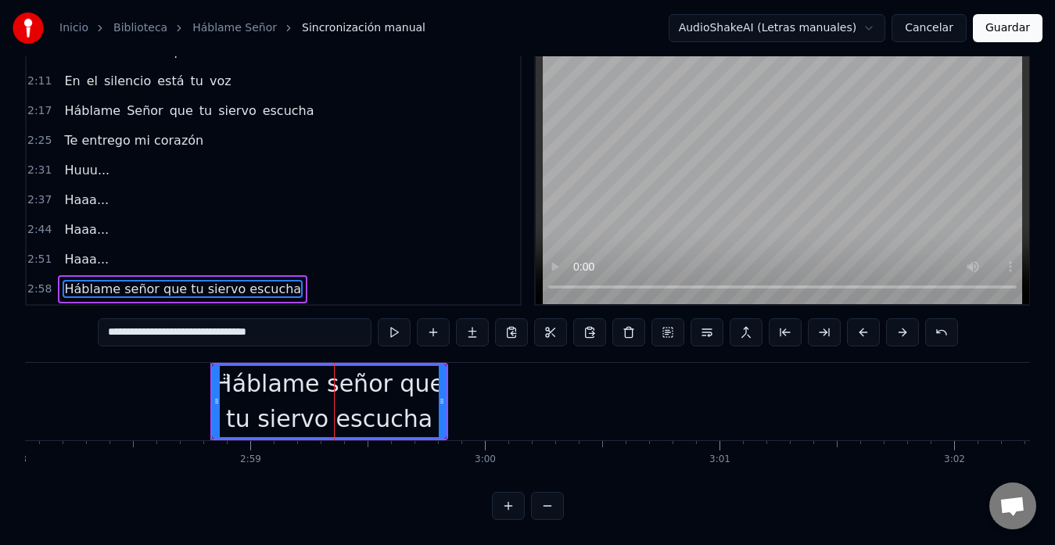
scroll to position [0, 41783]
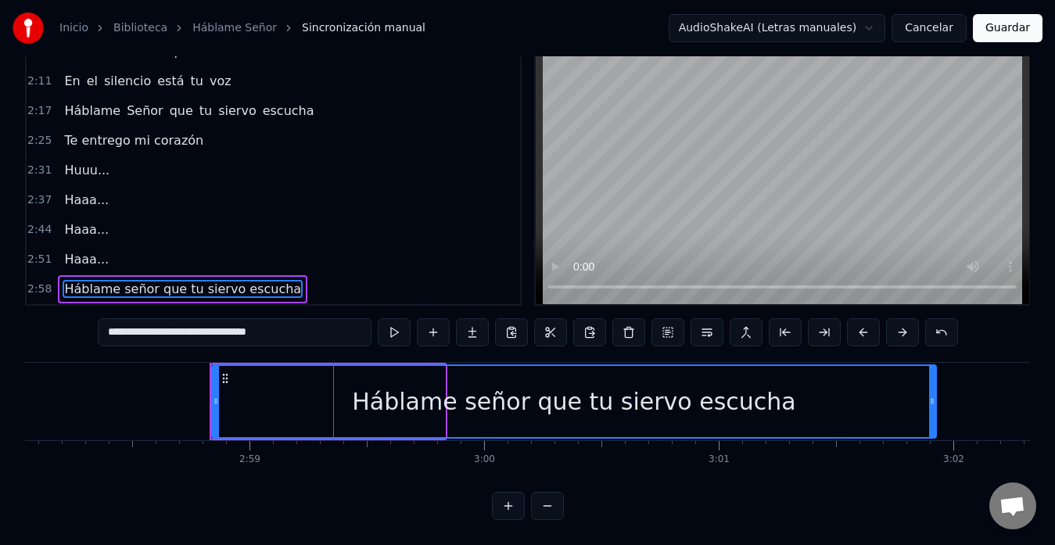
drag, startPoint x: 440, startPoint y: 392, endPoint x: 954, endPoint y: 372, distance: 513.5
click at [936, 372] on div at bounding box center [932, 401] width 6 height 71
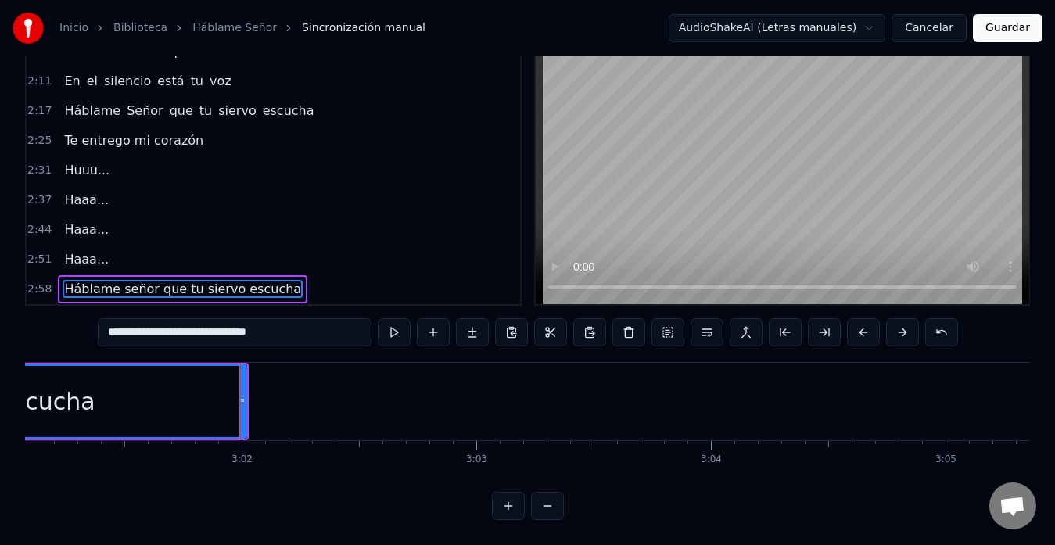
scroll to position [0, 42496]
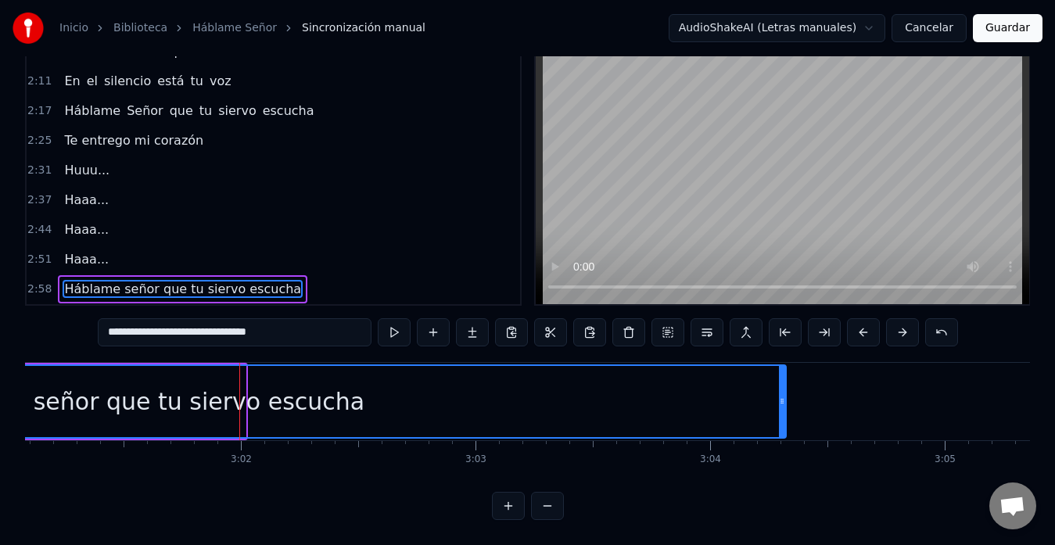
drag, startPoint x: 243, startPoint y: 390, endPoint x: 784, endPoint y: 375, distance: 540.8
click at [784, 375] on div at bounding box center [782, 401] width 6 height 71
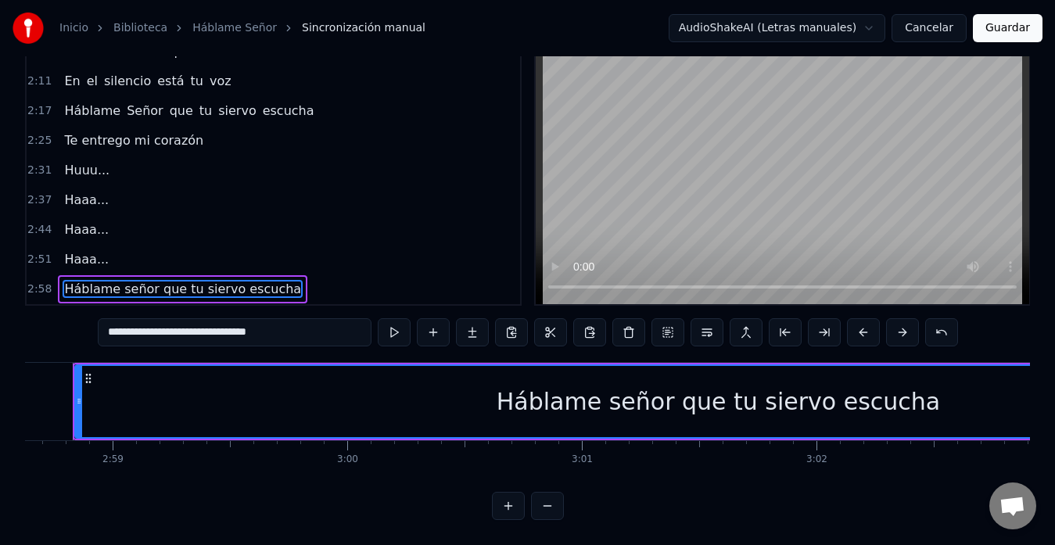
scroll to position [0, 41915]
type input "**********"
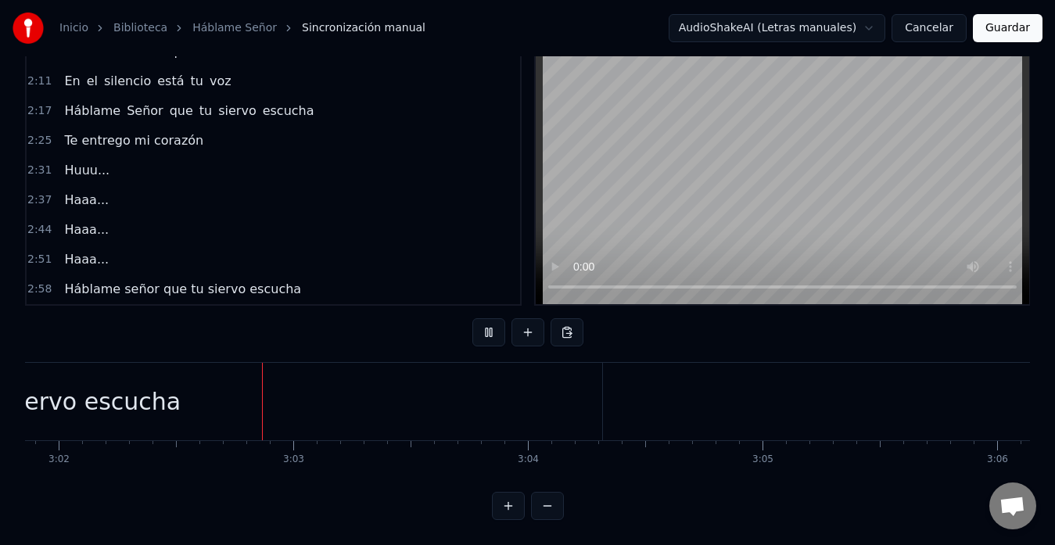
scroll to position [0, 42721]
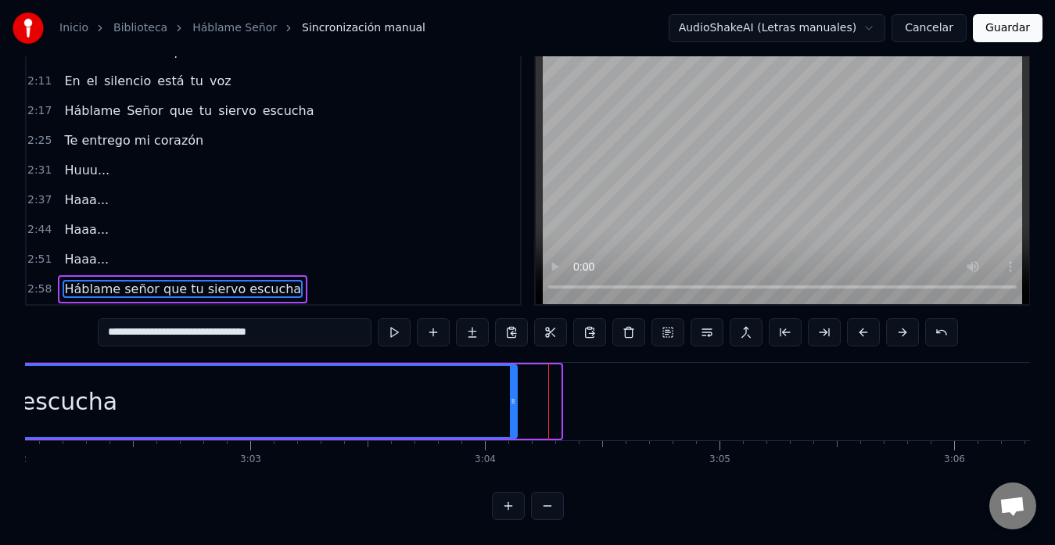
drag, startPoint x: 555, startPoint y: 393, endPoint x: 511, endPoint y: 398, distance: 44.9
click at [511, 398] on div at bounding box center [513, 401] width 6 height 71
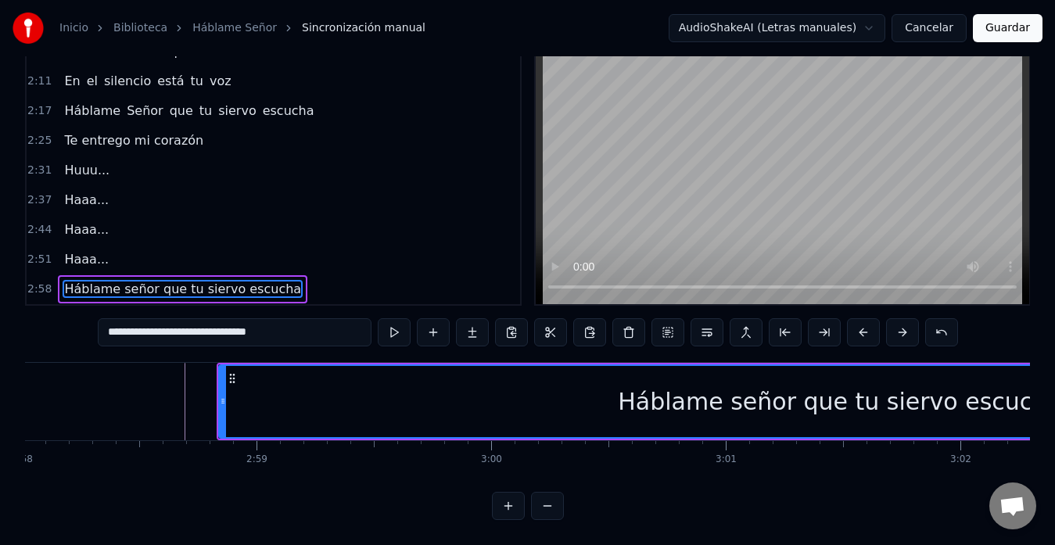
scroll to position [0, 41775]
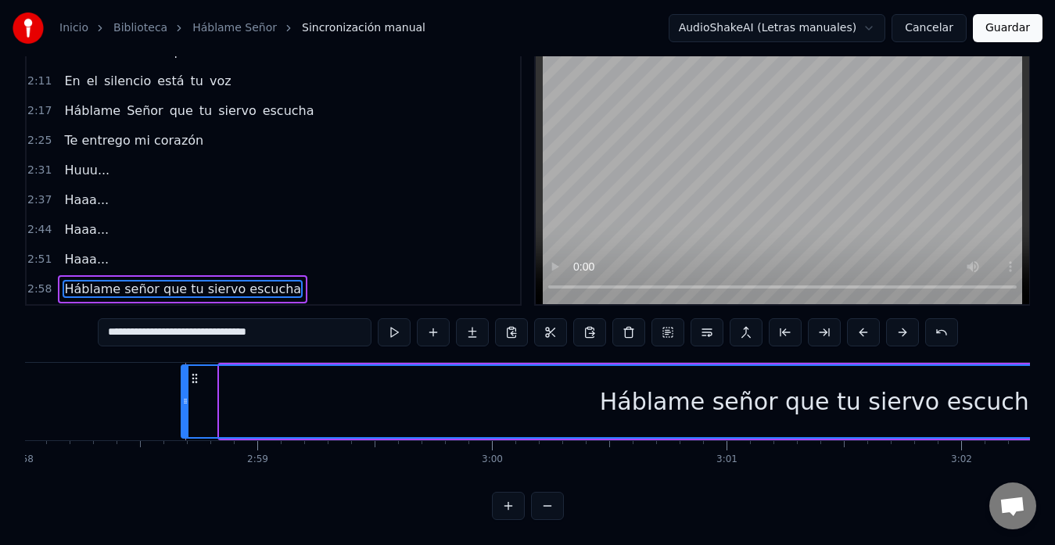
drag, startPoint x: 225, startPoint y: 388, endPoint x: 187, endPoint y: 389, distance: 38.3
click at [187, 395] on icon at bounding box center [185, 401] width 6 height 13
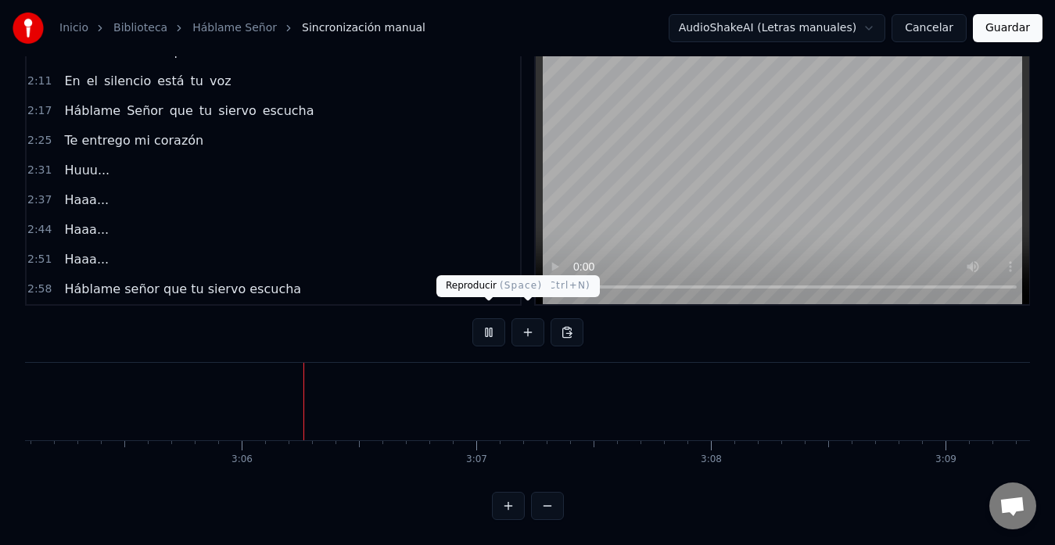
scroll to position [0, 43500]
click at [495, 322] on button at bounding box center [488, 332] width 33 height 28
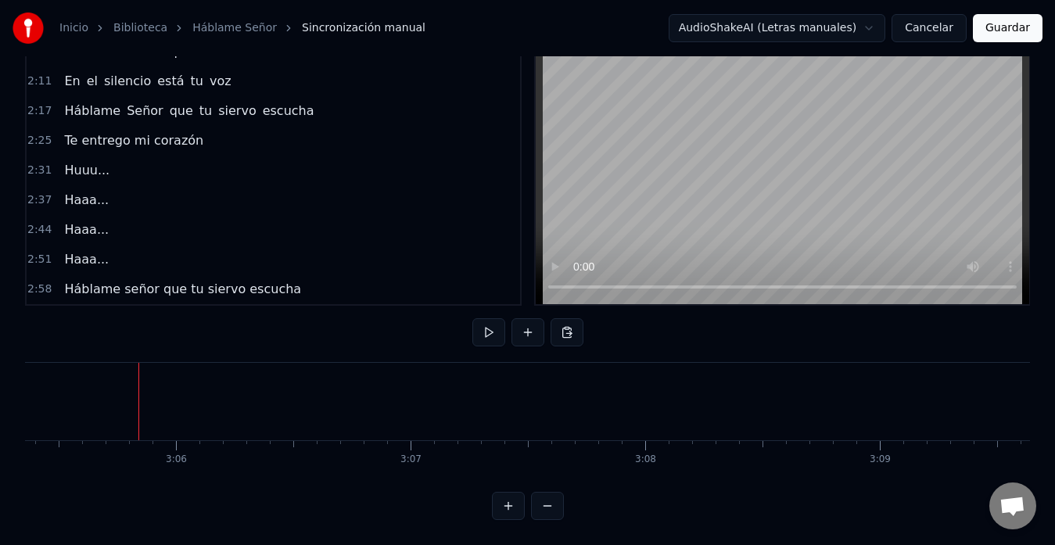
click at [534, 318] on button at bounding box center [528, 332] width 33 height 28
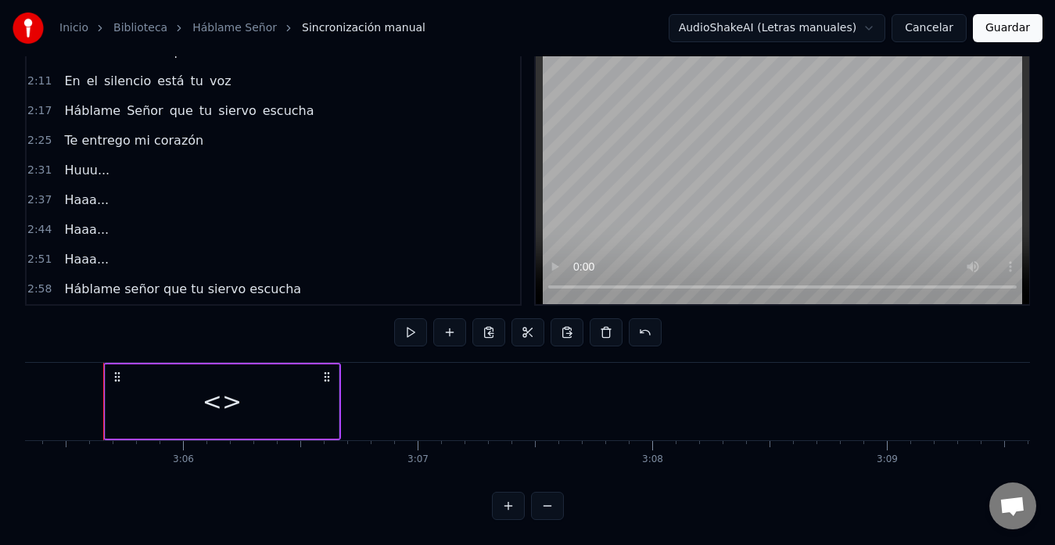
scroll to position [533, 0]
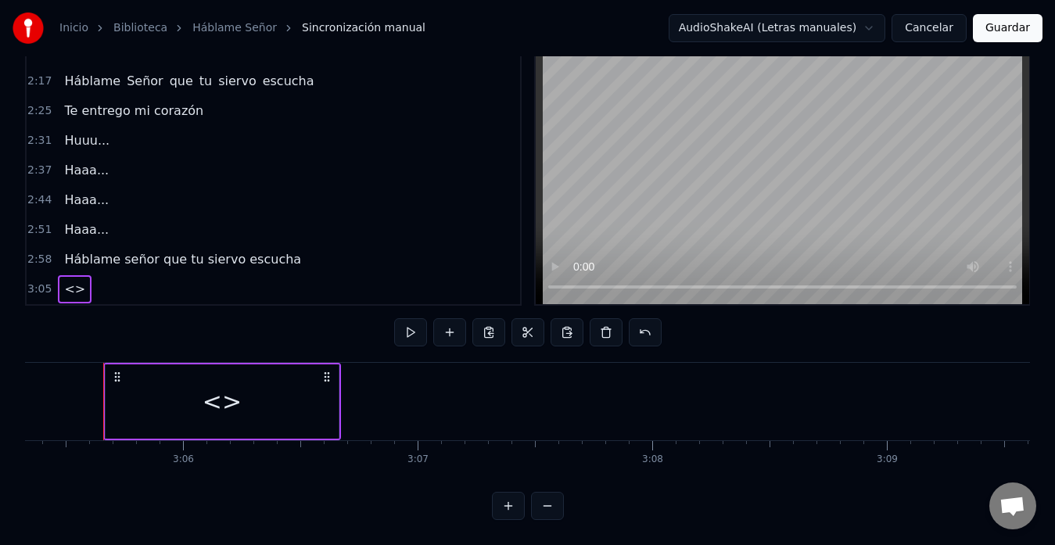
click at [271, 382] on div "<>" at bounding box center [222, 402] width 233 height 74
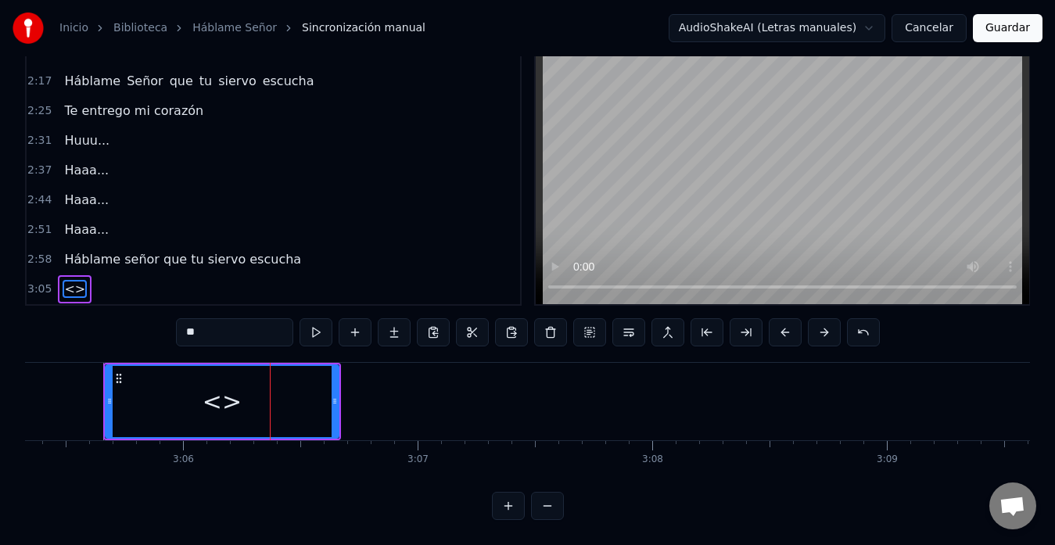
click at [253, 322] on input "**" at bounding box center [234, 332] width 117 height 28
type input "*"
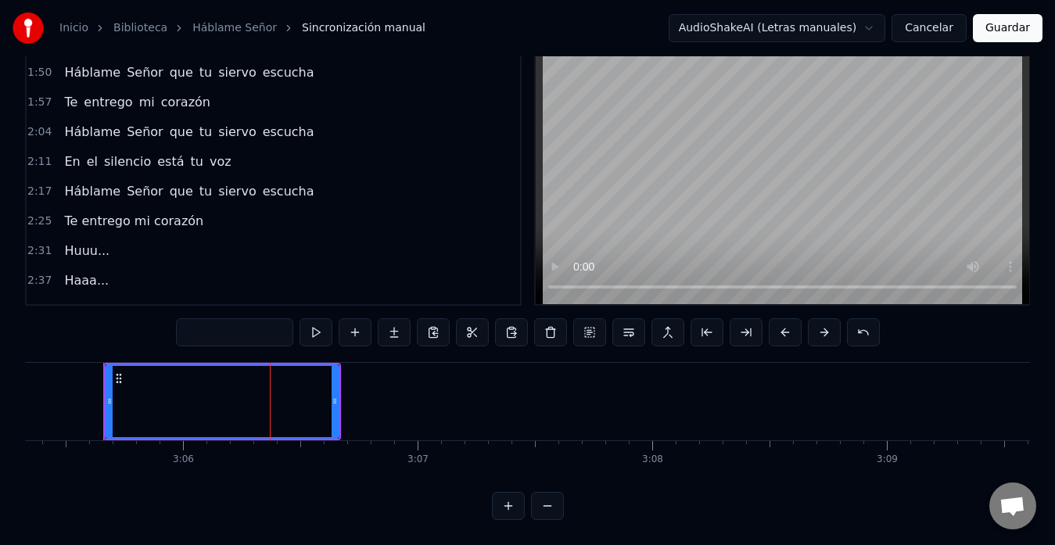
scroll to position [420, 0]
click at [88, 161] on div "En el silencio está tu voz" at bounding box center [147, 164] width 179 height 28
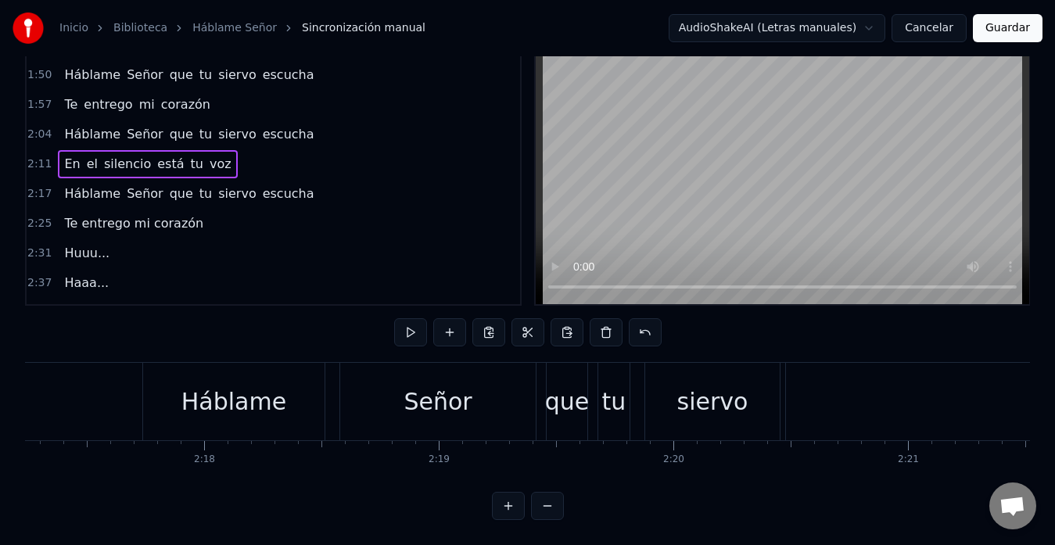
scroll to position [0, 30692]
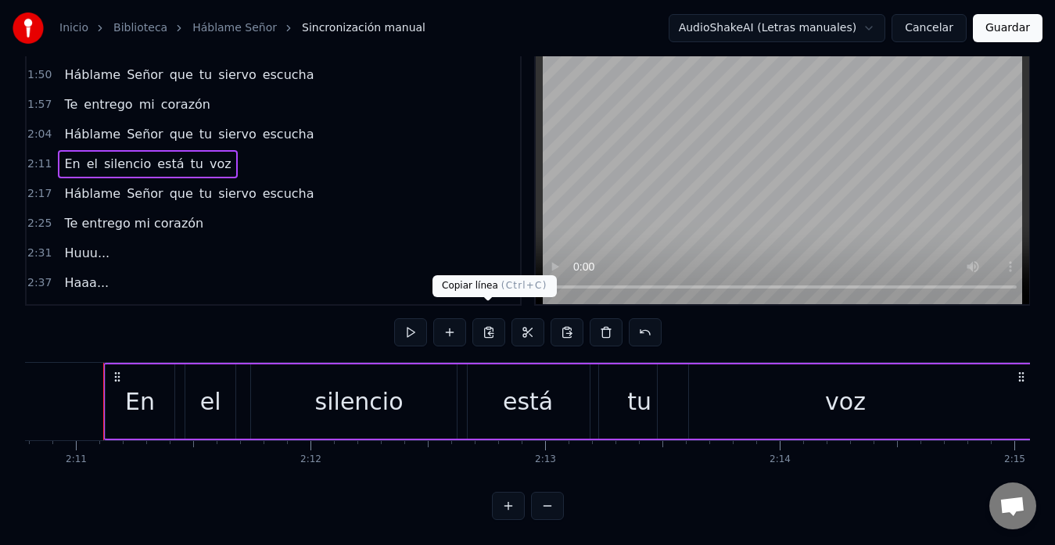
click at [495, 325] on button at bounding box center [488, 332] width 33 height 28
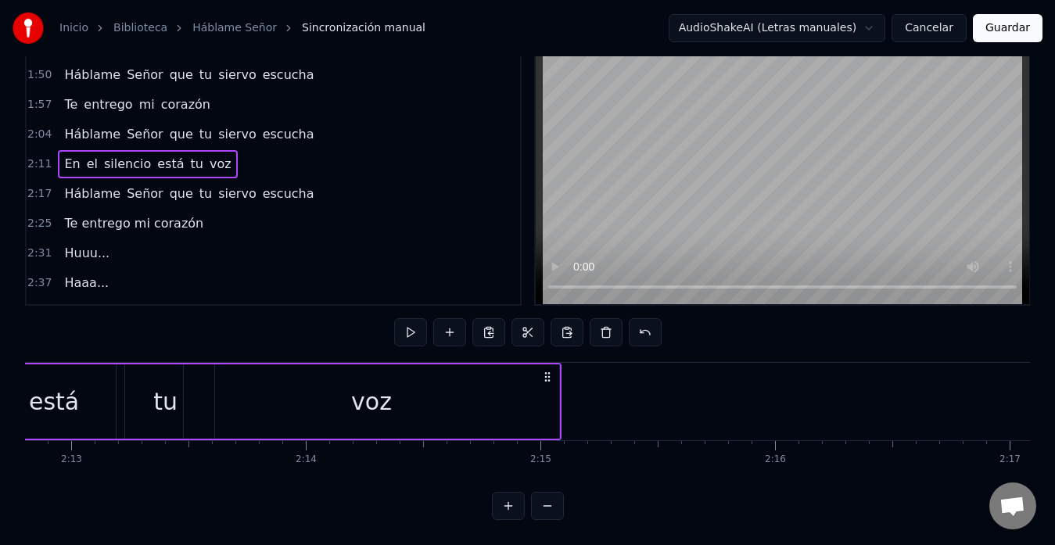
scroll to position [533, 0]
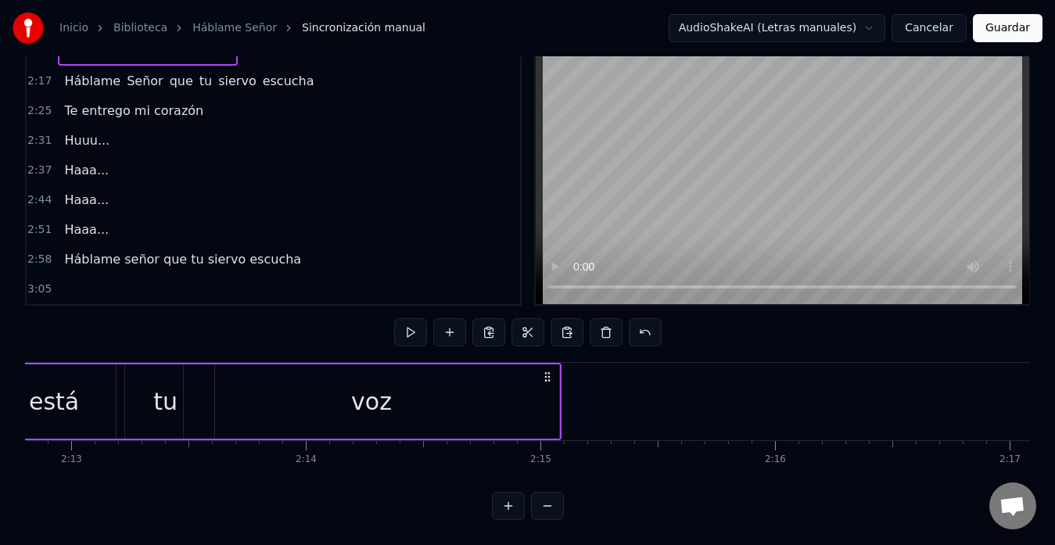
click at [107, 250] on span "Háblame señor que tu siervo escucha" at bounding box center [183, 259] width 240 height 18
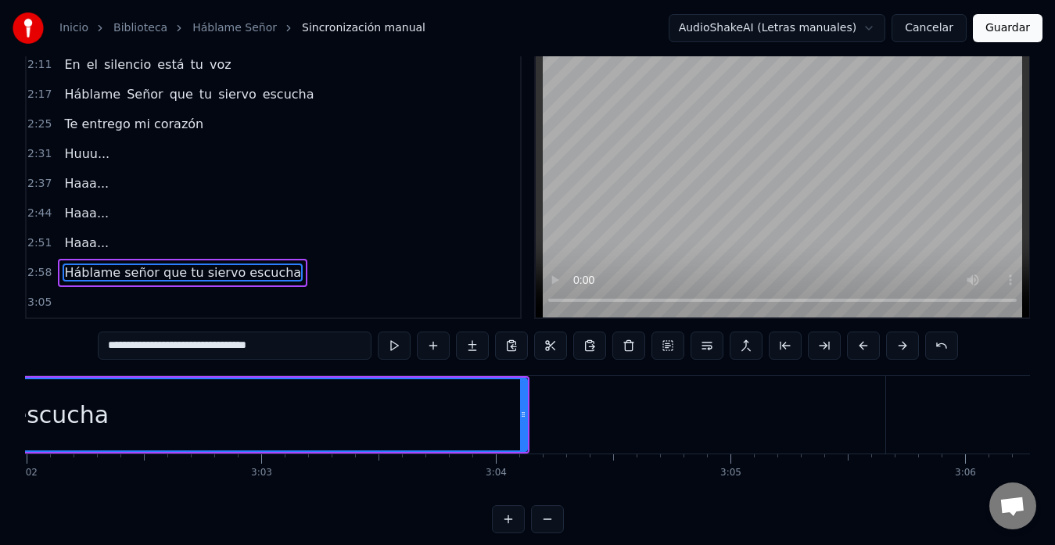
scroll to position [0, 42713]
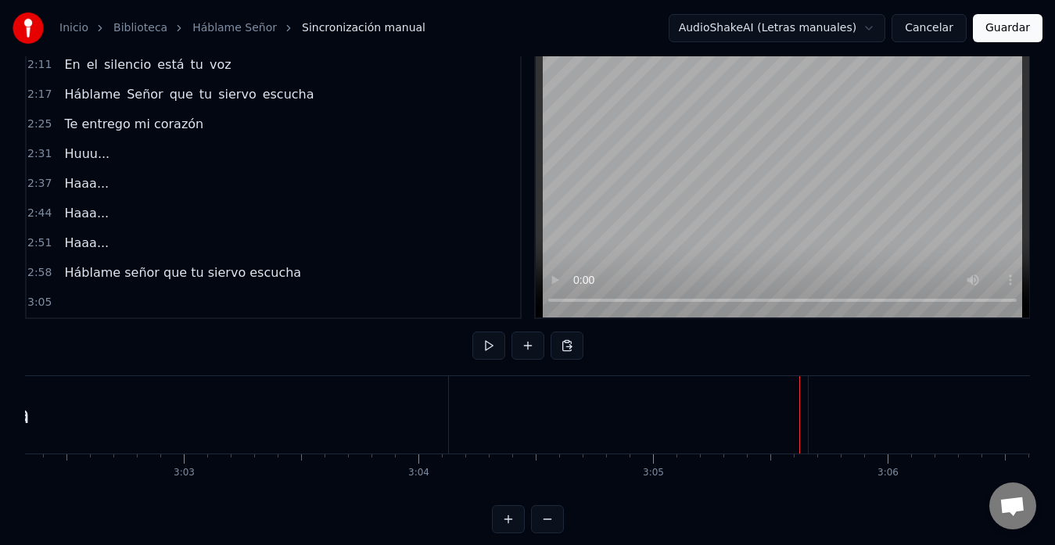
scroll to position [0, 42788]
click at [875, 415] on div at bounding box center [924, 414] width 233 height 77
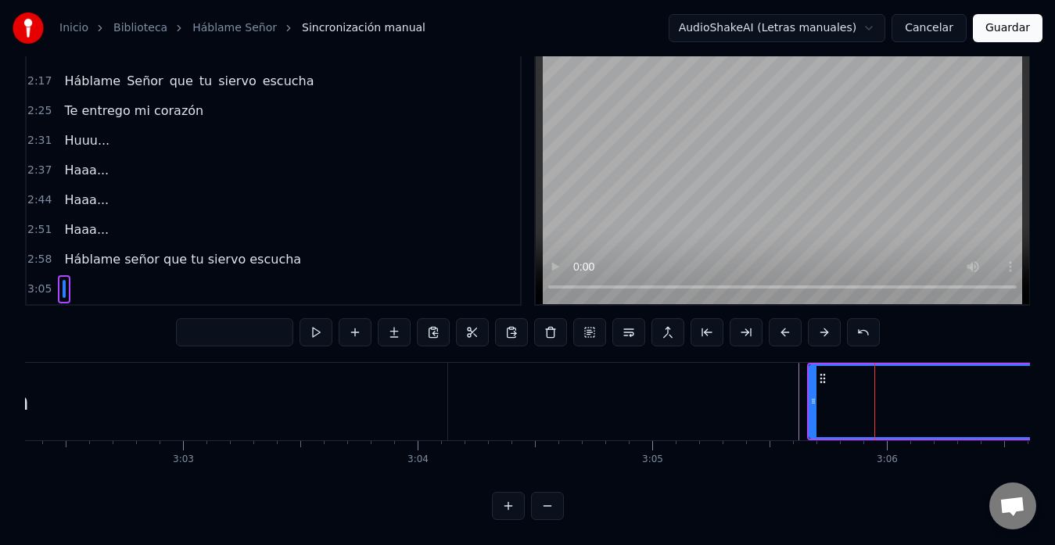
click at [516, 318] on button at bounding box center [511, 332] width 33 height 28
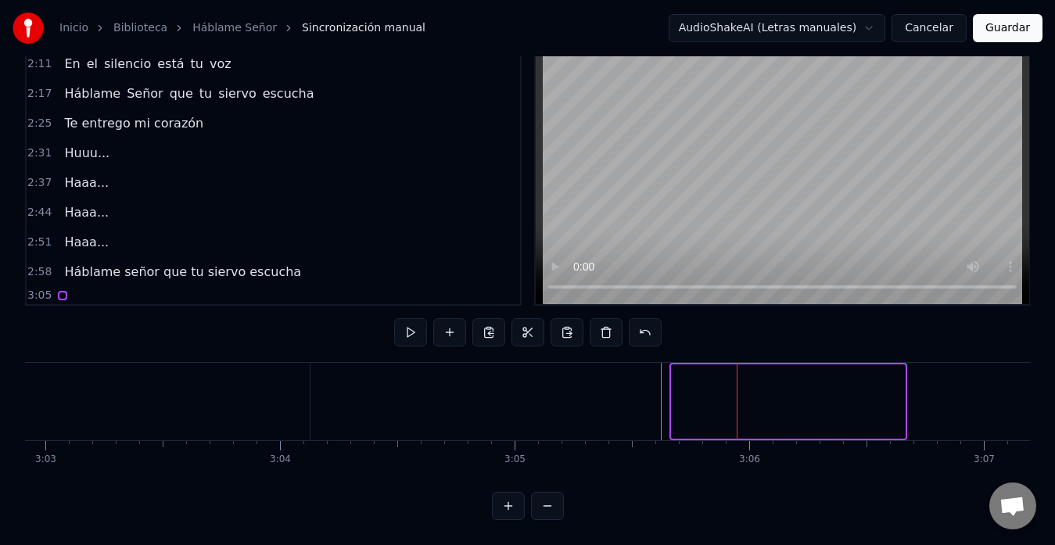
scroll to position [0, 42925]
click at [62, 291] on div at bounding box center [62, 295] width 9 height 9
click at [63, 291] on div at bounding box center [62, 295] width 9 height 9
click at [60, 291] on div at bounding box center [62, 295] width 9 height 9
click at [574, 323] on button at bounding box center [567, 332] width 33 height 28
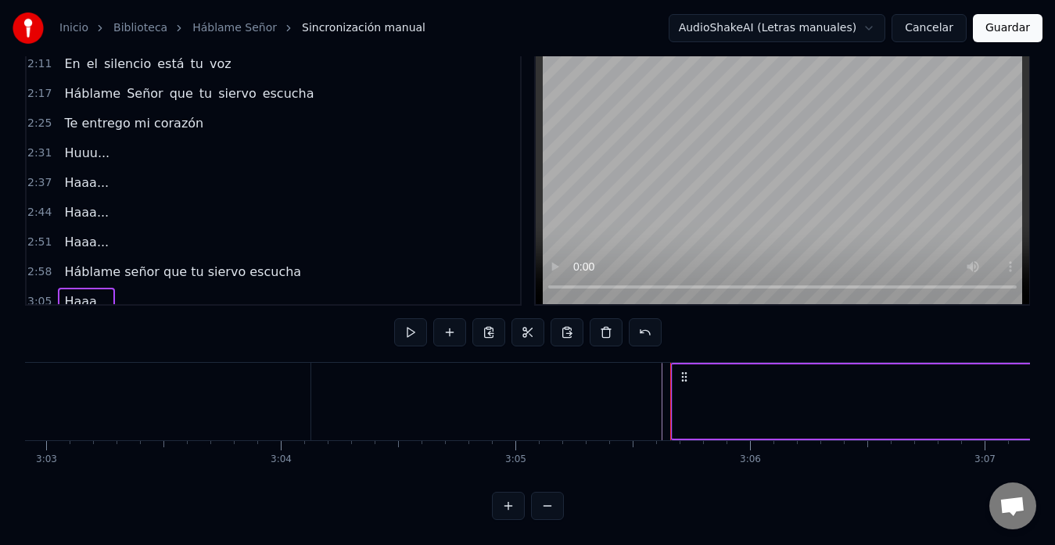
scroll to position [533, 0]
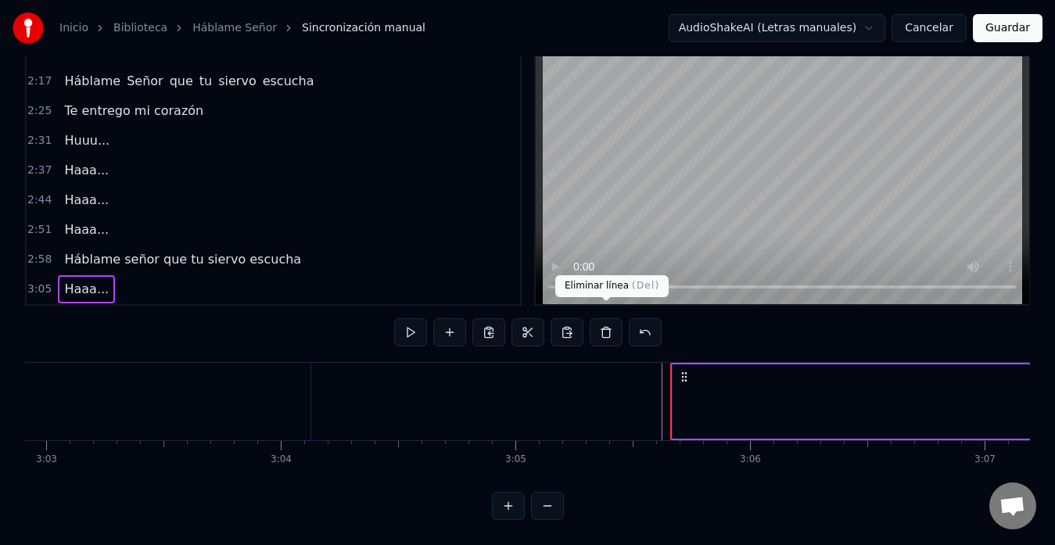
click at [601, 319] on button at bounding box center [606, 332] width 33 height 28
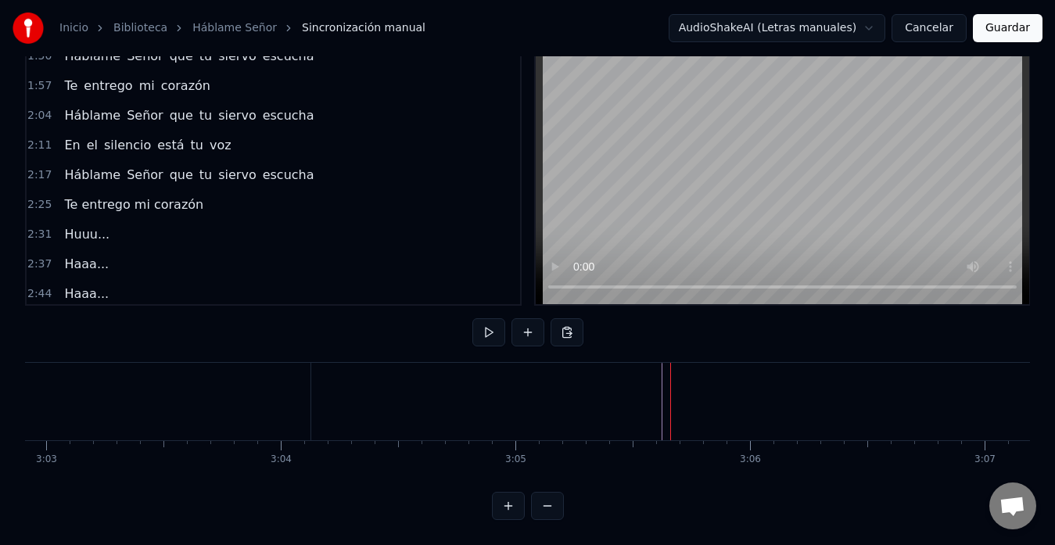
scroll to position [438, 0]
click at [115, 140] on span "silencio" at bounding box center [127, 146] width 50 height 18
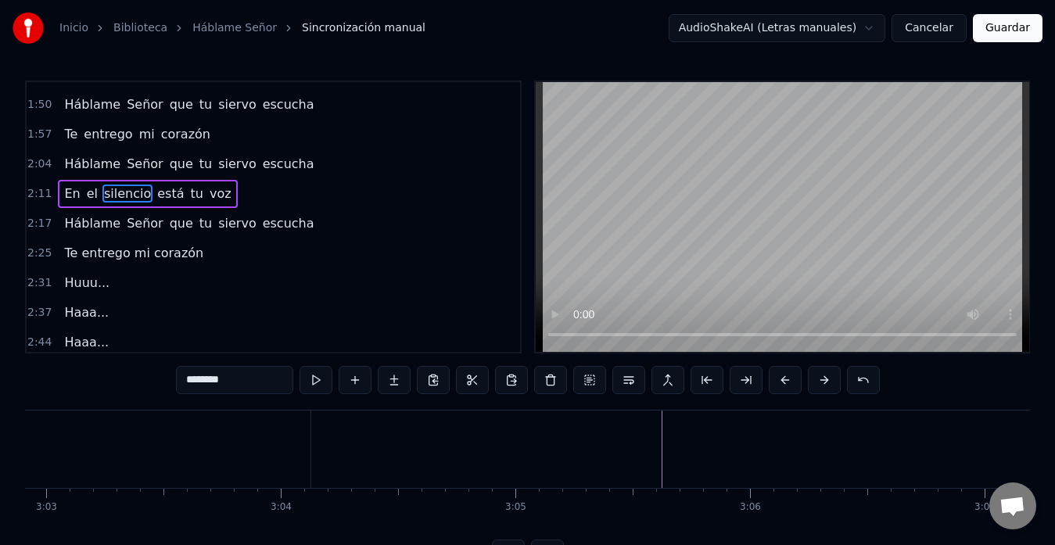
scroll to position [415, 0]
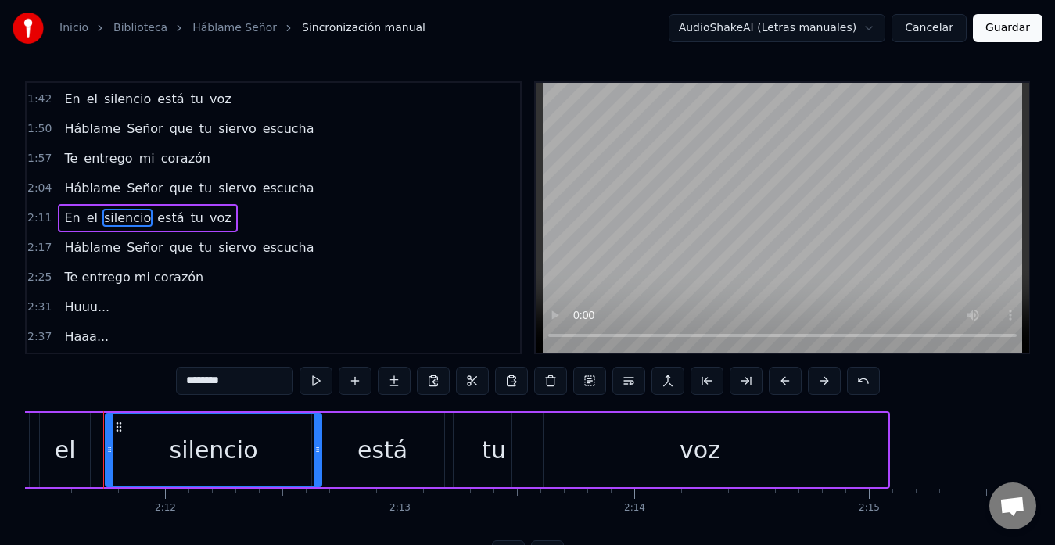
click at [212, 228] on div "En el silencio está tu voz" at bounding box center [147, 218] width 179 height 28
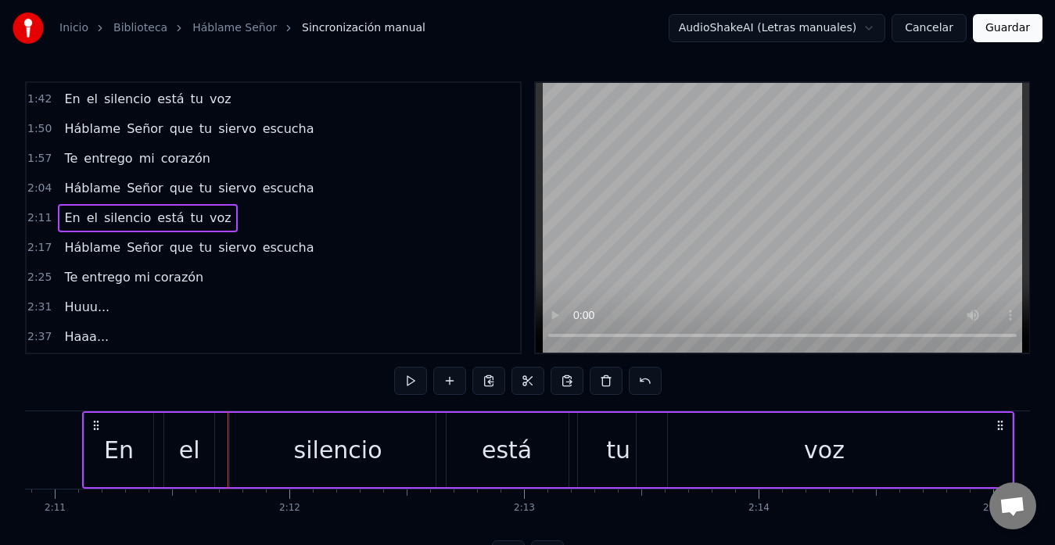
scroll to position [0, 30692]
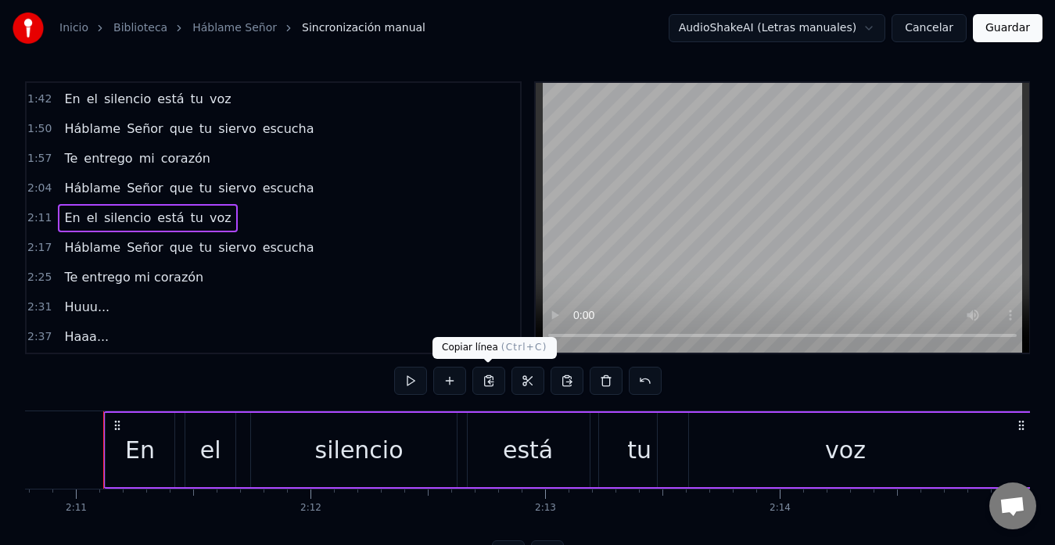
click at [487, 381] on button at bounding box center [488, 381] width 33 height 28
click at [494, 380] on button at bounding box center [488, 381] width 33 height 28
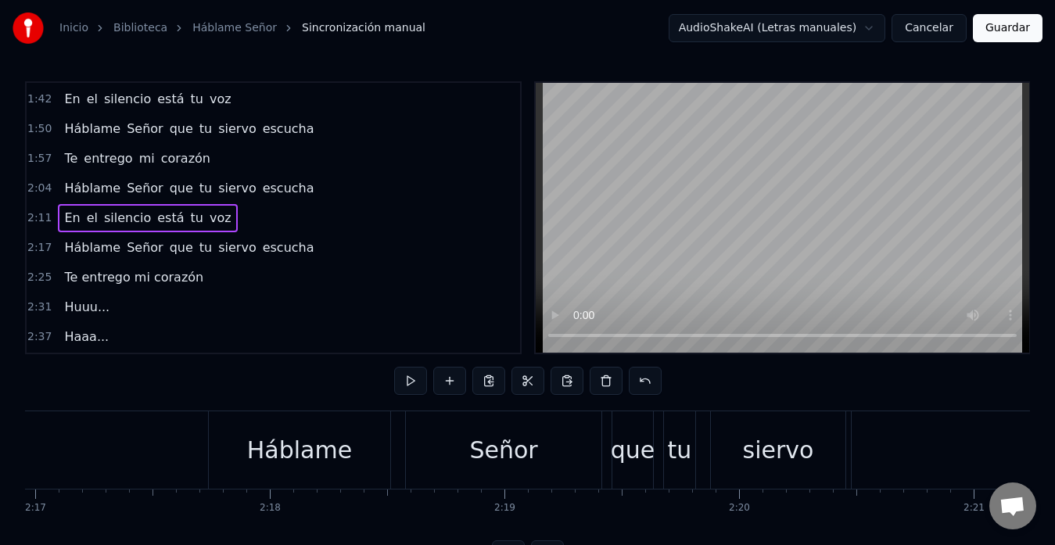
scroll to position [503, 0]
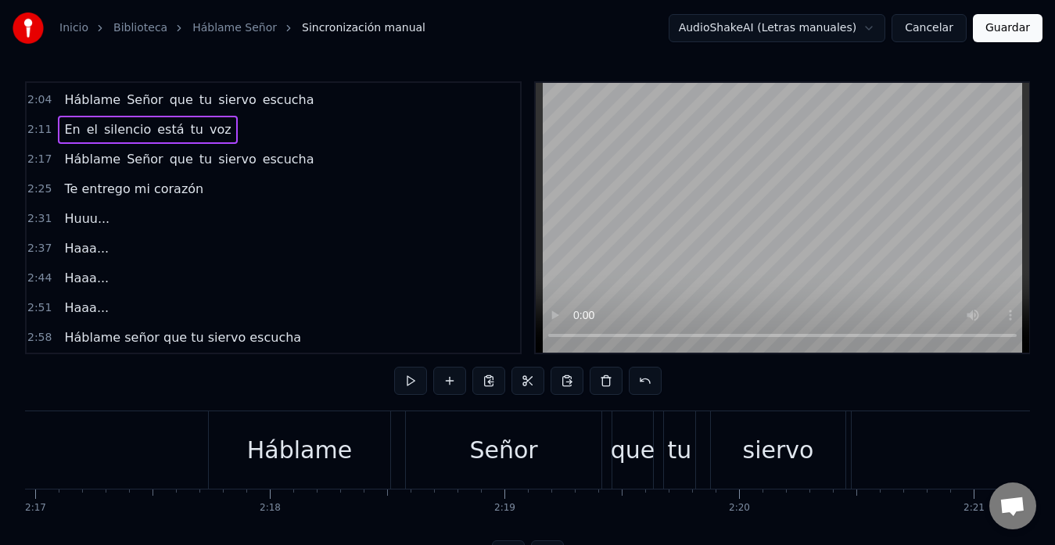
click at [120, 342] on span "Háblame señor que tu siervo escucha" at bounding box center [183, 338] width 240 height 18
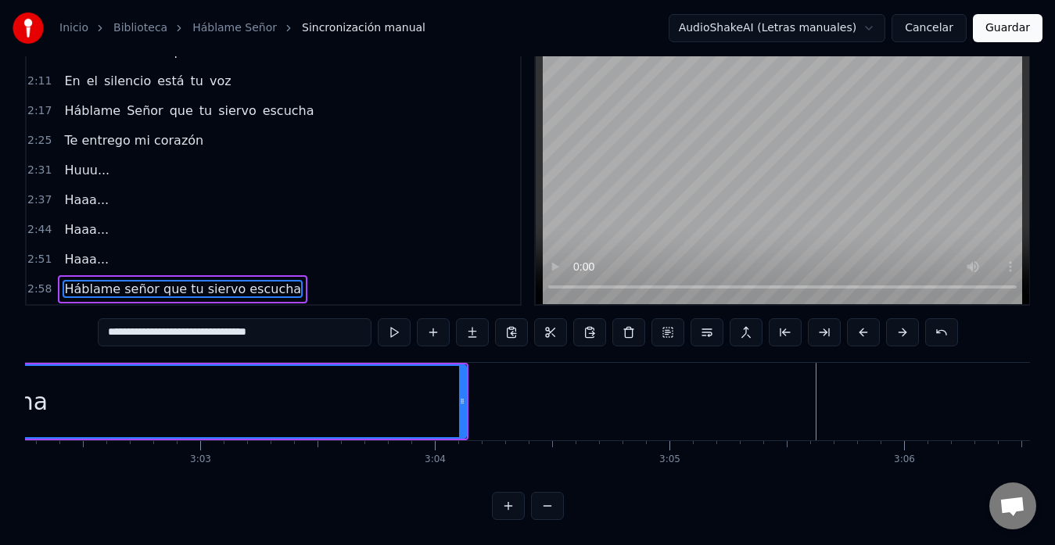
scroll to position [0, 42776]
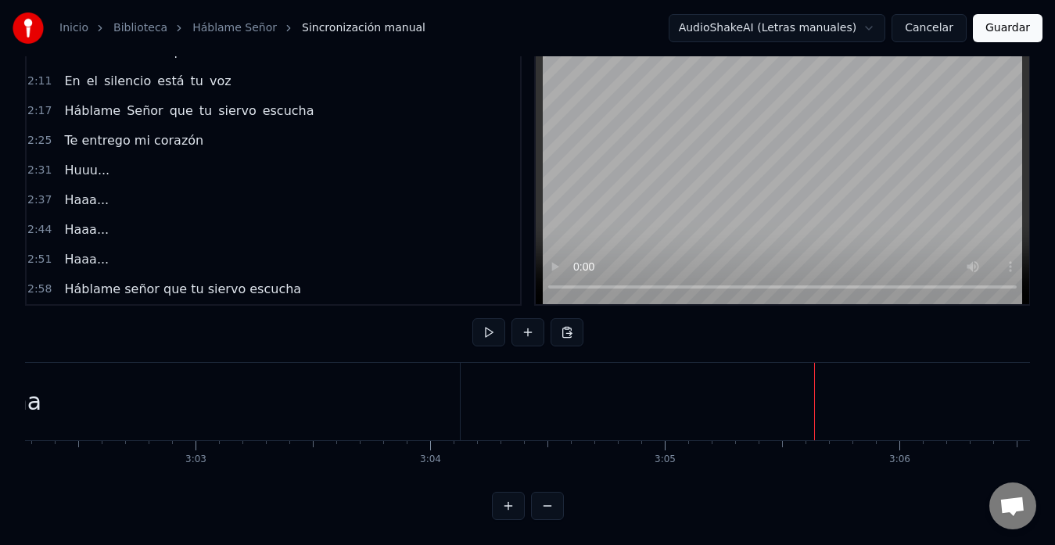
click at [565, 322] on button at bounding box center [567, 332] width 33 height 28
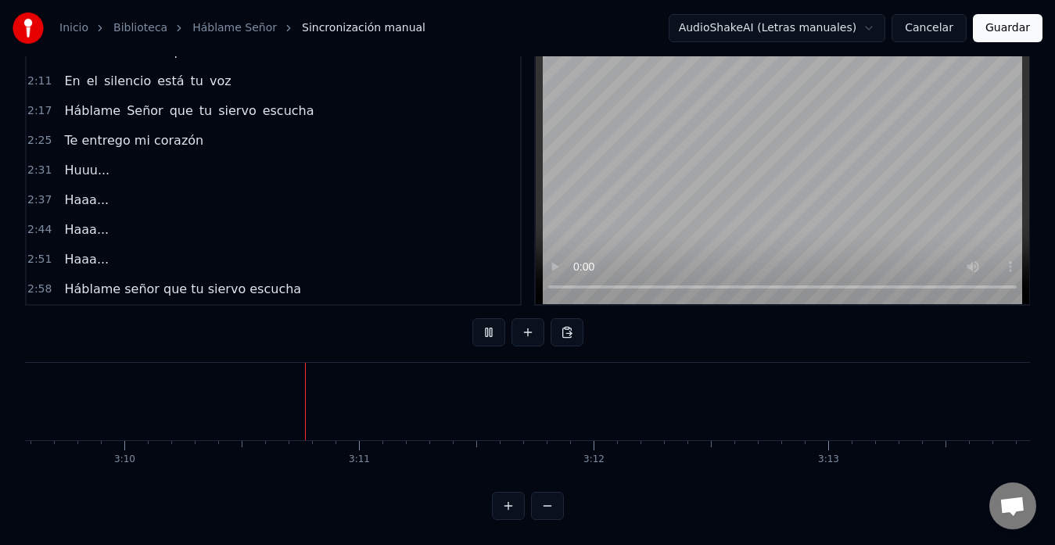
scroll to position [0, 44555]
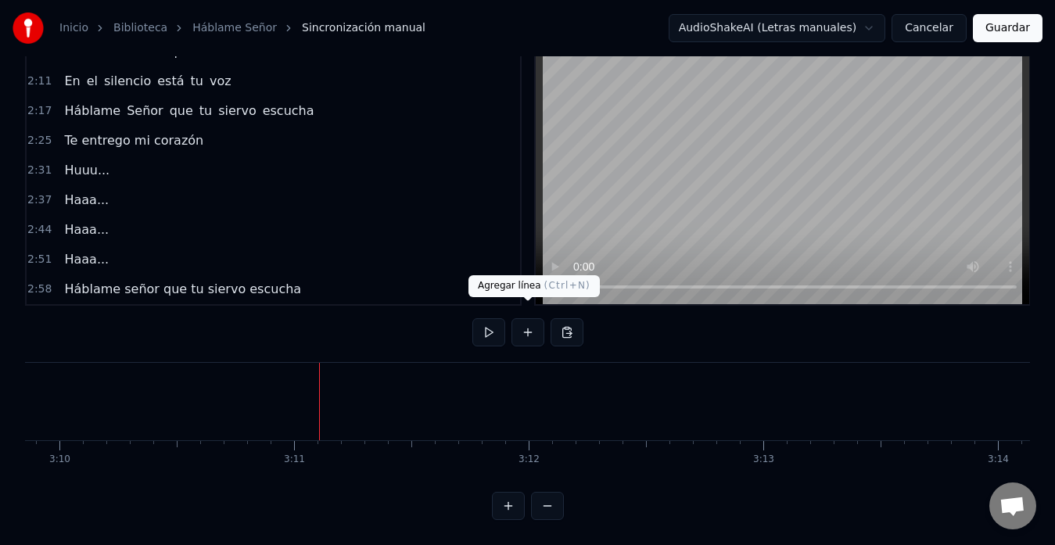
click at [529, 325] on button at bounding box center [528, 332] width 33 height 28
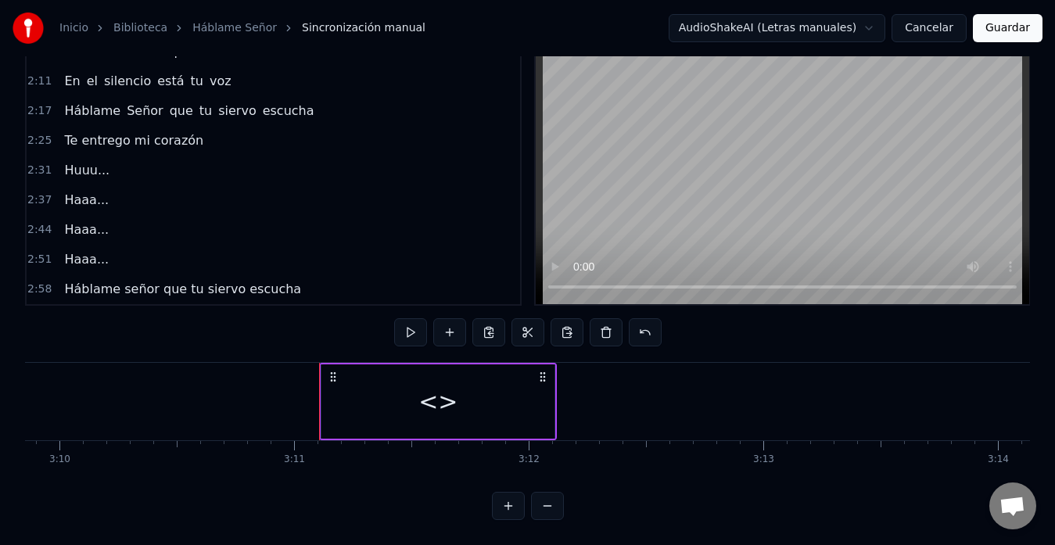
click at [443, 394] on div "<>" at bounding box center [438, 401] width 39 height 35
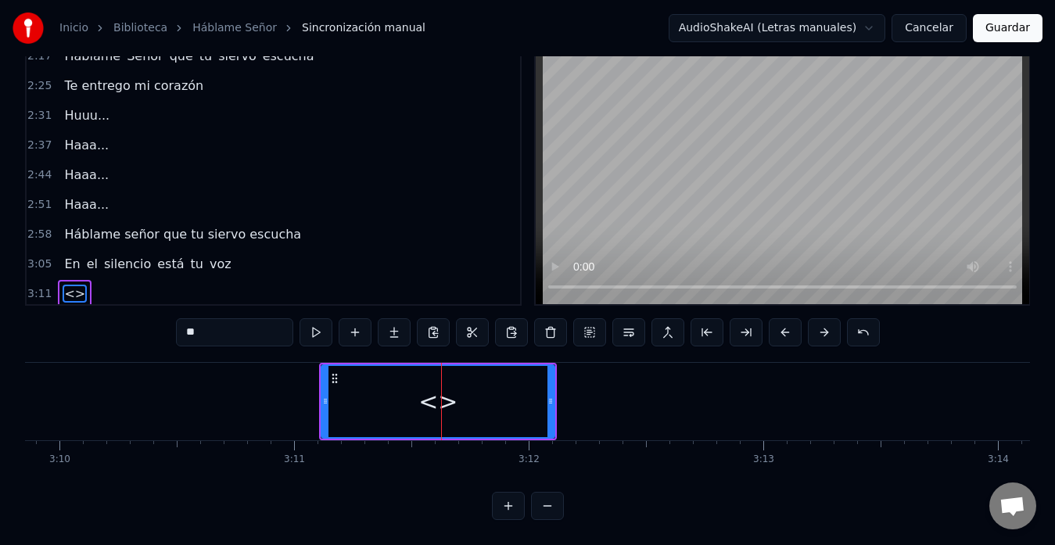
scroll to position [562, 0]
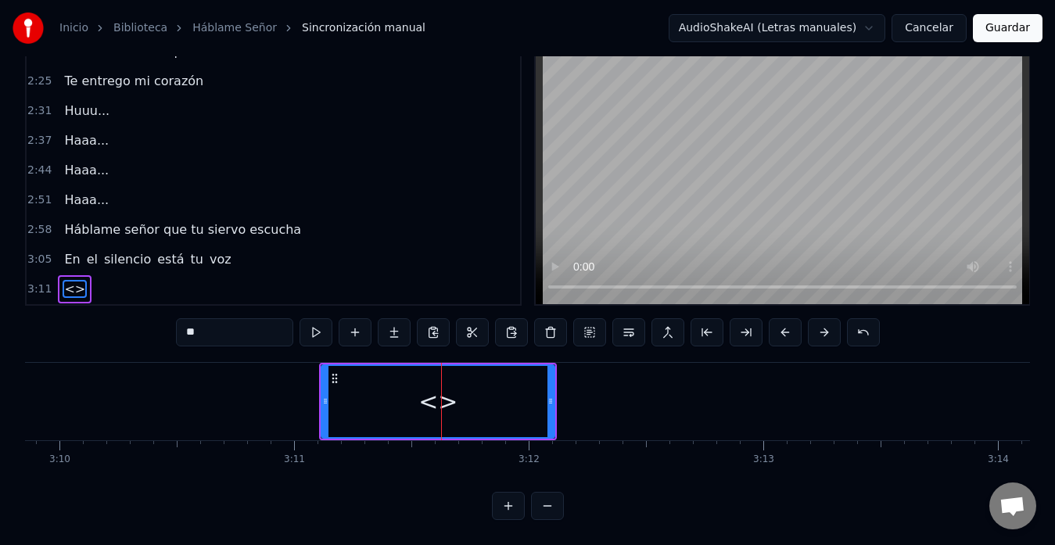
click at [231, 318] on input "**" at bounding box center [234, 332] width 117 height 28
type input "*"
type input "****"
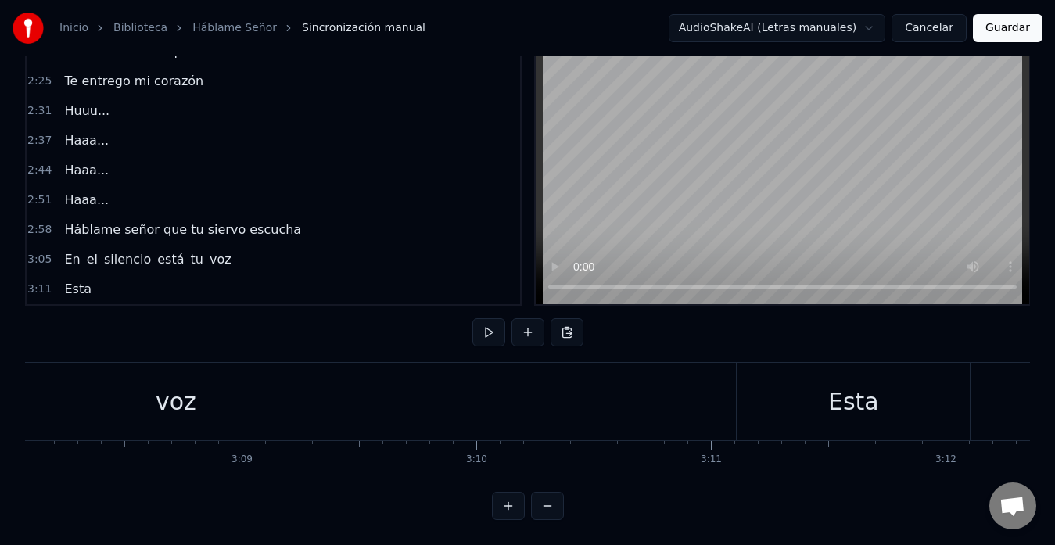
scroll to position [0, 44132]
click at [875, 392] on div "Esta" at bounding box center [859, 401] width 51 height 35
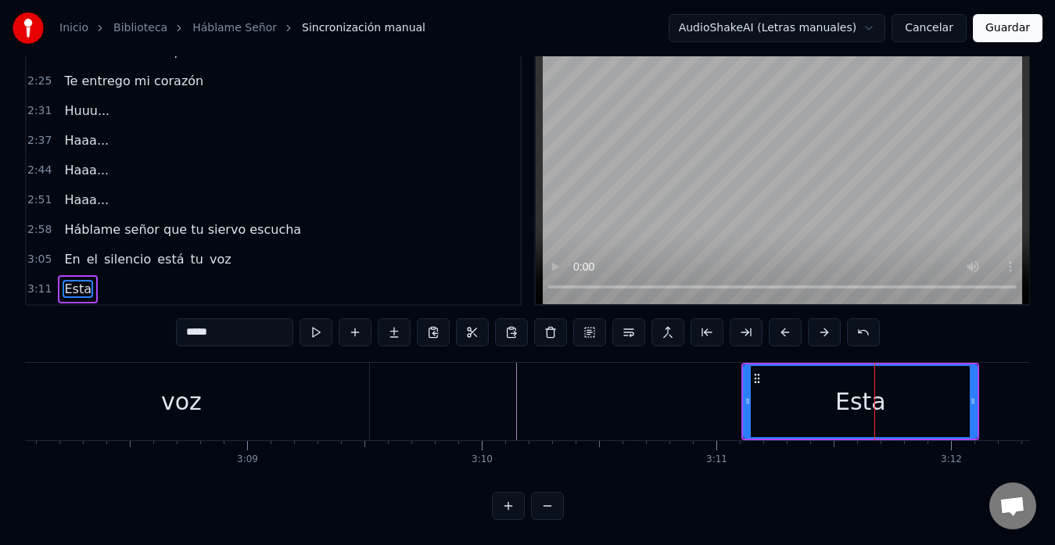
click at [881, 388] on div "Esta" at bounding box center [860, 401] width 51 height 35
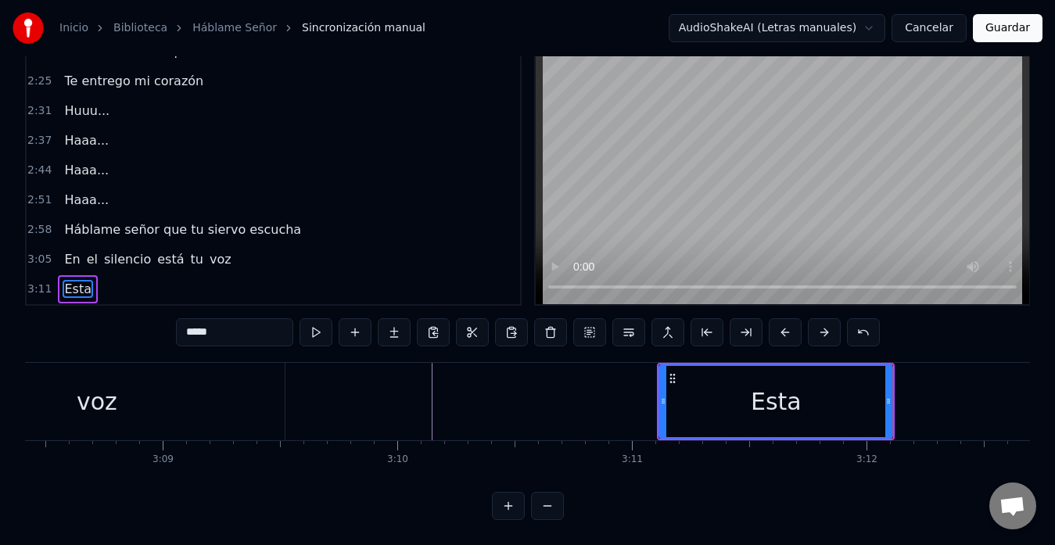
scroll to position [0, 44216]
click at [207, 329] on input "****" at bounding box center [234, 332] width 117 height 28
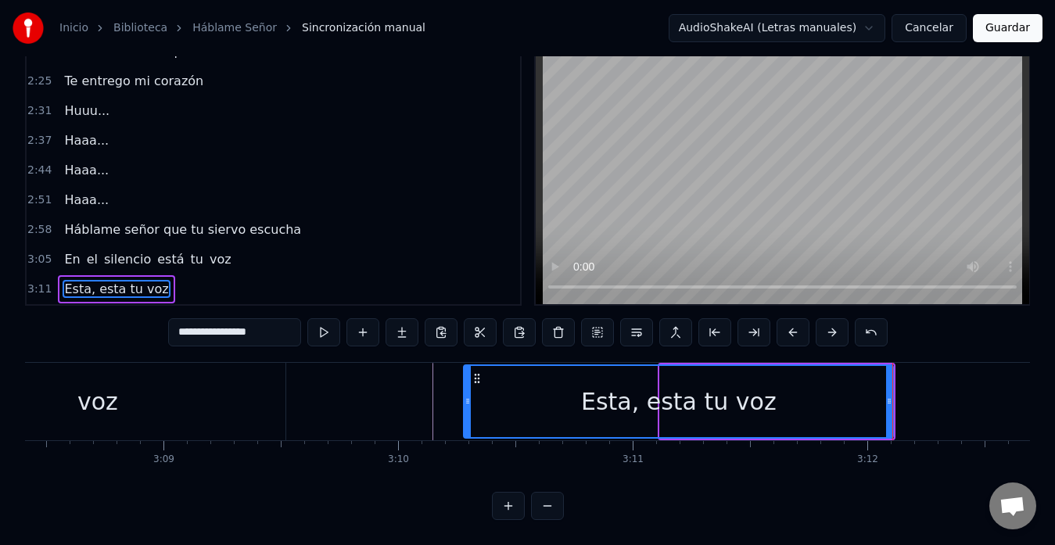
drag, startPoint x: 663, startPoint y: 390, endPoint x: 466, endPoint y: 393, distance: 197.2
click at [466, 395] on icon at bounding box center [468, 401] width 6 height 13
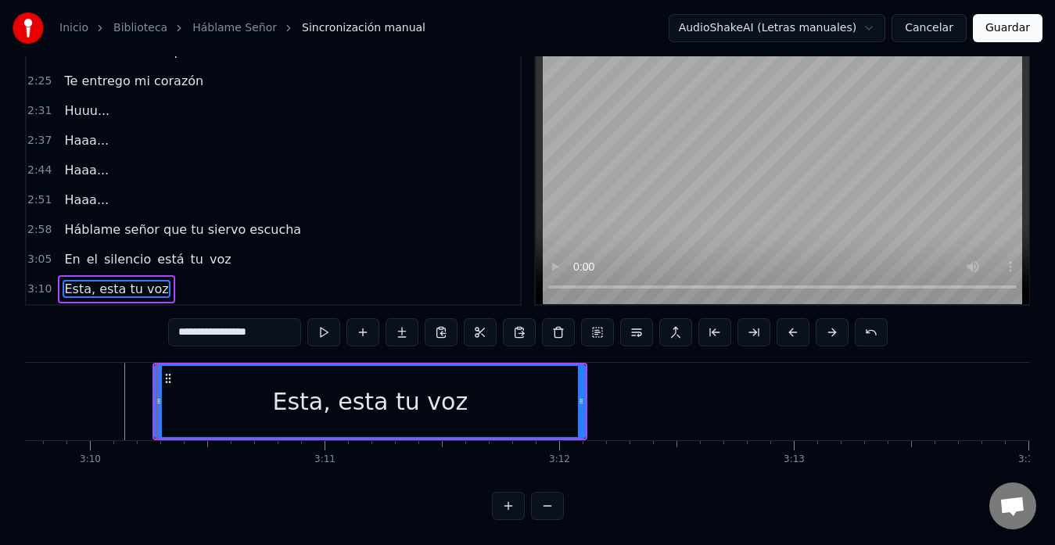
scroll to position [0, 44525]
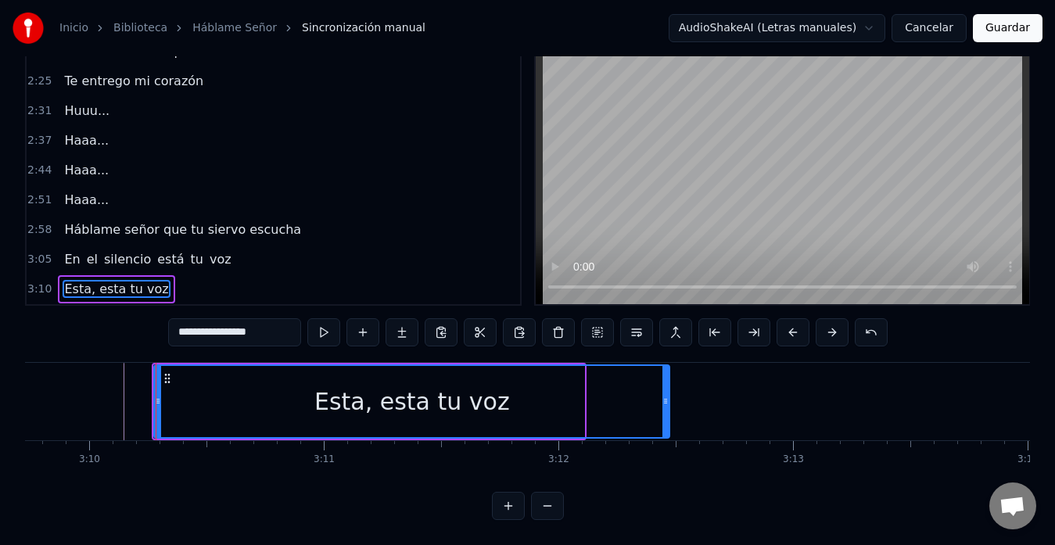
drag, startPoint x: 581, startPoint y: 386, endPoint x: 666, endPoint y: 394, distance: 85.7
click at [666, 394] on div at bounding box center [666, 401] width 6 height 71
type input "**********"
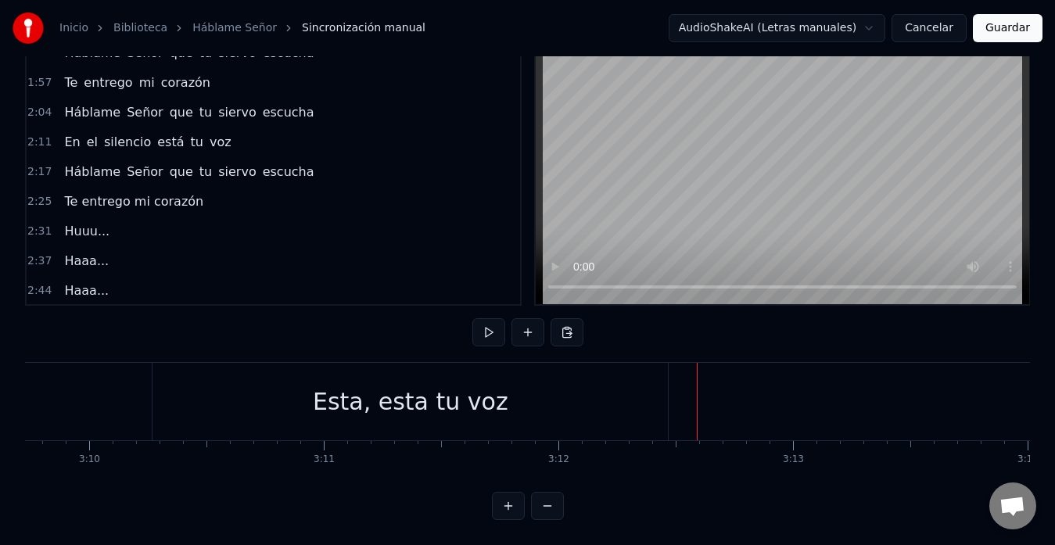
scroll to position [441, 0]
click at [130, 169] on div "Háblame Señor que tu siervo escucha" at bounding box center [189, 173] width 262 height 28
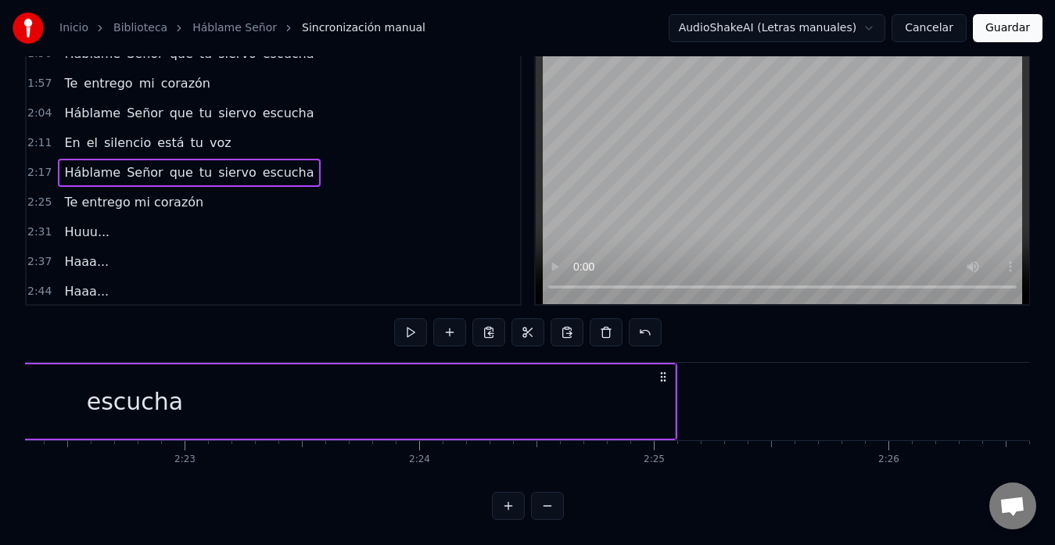
scroll to position [0, 32246]
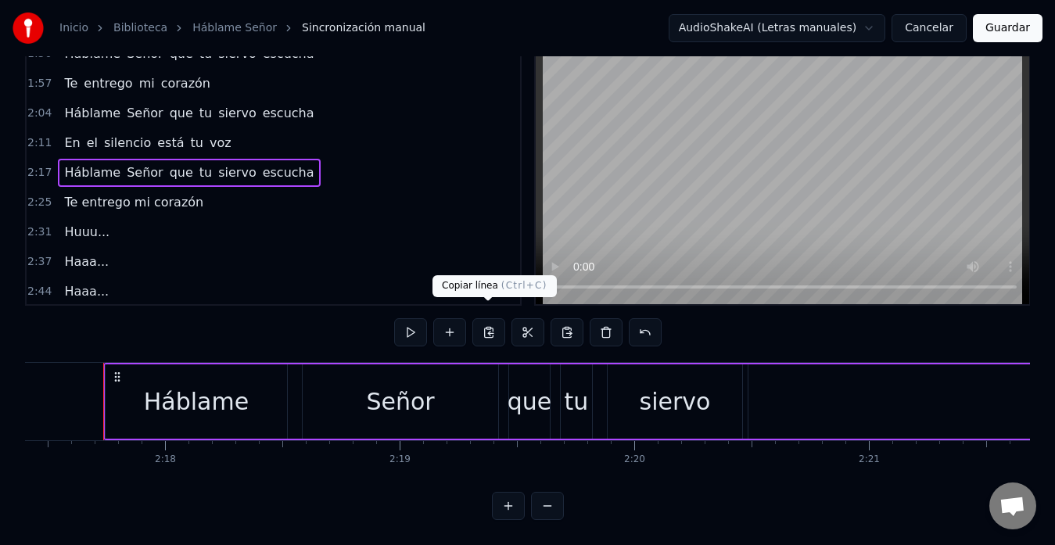
click at [490, 321] on button at bounding box center [488, 332] width 33 height 28
click at [488, 318] on button at bounding box center [488, 332] width 33 height 28
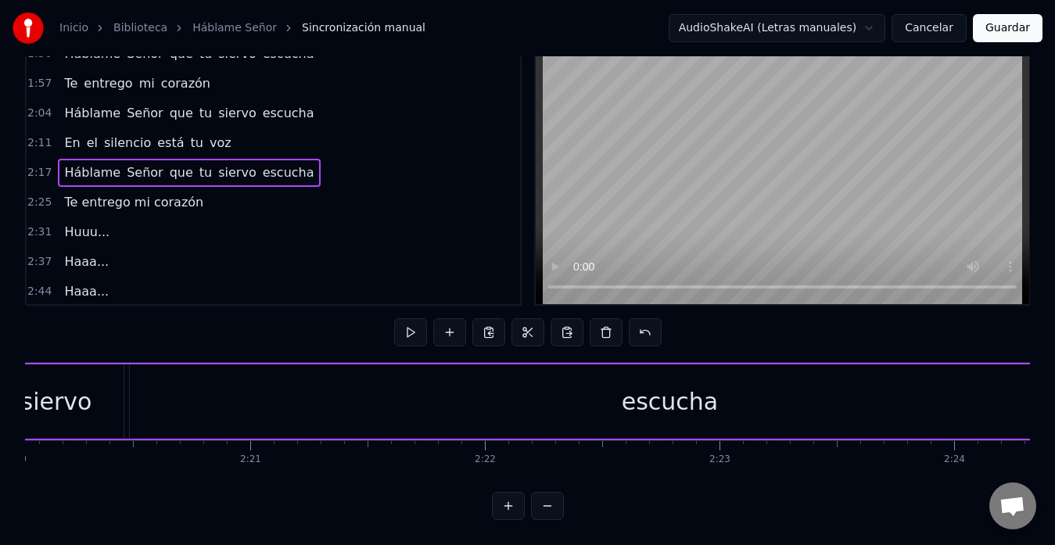
scroll to position [562, 0]
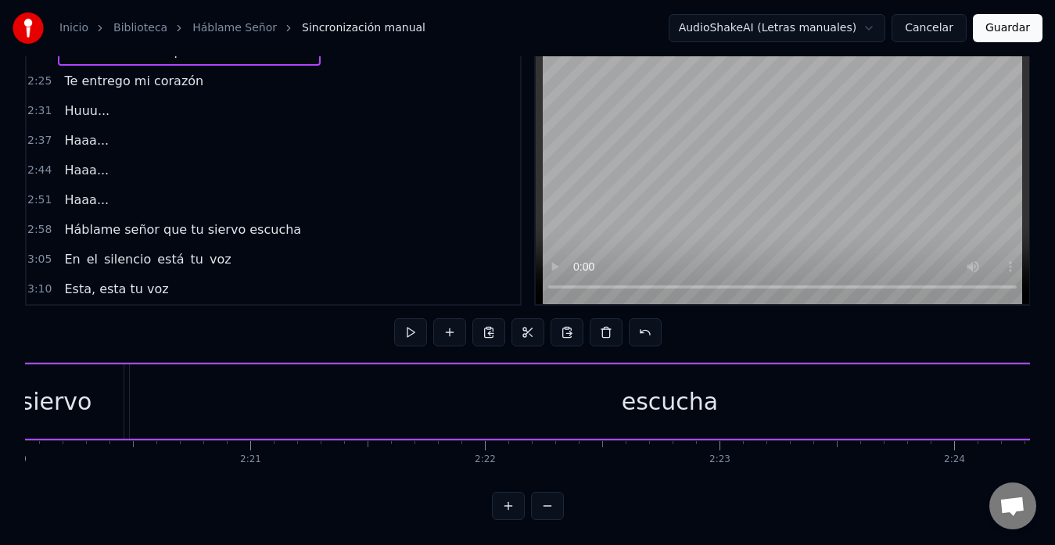
click at [127, 275] on div "Esta, esta tu voz" at bounding box center [116, 289] width 117 height 28
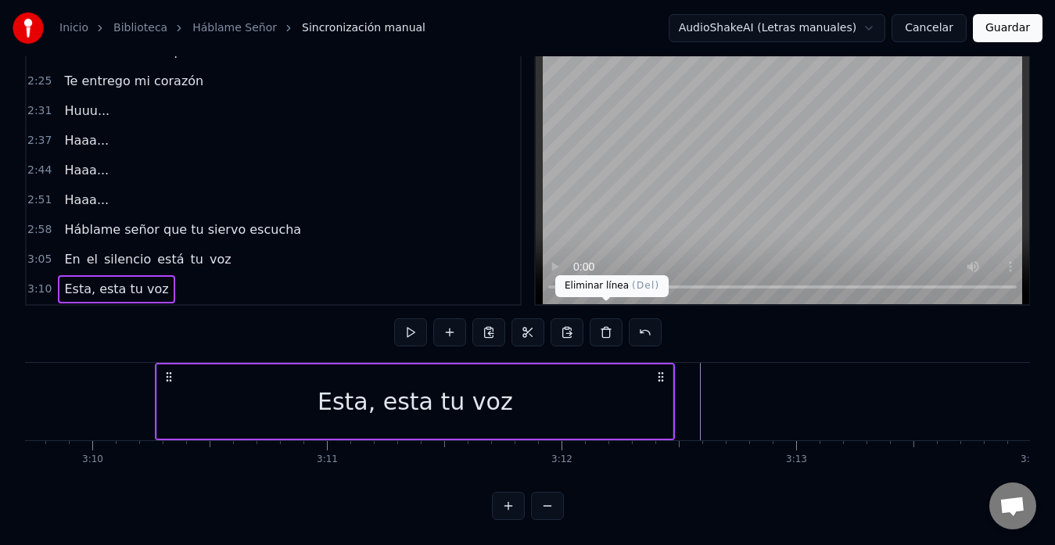
scroll to position [0, 44574]
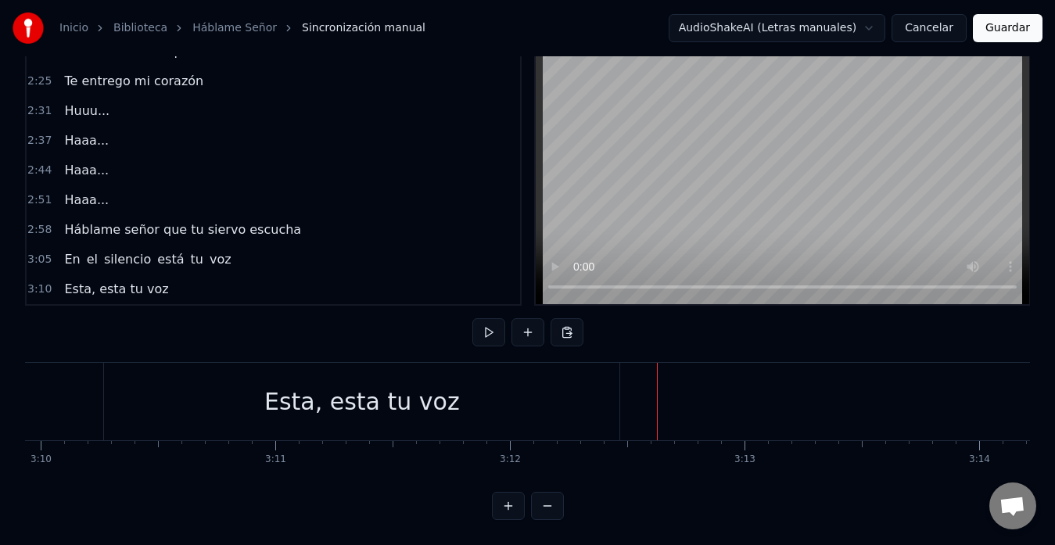
click at [562, 320] on button at bounding box center [567, 332] width 33 height 28
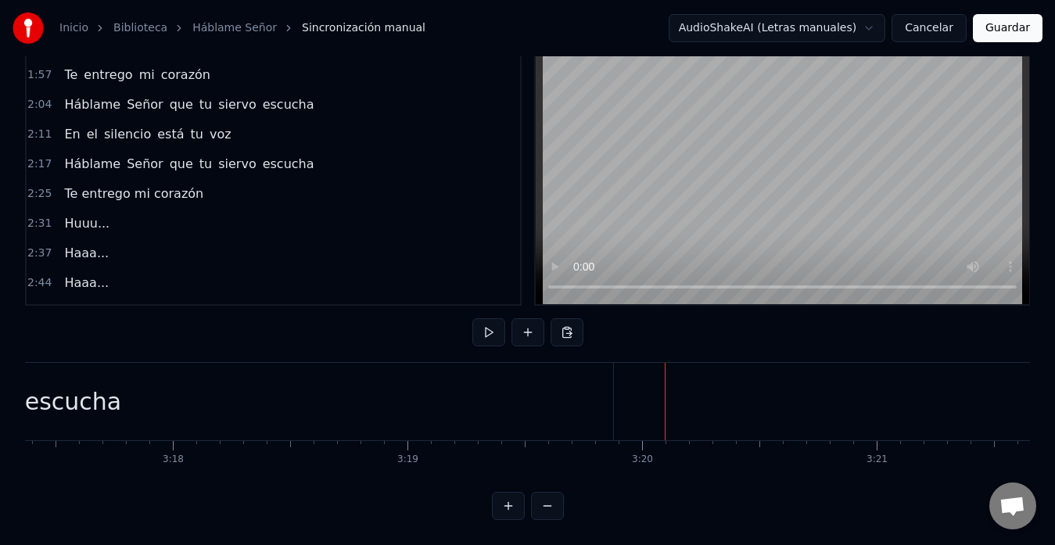
scroll to position [445, 0]
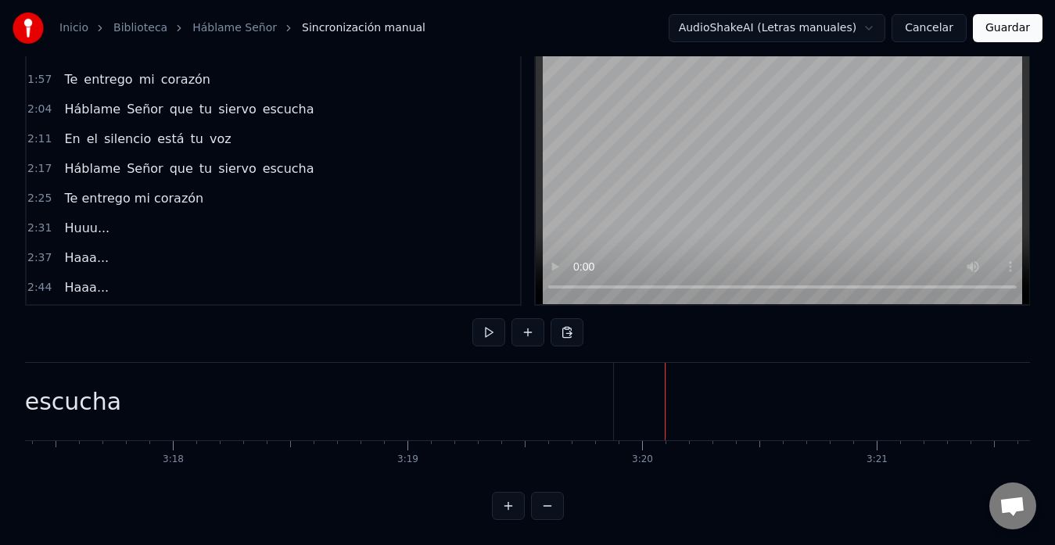
click at [156, 197] on div "Te entrego mi corazón" at bounding box center [134, 199] width 152 height 28
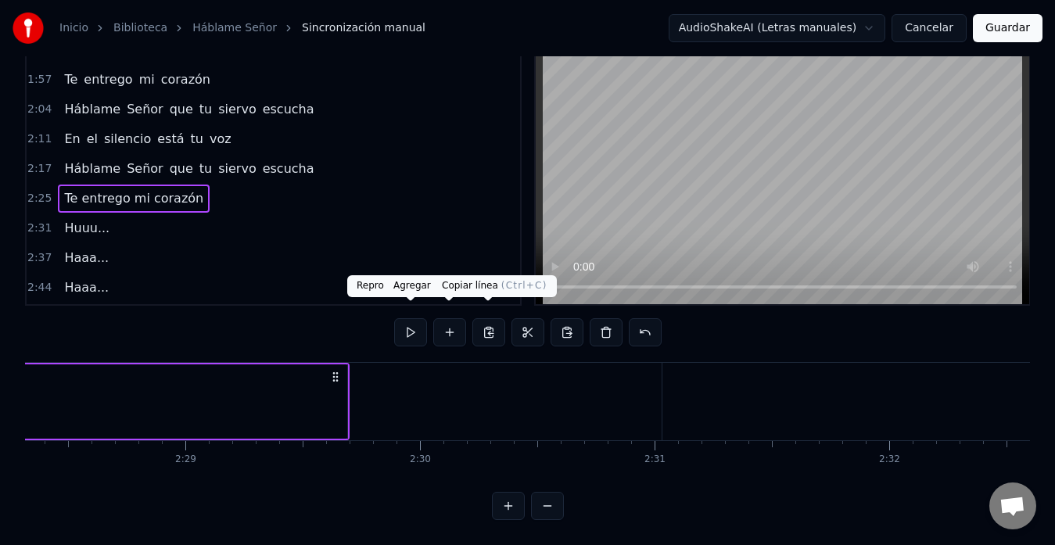
scroll to position [0, 33971]
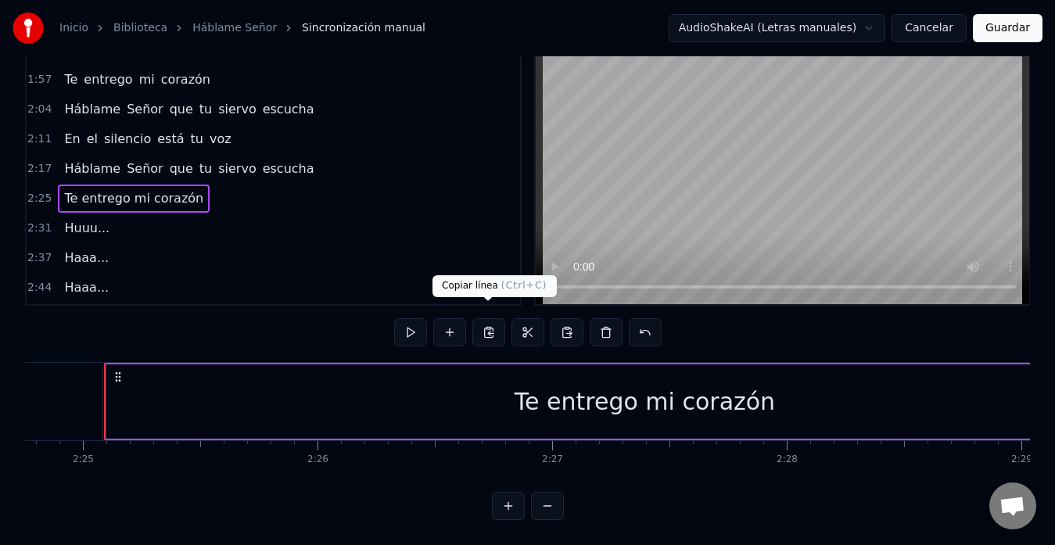
click at [487, 324] on button at bounding box center [488, 332] width 33 height 28
click at [490, 325] on button at bounding box center [488, 332] width 33 height 28
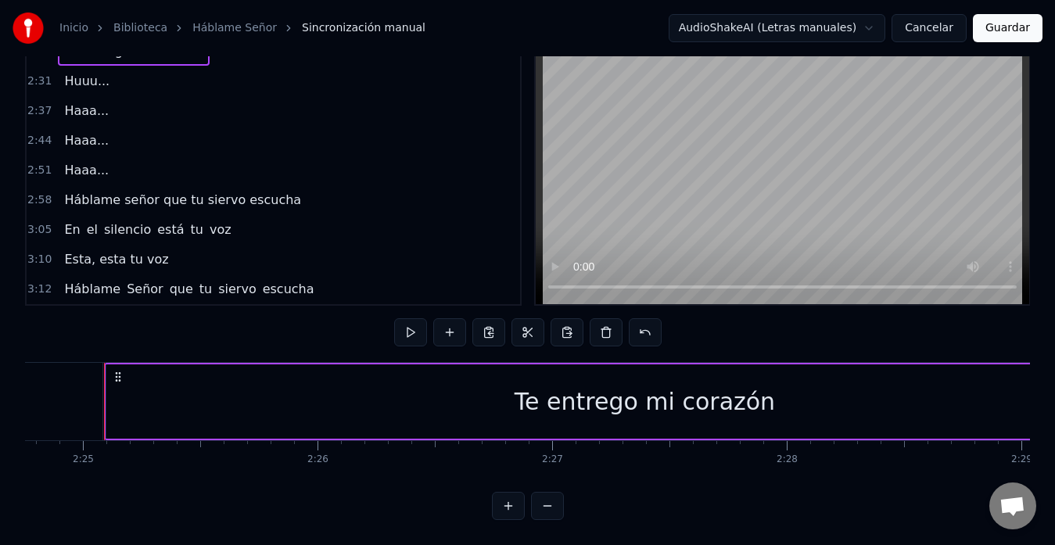
click at [92, 280] on span "Háblame" at bounding box center [92, 289] width 59 height 18
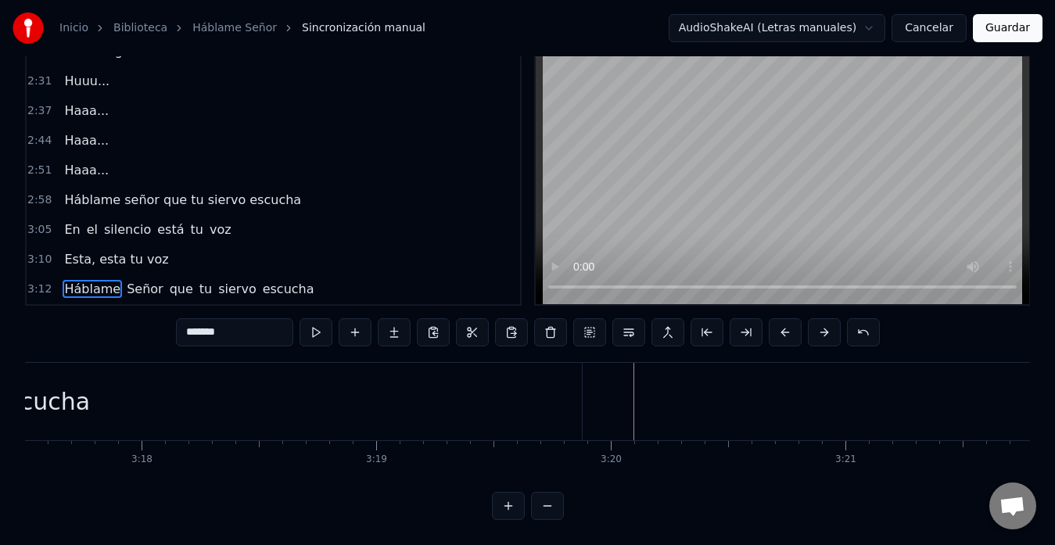
scroll to position [0, 46352]
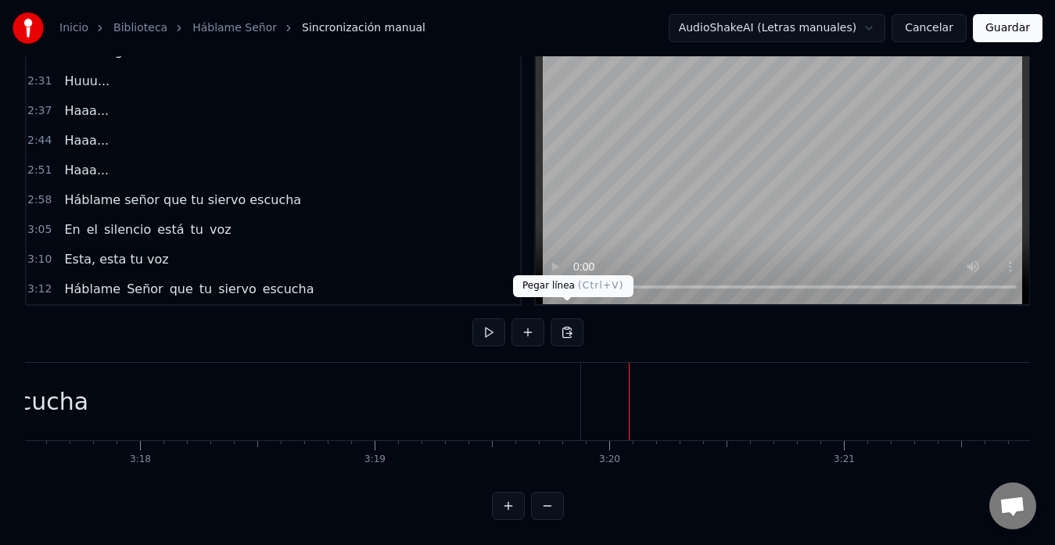
click at [566, 319] on button at bounding box center [567, 332] width 33 height 28
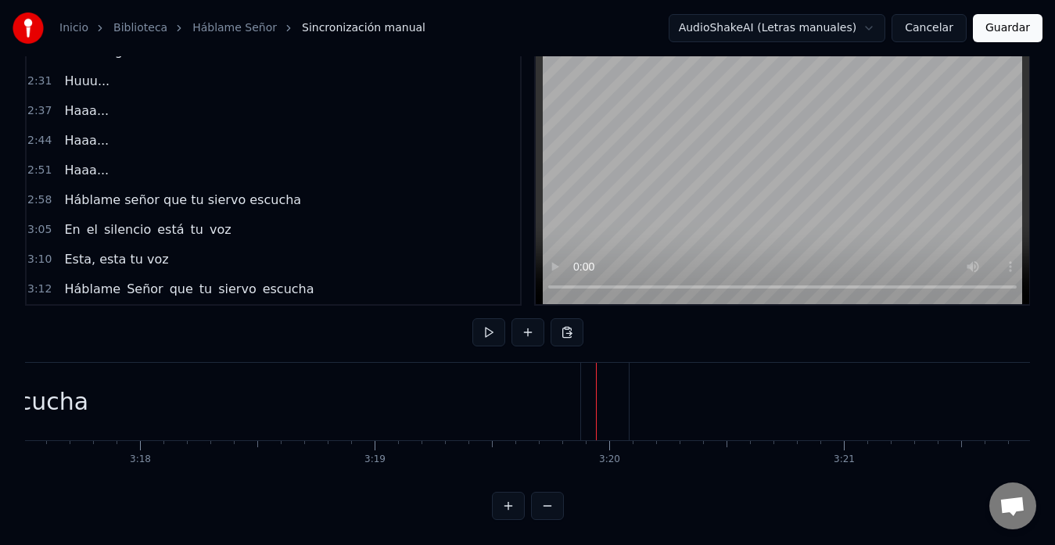
click at [483, 322] on button at bounding box center [488, 332] width 33 height 28
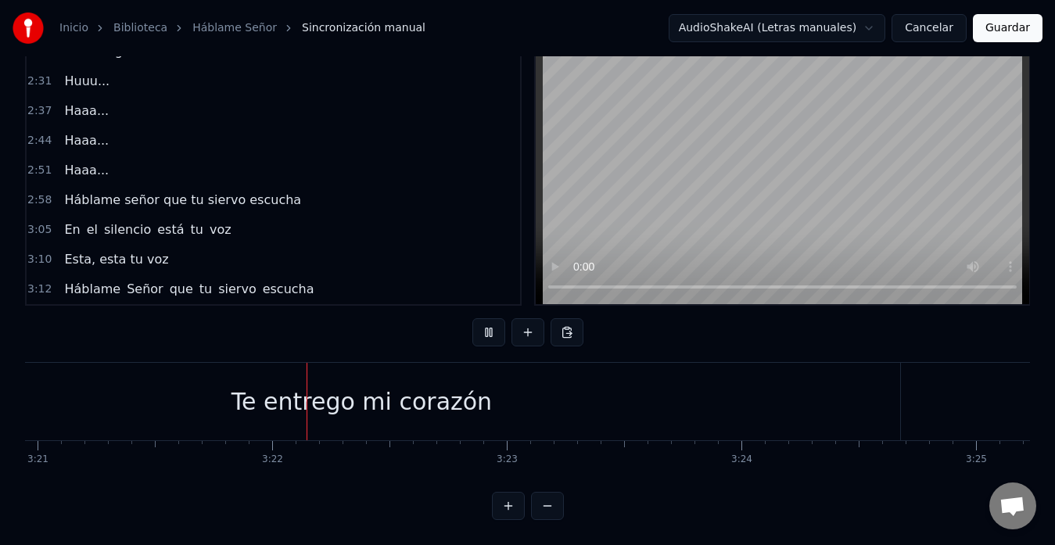
scroll to position [0, 47223]
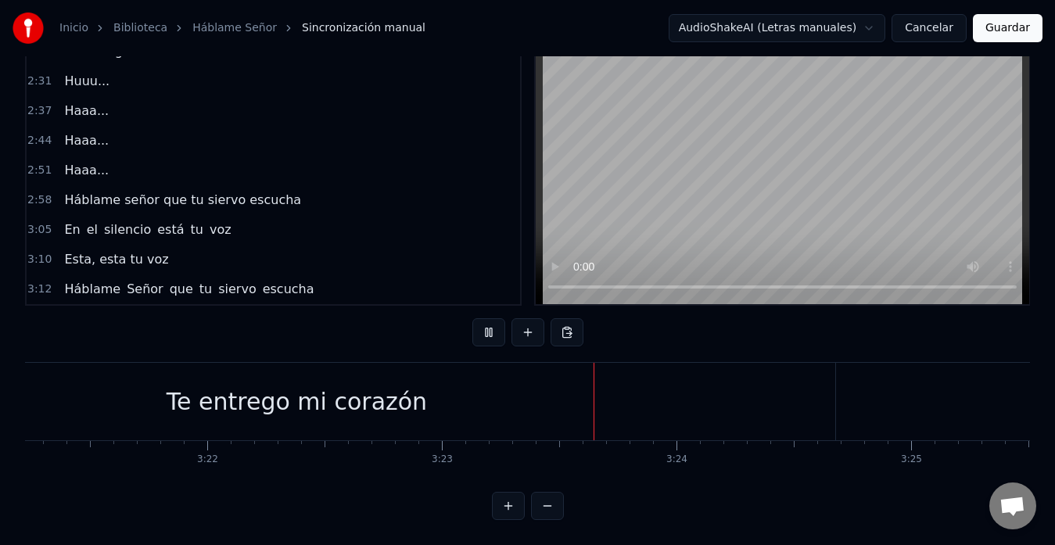
click at [483, 322] on button at bounding box center [488, 332] width 33 height 28
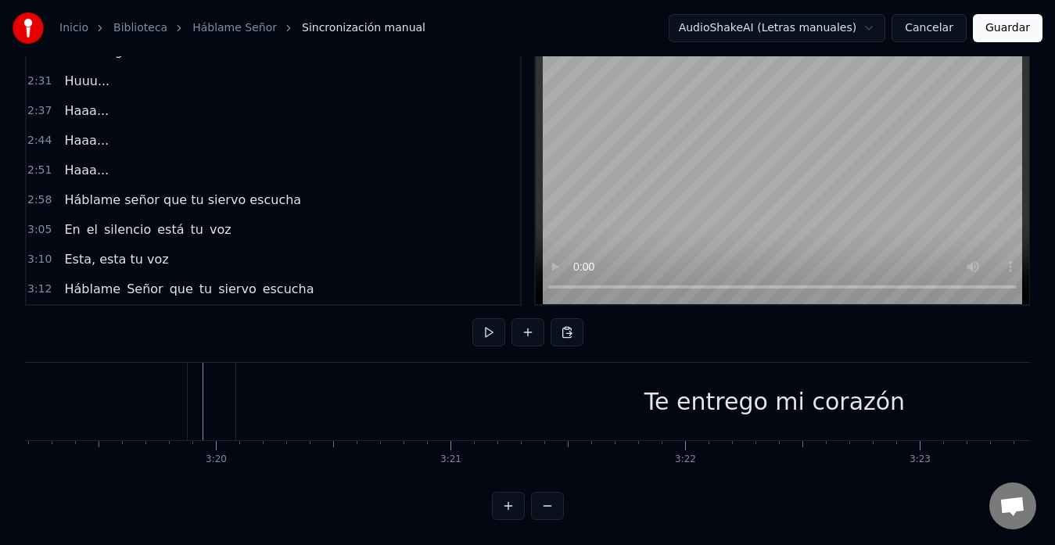
scroll to position [0, 46744]
click at [253, 390] on div "Te entrego mi corazón" at bounding box center [776, 401] width 1077 height 77
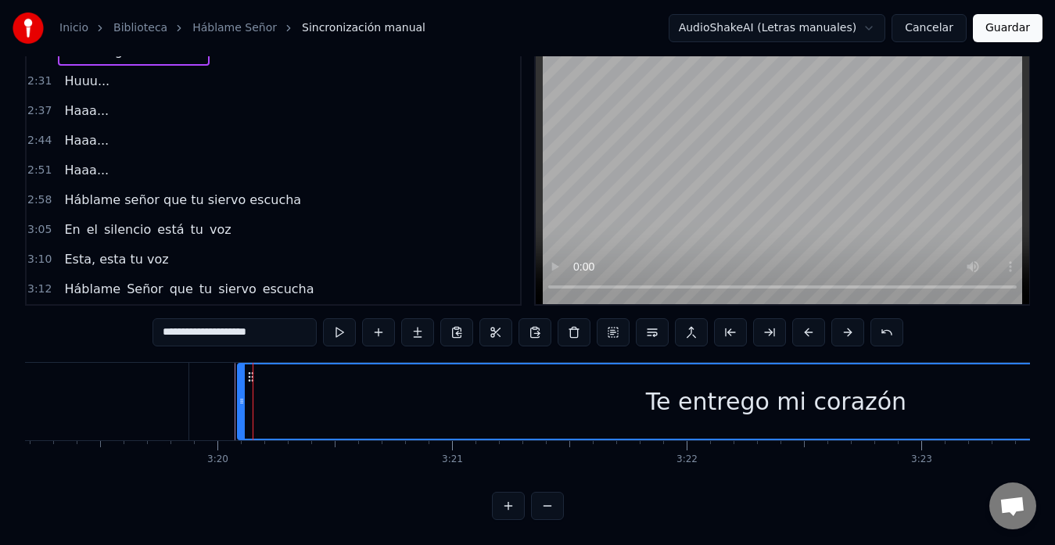
scroll to position [622, 0]
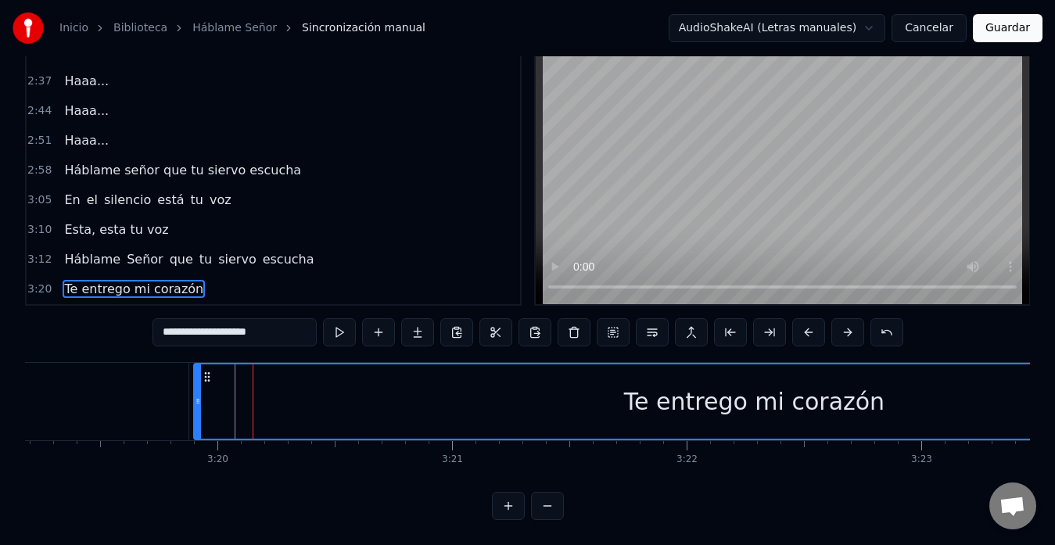
drag, startPoint x: 240, startPoint y: 391, endPoint x: 196, endPoint y: 391, distance: 43.8
click at [196, 395] on icon at bounding box center [198, 401] width 6 height 13
click at [217, 389] on div "Te entrego mi corazón" at bounding box center [754, 402] width 1119 height 74
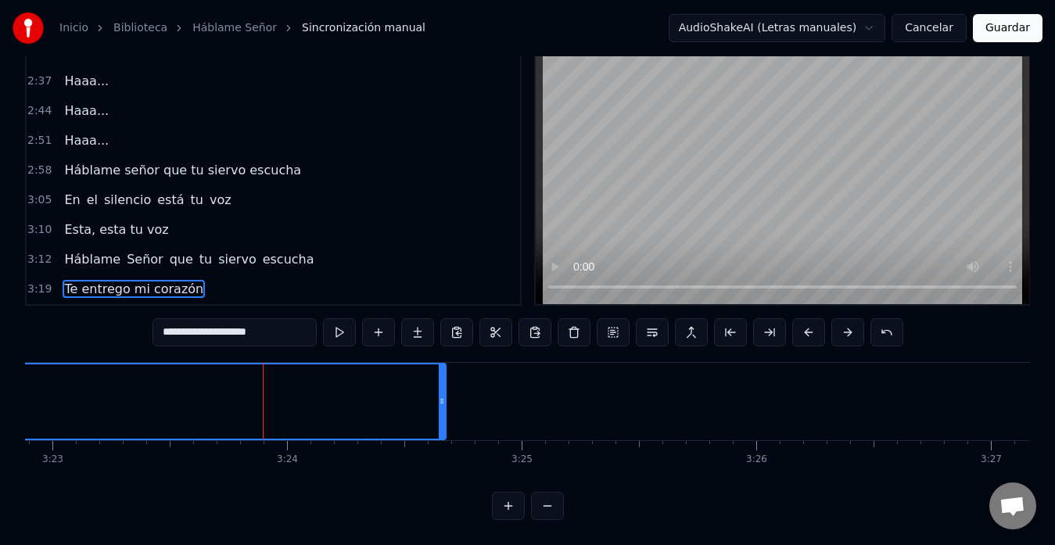
scroll to position [0, 47653]
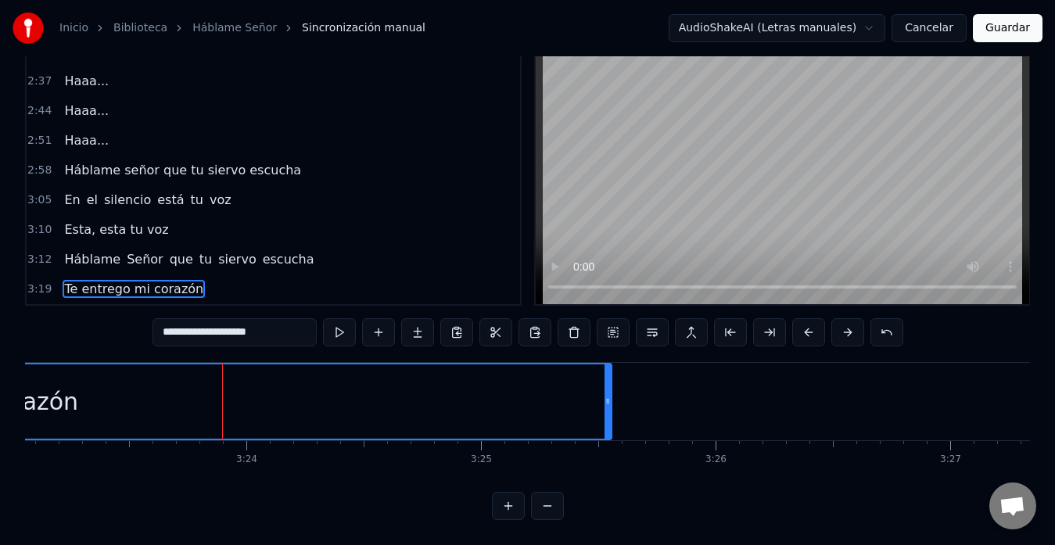
drag, startPoint x: 401, startPoint y: 393, endPoint x: 609, endPoint y: 391, distance: 208.1
click at [609, 395] on icon at bounding box center [608, 401] width 6 height 13
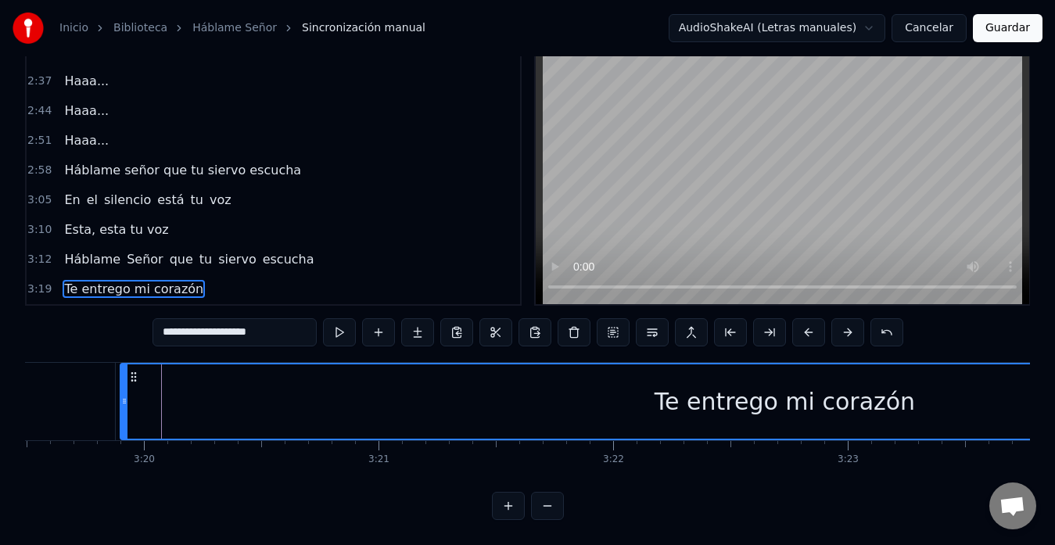
scroll to position [0, 46786]
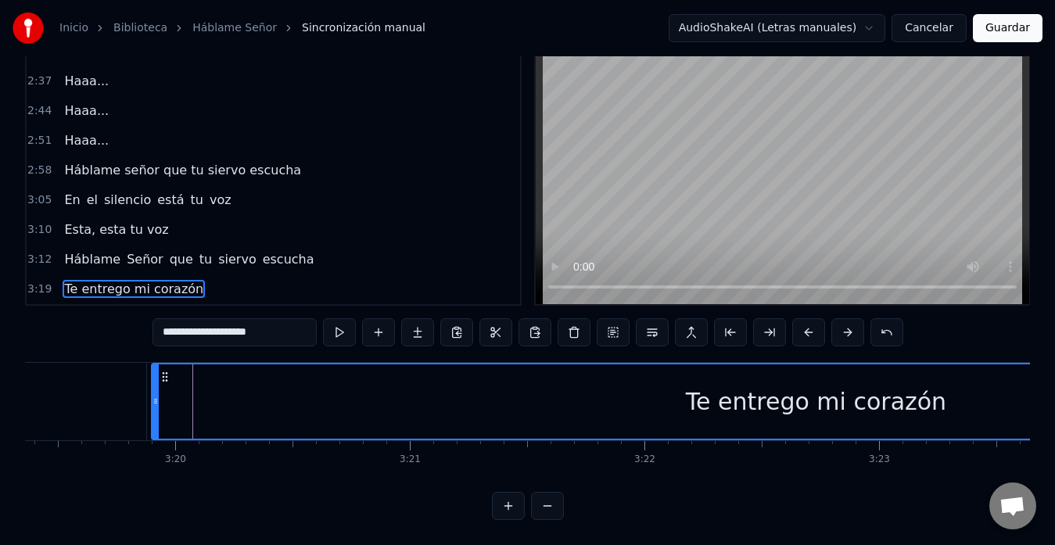
click at [171, 382] on div "Te entrego mi corazón" at bounding box center [817, 402] width 1328 height 74
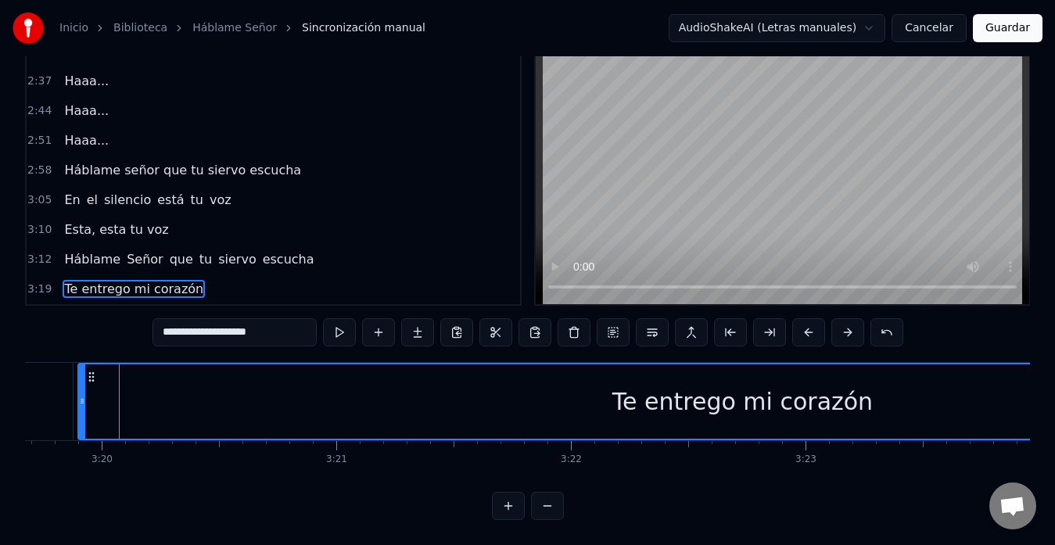
scroll to position [0, 46857]
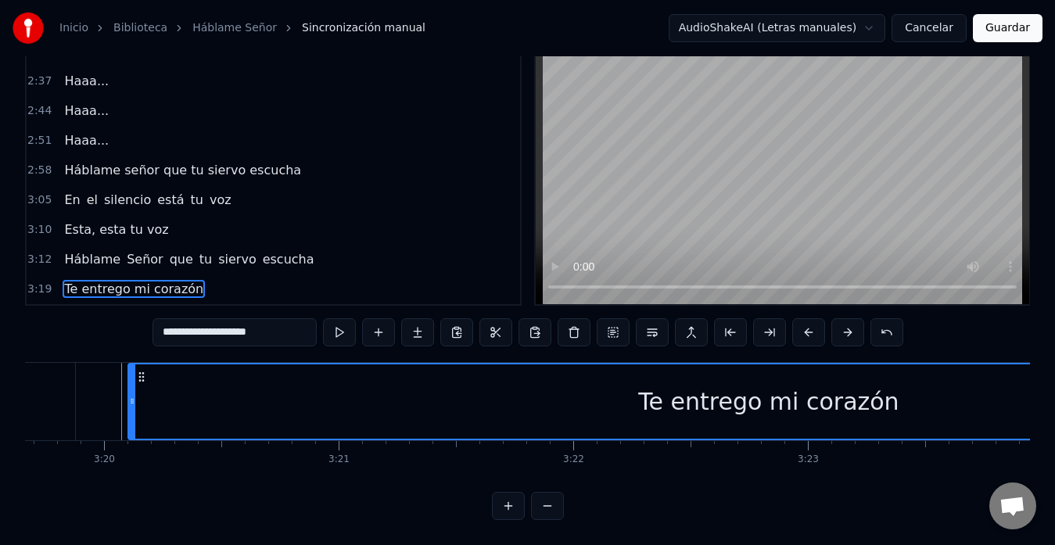
drag, startPoint x: 85, startPoint y: 386, endPoint x: 133, endPoint y: 390, distance: 47.8
click at [133, 395] on icon at bounding box center [132, 401] width 6 height 13
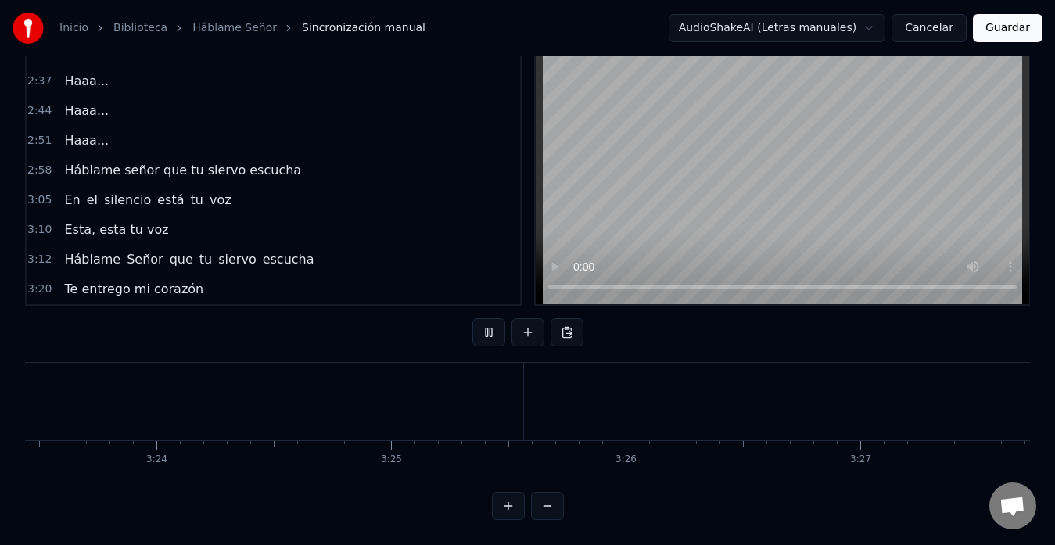
scroll to position [0, 47744]
click at [160, 257] on div "Háblame Señor que tu siervo escucha" at bounding box center [189, 260] width 262 height 28
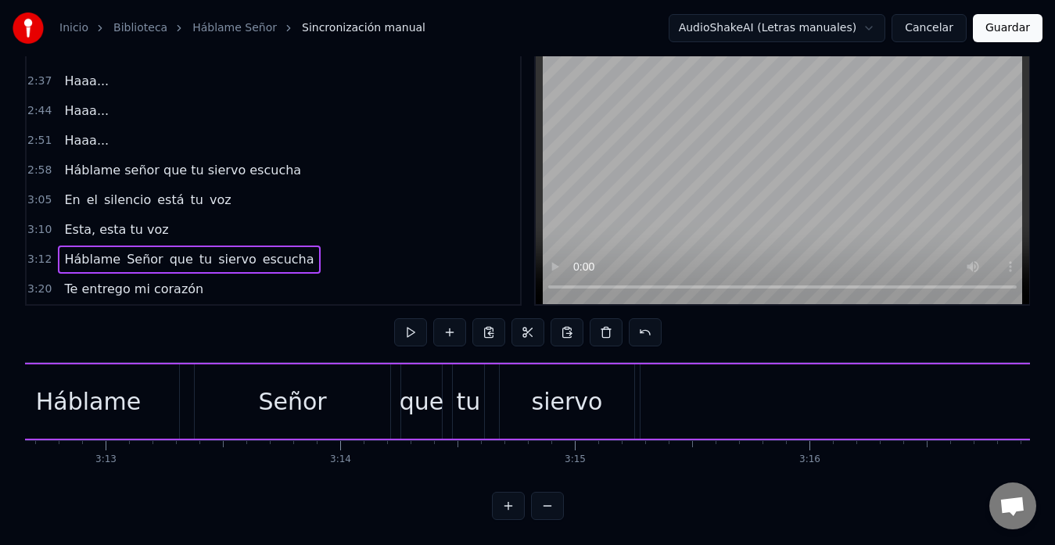
scroll to position [0, 45105]
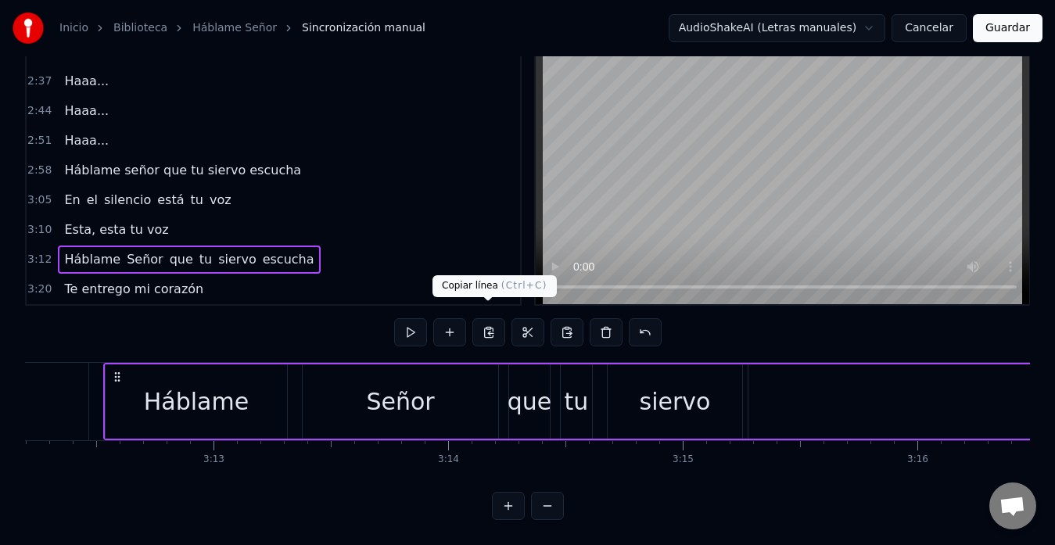
click at [489, 322] on button at bounding box center [488, 332] width 33 height 28
click at [487, 319] on button at bounding box center [488, 332] width 33 height 28
click at [147, 280] on span "Te entrego mi corazón" at bounding box center [134, 289] width 142 height 18
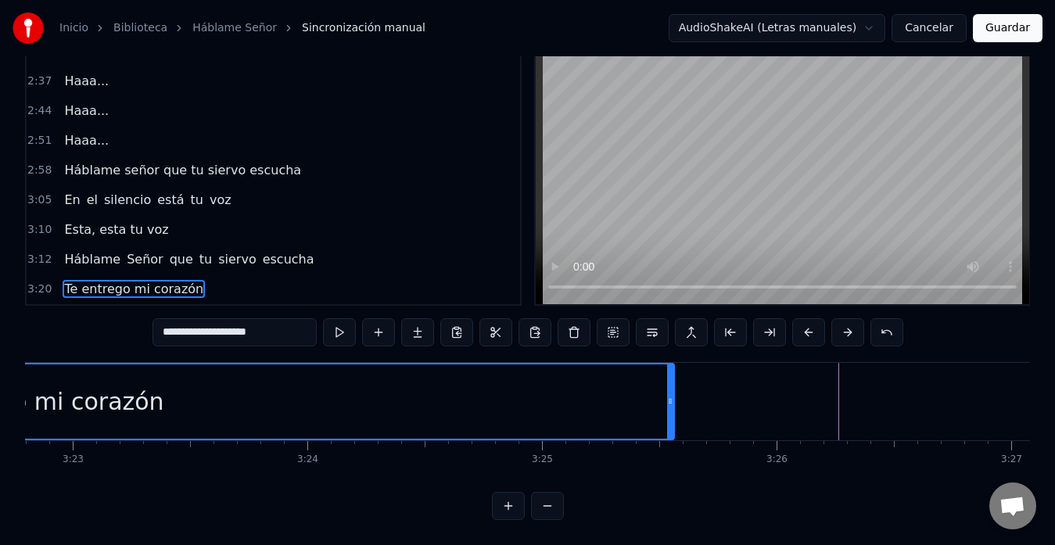
scroll to position [0, 47597]
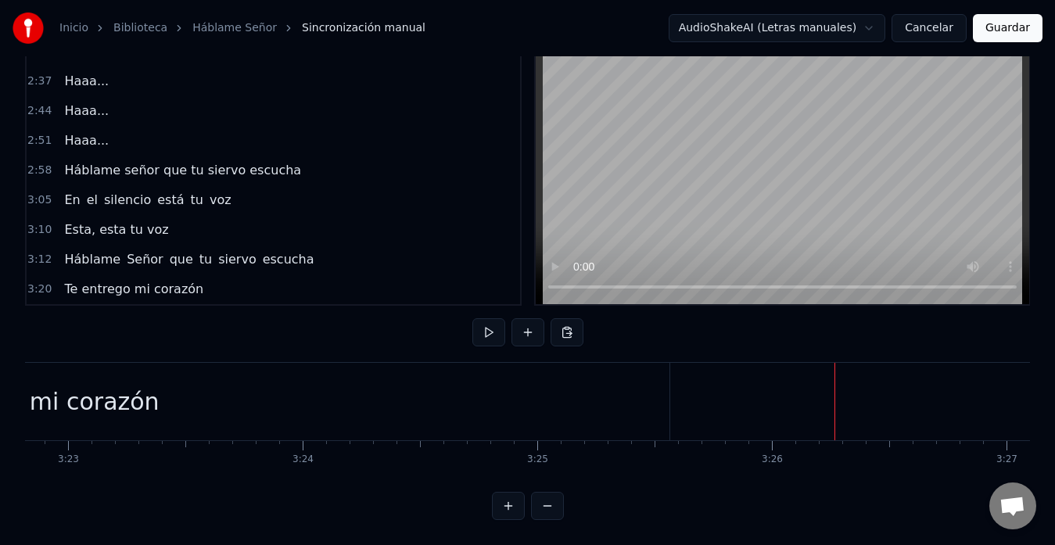
click at [572, 327] on button at bounding box center [567, 332] width 33 height 28
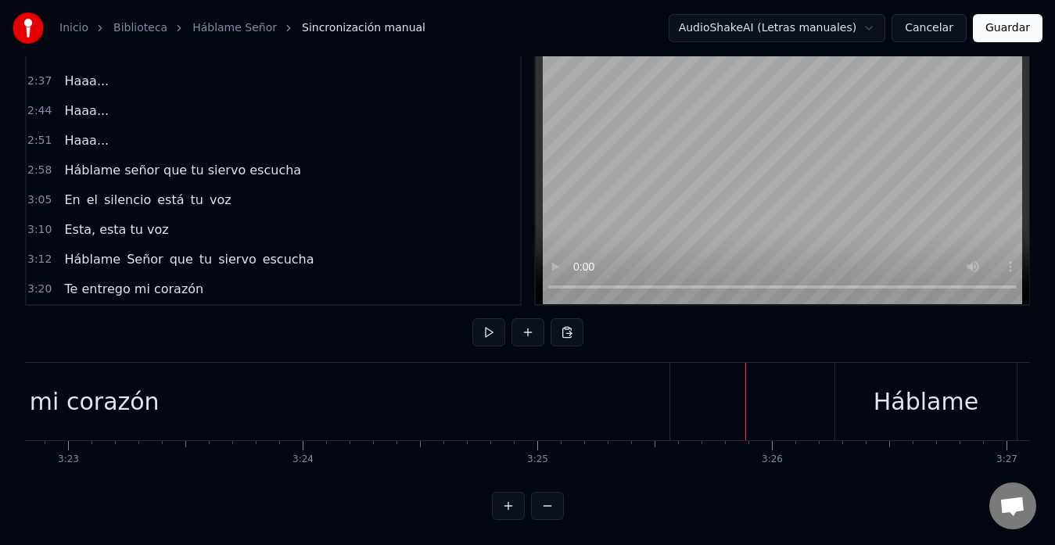
click at [490, 318] on button at bounding box center [488, 332] width 33 height 28
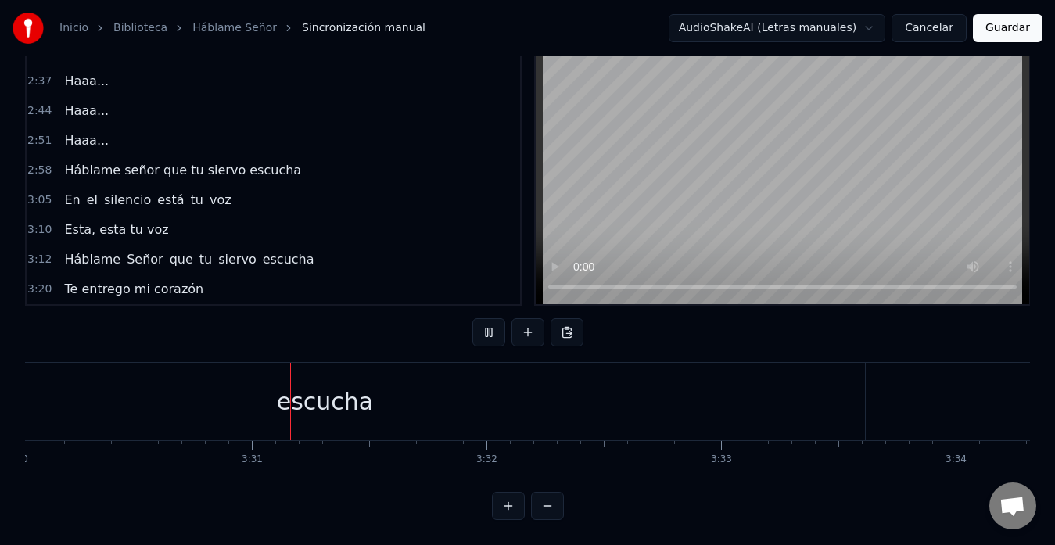
scroll to position [0, 49377]
click at [490, 318] on button at bounding box center [488, 332] width 33 height 28
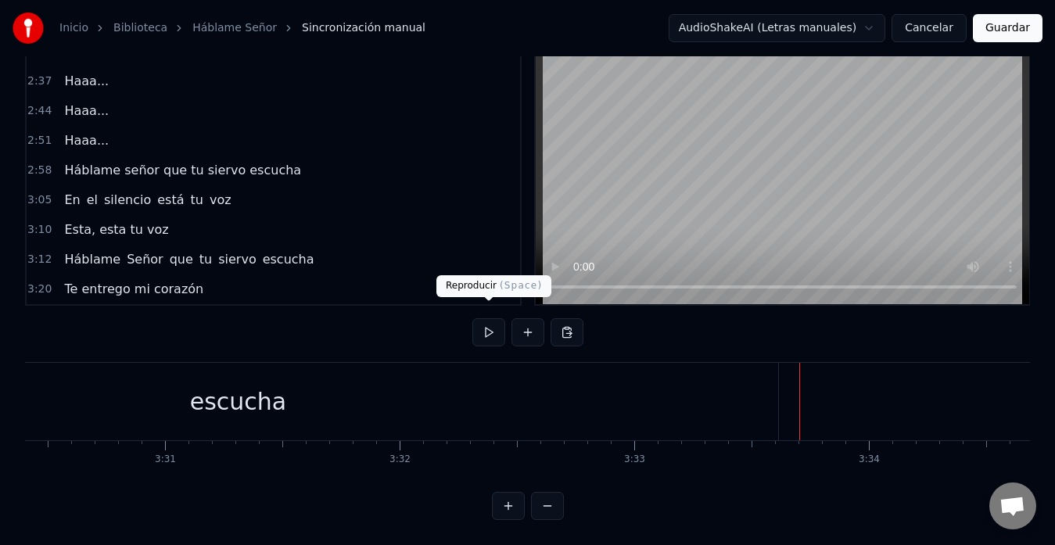
click at [489, 318] on button at bounding box center [488, 332] width 33 height 28
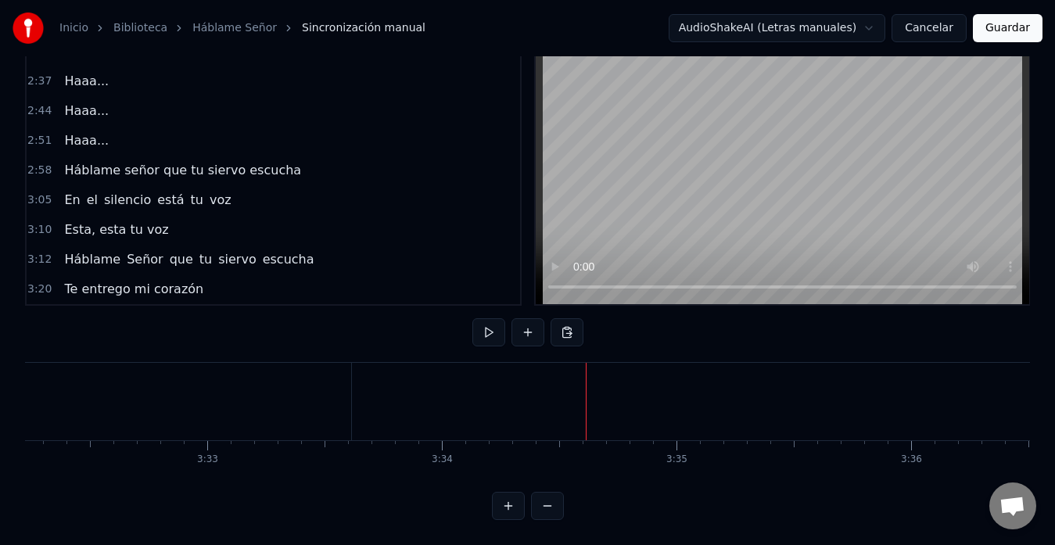
scroll to position [0, 49801]
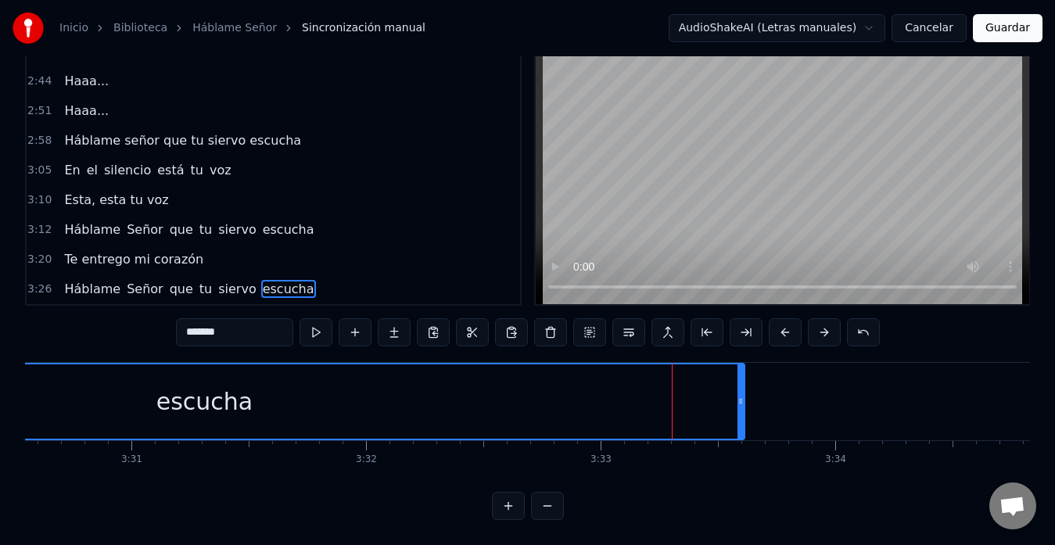
scroll to position [0, 49410]
click at [191, 171] on div "3:05 En el silencio está tu voz" at bounding box center [274, 171] width 494 height 30
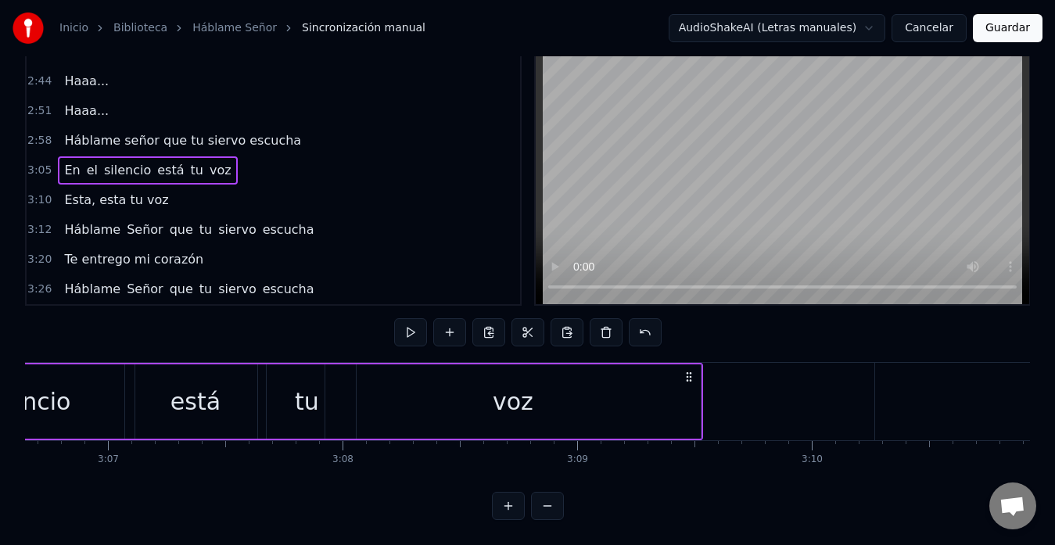
scroll to position [0, 43470]
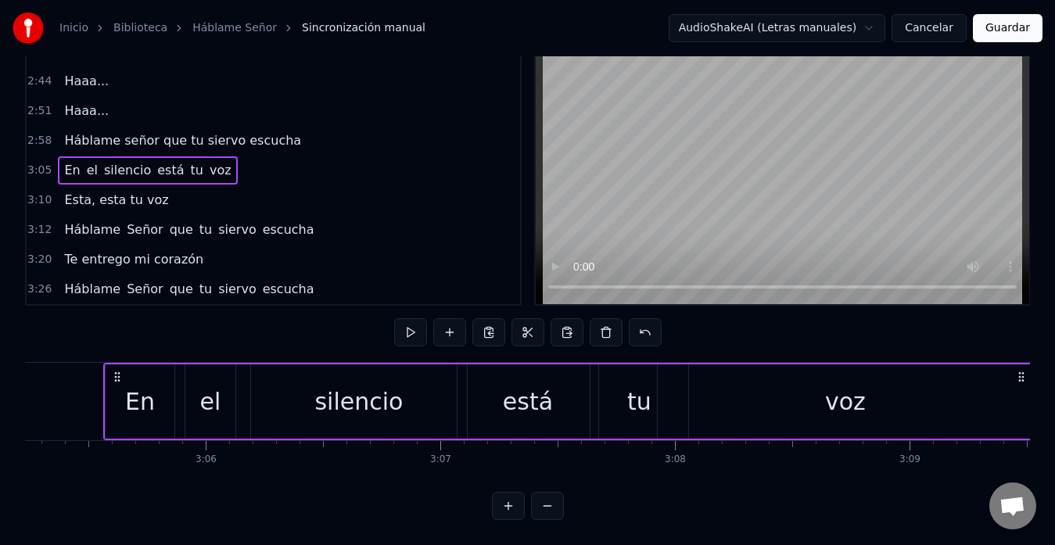
click at [192, 170] on div "En el silencio está tu voz" at bounding box center [147, 170] width 179 height 28
click at [491, 318] on button at bounding box center [488, 332] width 33 height 28
click at [203, 286] on div "Háblame Señor que tu siervo escucha" at bounding box center [189, 289] width 262 height 28
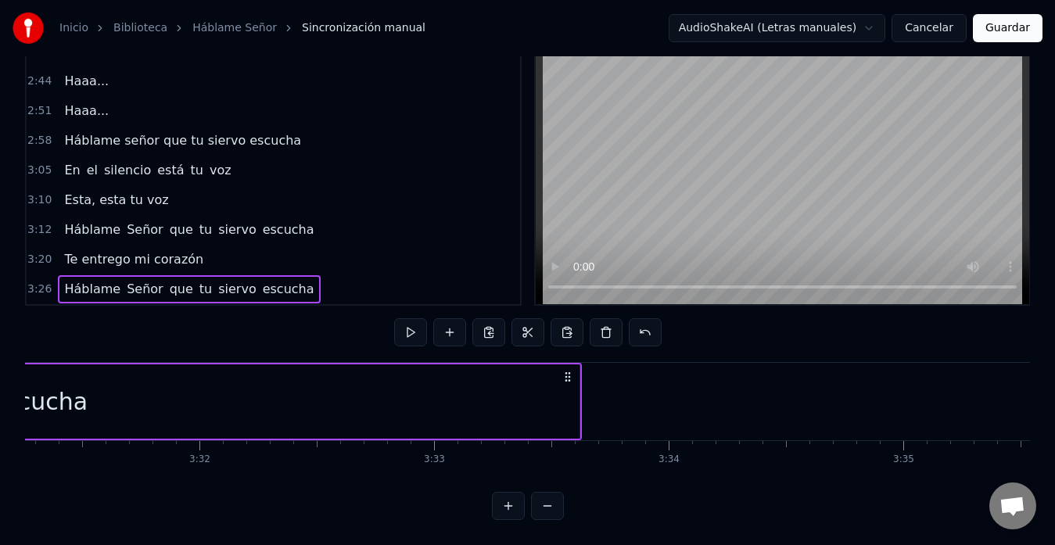
scroll to position [0, 49581]
click at [498, 395] on div "escucha" at bounding box center [36, 402] width 1080 height 74
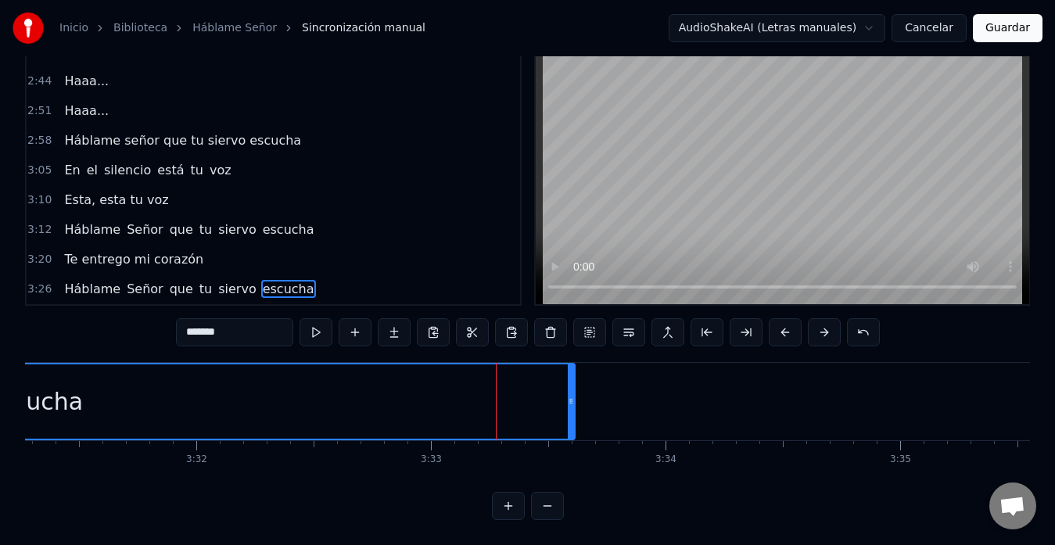
click at [510, 389] on div "escucha" at bounding box center [34, 402] width 1079 height 74
click at [499, 390] on div "escucha" at bounding box center [34, 402] width 1079 height 74
click at [505, 390] on div "escucha" at bounding box center [34, 402] width 1079 height 74
click at [511, 320] on button at bounding box center [511, 332] width 33 height 28
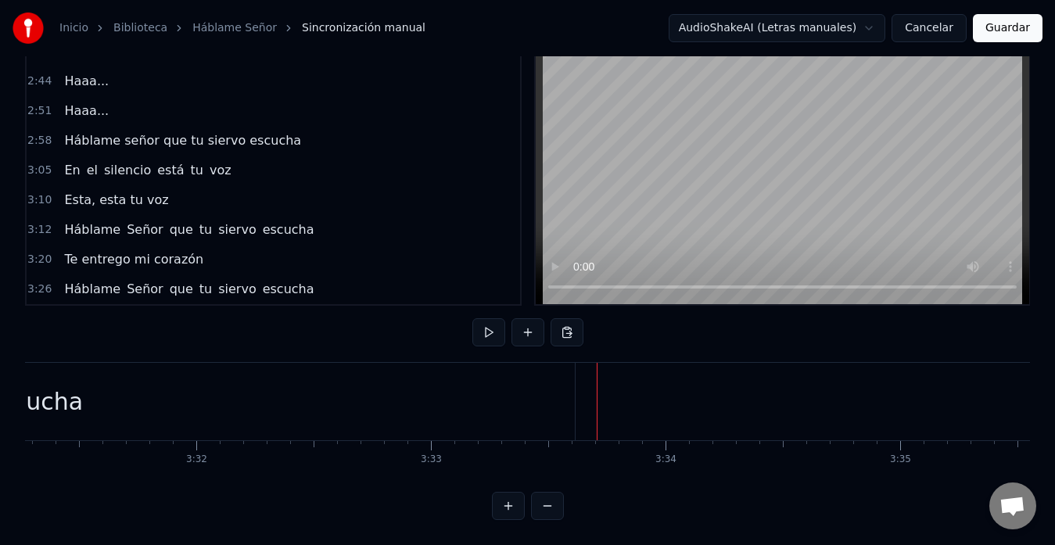
click at [558, 318] on button at bounding box center [567, 332] width 33 height 28
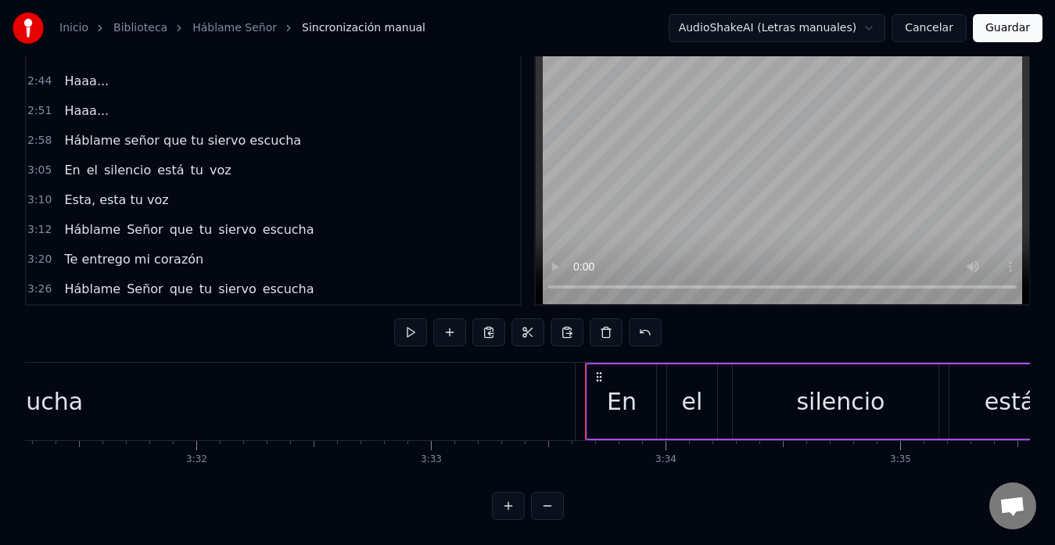
click at [586, 387] on div "En el silencio está tu voz" at bounding box center [1051, 401] width 932 height 77
drag, startPoint x: 586, startPoint y: 354, endPoint x: 550, endPoint y: 359, distance: 36.3
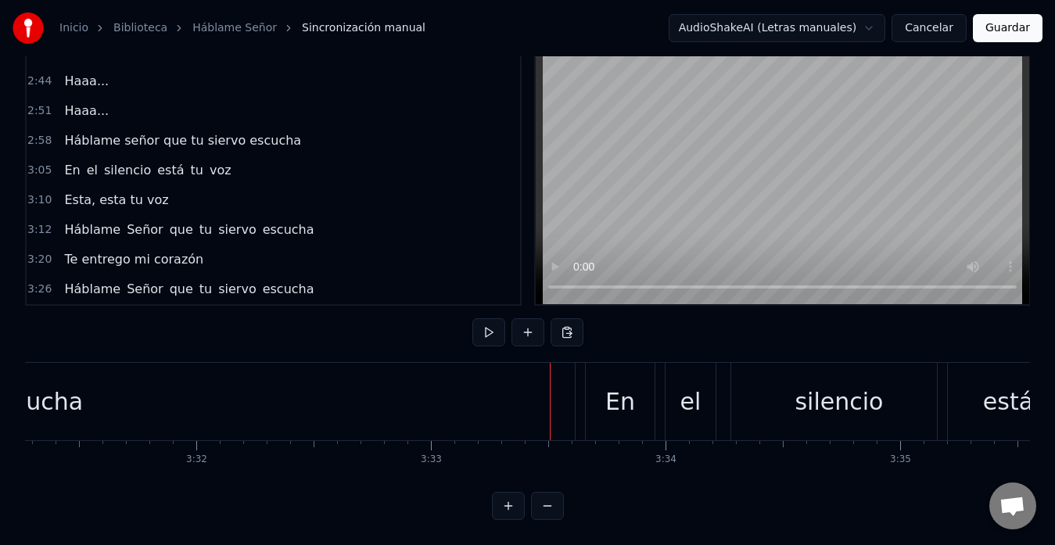
click at [591, 387] on div "En" at bounding box center [620, 401] width 69 height 77
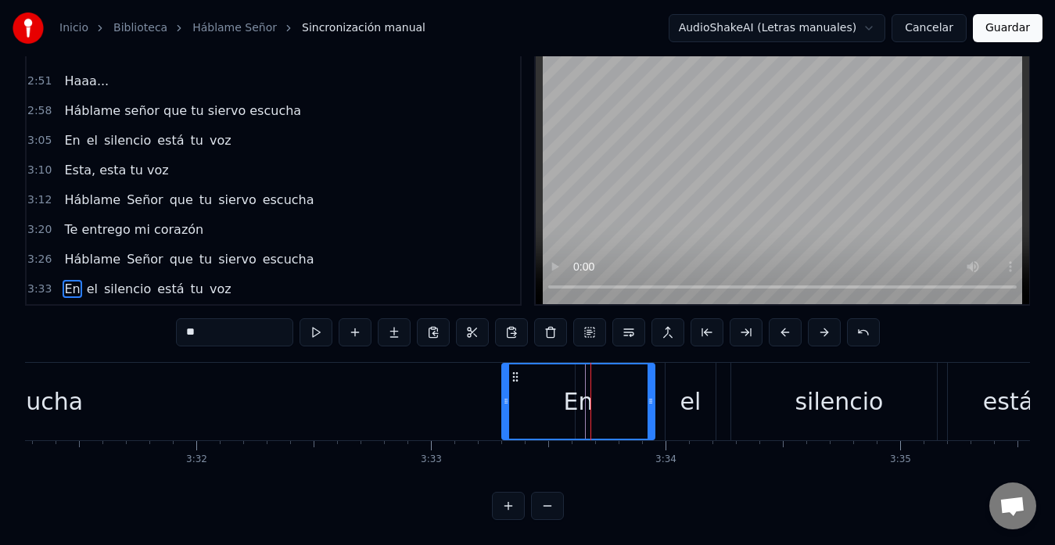
drag, startPoint x: 587, startPoint y: 388, endPoint x: 503, endPoint y: 393, distance: 83.8
click at [503, 395] on icon at bounding box center [506, 401] width 6 height 13
click at [488, 388] on div "escucha" at bounding box center [35, 401] width 1080 height 77
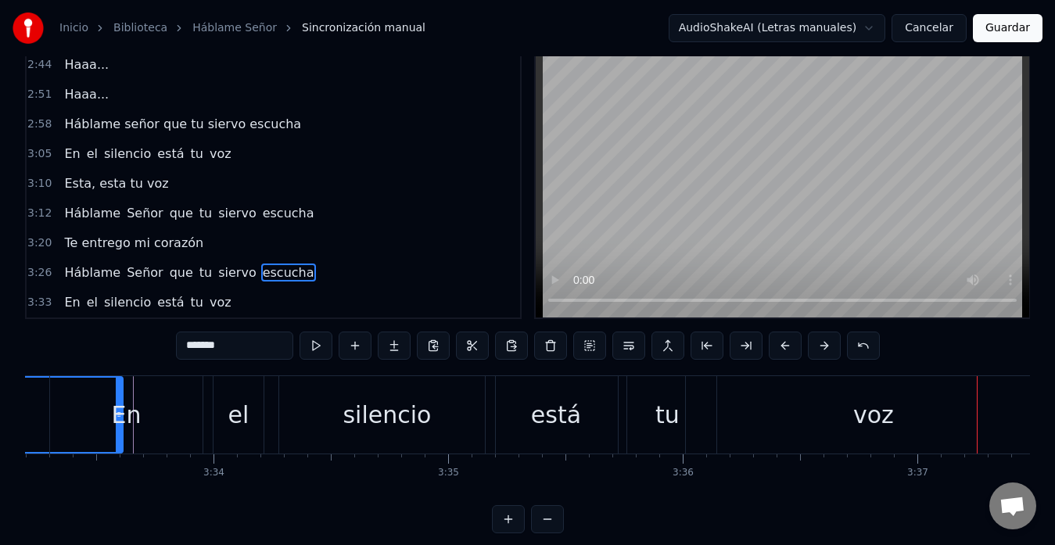
scroll to position [0, 50031]
click at [231, 416] on div "el" at bounding box center [241, 414] width 50 height 77
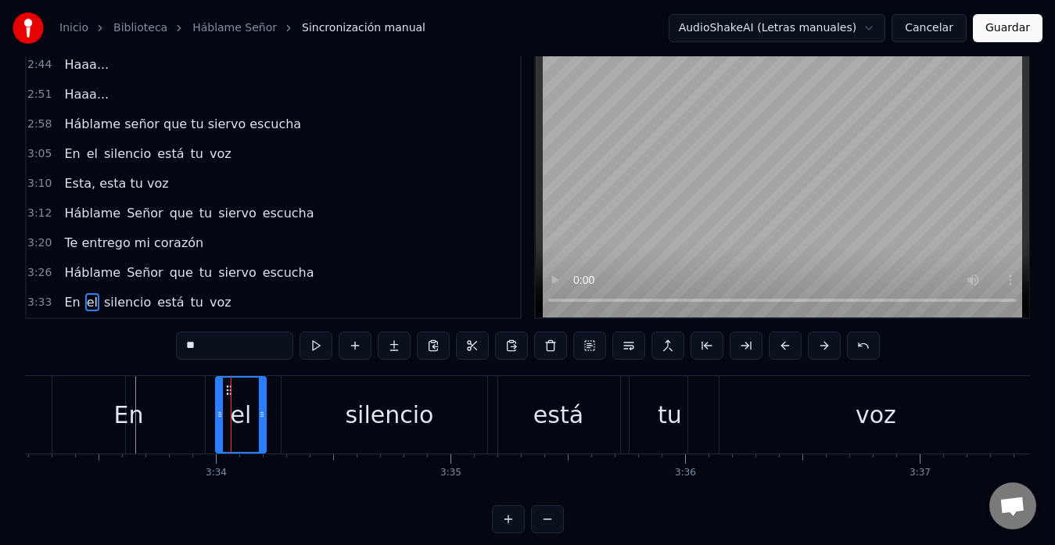
scroll to position [62, 0]
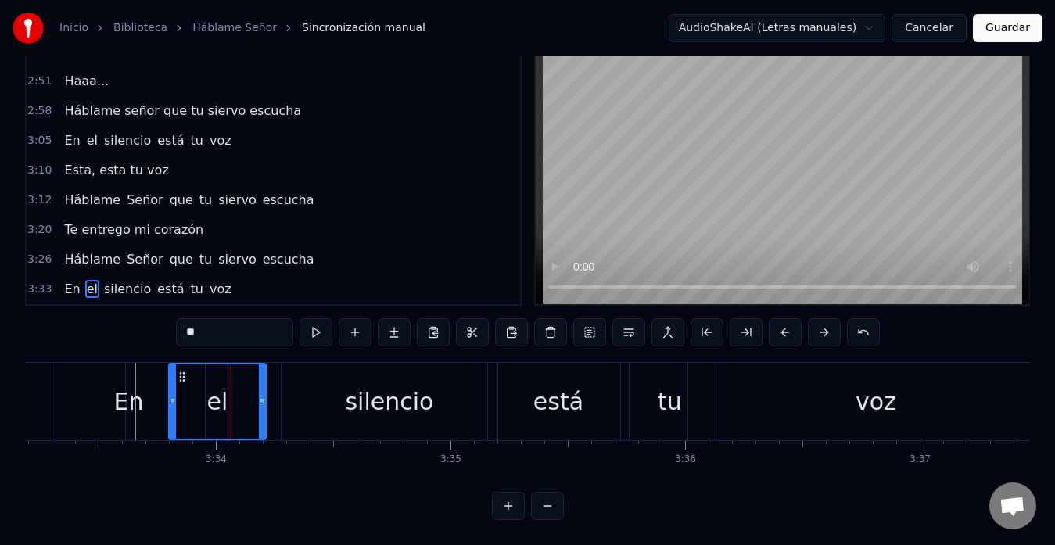
drag, startPoint x: 217, startPoint y: 391, endPoint x: 170, endPoint y: 393, distance: 47.0
click at [170, 395] on icon at bounding box center [173, 401] width 6 height 13
click at [286, 397] on div "silencio" at bounding box center [390, 401] width 216 height 77
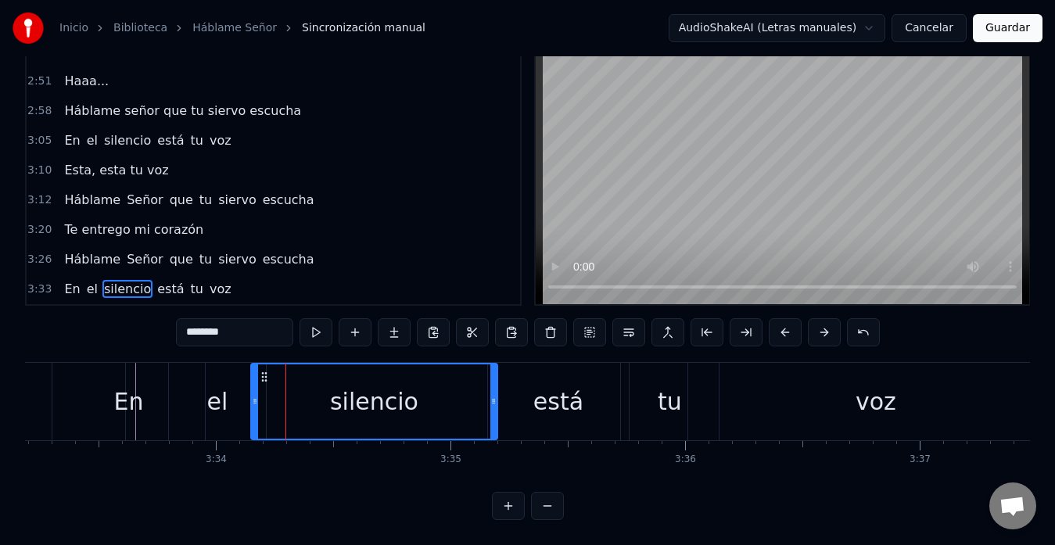
drag, startPoint x: 283, startPoint y: 391, endPoint x: 253, endPoint y: 394, distance: 30.7
click at [253, 394] on div at bounding box center [255, 402] width 6 height 74
click at [495, 395] on icon at bounding box center [493, 401] width 6 height 13
click at [525, 393] on div "está" at bounding box center [558, 401] width 141 height 77
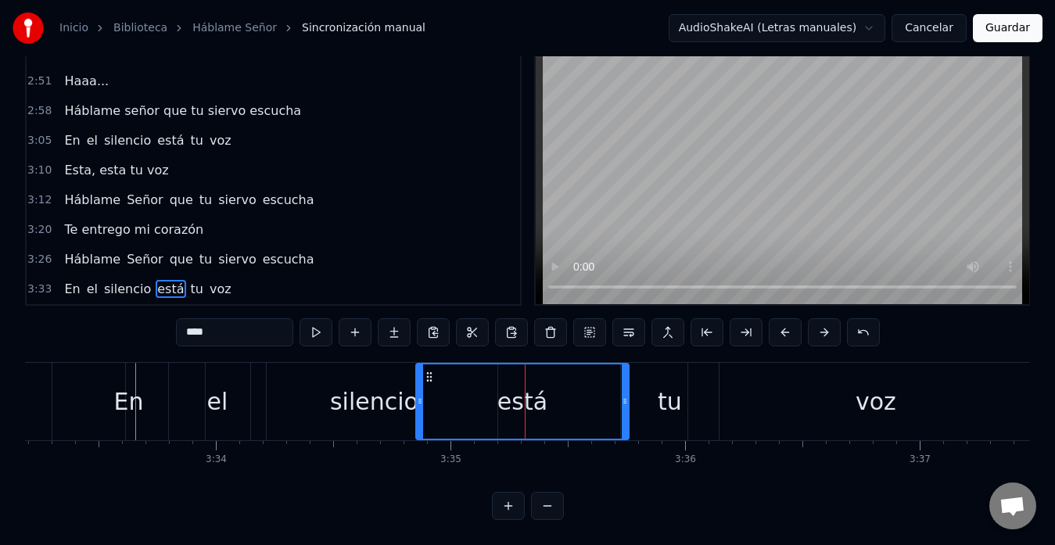
drag, startPoint x: 492, startPoint y: 387, endPoint x: 420, endPoint y: 400, distance: 73.0
click at [420, 400] on div at bounding box center [420, 402] width 6 height 74
click at [681, 397] on div "tu" at bounding box center [670, 401] width 24 height 35
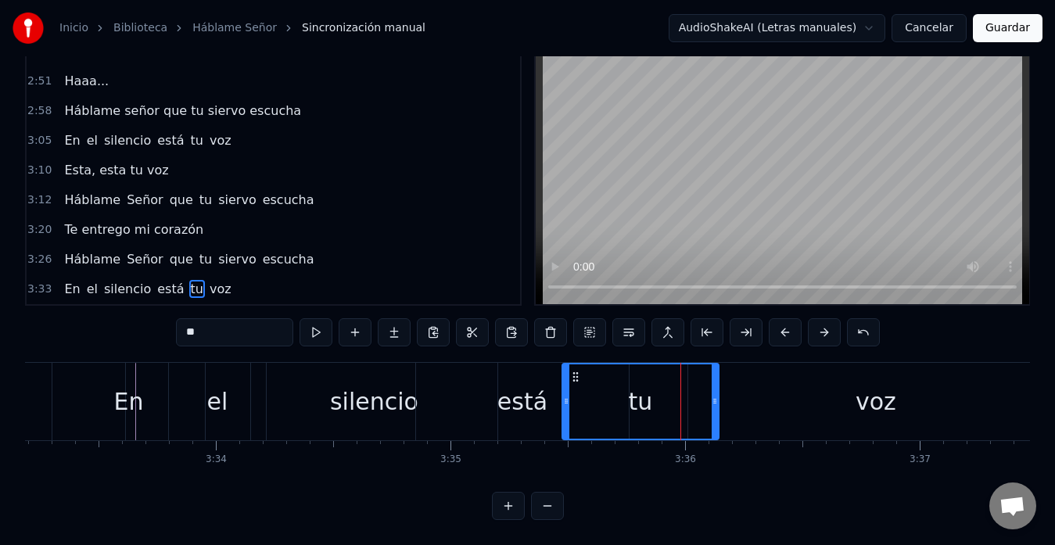
drag, startPoint x: 625, startPoint y: 390, endPoint x: 566, endPoint y: 393, distance: 59.6
click at [566, 395] on icon at bounding box center [566, 401] width 6 height 13
drag, startPoint x: 715, startPoint y: 394, endPoint x: 645, endPoint y: 393, distance: 70.4
click at [645, 393] on div at bounding box center [646, 402] width 6 height 74
click at [723, 390] on div "voz" at bounding box center [875, 401] width 375 height 77
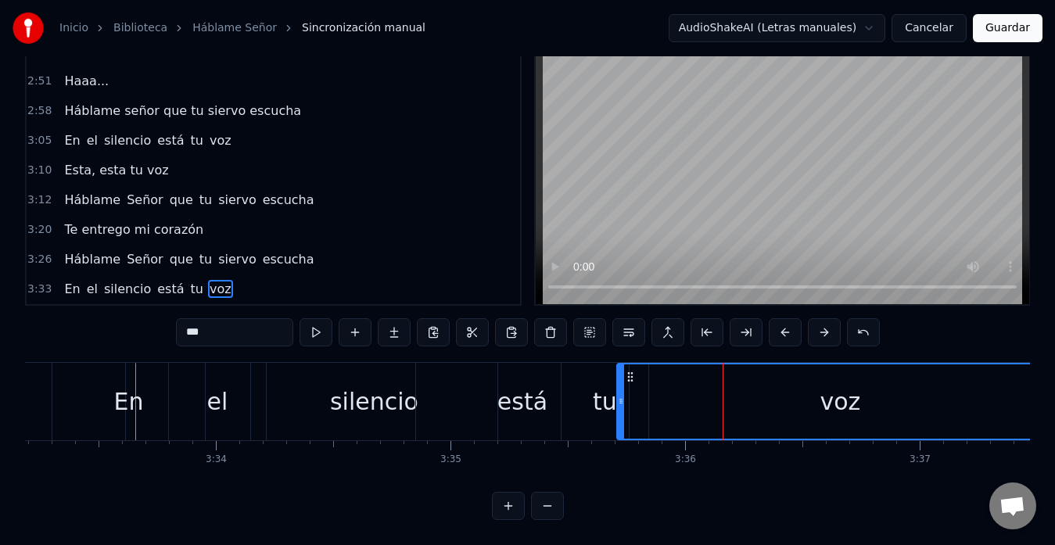
drag, startPoint x: 689, startPoint y: 386, endPoint x: 617, endPoint y: 390, distance: 72.1
click at [618, 395] on icon at bounding box center [621, 401] width 6 height 13
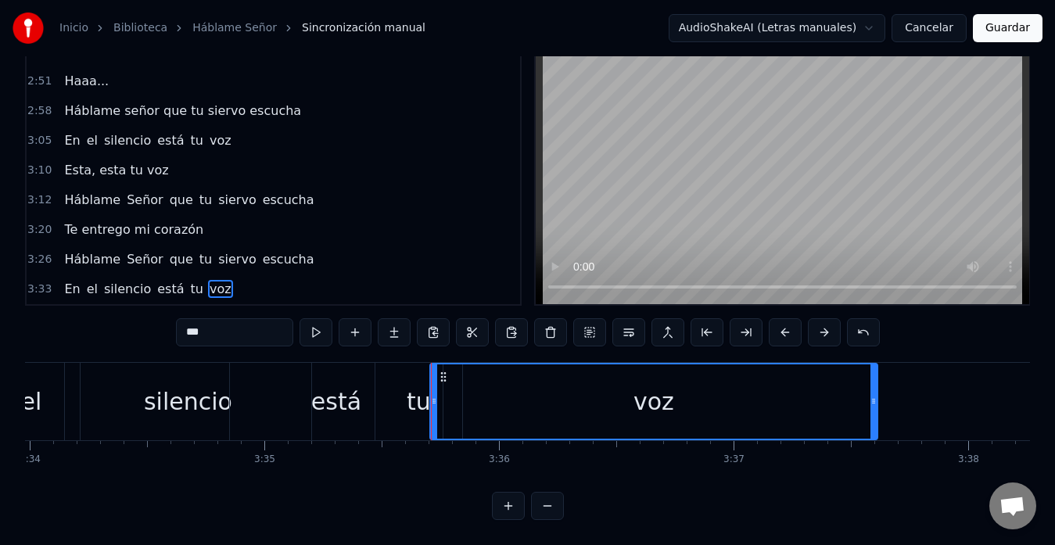
scroll to position [0, 50253]
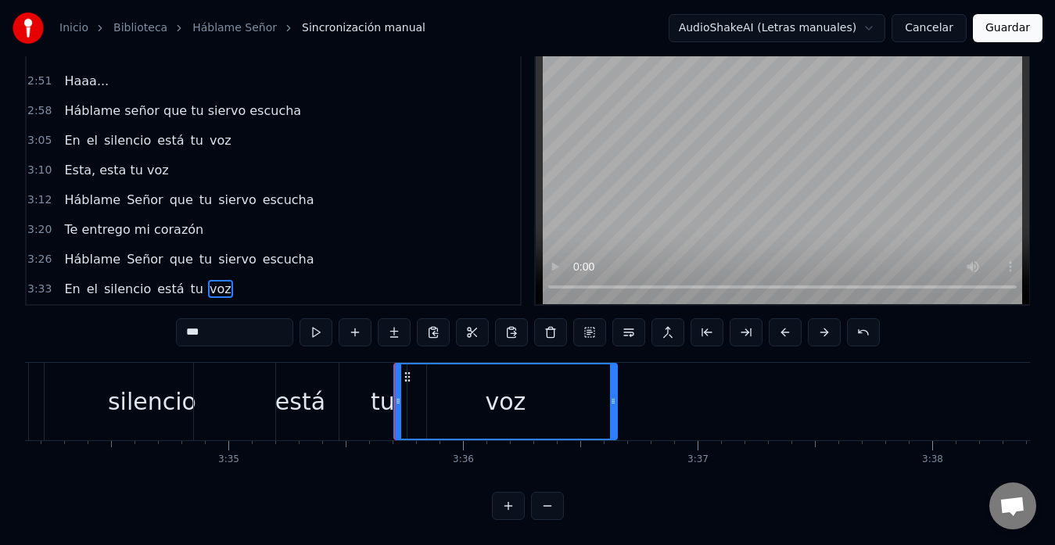
drag, startPoint x: 837, startPoint y: 390, endPoint x: 619, endPoint y: 405, distance: 218.8
click at [616, 405] on div at bounding box center [613, 402] width 6 height 74
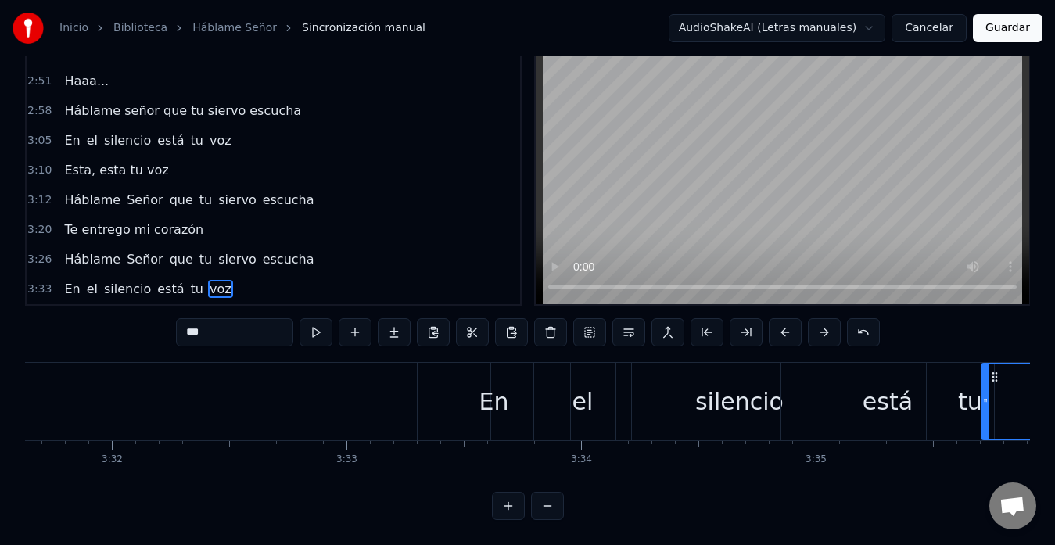
scroll to position [0, 49657]
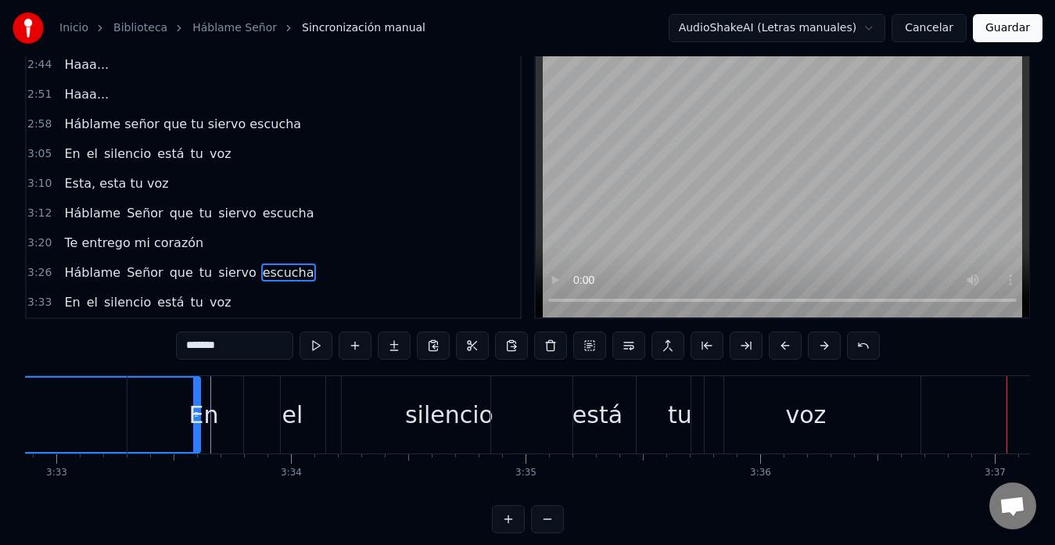
scroll to position [0, 49955]
click at [234, 426] on div "En" at bounding box center [204, 414] width 153 height 77
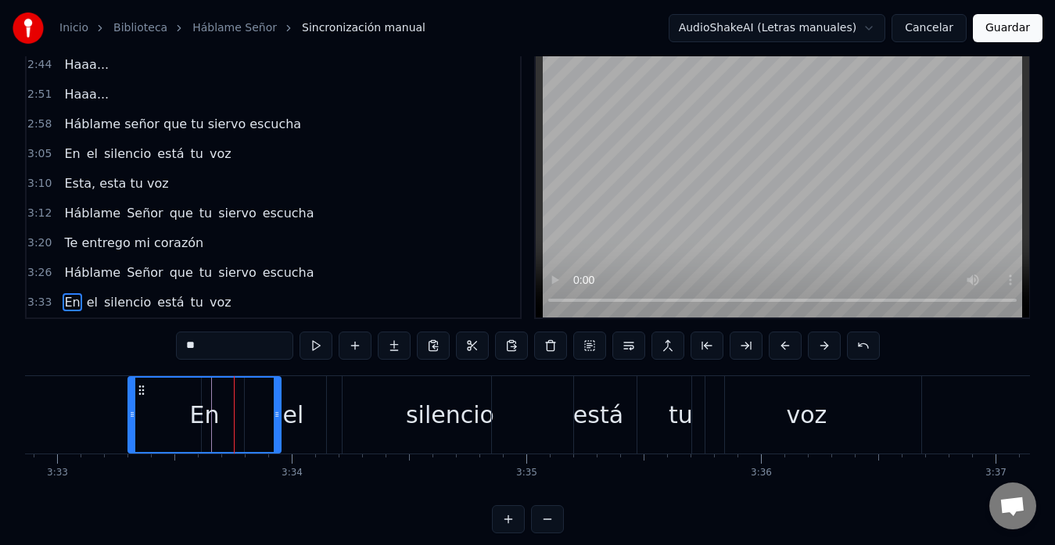
scroll to position [62, 0]
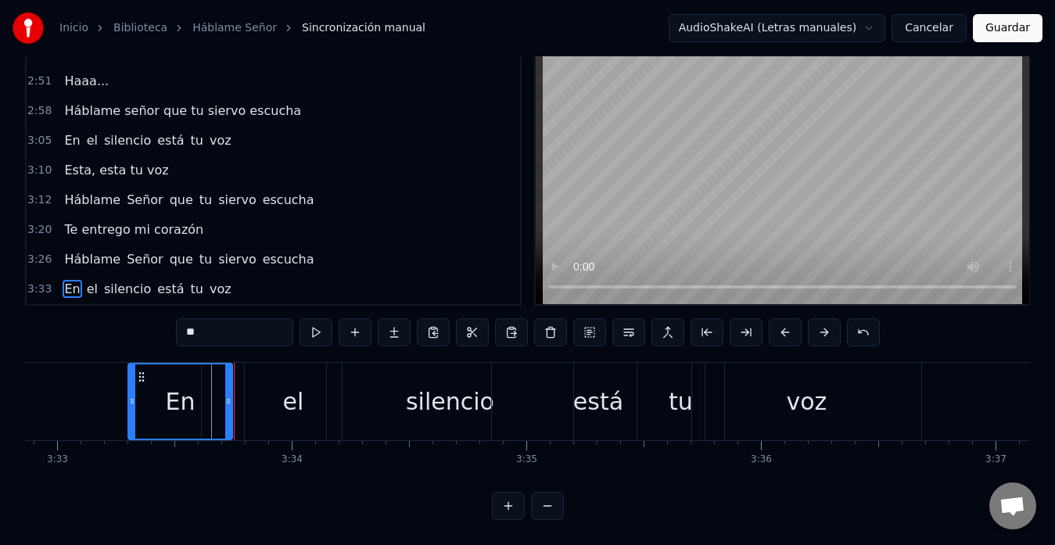
drag, startPoint x: 276, startPoint y: 389, endPoint x: 228, endPoint y: 393, distance: 48.7
click at [228, 395] on icon at bounding box center [228, 401] width 6 height 13
click at [275, 390] on div "el" at bounding box center [293, 401] width 97 height 77
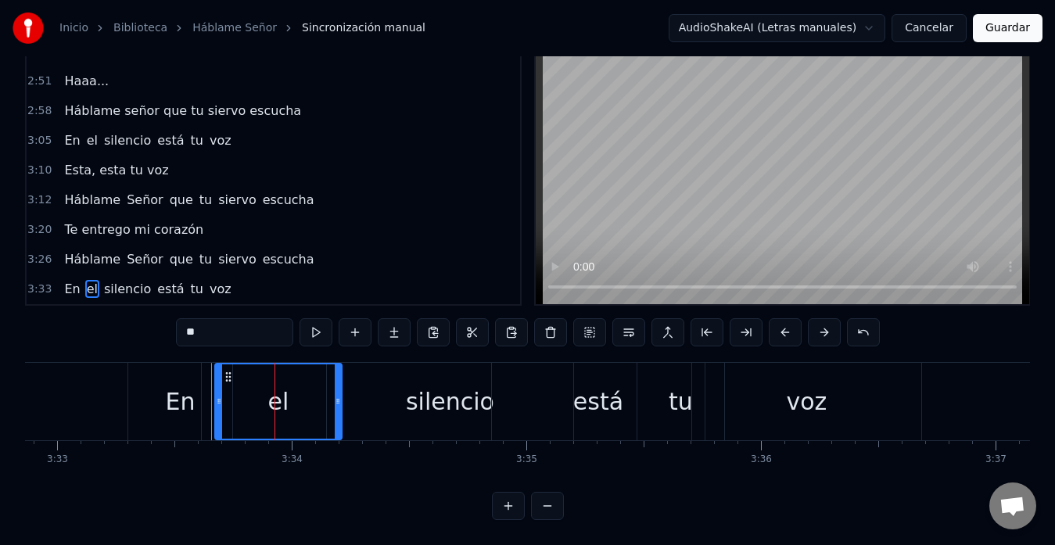
drag, startPoint x: 248, startPoint y: 390, endPoint x: 218, endPoint y: 390, distance: 29.7
click at [218, 395] on icon at bounding box center [219, 401] width 6 height 13
drag, startPoint x: 336, startPoint y: 390, endPoint x: 276, endPoint y: 390, distance: 59.5
click at [276, 395] on icon at bounding box center [278, 401] width 6 height 13
click at [362, 391] on div "silencio" at bounding box center [450, 401] width 246 height 77
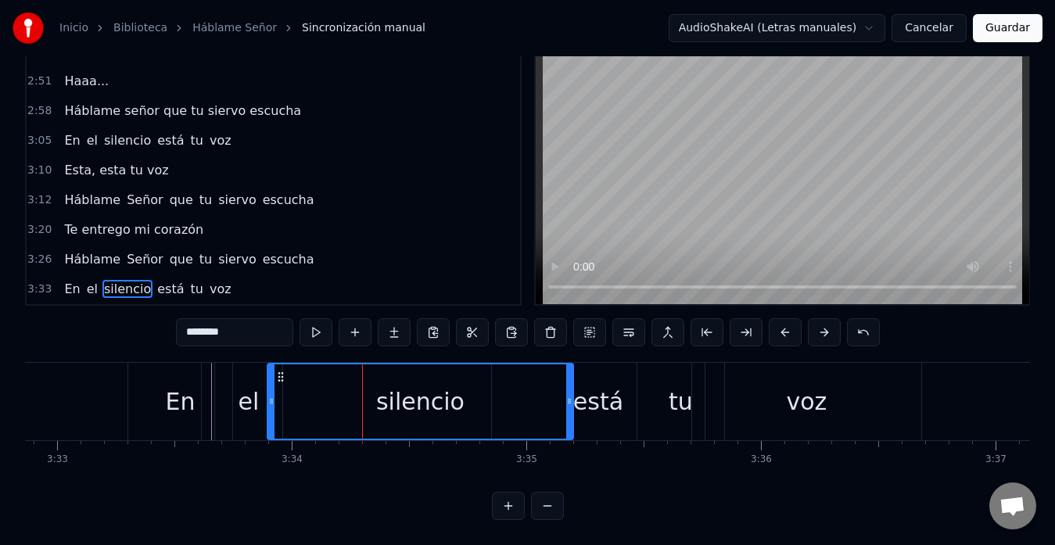
drag, startPoint x: 332, startPoint y: 392, endPoint x: 272, endPoint y: 394, distance: 59.5
click at [272, 394] on div at bounding box center [271, 402] width 6 height 74
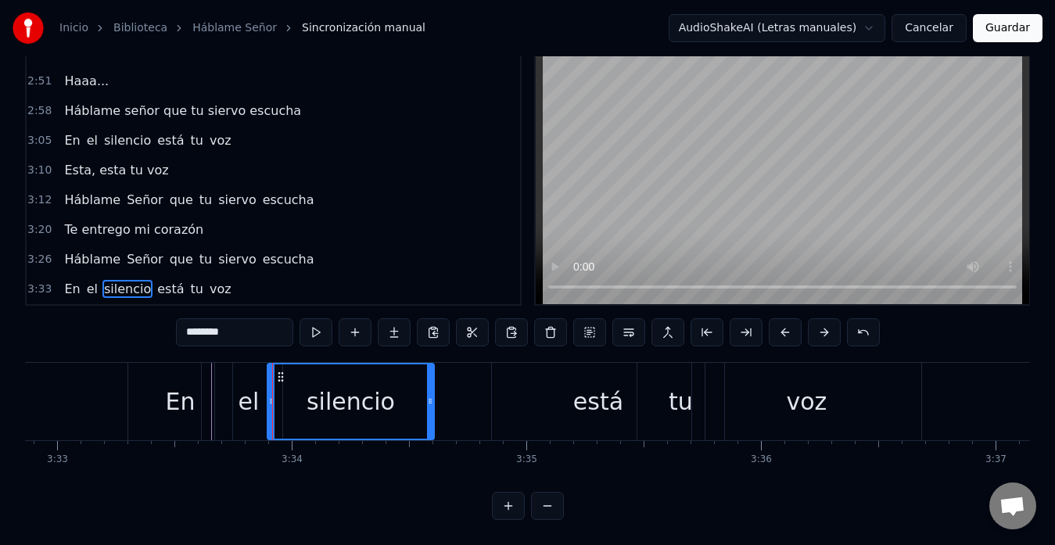
drag, startPoint x: 570, startPoint y: 390, endPoint x: 431, endPoint y: 397, distance: 139.5
click at [431, 397] on div at bounding box center [430, 402] width 6 height 74
click at [560, 391] on div "está" at bounding box center [598, 401] width 213 height 77
type input "****"
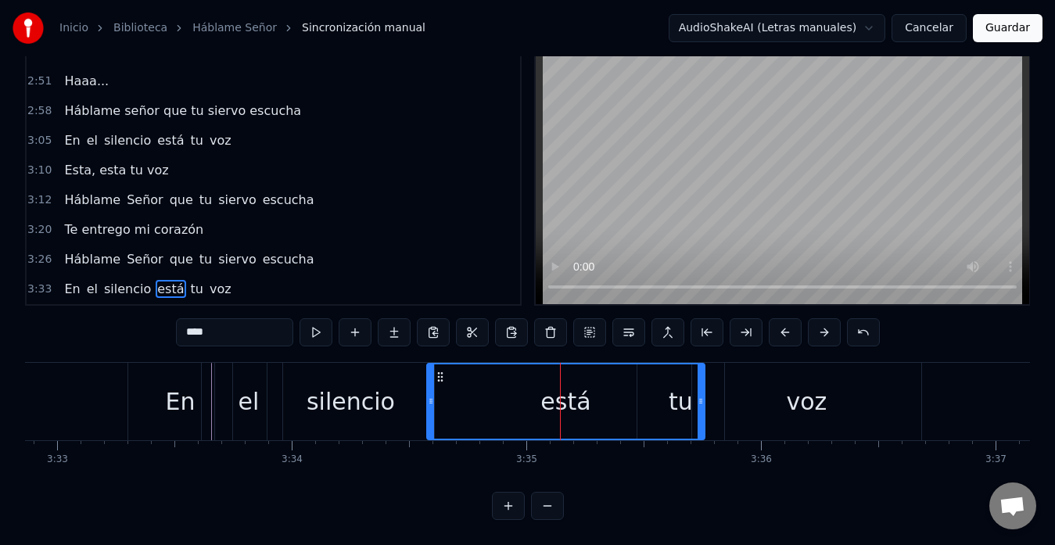
drag, startPoint x: 494, startPoint y: 387, endPoint x: 423, endPoint y: 391, distance: 70.5
click at [428, 395] on icon at bounding box center [431, 401] width 6 height 13
drag, startPoint x: 704, startPoint y: 386, endPoint x: 569, endPoint y: 401, distance: 135.4
click at [569, 401] on div "está" at bounding box center [563, 401] width 285 height 77
click at [701, 395] on icon at bounding box center [701, 401] width 6 height 13
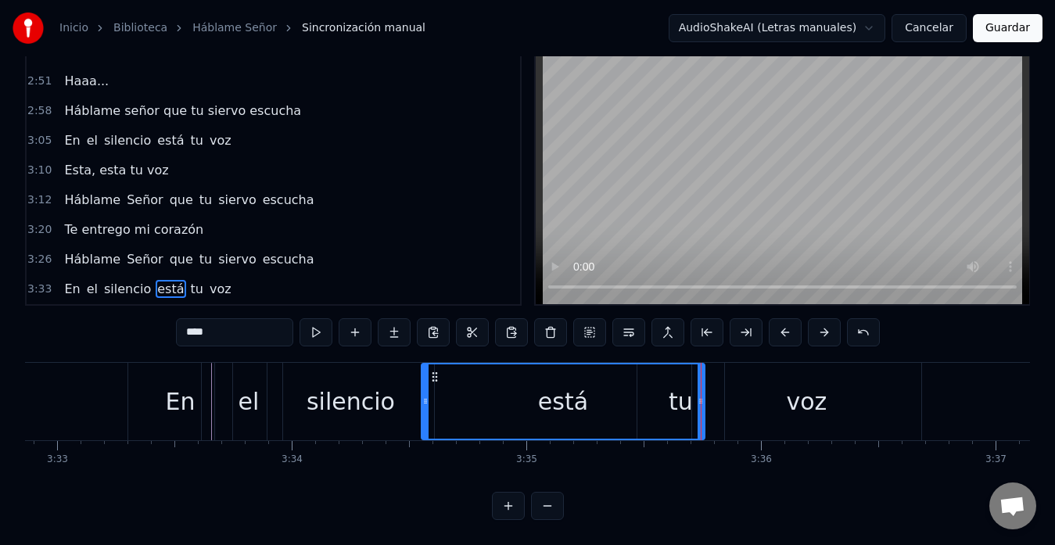
drag, startPoint x: 701, startPoint y: 388, endPoint x: 599, endPoint y: 389, distance: 101.7
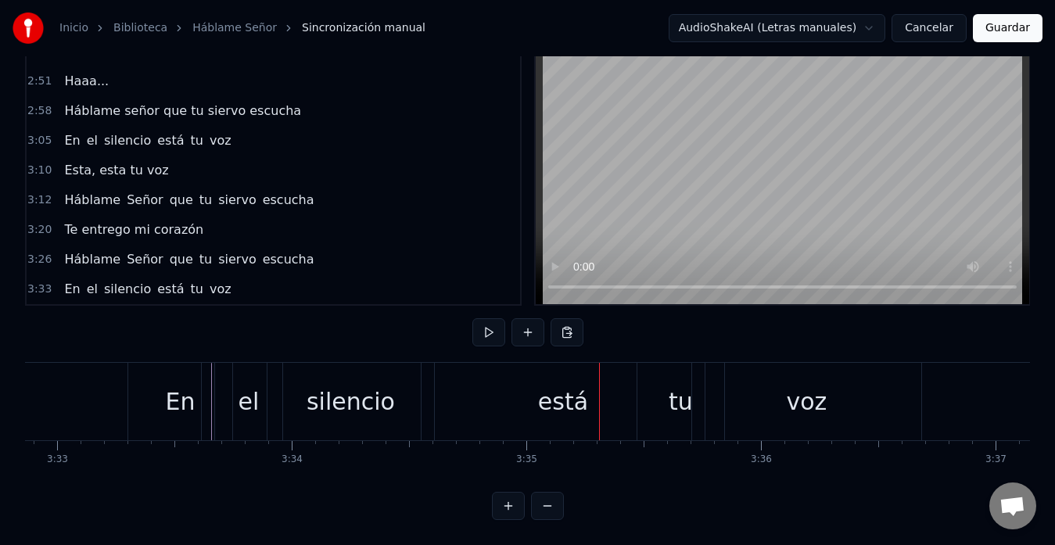
click at [626, 386] on div "está" at bounding box center [563, 401] width 283 height 77
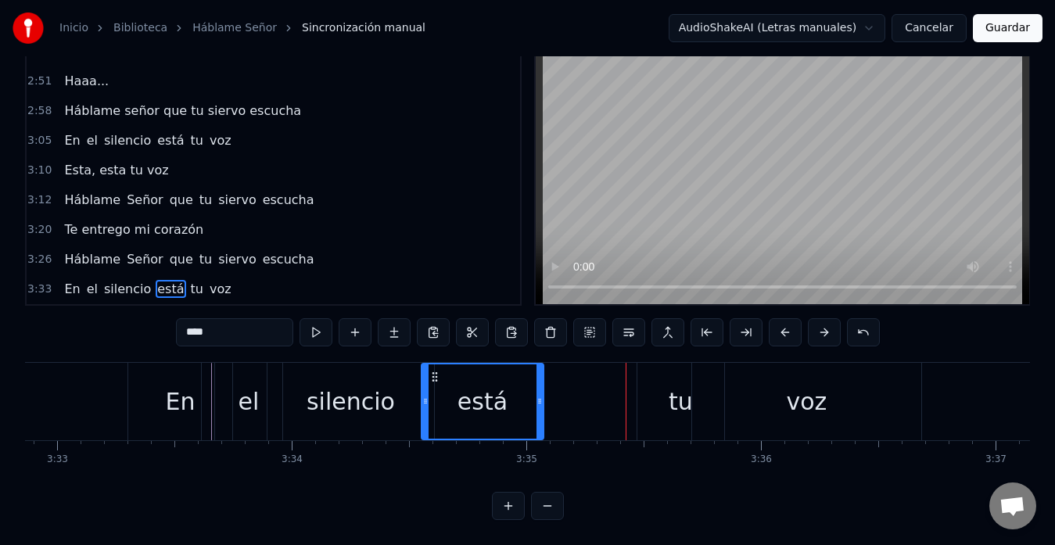
drag, startPoint x: 702, startPoint y: 387, endPoint x: 541, endPoint y: 395, distance: 162.1
click at [541, 395] on div at bounding box center [540, 402] width 6 height 74
click at [653, 392] on div "tu" at bounding box center [681, 401] width 87 height 77
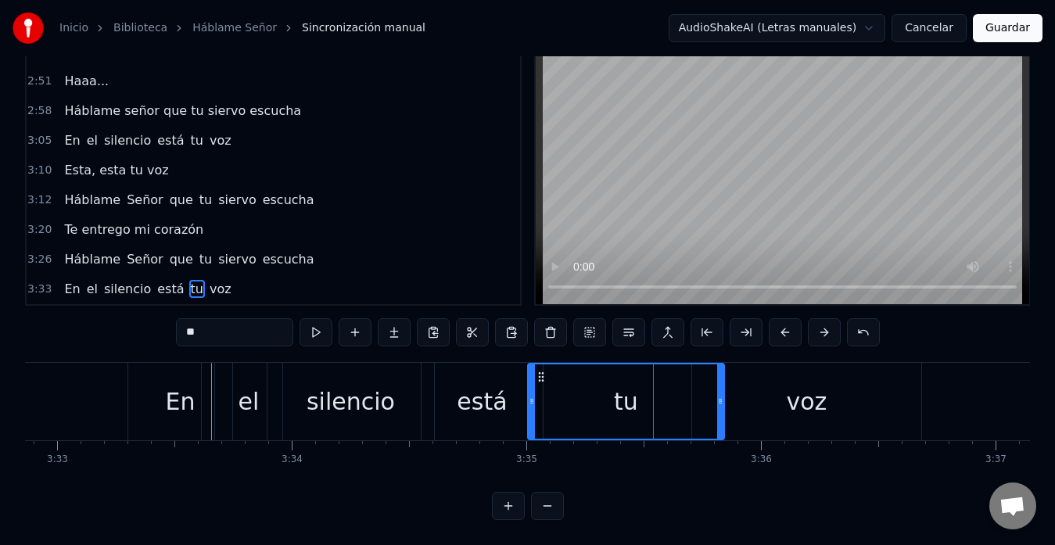
drag, startPoint x: 640, startPoint y: 387, endPoint x: 530, endPoint y: 393, distance: 109.7
click at [530, 395] on icon at bounding box center [532, 401] width 6 height 13
drag, startPoint x: 720, startPoint y: 387, endPoint x: 627, endPoint y: 397, distance: 92.9
click at [627, 397] on div at bounding box center [628, 402] width 6 height 74
click at [731, 385] on div "voz" at bounding box center [806, 401] width 229 height 77
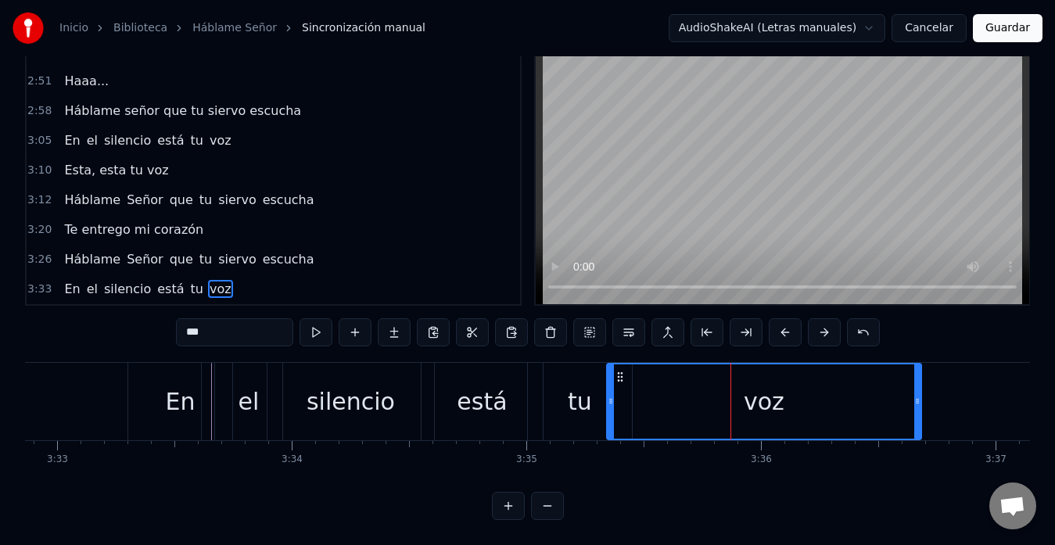
drag, startPoint x: 693, startPoint y: 390, endPoint x: 609, endPoint y: 397, distance: 84.1
click at [609, 397] on div at bounding box center [611, 402] width 6 height 74
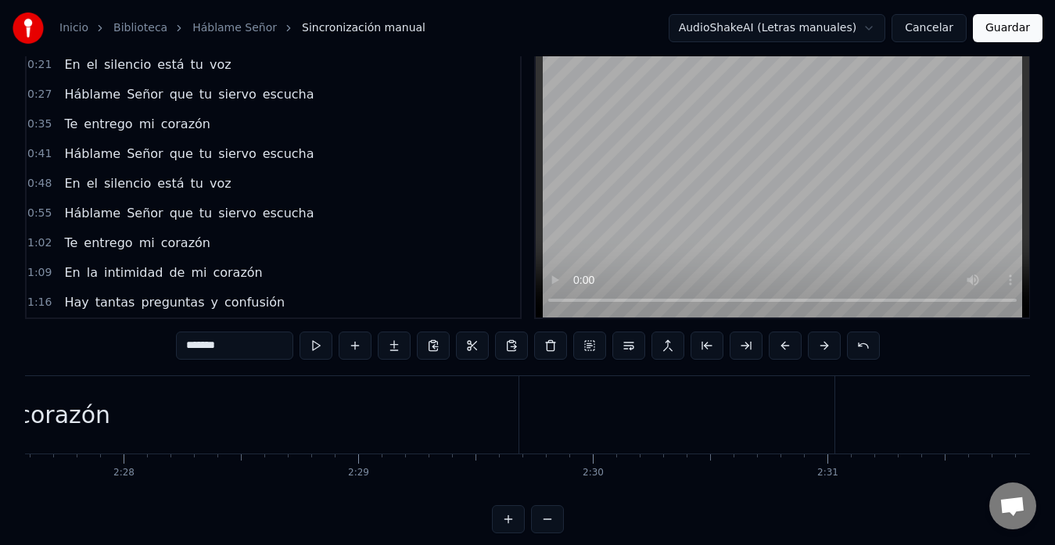
scroll to position [0, 0]
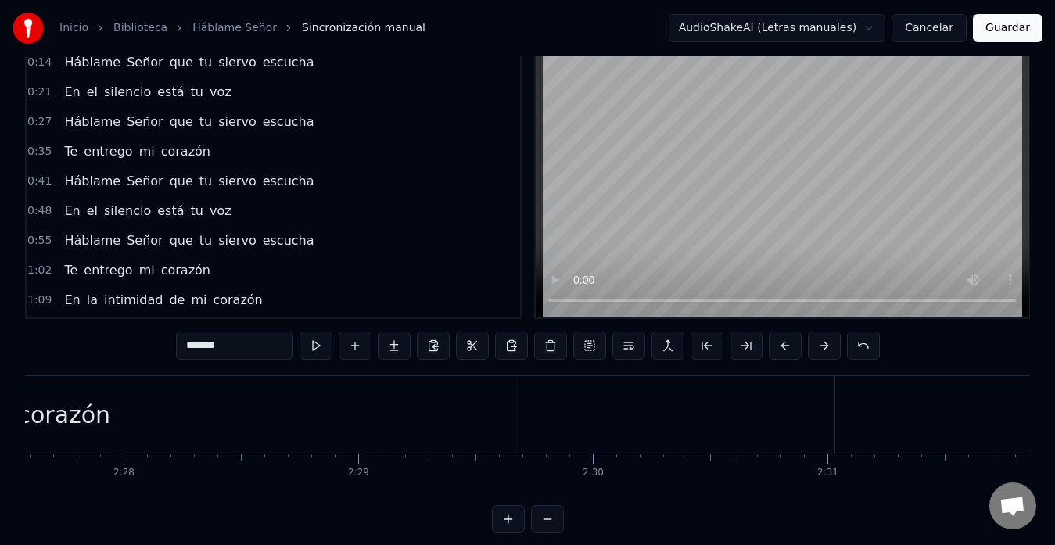
click at [173, 63] on span "que" at bounding box center [181, 62] width 27 height 18
type input "***"
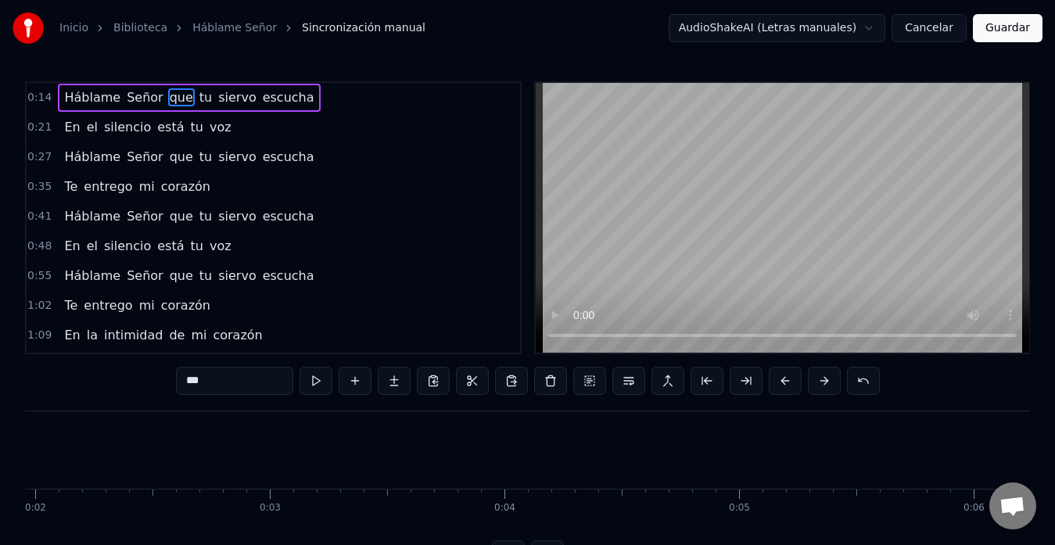
scroll to position [0, 458]
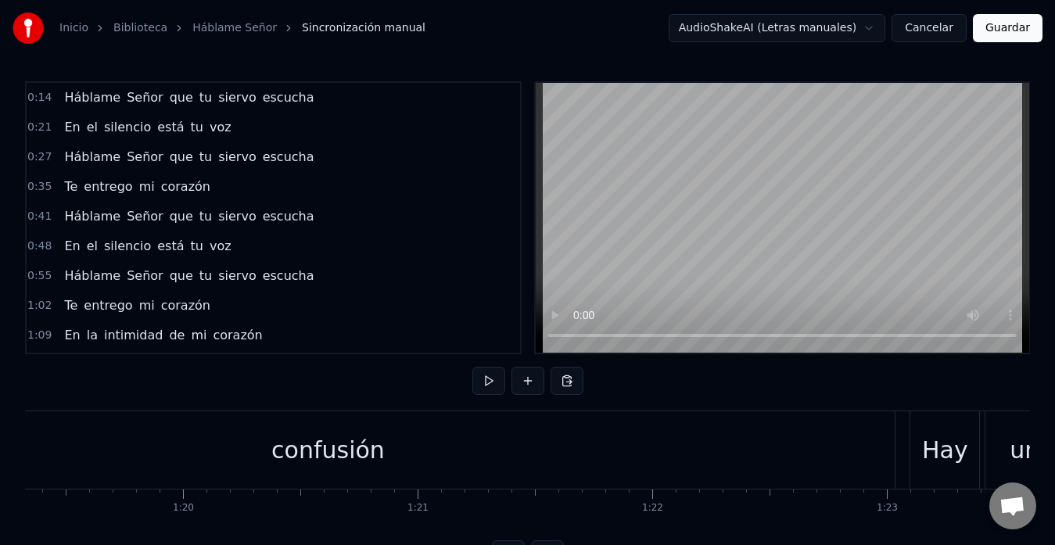
scroll to position [0, 18616]
click at [894, 450] on div "confusión" at bounding box center [328, 449] width 1134 height 77
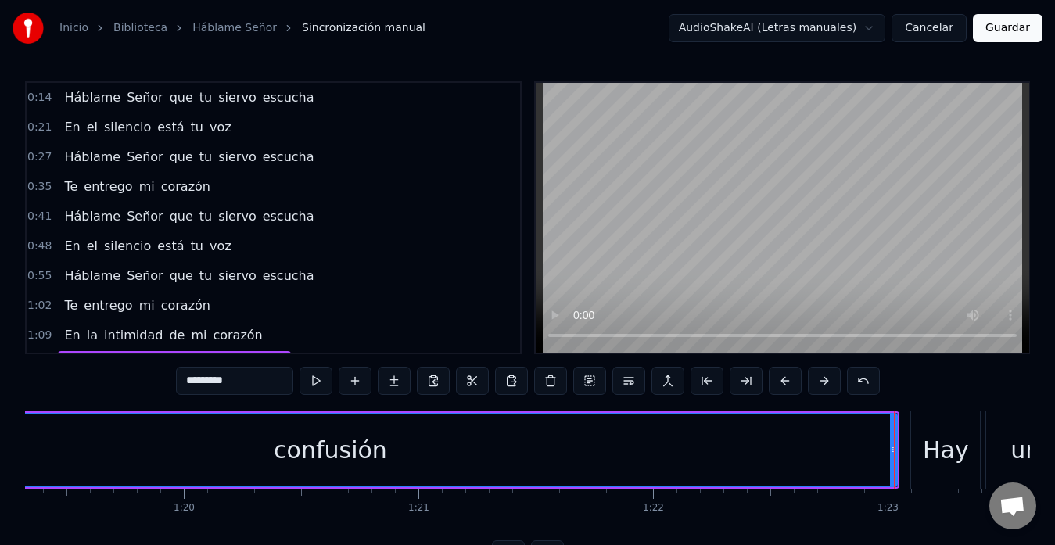
scroll to position [147, 0]
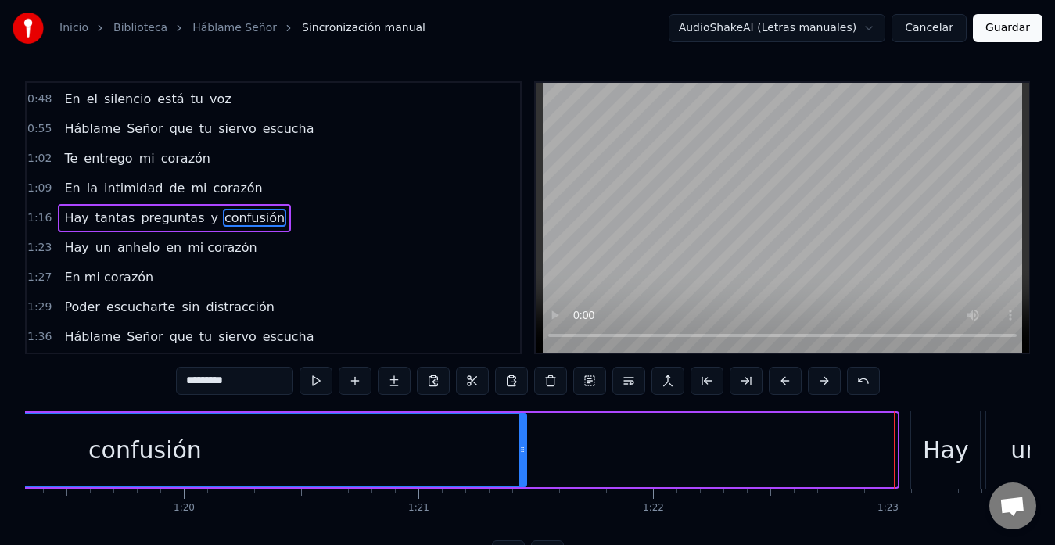
drag, startPoint x: 890, startPoint y: 452, endPoint x: 498, endPoint y: 453, distance: 392.7
click at [519, 453] on icon at bounding box center [522, 450] width 6 height 13
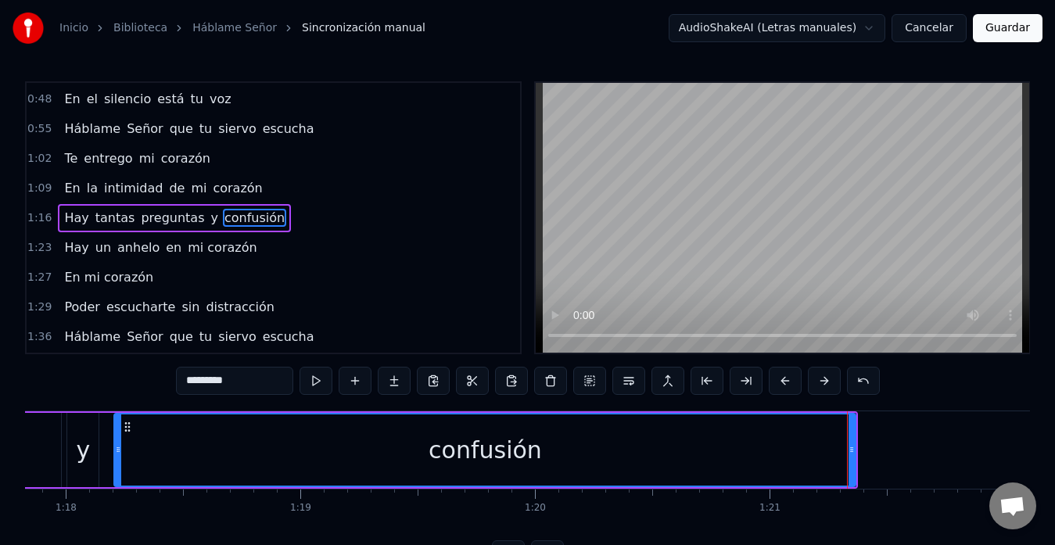
scroll to position [0, 18264]
click at [246, 454] on div "confusión" at bounding box center [486, 450] width 740 height 71
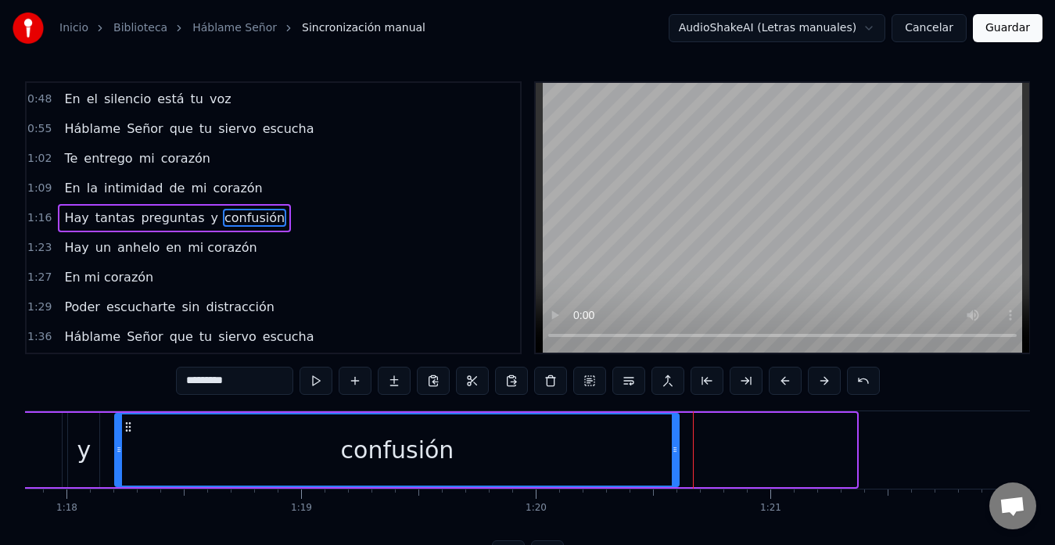
drag, startPoint x: 853, startPoint y: 451, endPoint x: 675, endPoint y: 451, distance: 177.6
click at [675, 451] on icon at bounding box center [675, 450] width 6 height 13
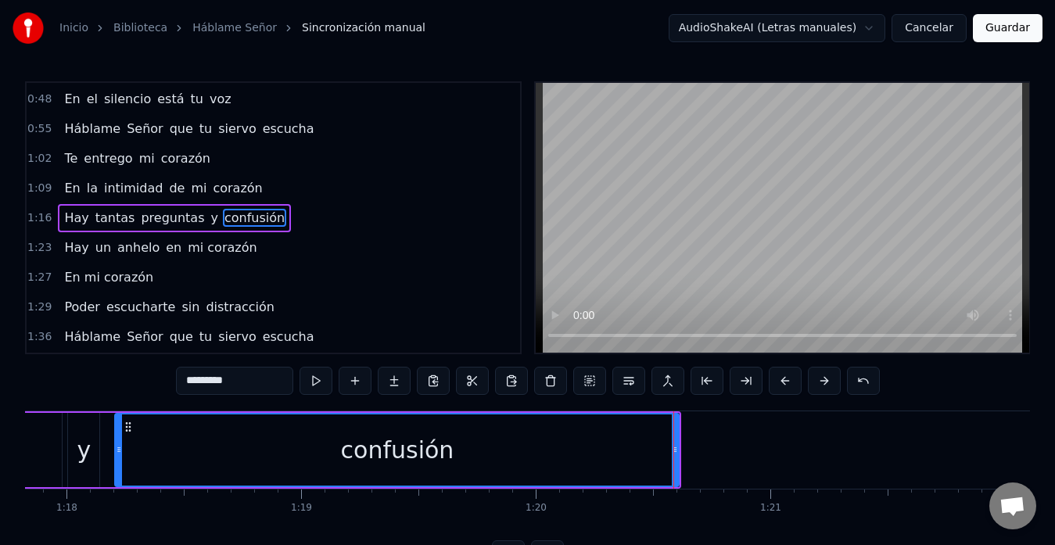
click at [529, 447] on div "confusión" at bounding box center [397, 450] width 562 height 71
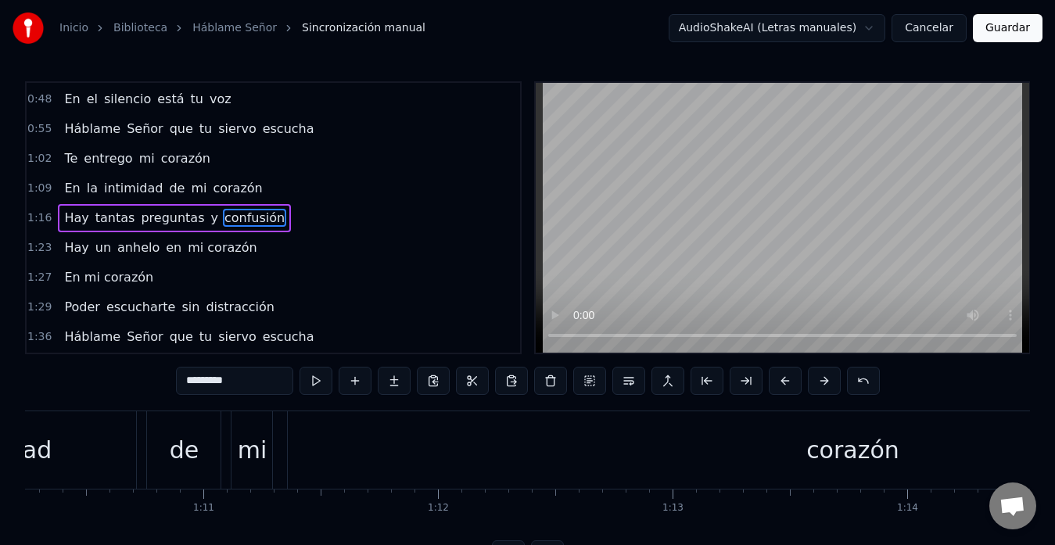
scroll to position [0, 16482]
click at [525, 452] on div "corazón" at bounding box center [854, 449] width 1130 height 77
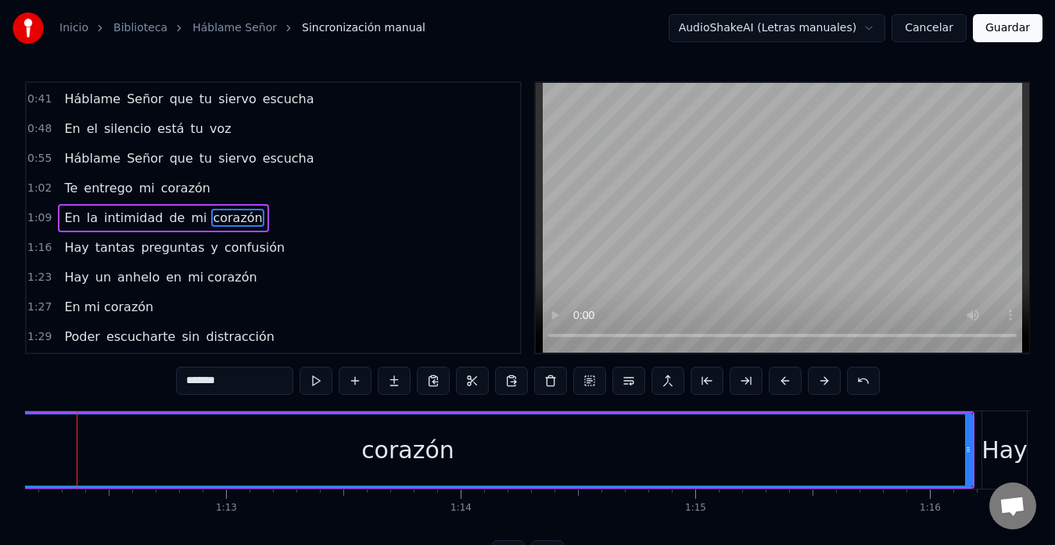
scroll to position [0, 16931]
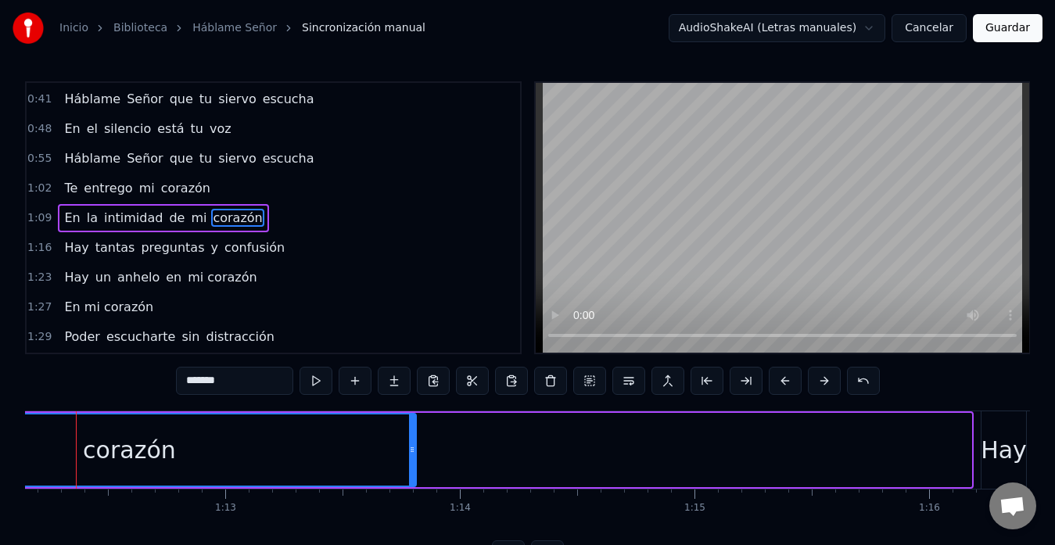
drag, startPoint x: 969, startPoint y: 454, endPoint x: 414, endPoint y: 469, distance: 555.6
click at [414, 469] on div at bounding box center [412, 450] width 6 height 71
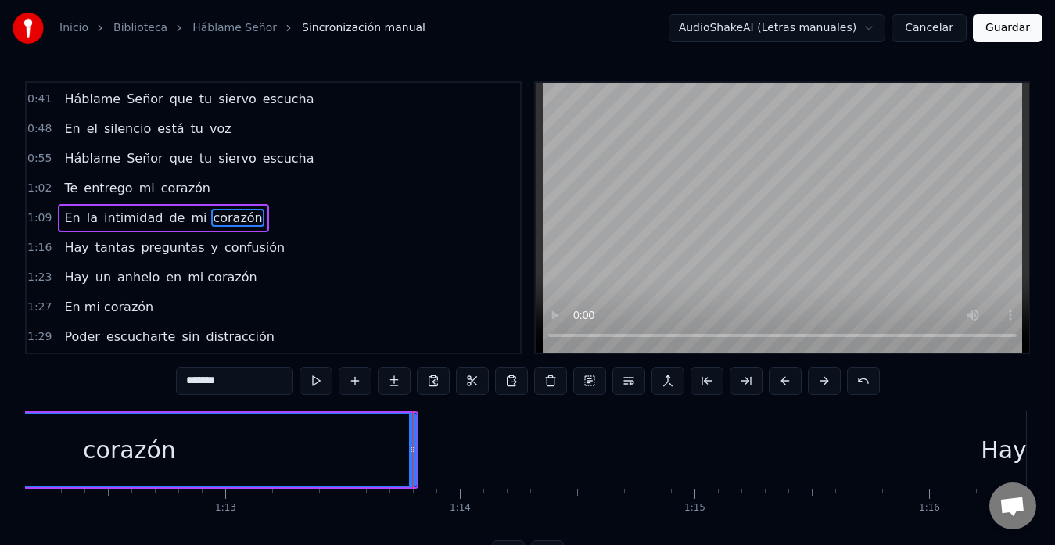
click at [314, 460] on div "corazón" at bounding box center [129, 450] width 573 height 71
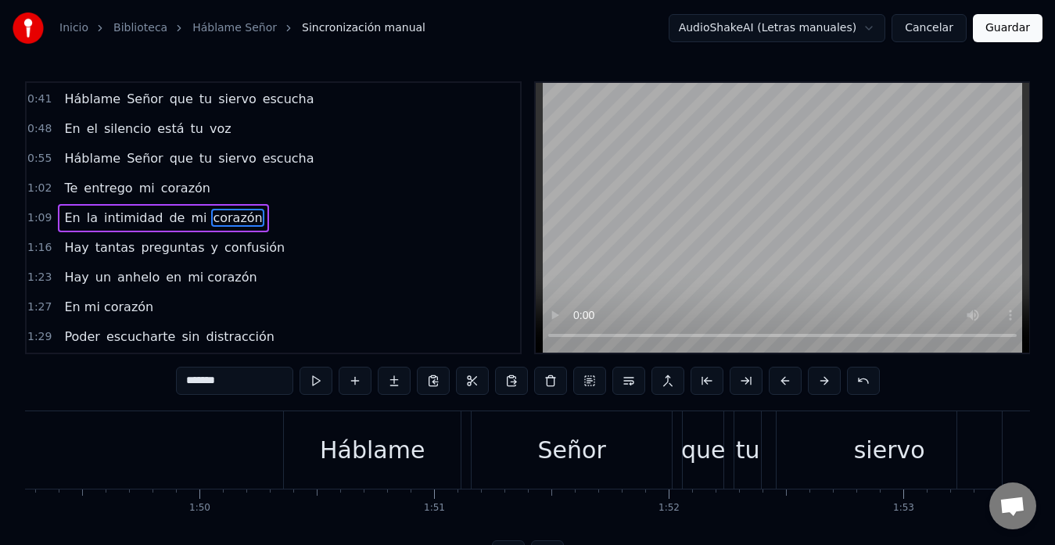
scroll to position [0, 25639]
click at [289, 451] on div "Háblame" at bounding box center [374, 449] width 177 height 77
type input "*******"
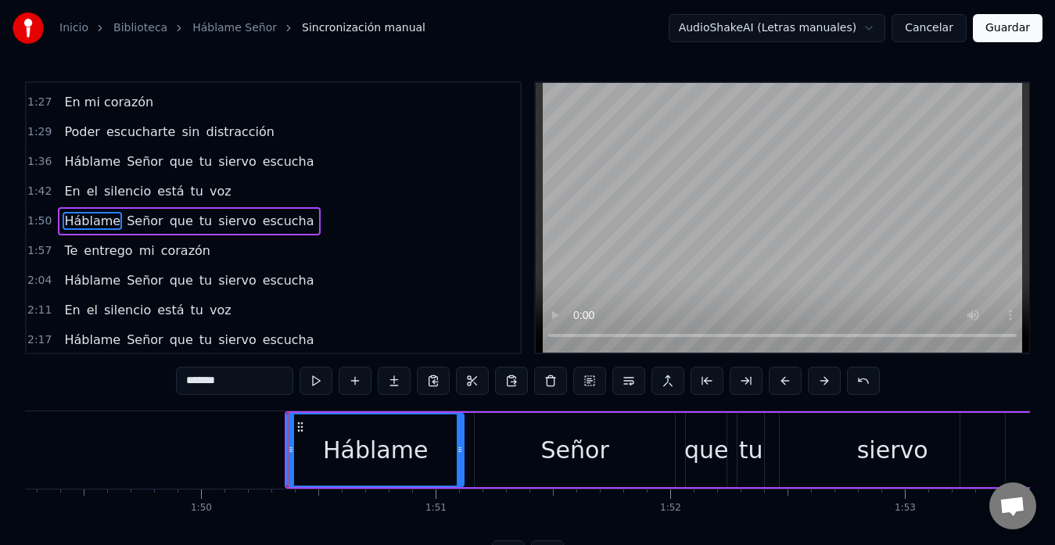
scroll to position [325, 0]
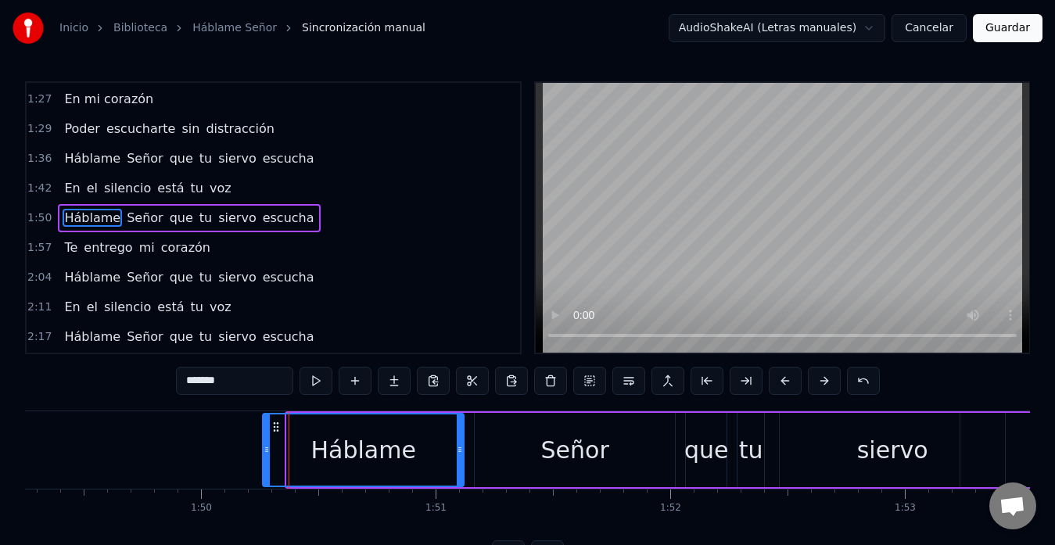
drag, startPoint x: 290, startPoint y: 452, endPoint x: 266, endPoint y: 453, distance: 24.3
click at [266, 453] on icon at bounding box center [267, 450] width 6 height 13
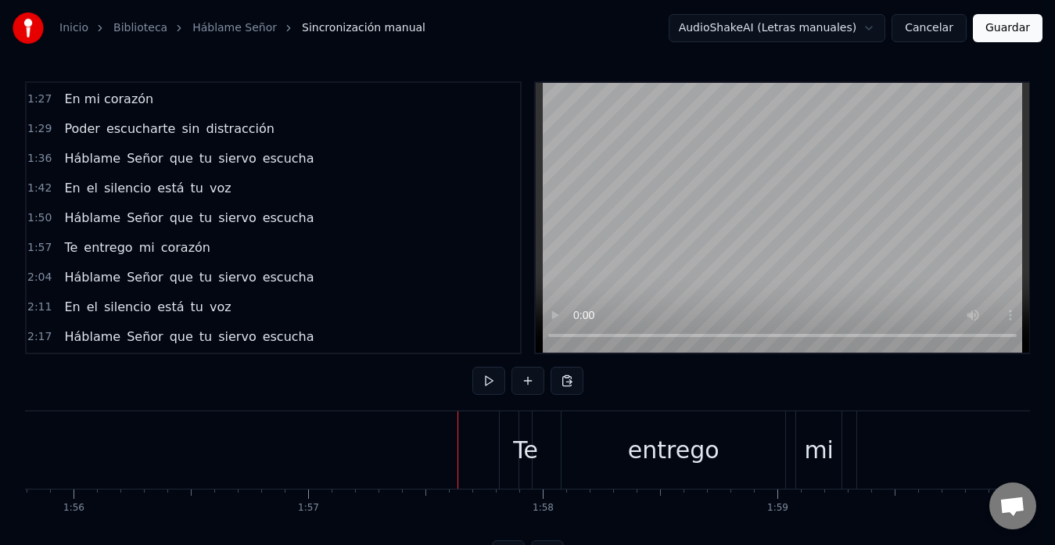
scroll to position [0, 27174]
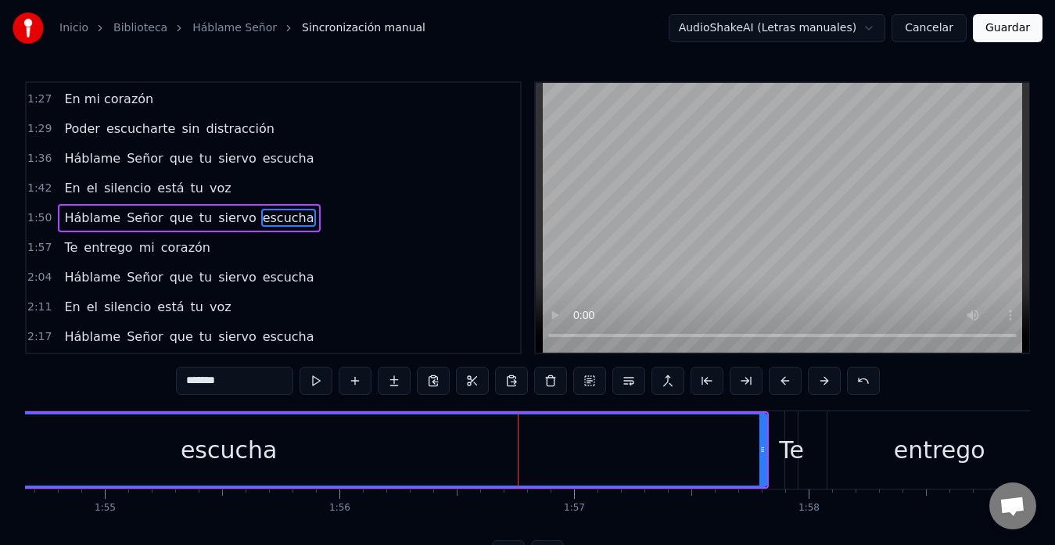
scroll to position [0, 26908]
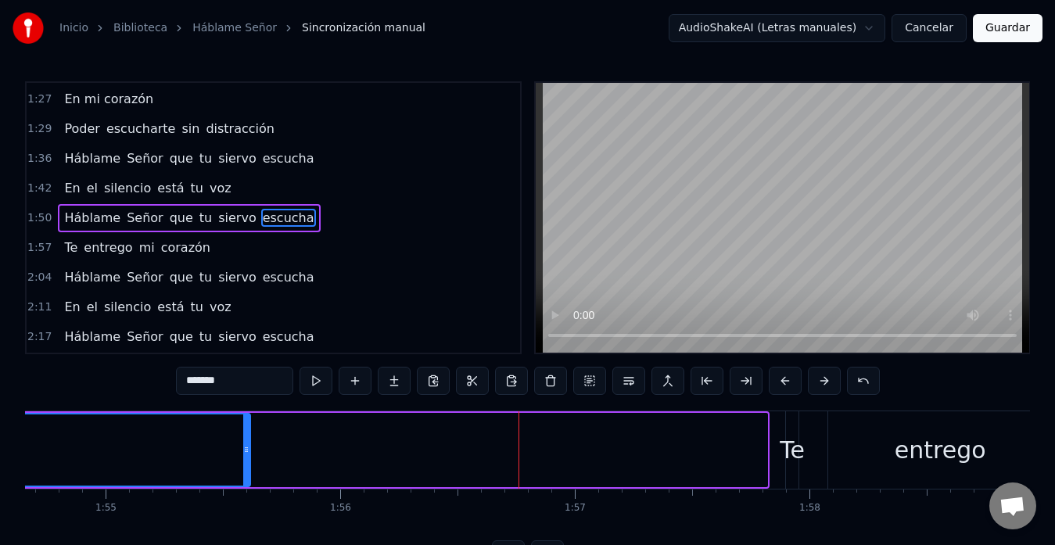
drag, startPoint x: 764, startPoint y: 449, endPoint x: 247, endPoint y: 481, distance: 518.1
click at [247, 481] on div at bounding box center [246, 450] width 6 height 71
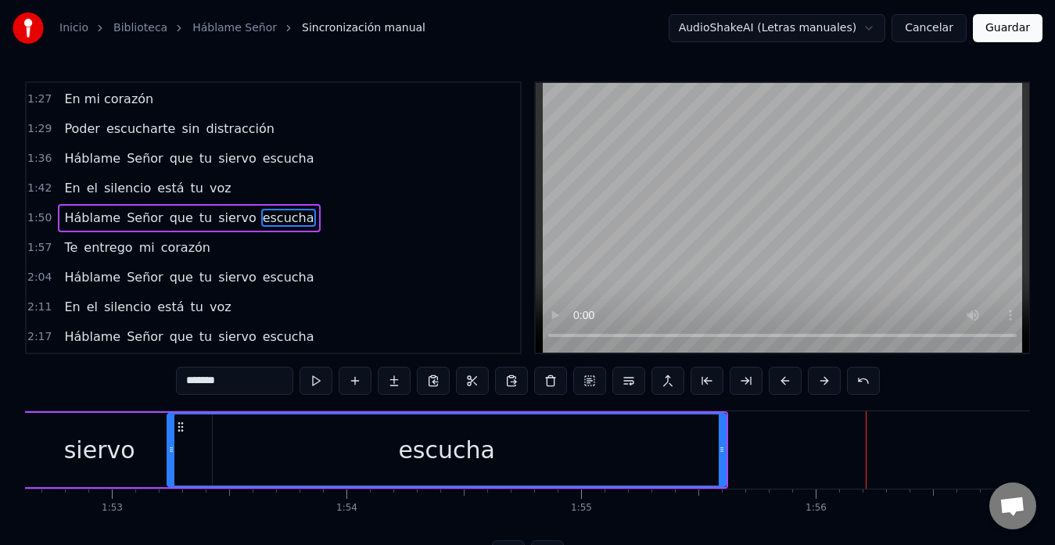
scroll to position [0, 26425]
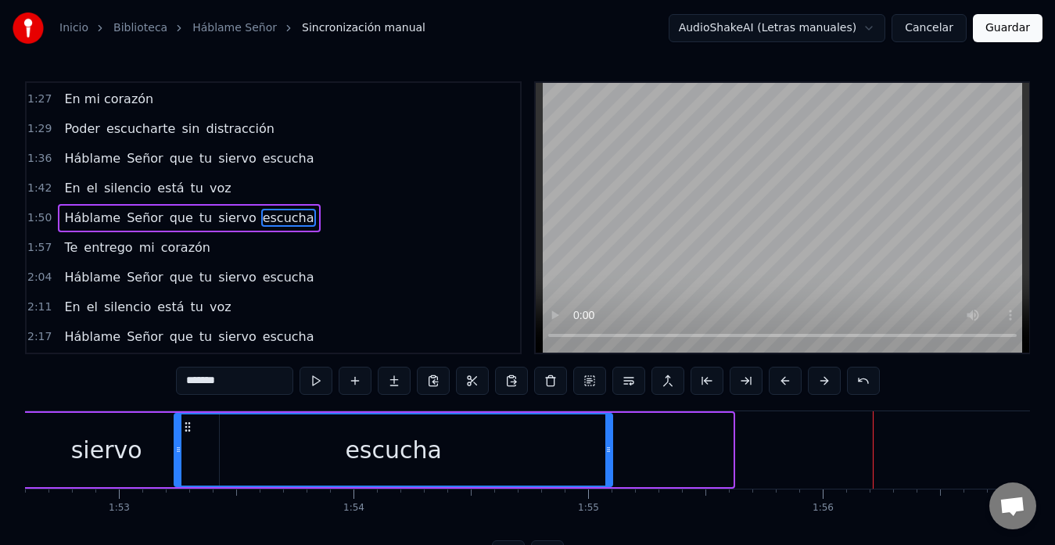
drag, startPoint x: 731, startPoint y: 456, endPoint x: 609, endPoint y: 463, distance: 122.2
click at [609, 463] on div at bounding box center [608, 450] width 6 height 71
click at [467, 454] on div "escucha" at bounding box center [392, 450] width 435 height 71
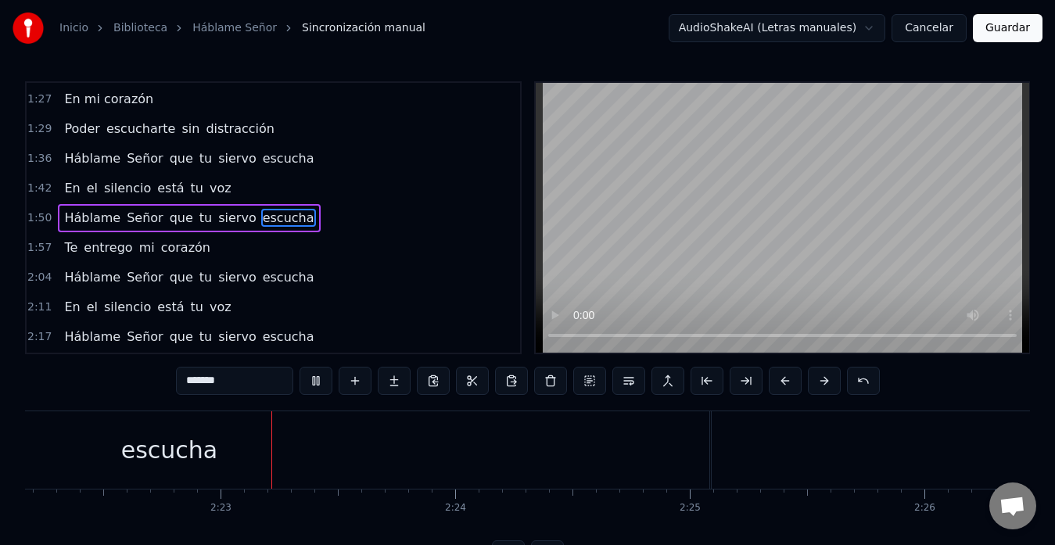
scroll to position [0, 33429]
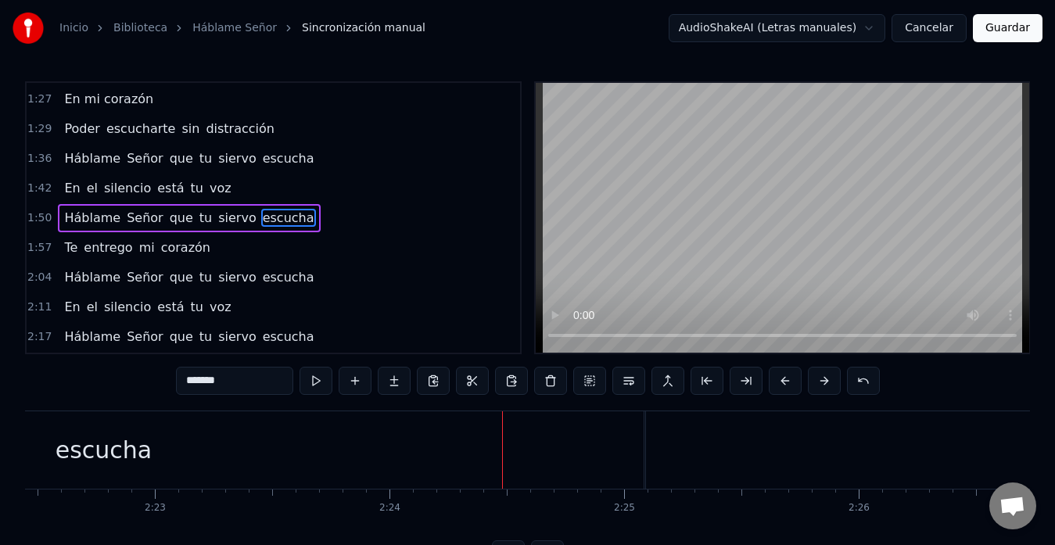
click at [608, 455] on div "escucha" at bounding box center [103, 449] width 1080 height 77
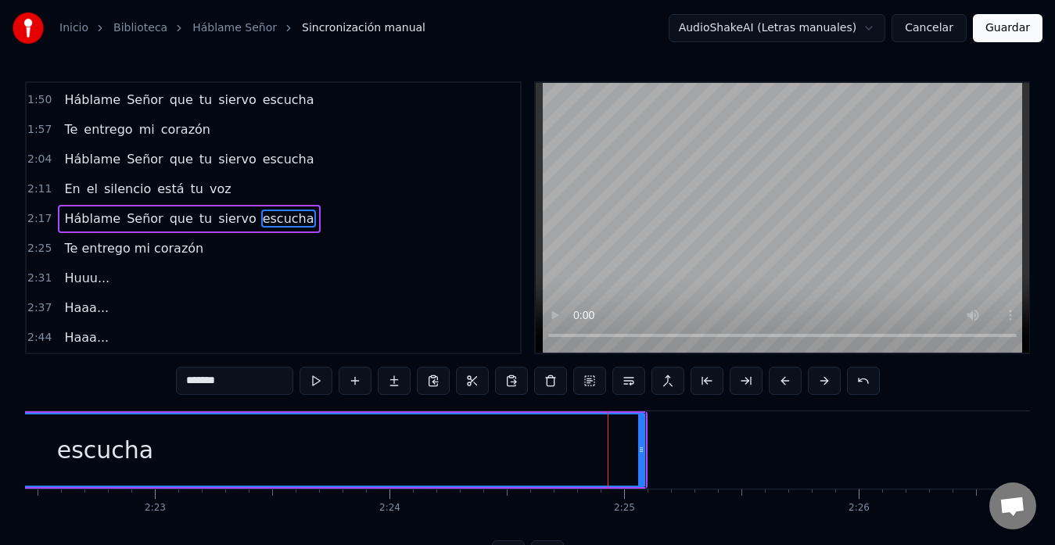
scroll to position [444, 0]
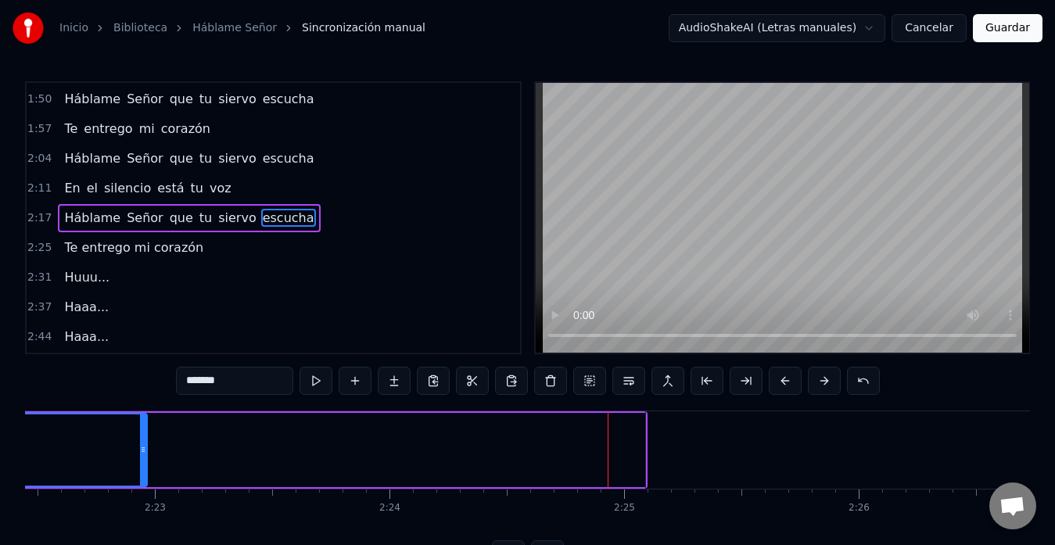
drag, startPoint x: 642, startPoint y: 451, endPoint x: 144, endPoint y: 465, distance: 498.5
click at [144, 465] on div at bounding box center [143, 450] width 6 height 71
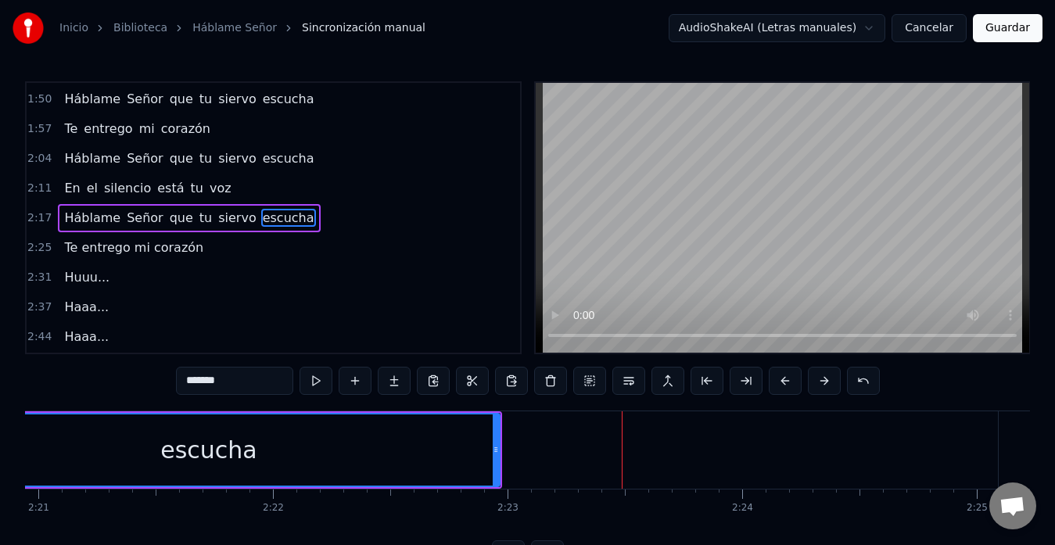
scroll to position [0, 33076]
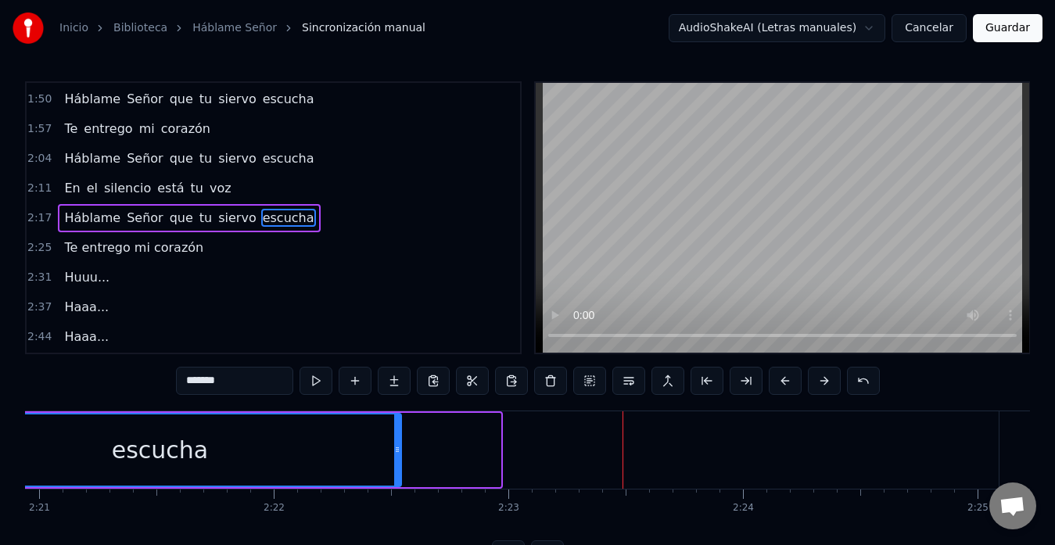
drag, startPoint x: 496, startPoint y: 455, endPoint x: 397, endPoint y: 465, distance: 99.8
click at [397, 465] on div at bounding box center [397, 450] width 6 height 71
click at [194, 444] on div "escucha" at bounding box center [160, 450] width 97 height 35
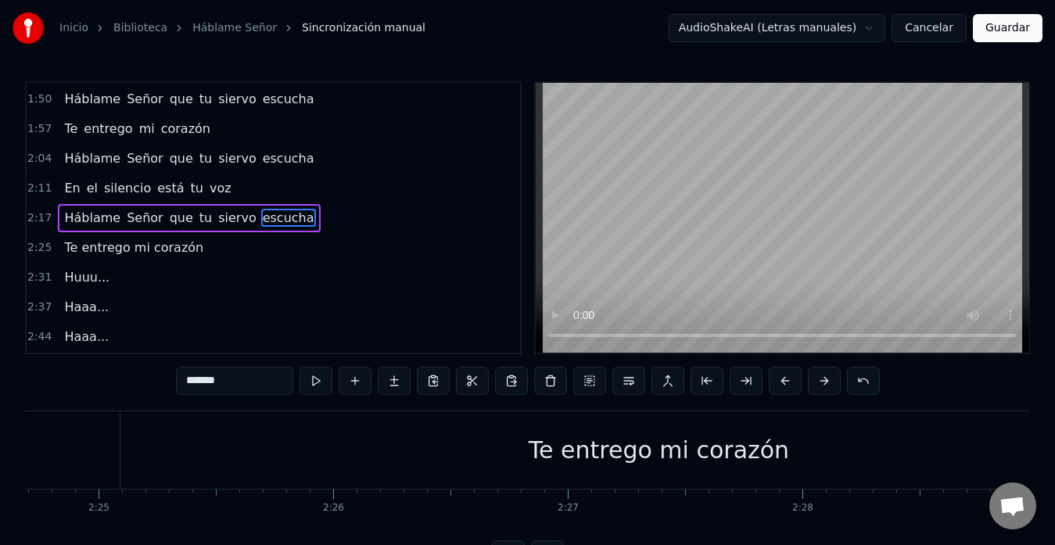
scroll to position [0, 33954]
click at [140, 454] on div "Te entrego mi corazón" at bounding box center [659, 449] width 1077 height 77
type input "**********"
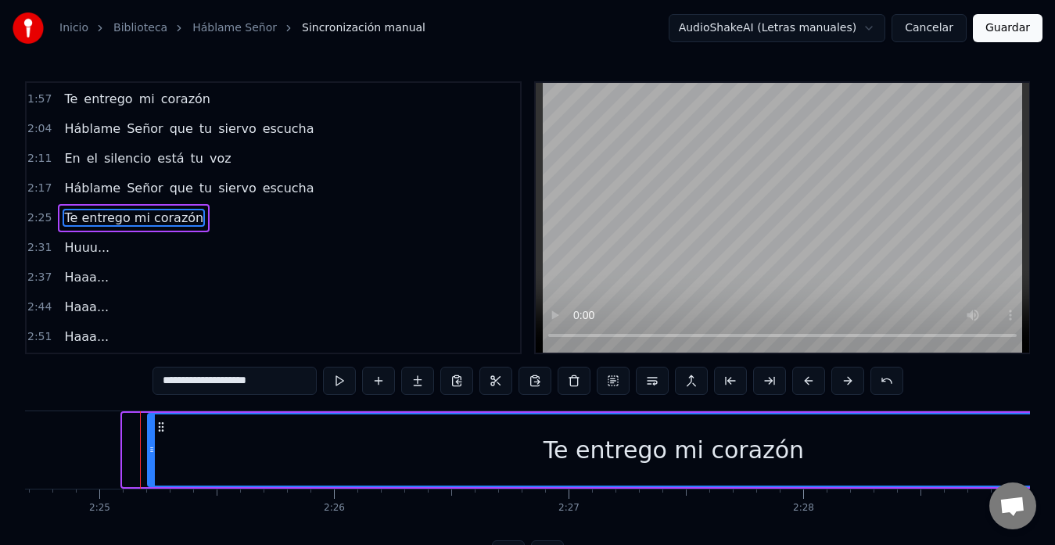
drag, startPoint x: 124, startPoint y: 451, endPoint x: 149, endPoint y: 451, distance: 25.0
click at [149, 451] on icon at bounding box center [152, 450] width 6 height 13
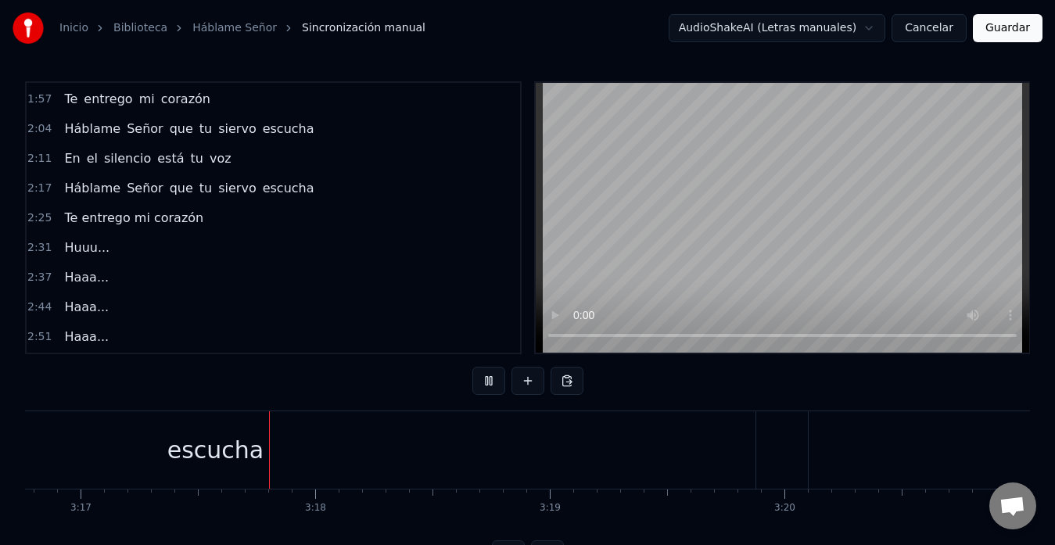
scroll to position [0, 46222]
click at [707, 461] on div "escucha" at bounding box center [170, 449] width 1080 height 77
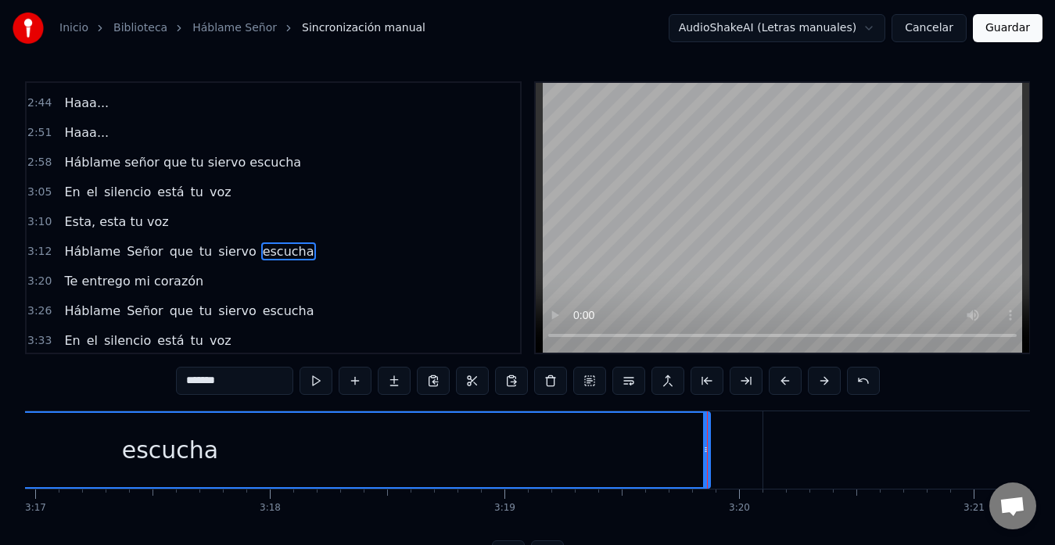
scroll to position [681, 0]
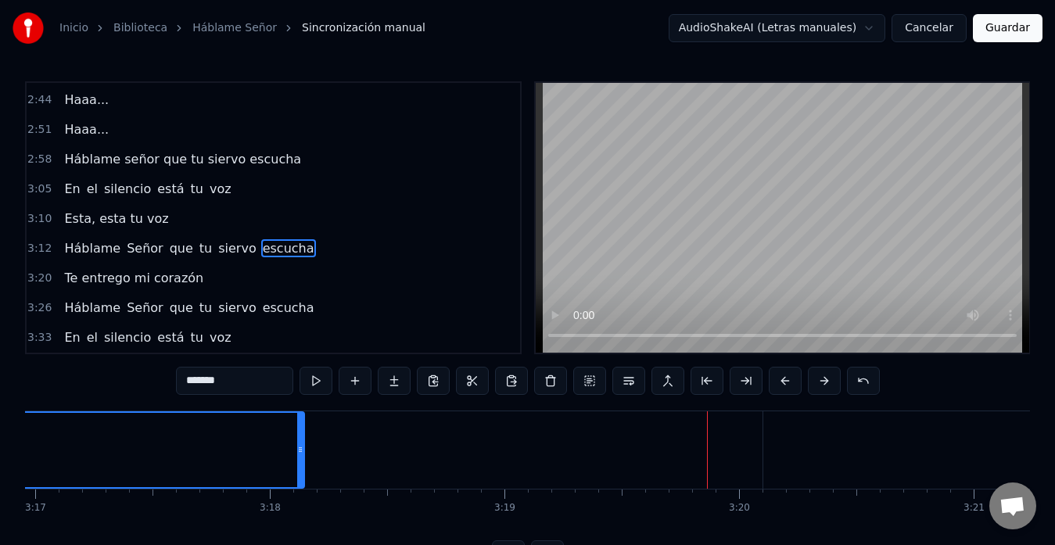
drag, startPoint x: 704, startPoint y: 451, endPoint x: 298, endPoint y: 478, distance: 406.9
click at [298, 478] on div at bounding box center [300, 450] width 6 height 74
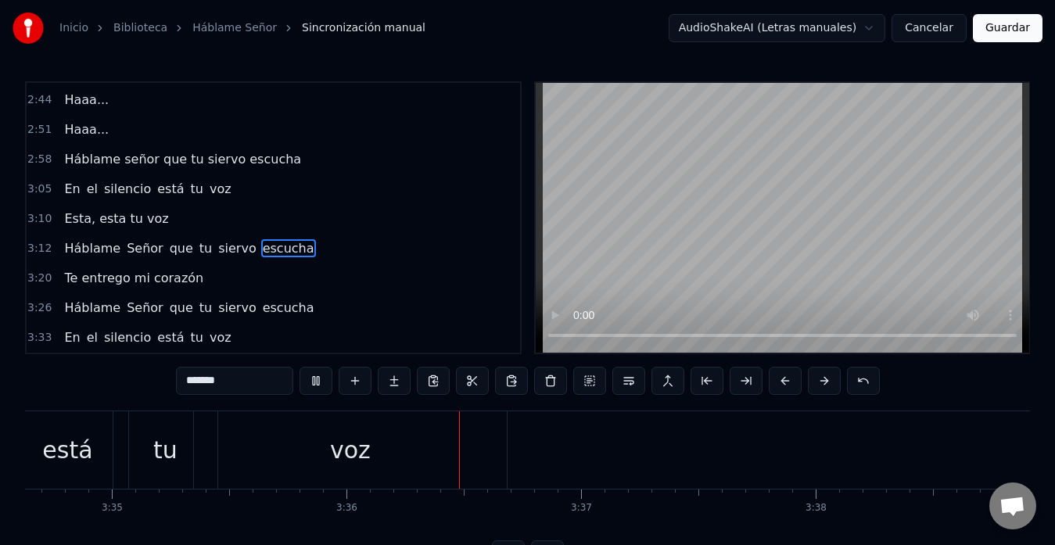
scroll to position [0, 50376]
click at [1004, 25] on button "Guardar" at bounding box center [1008, 28] width 70 height 28
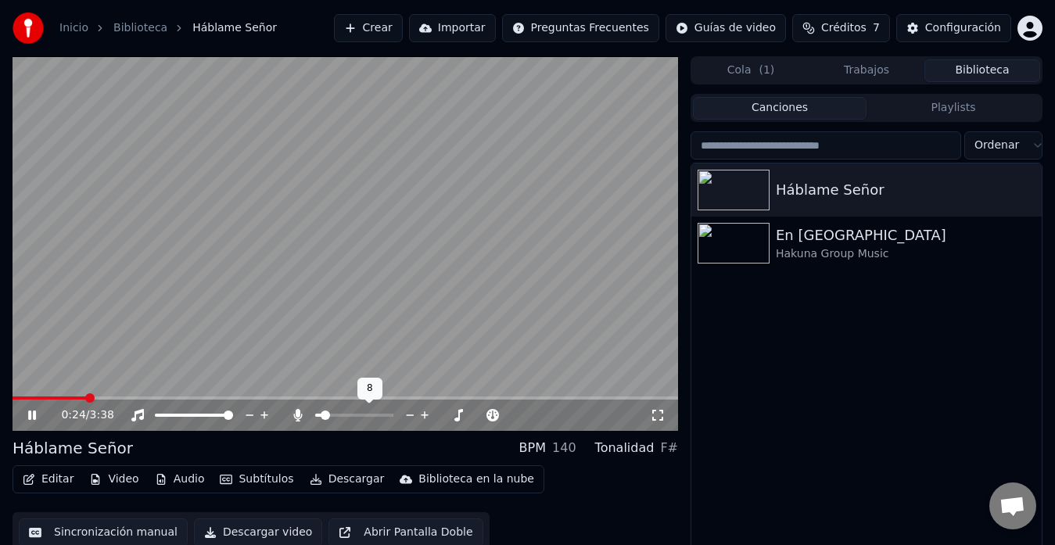
click at [322, 414] on span at bounding box center [318, 415] width 6 height 3
click at [321, 414] on span at bounding box center [325, 415] width 9 height 9
click at [411, 415] on icon at bounding box center [411, 416] width 8 height 2
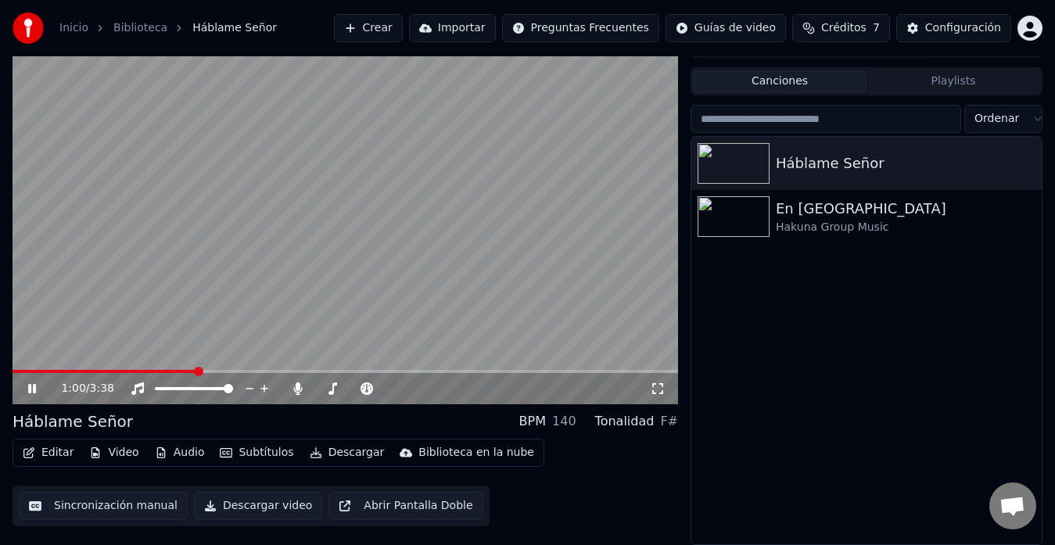
click at [276, 502] on button "Descargar video" at bounding box center [258, 506] width 128 height 28
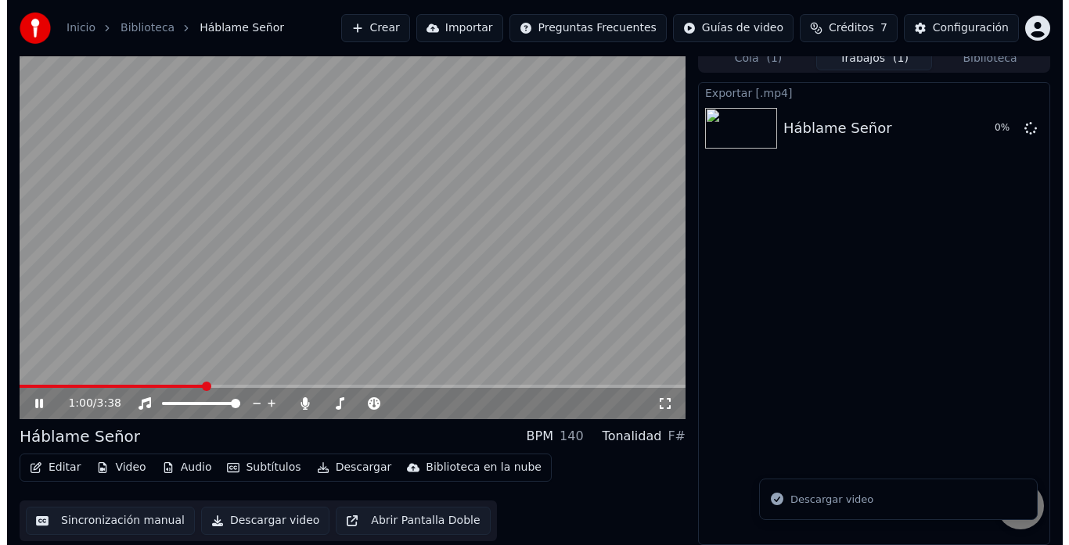
scroll to position [12, 0]
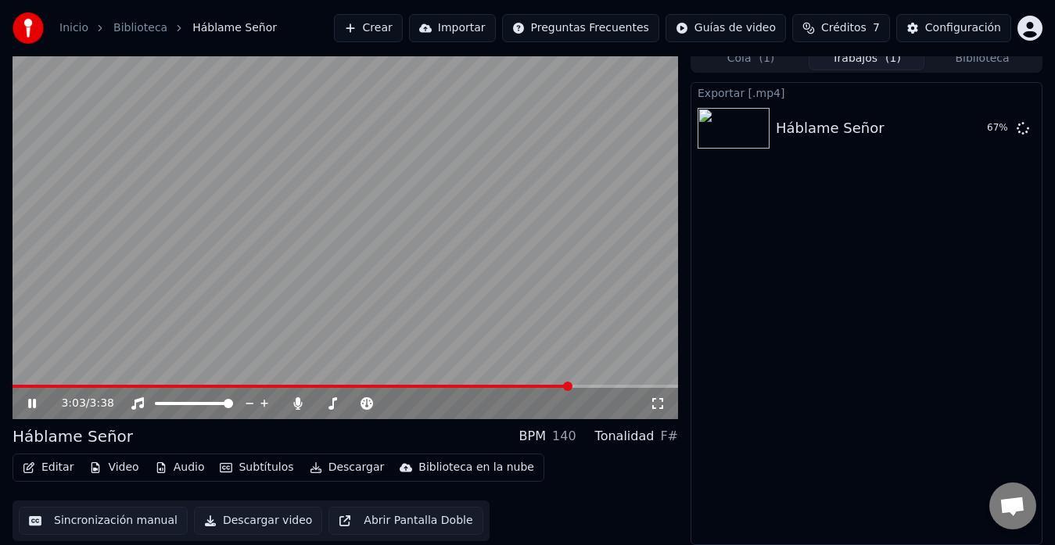
click at [33, 405] on icon at bounding box center [43, 403] width 36 height 13
click at [972, 135] on button "Mostrar" at bounding box center [976, 128] width 69 height 28
click at [403, 34] on button "Crear" at bounding box center [368, 28] width 69 height 28
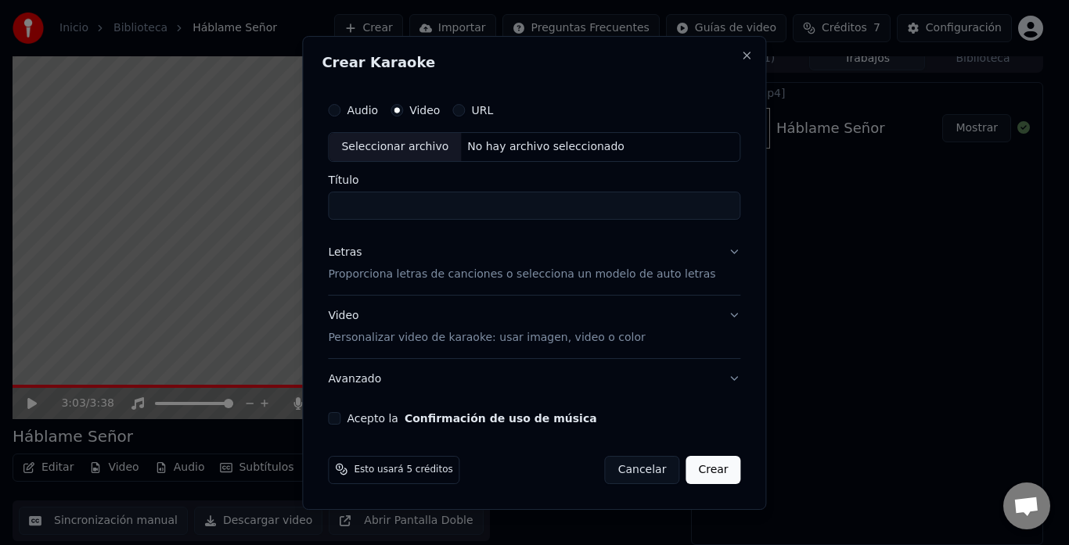
click at [511, 153] on div "No hay archivo seleccionado" at bounding box center [546, 147] width 170 height 16
click at [456, 207] on input "****" at bounding box center [534, 206] width 412 height 28
click at [573, 207] on input "****" at bounding box center [534, 206] width 412 height 28
paste input "**********"
type input "**********"
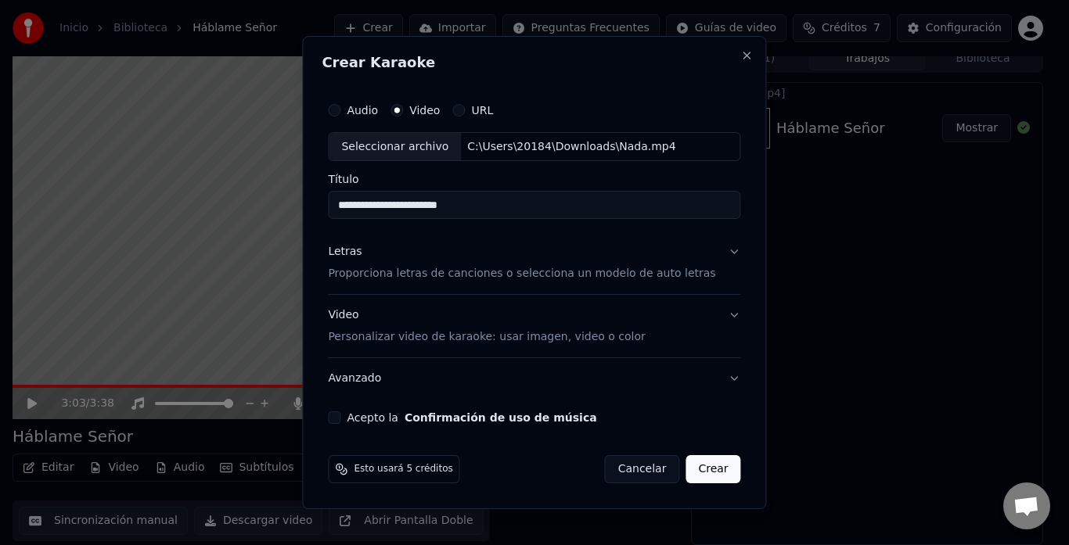
click at [340, 415] on button "Acepto la Confirmación de uso de música" at bounding box center [334, 417] width 13 height 13
click at [716, 253] on button "Letras Proporciona letras de canciones o selecciona un modelo de auto letras" at bounding box center [534, 263] width 412 height 63
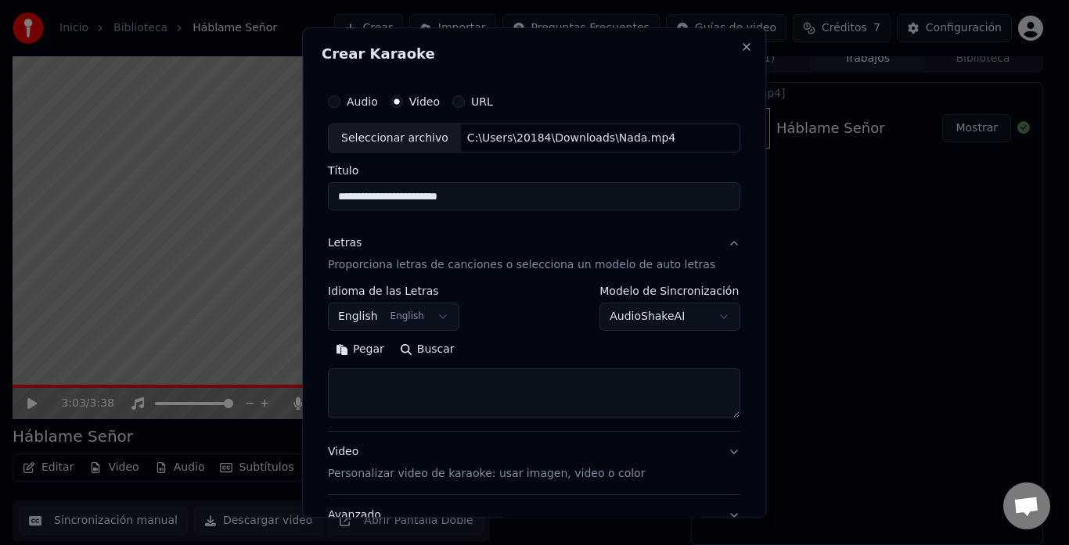
click at [390, 386] on textarea at bounding box center [534, 394] width 412 height 50
click at [643, 407] on textarea at bounding box center [534, 394] width 412 height 50
paste textarea "**********"
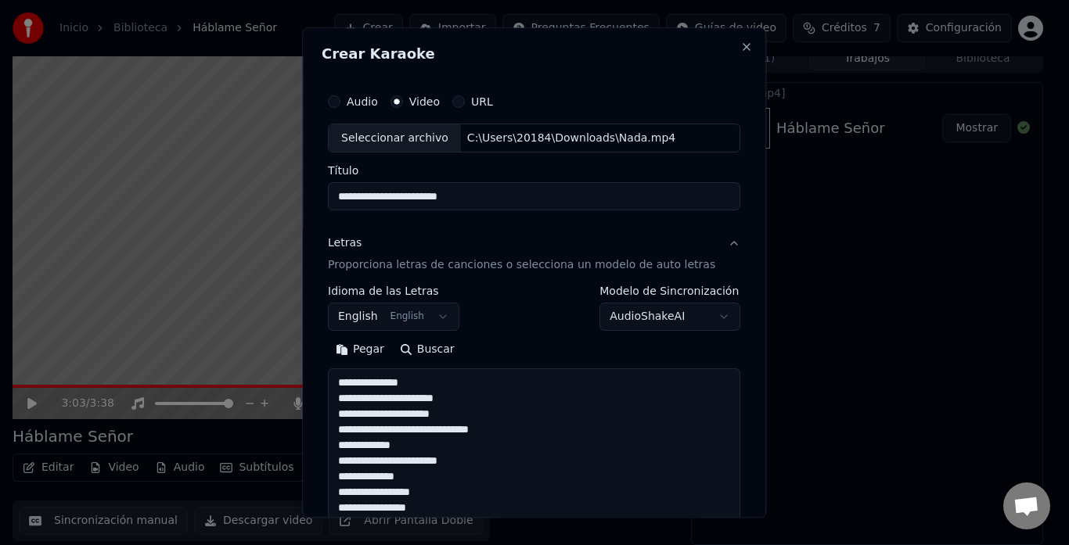
scroll to position [1145, 0]
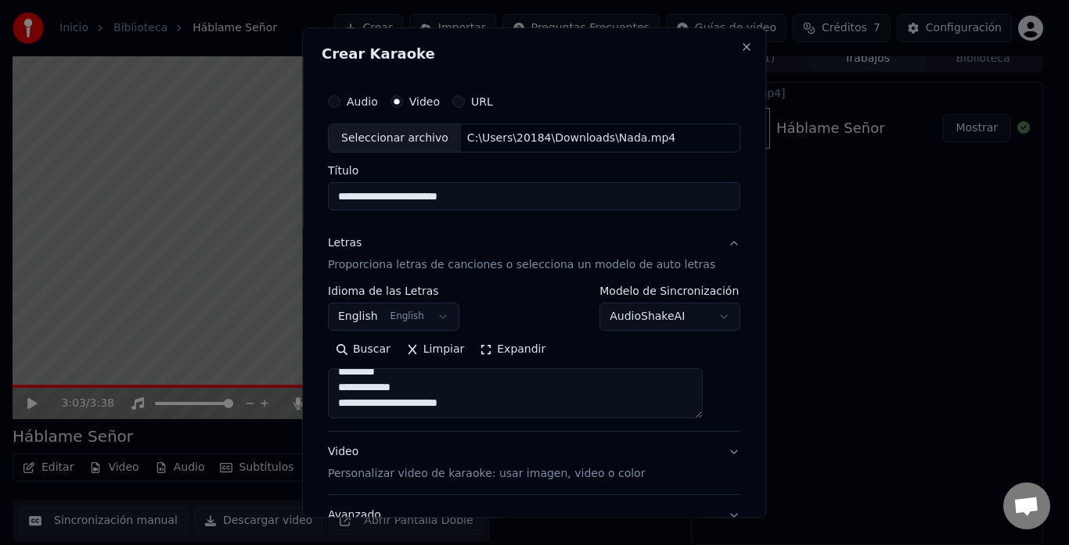
type textarea "**********"
click at [449, 317] on button "English English" at bounding box center [393, 318] width 131 height 28
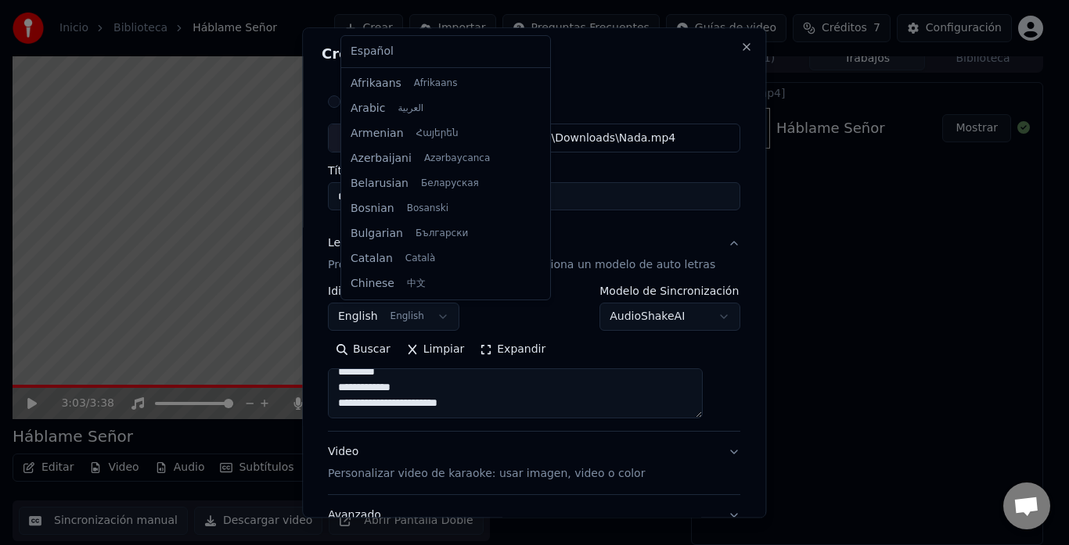
scroll to position [125, 0]
select select "**"
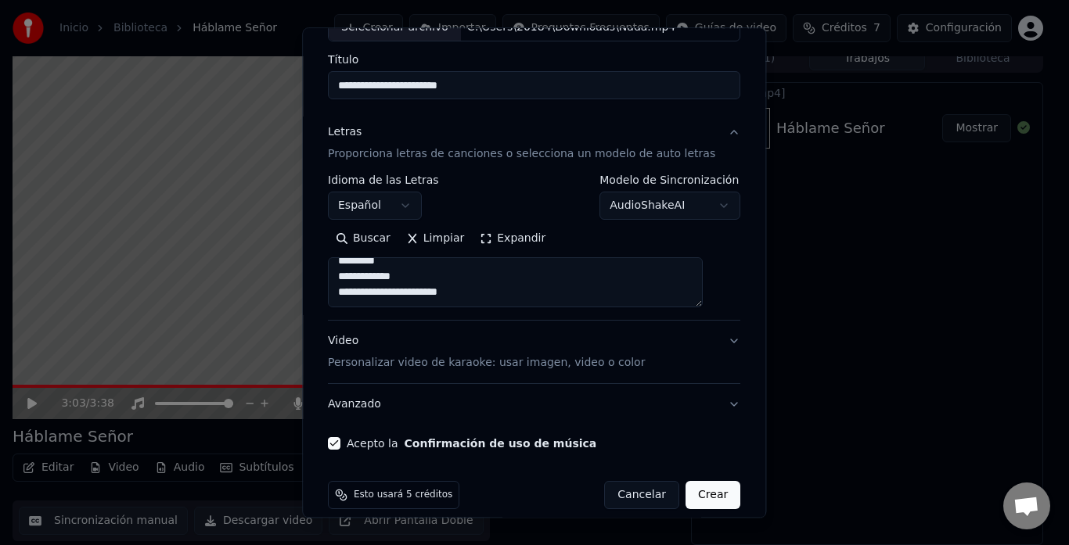
scroll to position [128, 0]
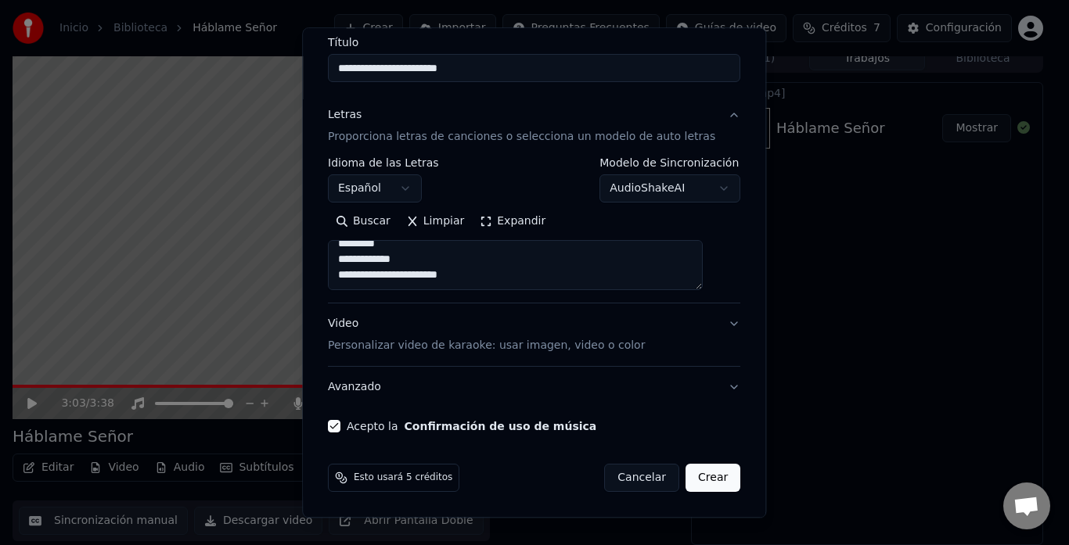
click at [699, 314] on button "Video Personalizar video de karaoke: usar imagen, video o color" at bounding box center [534, 335] width 412 height 63
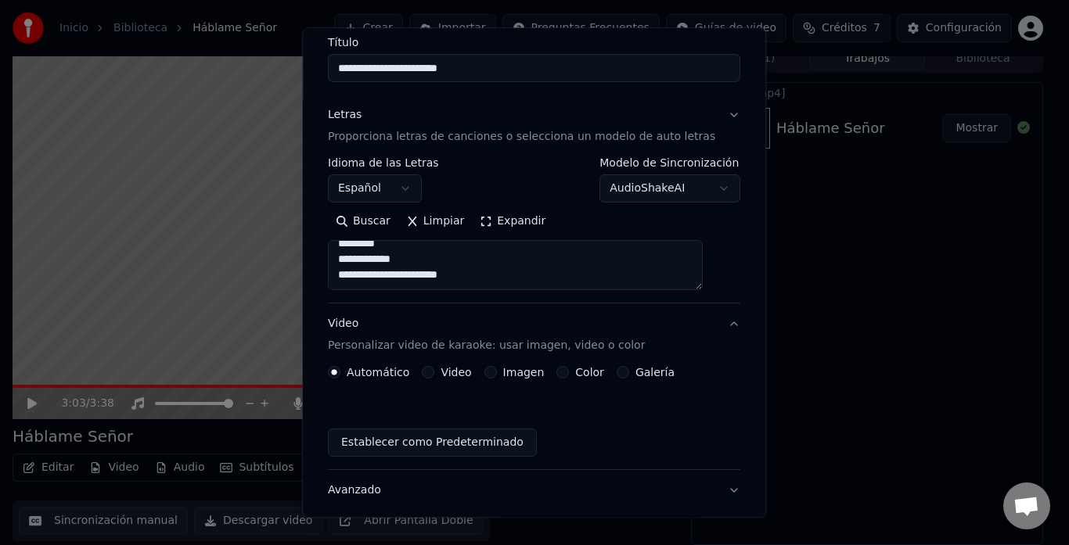
scroll to position [87, 0]
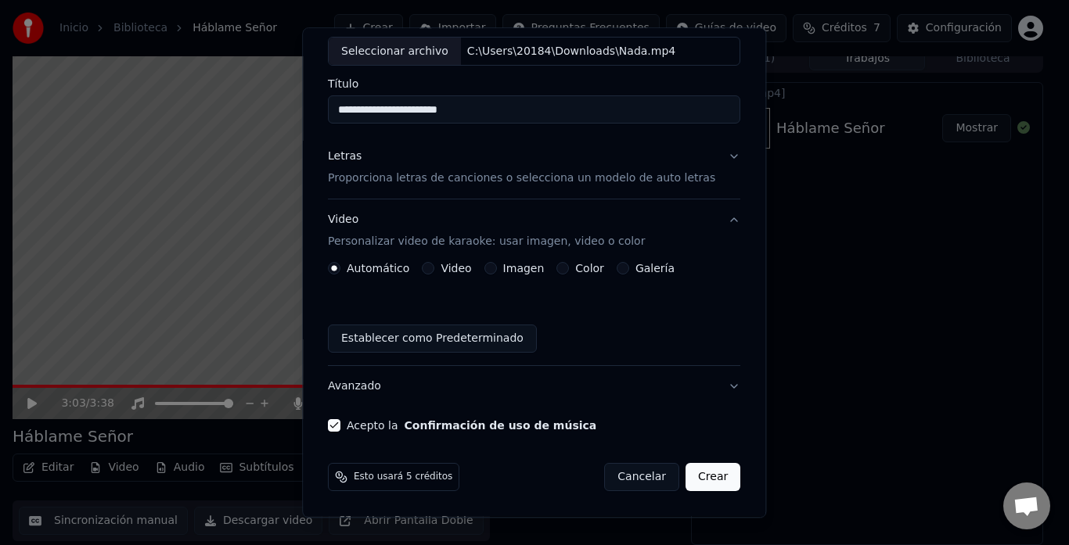
click at [497, 269] on button "Imagen" at bounding box center [490, 269] width 13 height 13
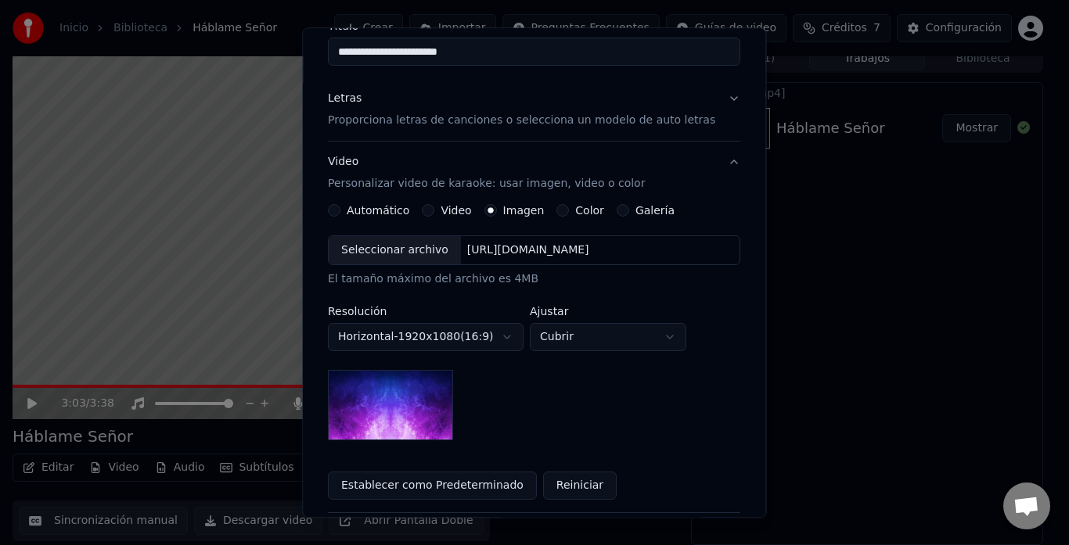
scroll to position [157, 0]
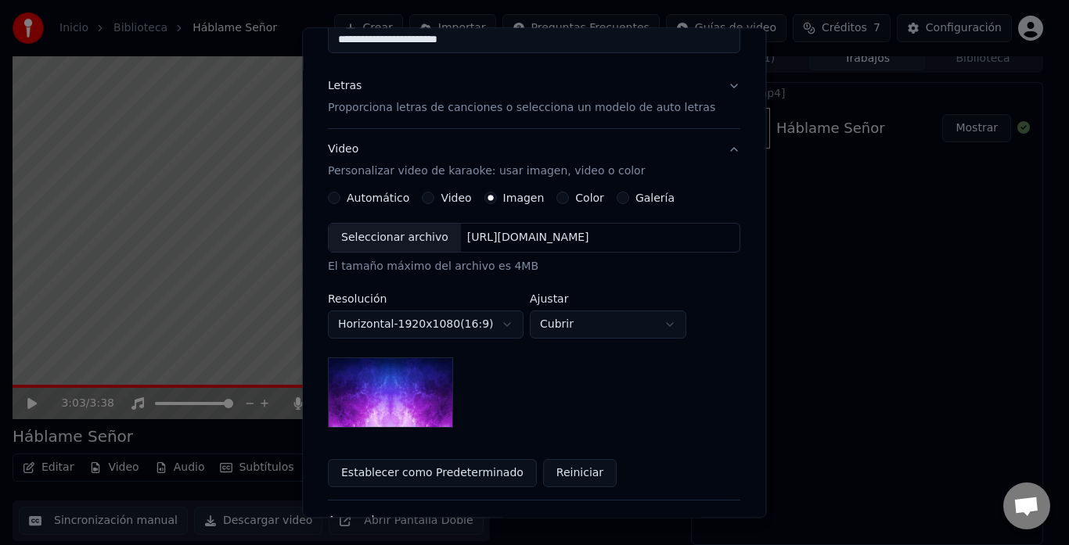
click at [421, 237] on div "Seleccionar archivo" at bounding box center [395, 239] width 132 height 28
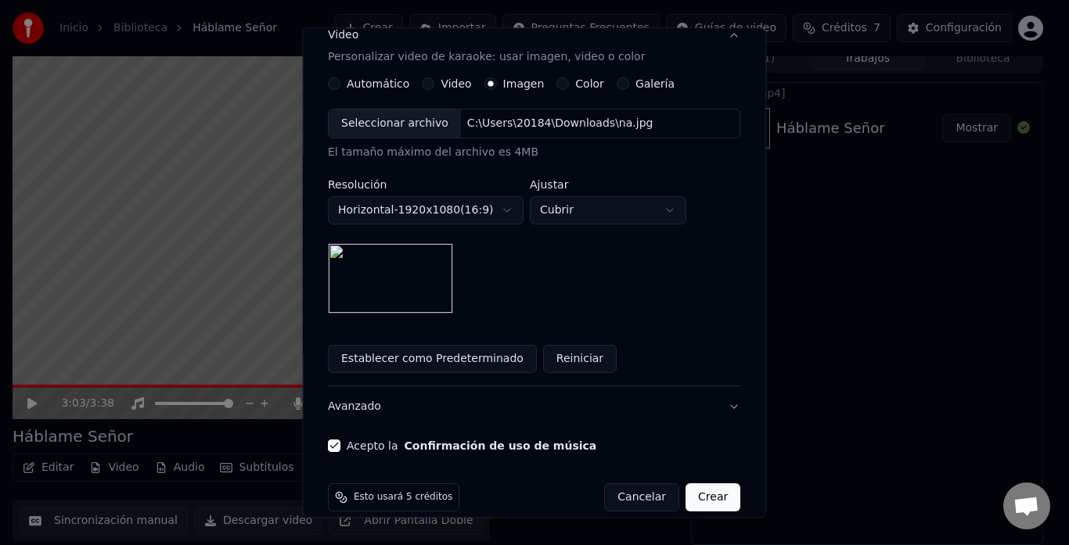
scroll to position [291, 0]
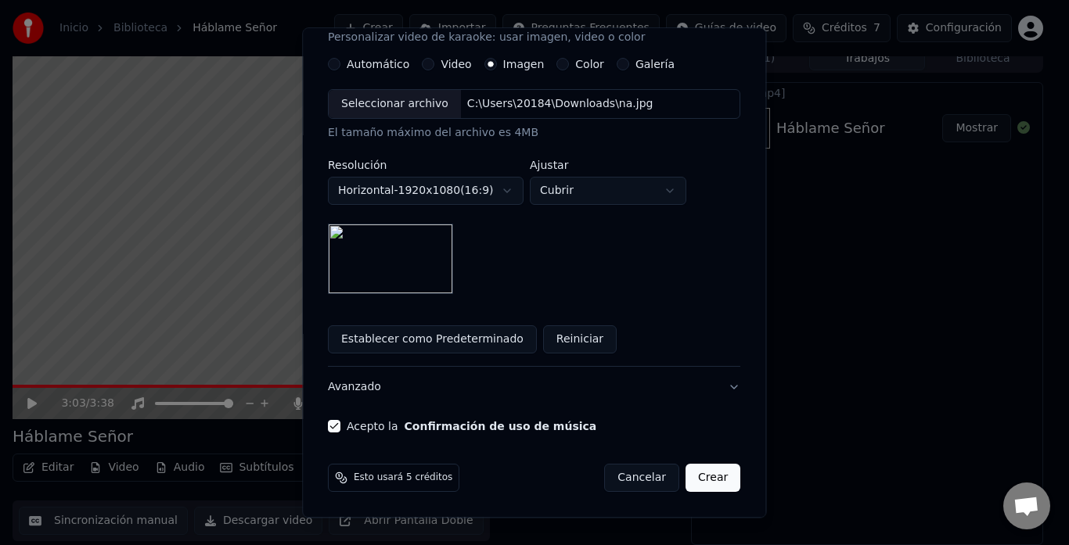
click at [689, 472] on button "Crear" at bounding box center [712, 479] width 55 height 28
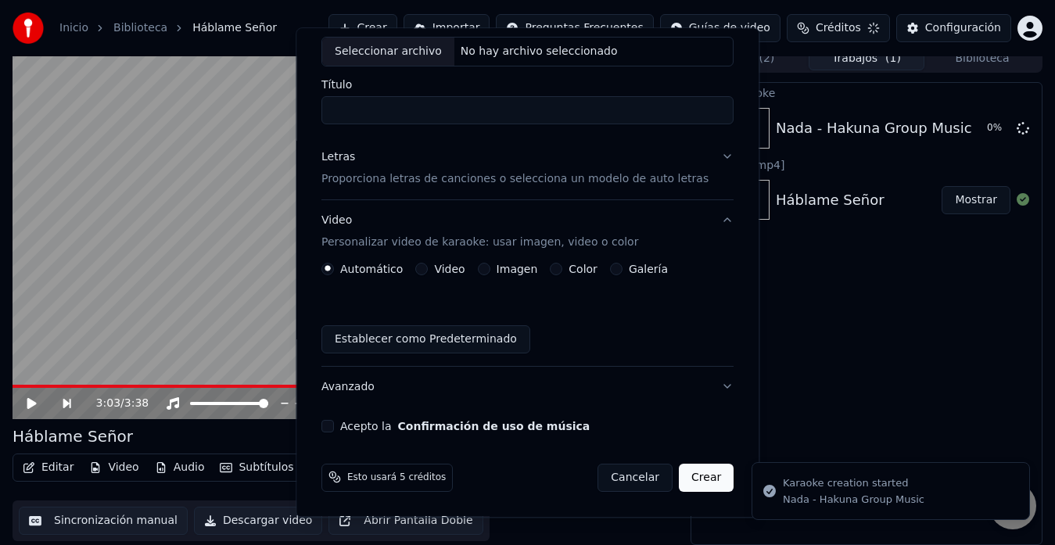
scroll to position [0, 0]
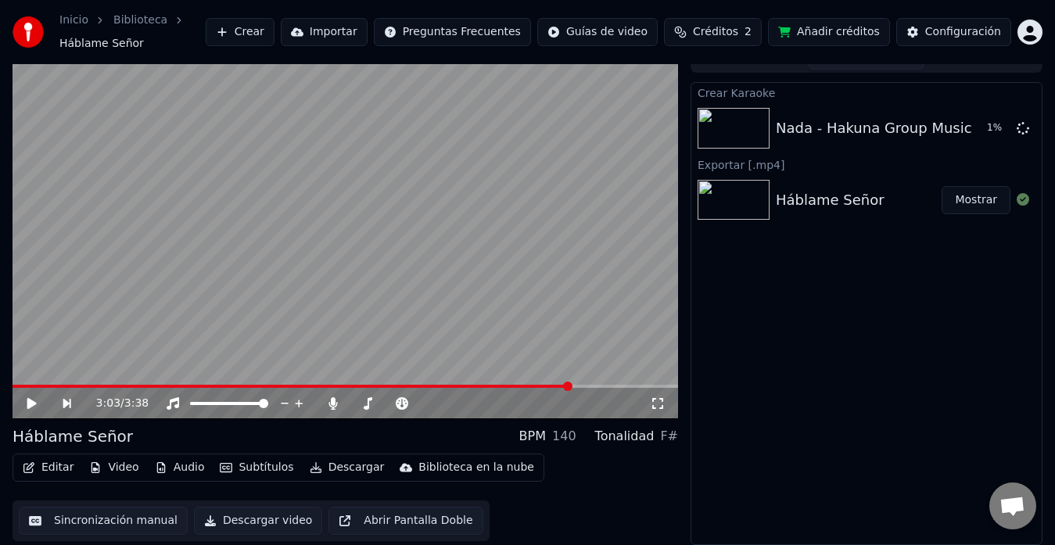
click at [821, 29] on button "Añadir créditos" at bounding box center [829, 32] width 122 height 28
click at [723, 44] on button "Créditos 2" at bounding box center [713, 32] width 98 height 28
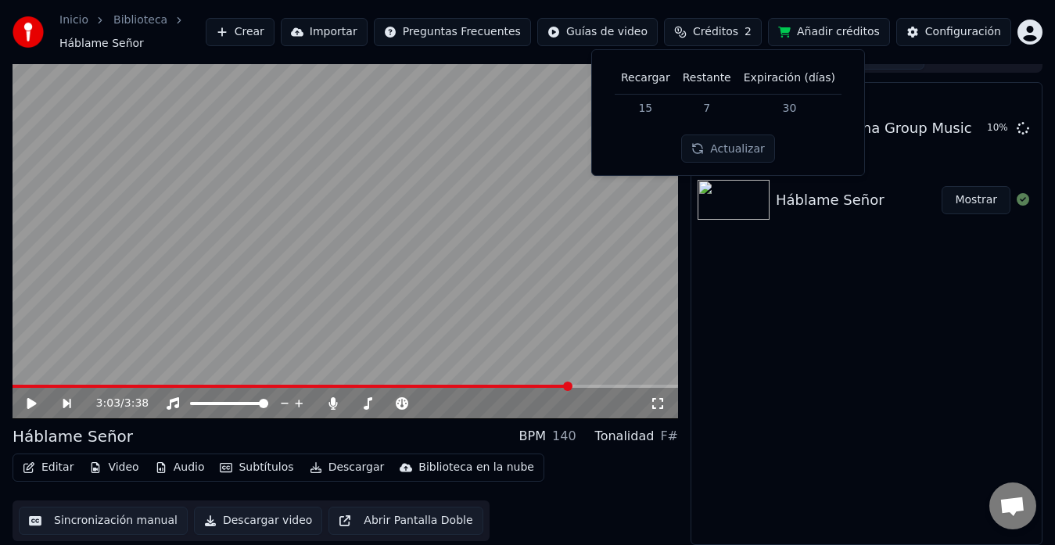
click at [725, 138] on button "Actualizar" at bounding box center [727, 149] width 93 height 28
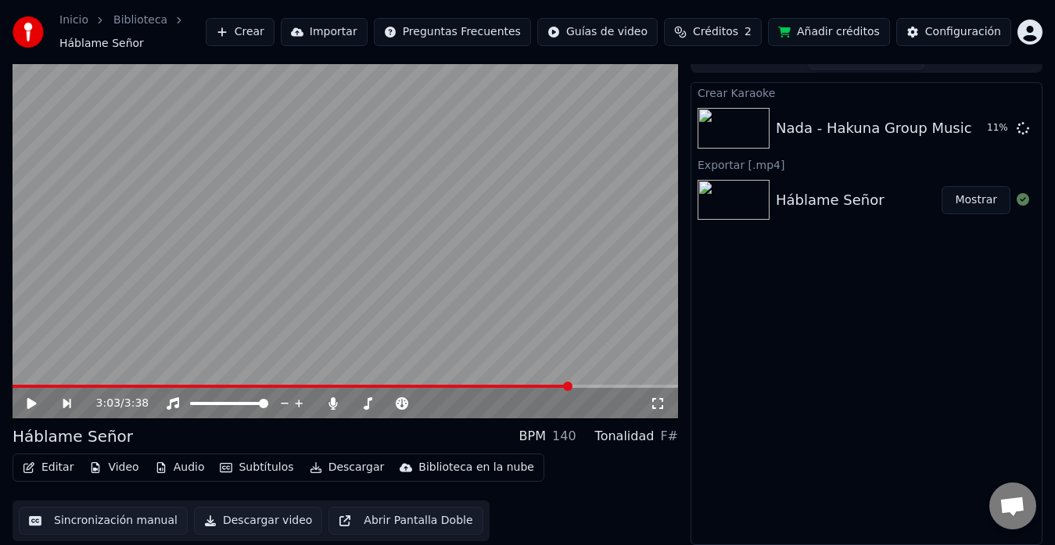
click at [802, 318] on div "Crear Karaoke Nada - Hakuna Group Music 11 % Exportar [.mp4] Háblame Señor [PER…" at bounding box center [867, 313] width 352 height 463
click at [29, 402] on icon at bounding box center [31, 403] width 9 height 11
click at [29, 402] on icon at bounding box center [32, 403] width 8 height 9
click at [957, 127] on button "Reproducir" at bounding box center [968, 128] width 86 height 28
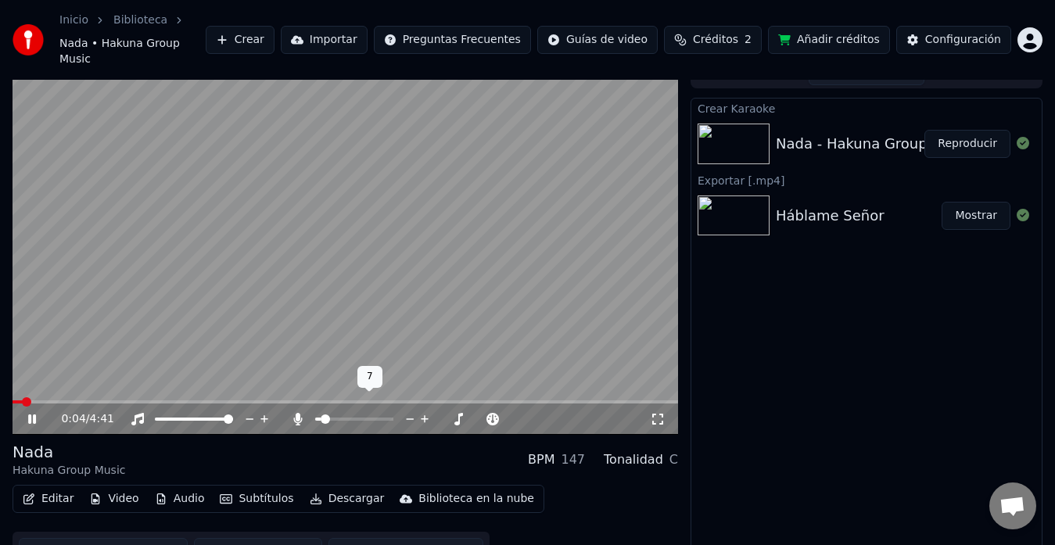
click at [422, 411] on icon at bounding box center [425, 419] width 15 height 16
click at [410, 419] on icon at bounding box center [411, 420] width 8 height 2
click at [403, 411] on icon at bounding box center [410, 419] width 15 height 16
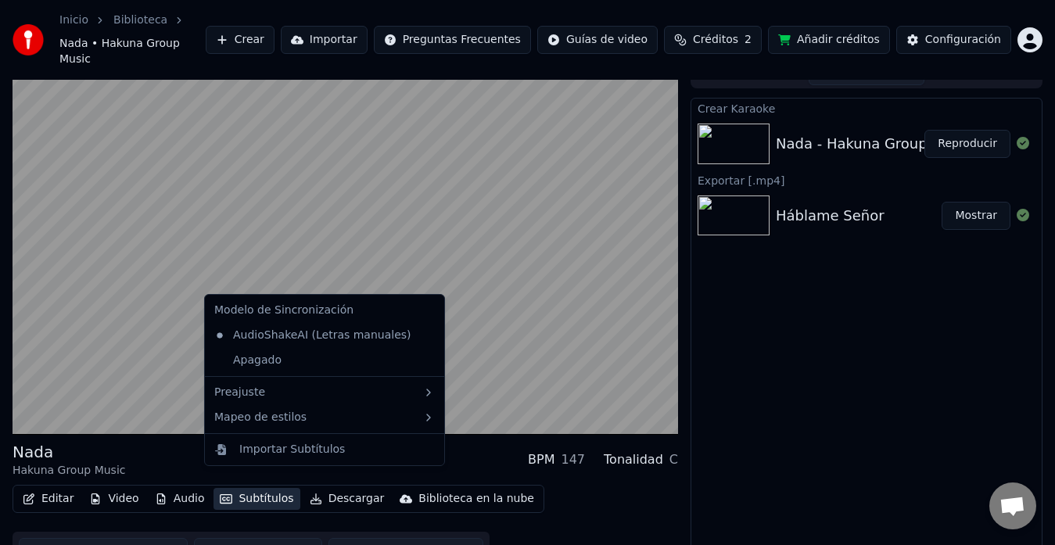
click at [232, 488] on button "Subtítulos" at bounding box center [257, 499] width 86 height 22
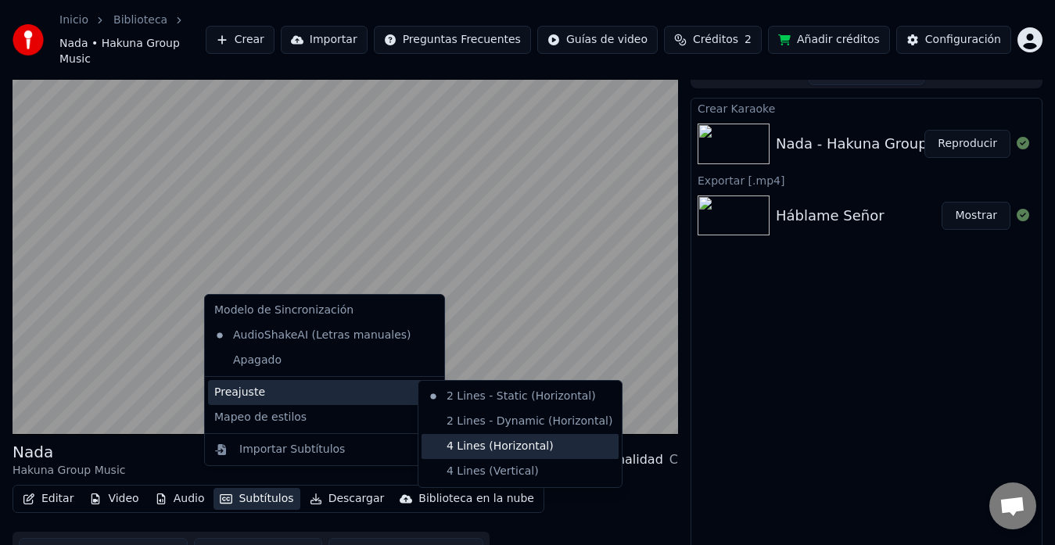
click at [458, 442] on div "4 Lines (Horizontal)" at bounding box center [520, 446] width 197 height 25
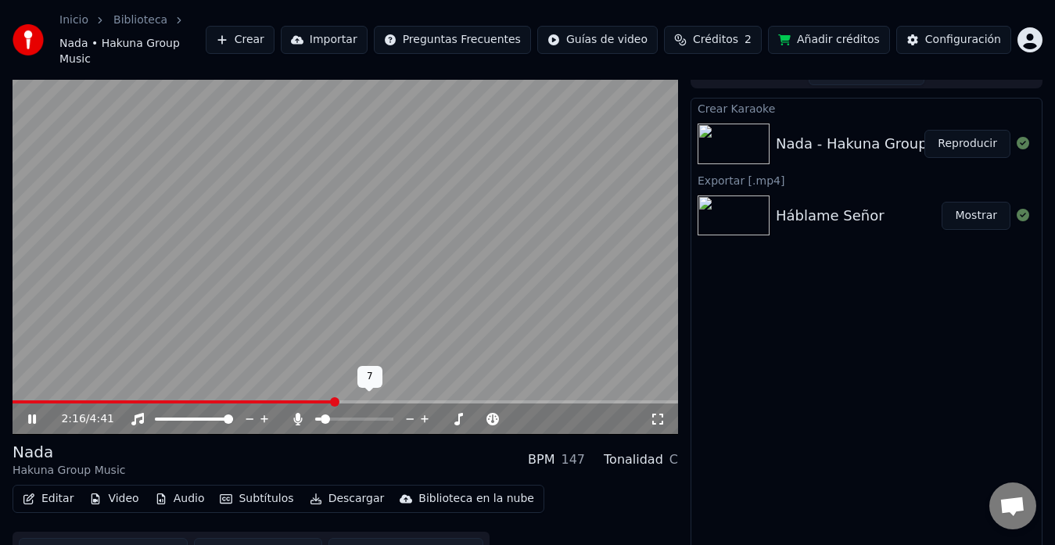
click at [424, 415] on icon at bounding box center [425, 419] width 8 height 8
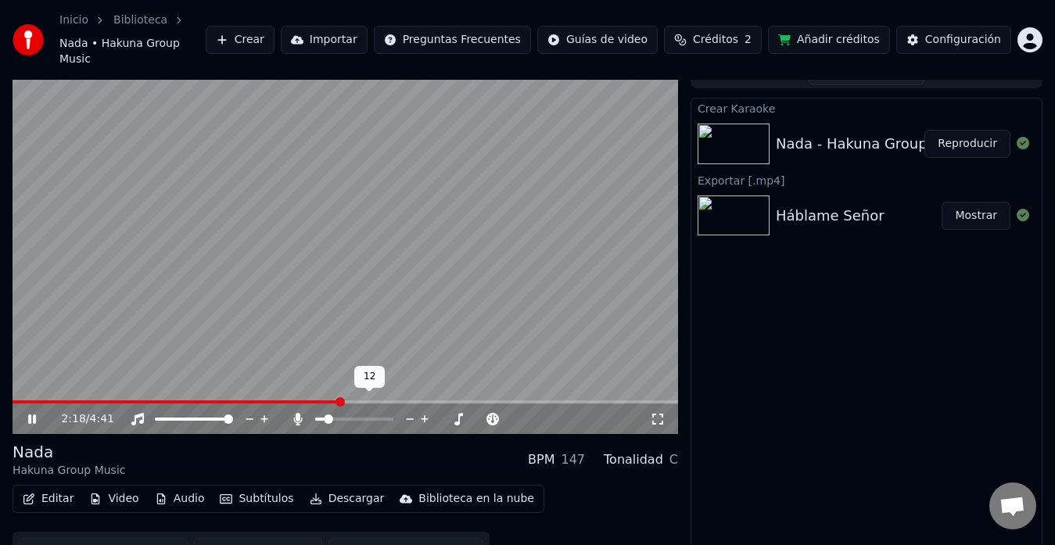
click at [424, 415] on icon at bounding box center [425, 419] width 8 height 8
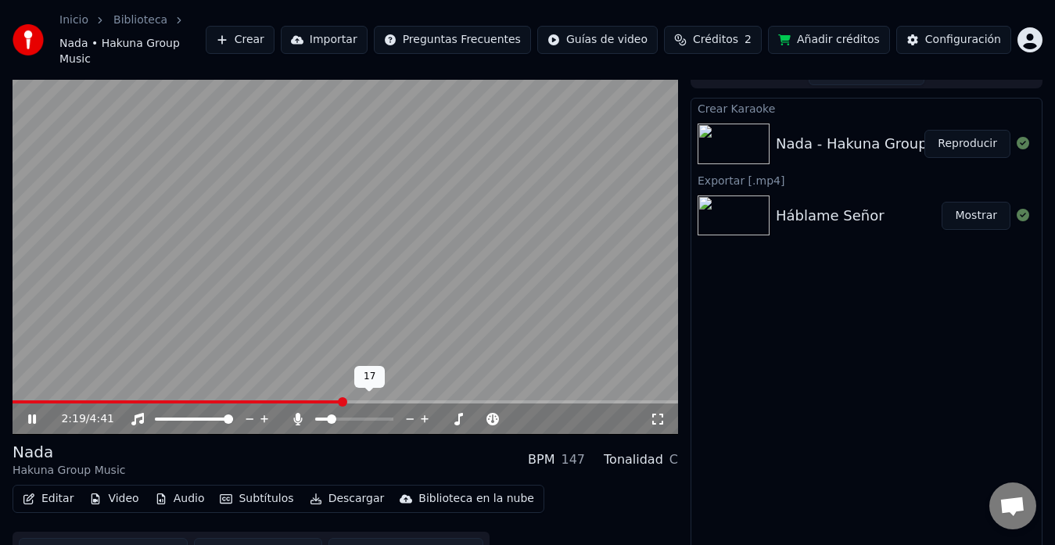
click at [424, 415] on icon at bounding box center [425, 419] width 8 height 8
click at [657, 451] on div "Tonalidad" at bounding box center [633, 460] width 59 height 19
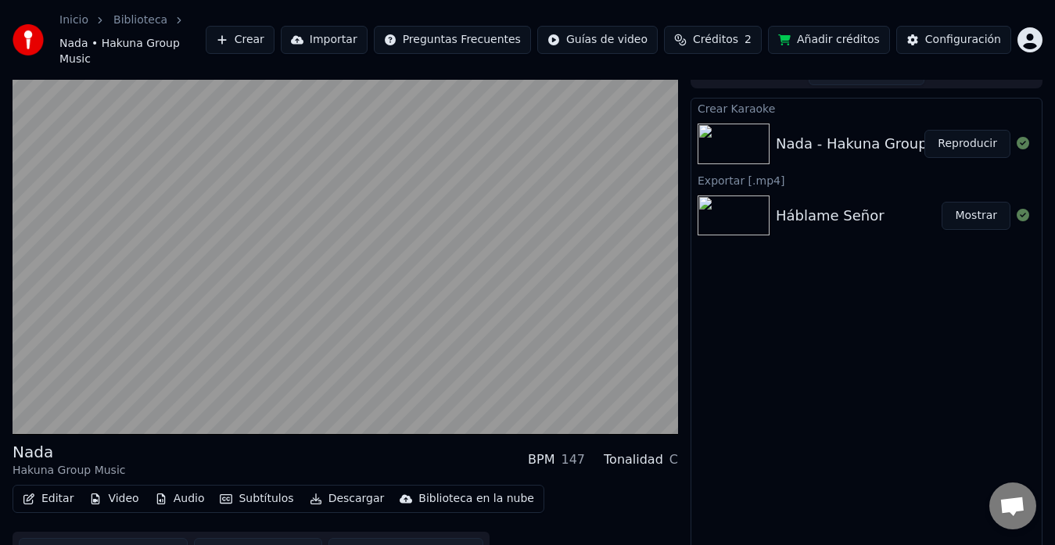
scroll to position [31, 0]
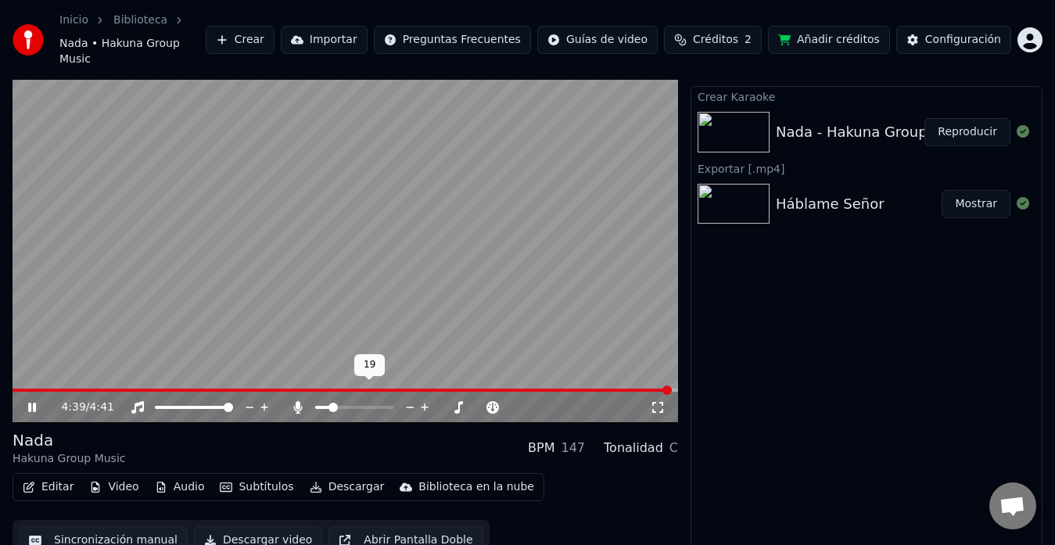
click at [325, 406] on span at bounding box center [322, 407] width 15 height 3
click at [322, 406] on span at bounding box center [318, 407] width 6 height 3
click at [413, 400] on icon at bounding box center [410, 408] width 15 height 16
click at [422, 429] on div "[PERSON_NAME] Group Music BPM 147 Tonalidad C" at bounding box center [346, 448] width 666 height 38
click at [221, 483] on icon "button" at bounding box center [227, 487] width 13 height 9
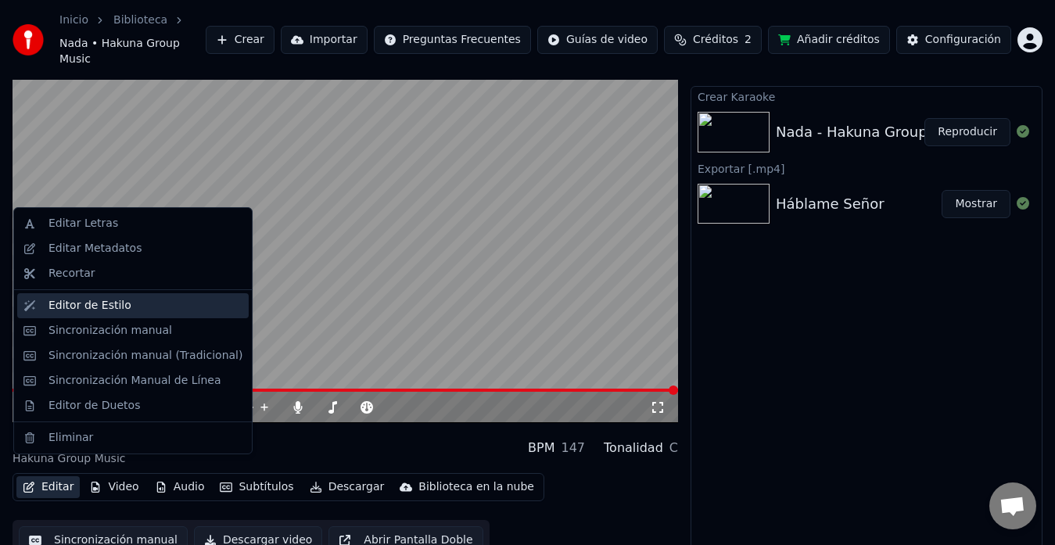
click at [84, 307] on div "Editor de Estilo" at bounding box center [90, 306] width 83 height 16
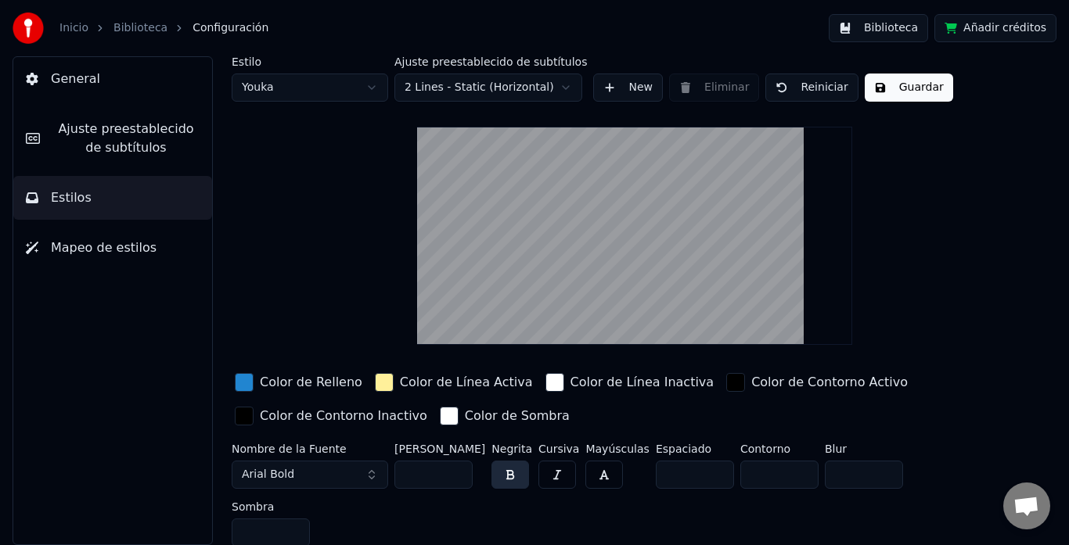
click at [239, 385] on div "button" at bounding box center [244, 382] width 19 height 19
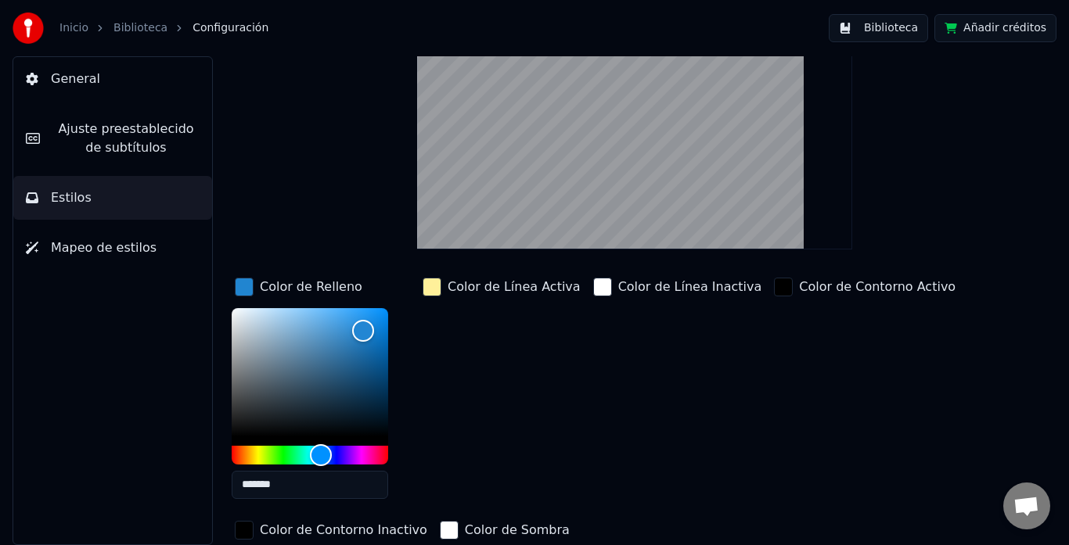
scroll to position [96, 0]
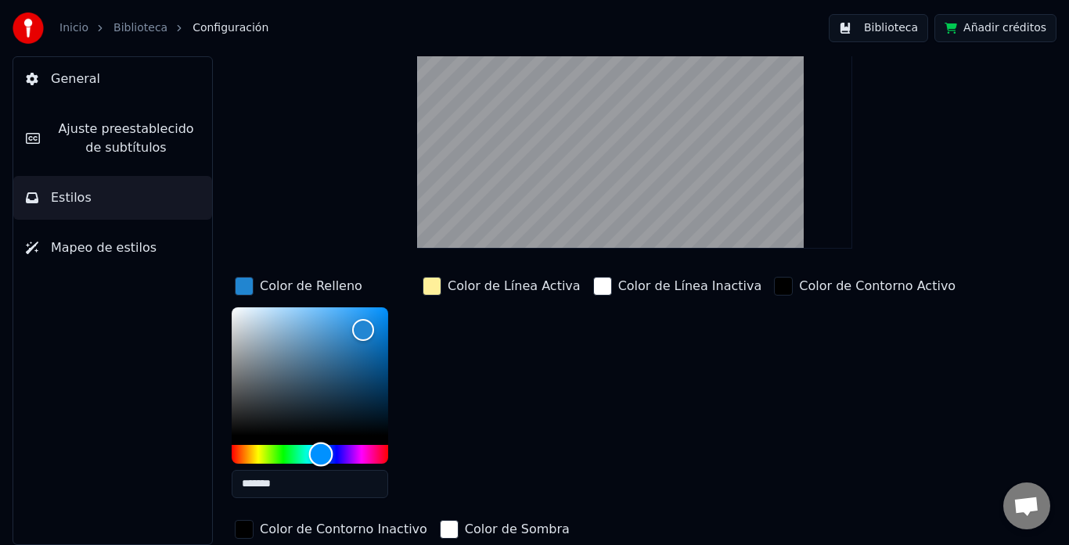
type input "*******"
click at [288, 455] on div "Hue" at bounding box center [310, 454] width 156 height 19
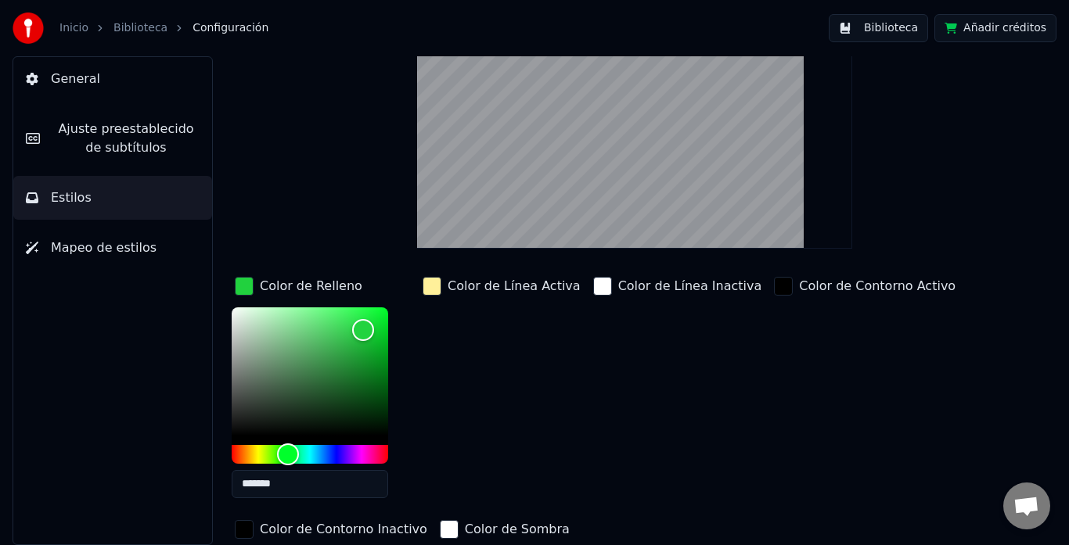
click at [336, 239] on div "Estilo Youka Ajuste preestablecido de subtítulos 2 Lines - Static (Horizontal) …" at bounding box center [635, 313] width 806 height 706
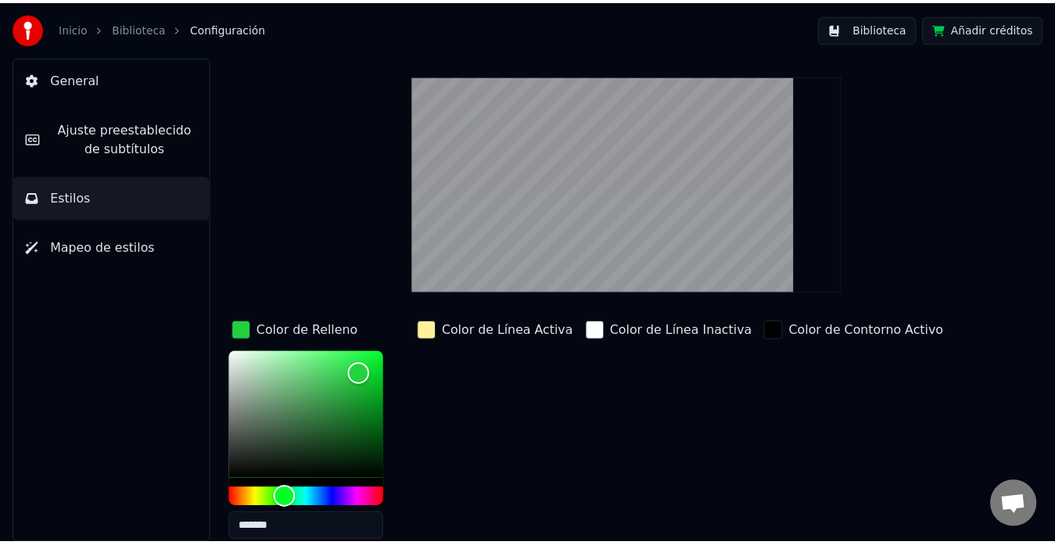
scroll to position [0, 0]
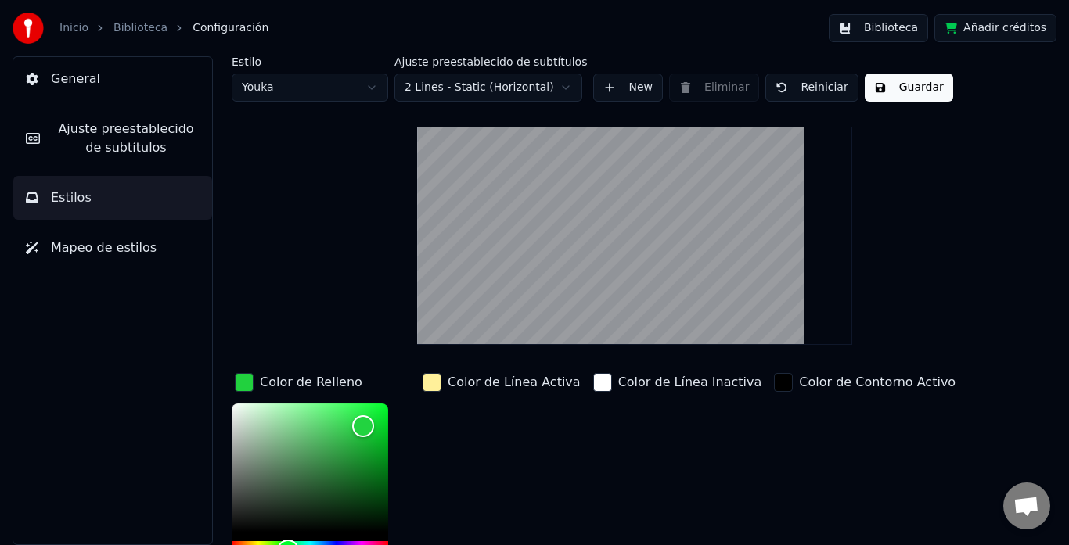
click at [882, 86] on button "Guardar" at bounding box center [908, 88] width 88 height 28
click at [883, 27] on button "Biblioteca" at bounding box center [877, 28] width 99 height 28
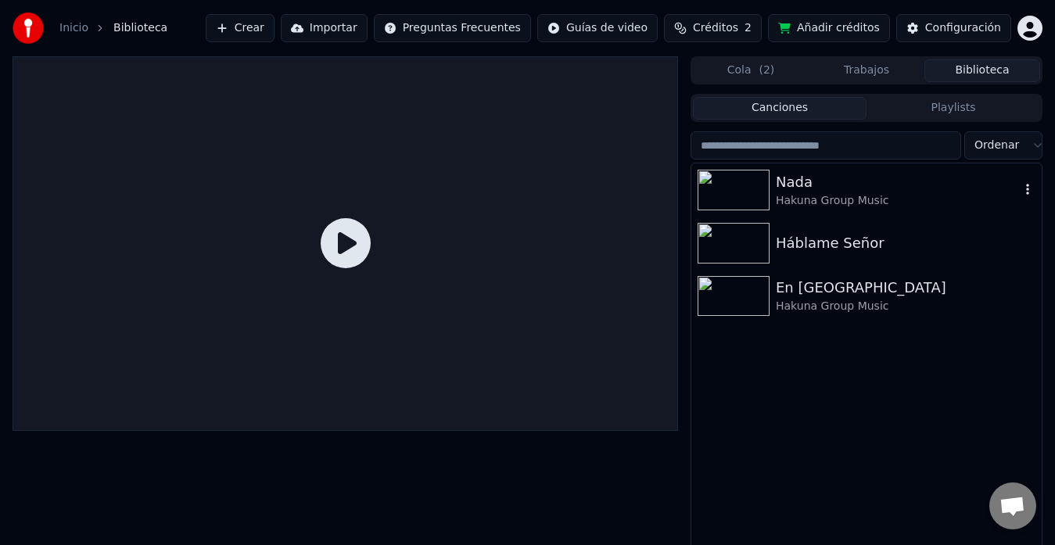
click at [876, 193] on div "Hakuna Group Music" at bounding box center [898, 201] width 244 height 16
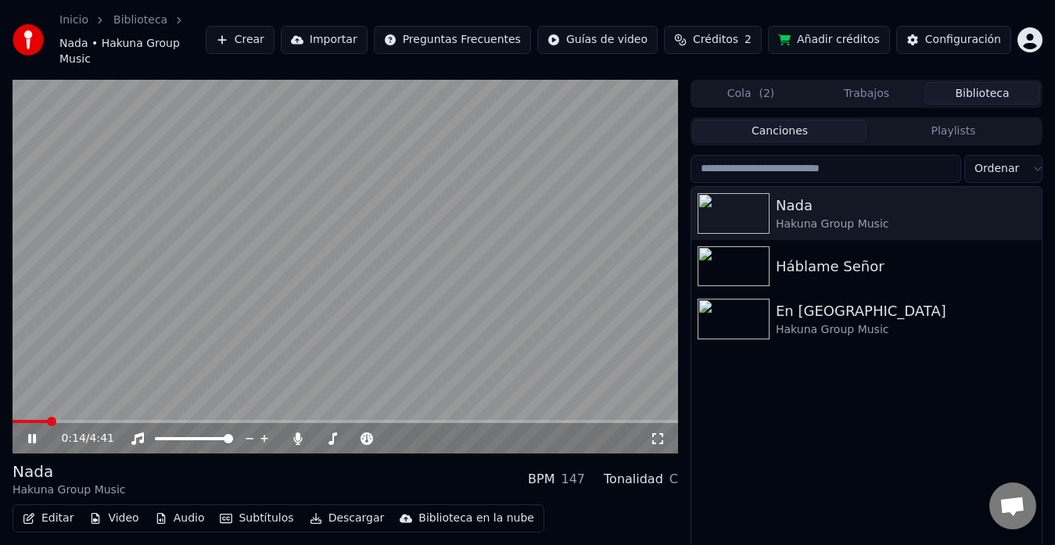
scroll to position [34, 0]
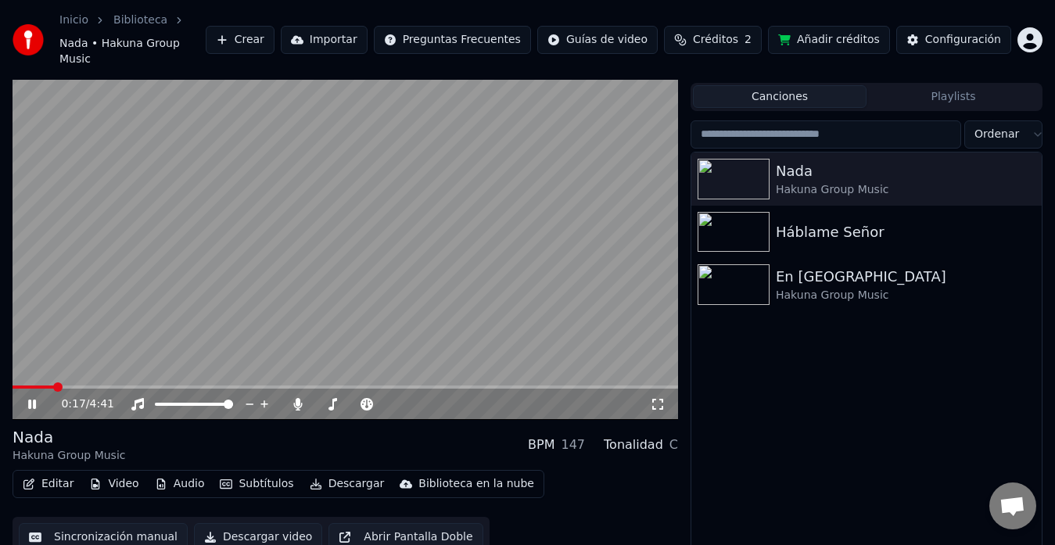
click at [15, 389] on div "0:17 / 4:41" at bounding box center [346, 404] width 666 height 31
click at [14, 386] on span at bounding box center [14, 387] width 2 height 3
click at [34, 400] on icon at bounding box center [32, 404] width 8 height 9
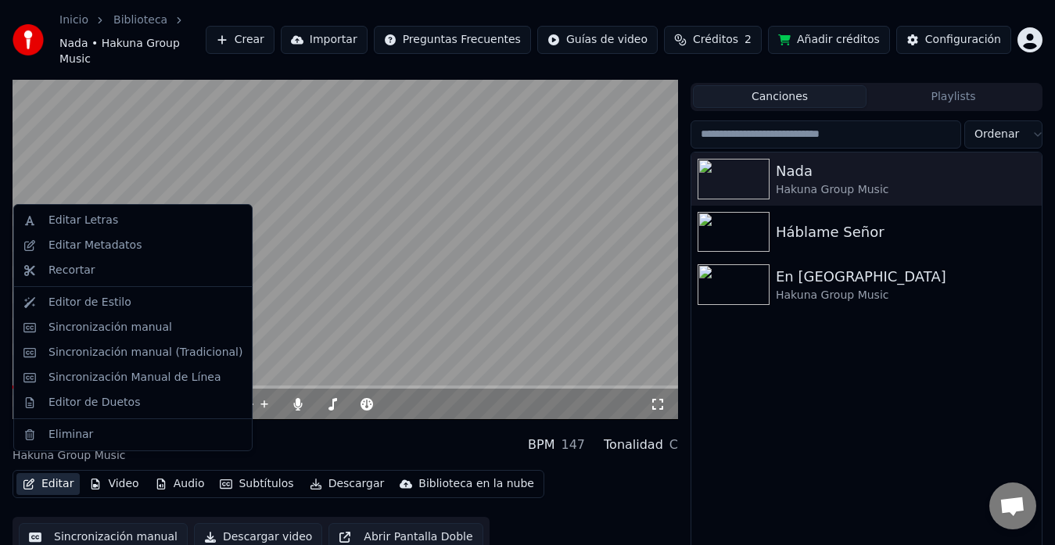
click at [31, 479] on icon "button" at bounding box center [29, 484] width 13 height 11
click at [119, 244] on div "Editar Metadatos" at bounding box center [95, 246] width 93 height 16
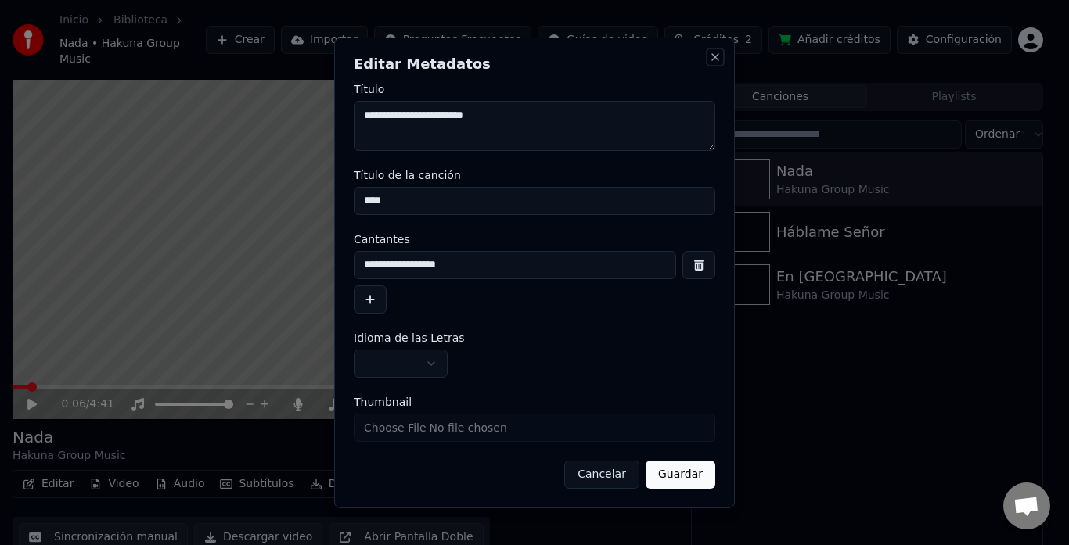
click at [716, 61] on button "Close" at bounding box center [715, 57] width 13 height 13
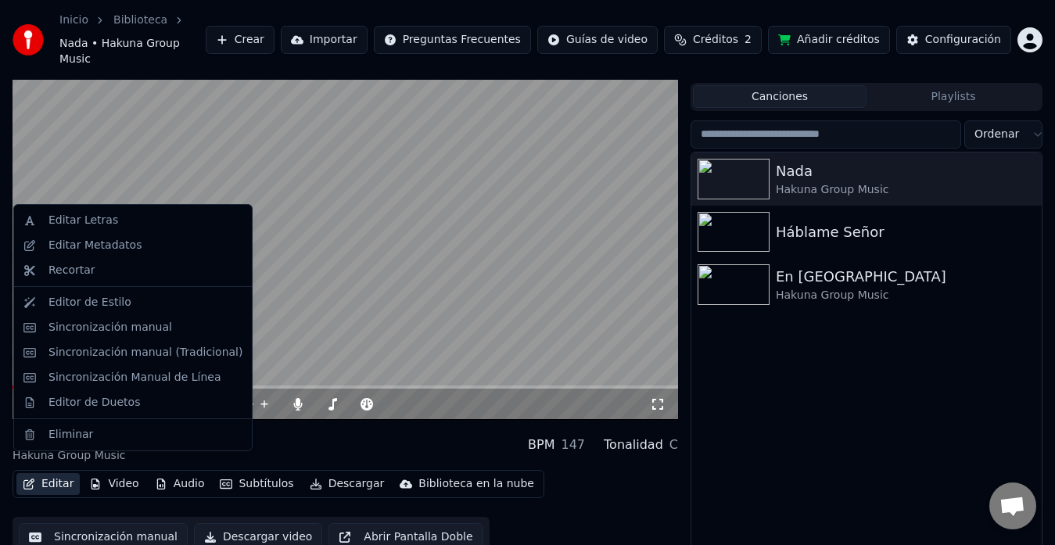
click at [46, 473] on button "Editar" at bounding box center [47, 484] width 63 height 22
click at [192, 335] on div "Sincronización manual" at bounding box center [146, 328] width 194 height 16
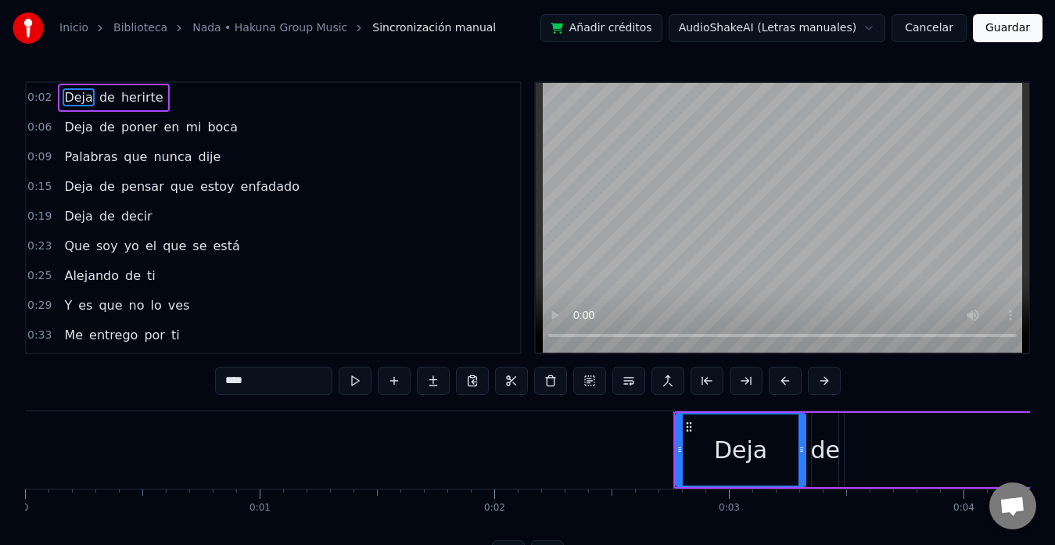
click at [671, 160] on video at bounding box center [783, 218] width 494 height 270
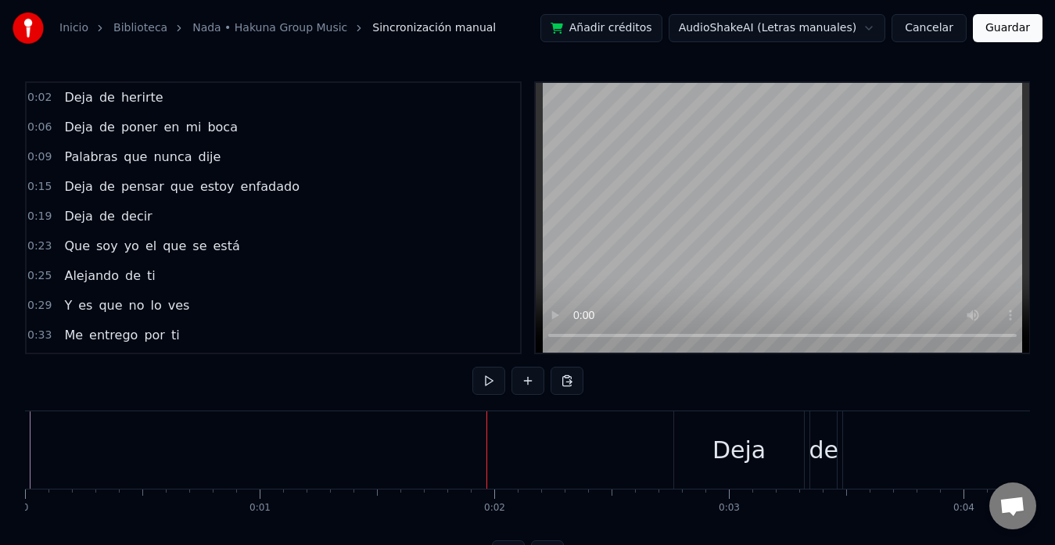
click at [691, 468] on div "Deja" at bounding box center [739, 449] width 130 height 77
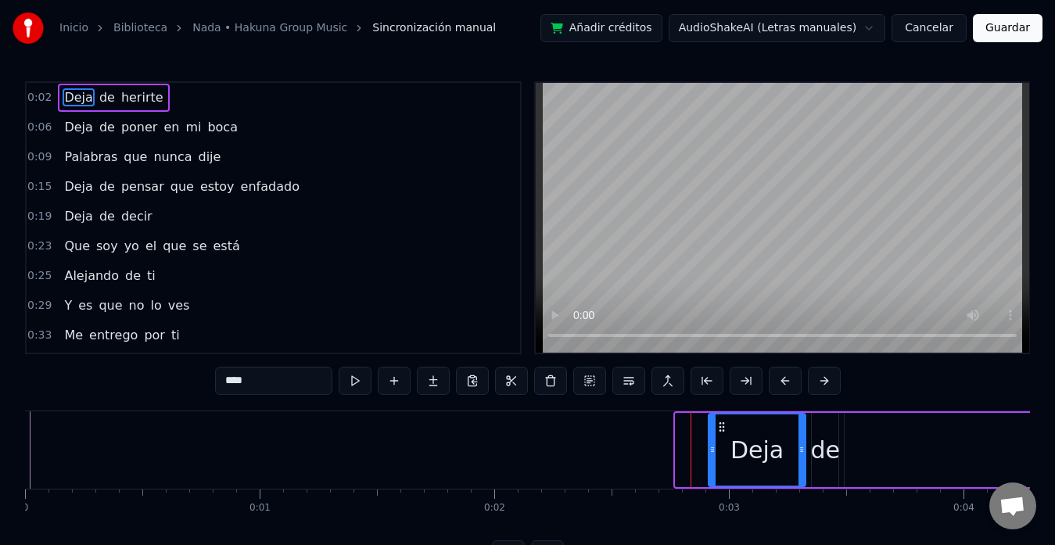
drag, startPoint x: 678, startPoint y: 454, endPoint x: 713, endPoint y: 451, distance: 35.3
click at [713, 451] on icon at bounding box center [713, 450] width 6 height 13
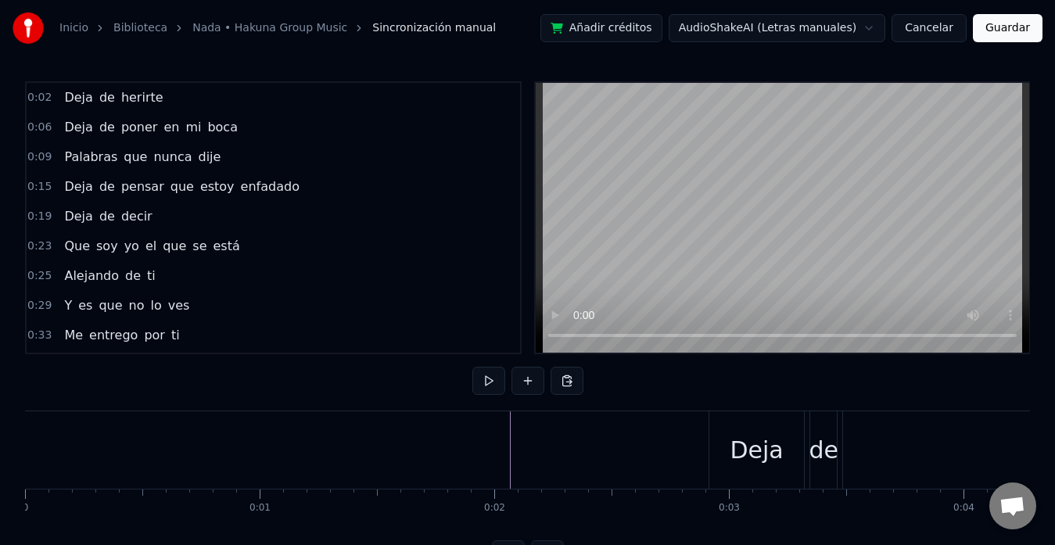
click at [931, 29] on button "Cancelar" at bounding box center [929, 28] width 75 height 28
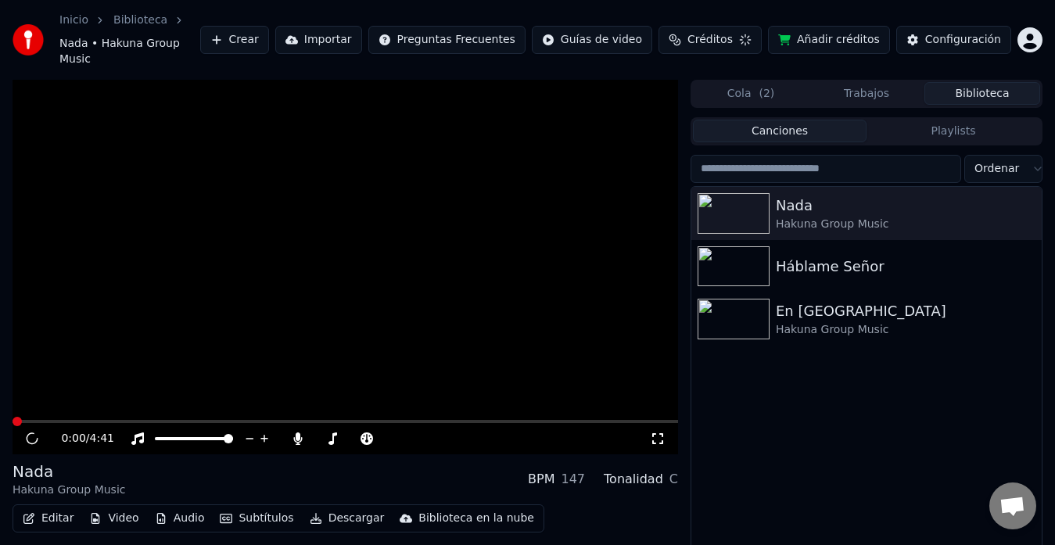
scroll to position [34, 0]
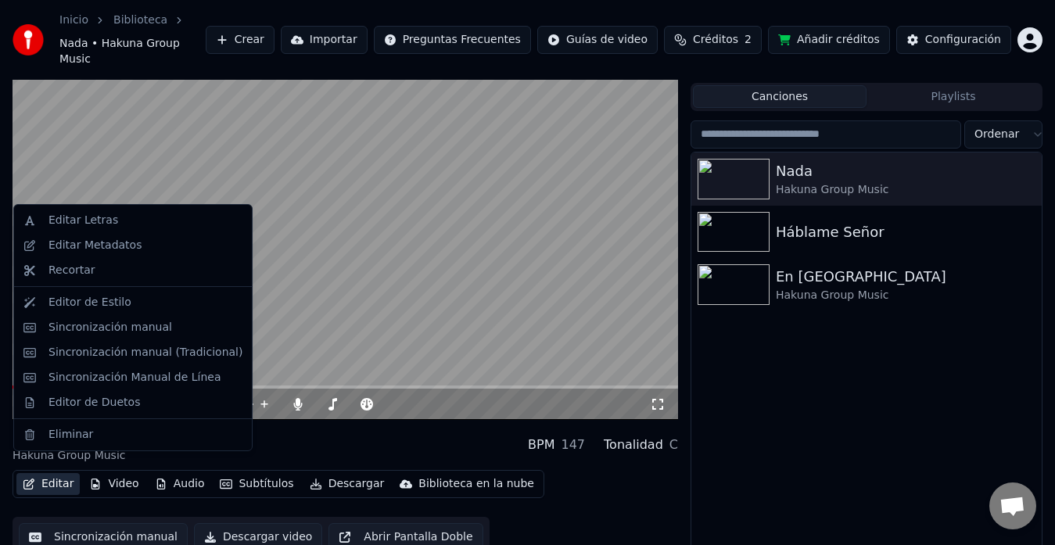
click at [49, 473] on button "Editar" at bounding box center [47, 484] width 63 height 22
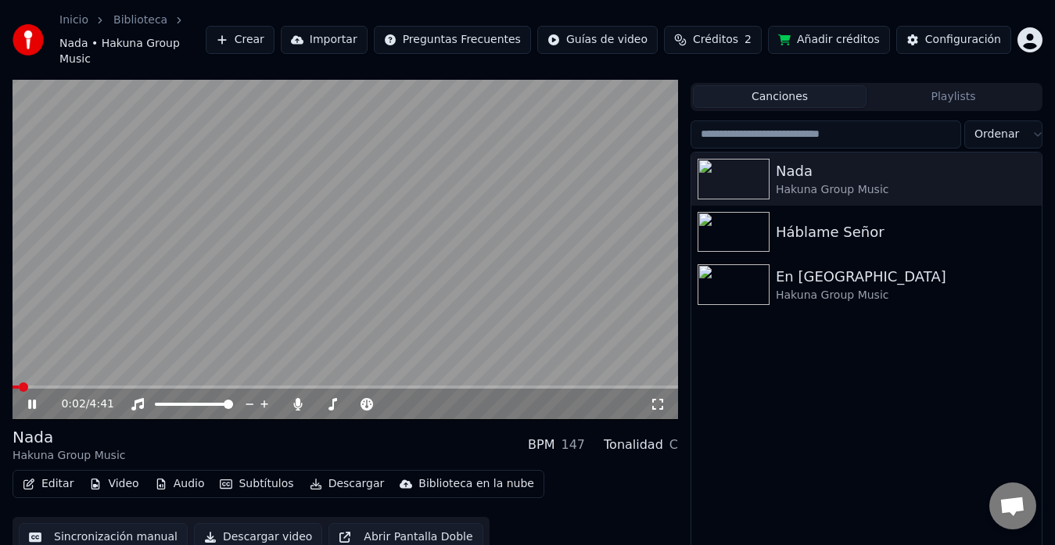
click at [425, 278] on video at bounding box center [346, 232] width 666 height 375
click at [407, 262] on video at bounding box center [346, 232] width 666 height 375
click at [346, 256] on video at bounding box center [346, 232] width 666 height 375
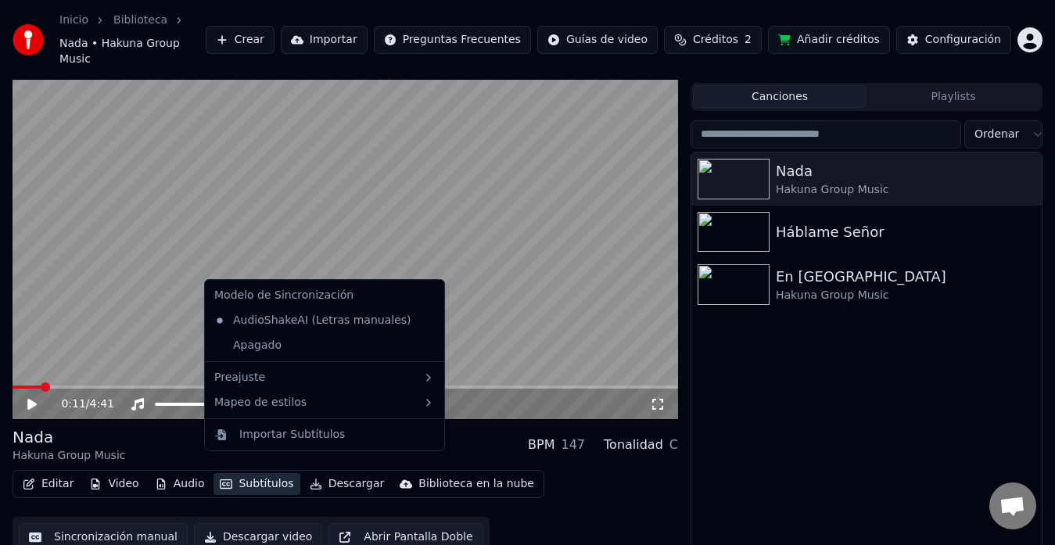
click at [242, 473] on button "Subtítulos" at bounding box center [257, 484] width 86 height 22
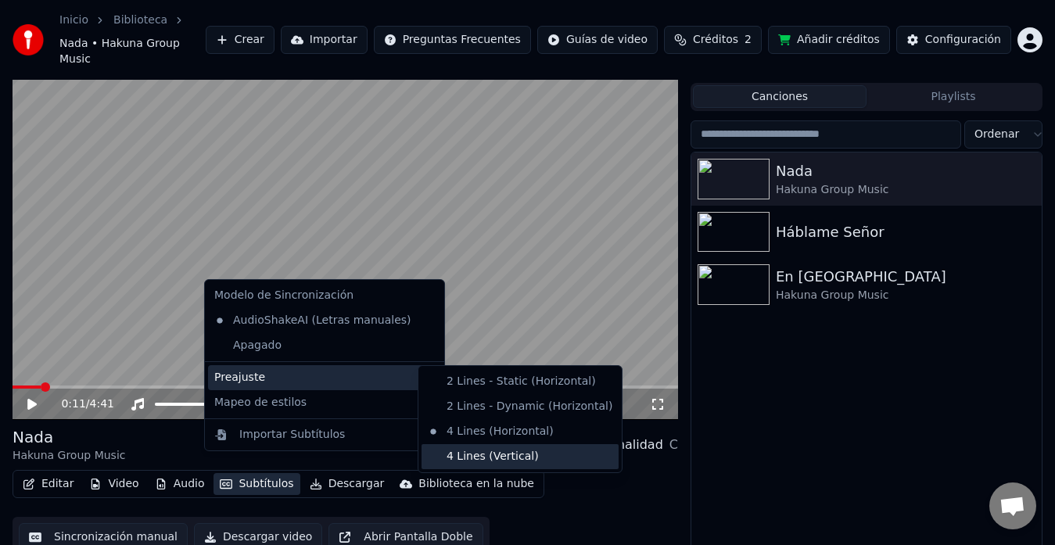
click at [472, 454] on div "4 Lines (Vertical)" at bounding box center [520, 456] width 197 height 25
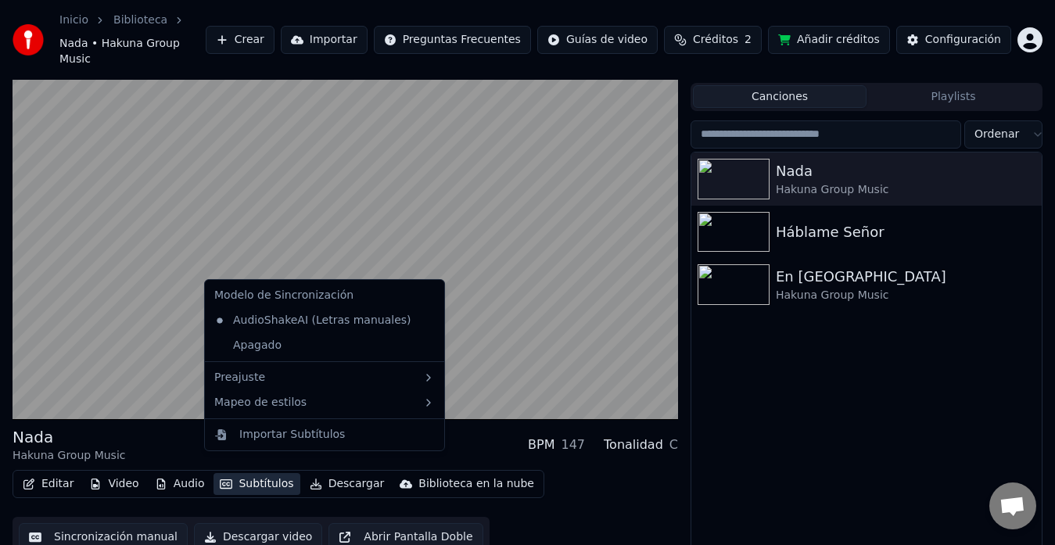
click at [257, 473] on button "Subtítulos" at bounding box center [257, 484] width 86 height 22
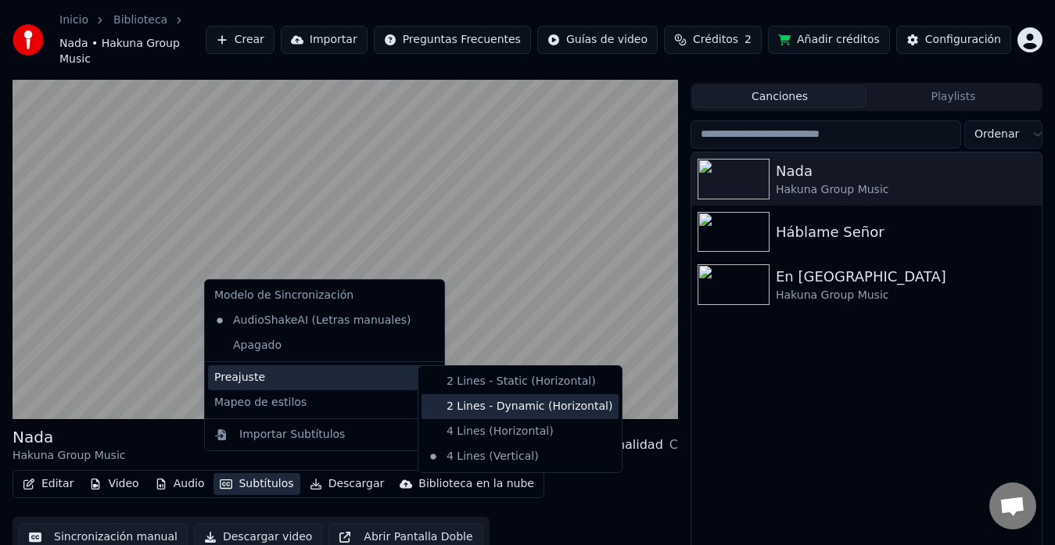
click at [451, 404] on div "2 Lines - Dynamic (Horizontal)" at bounding box center [520, 406] width 197 height 25
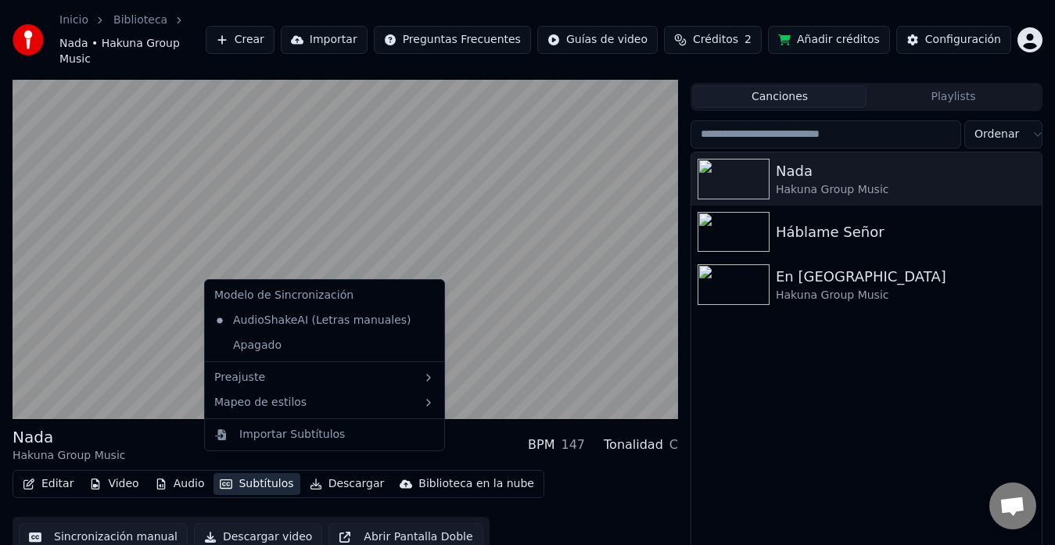
click at [232, 473] on button "Subtítulos" at bounding box center [257, 484] width 86 height 22
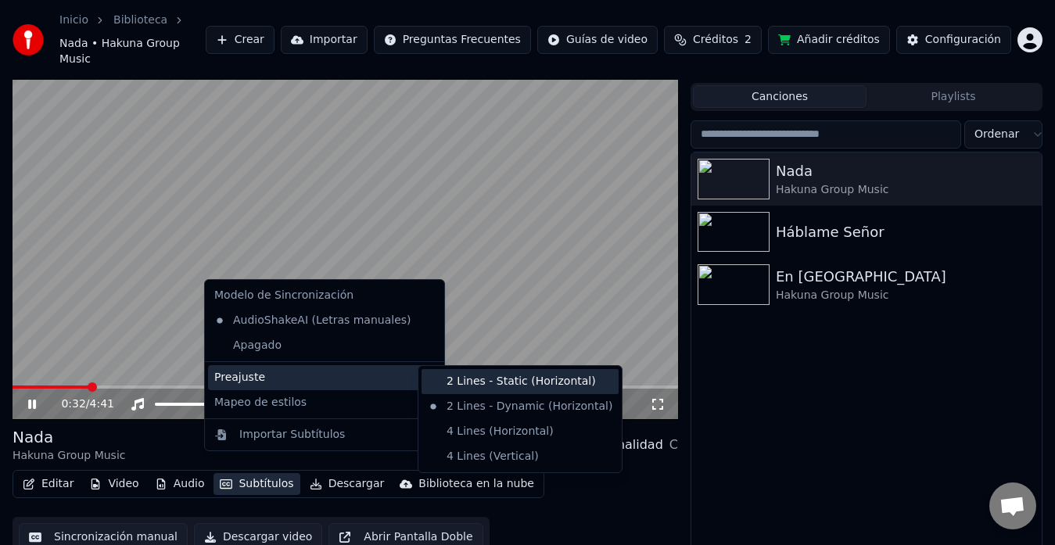
click at [470, 384] on div "2 Lines - Static (Horizontal)" at bounding box center [520, 381] width 197 height 25
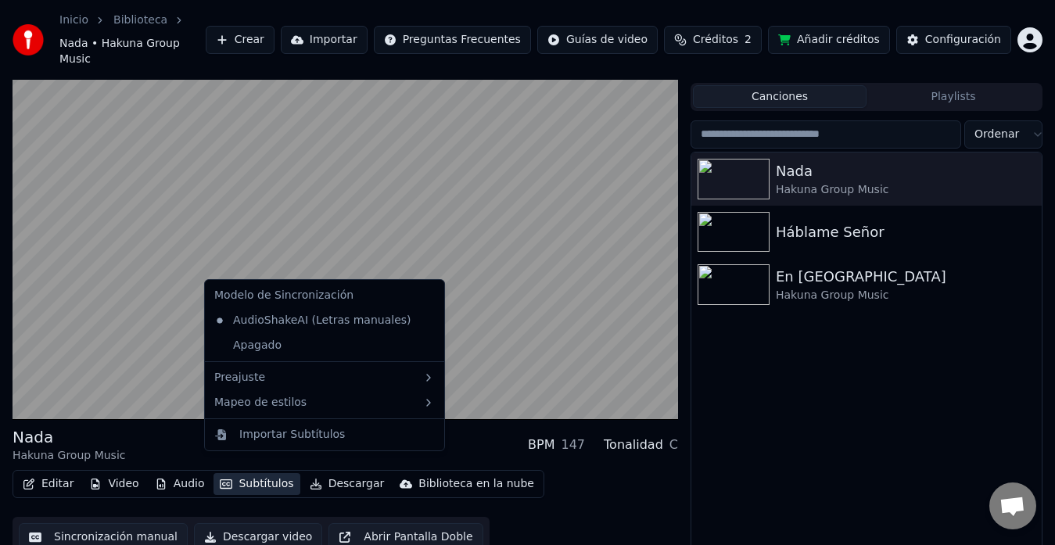
click at [264, 473] on button "Subtítulos" at bounding box center [257, 484] width 86 height 22
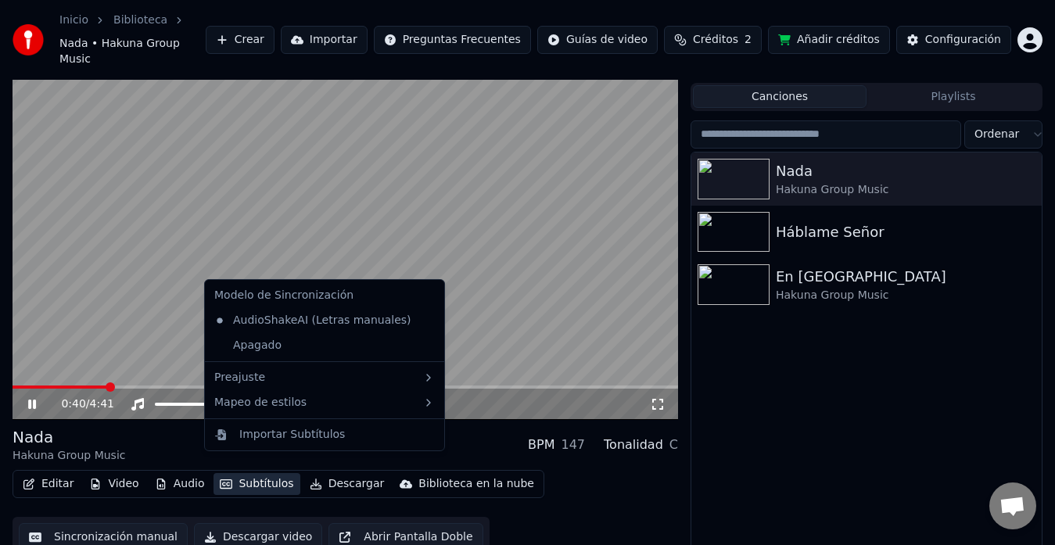
click at [461, 428] on div "[PERSON_NAME] Group Music BPM 147 Tonalidad C" at bounding box center [346, 445] width 666 height 38
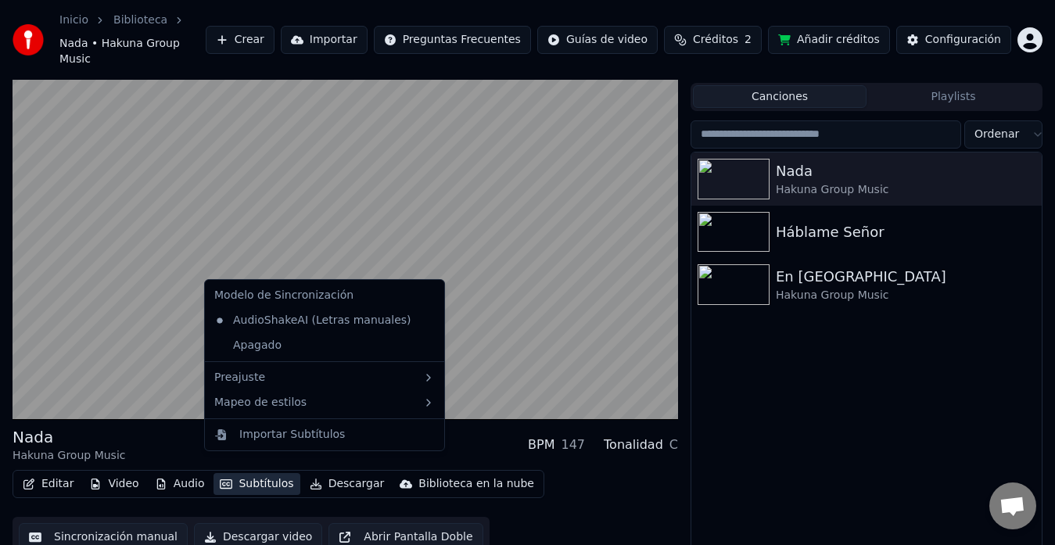
click at [247, 473] on button "Subtítulos" at bounding box center [257, 484] width 86 height 22
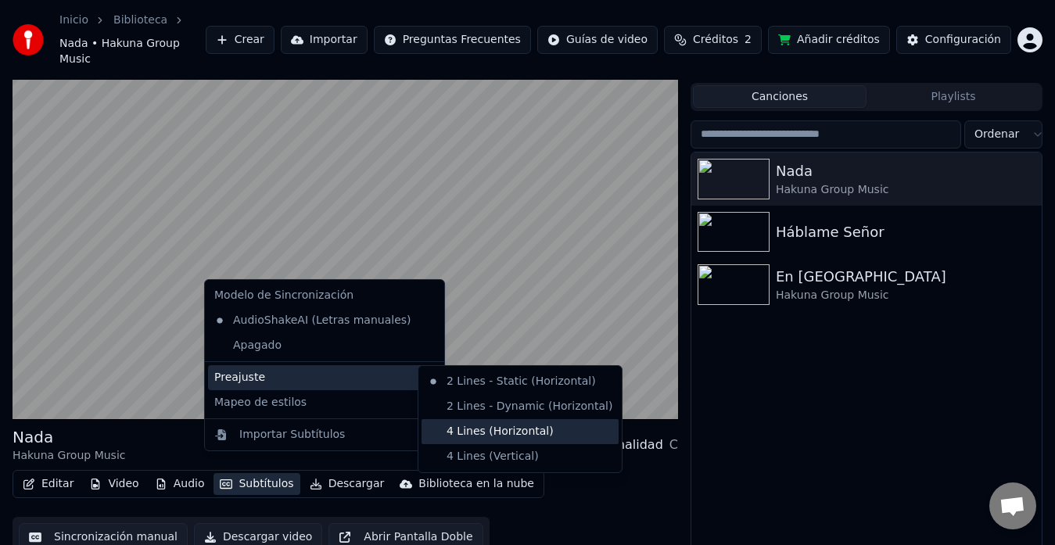
click at [459, 433] on div "4 Lines (Horizontal)" at bounding box center [520, 431] width 197 height 25
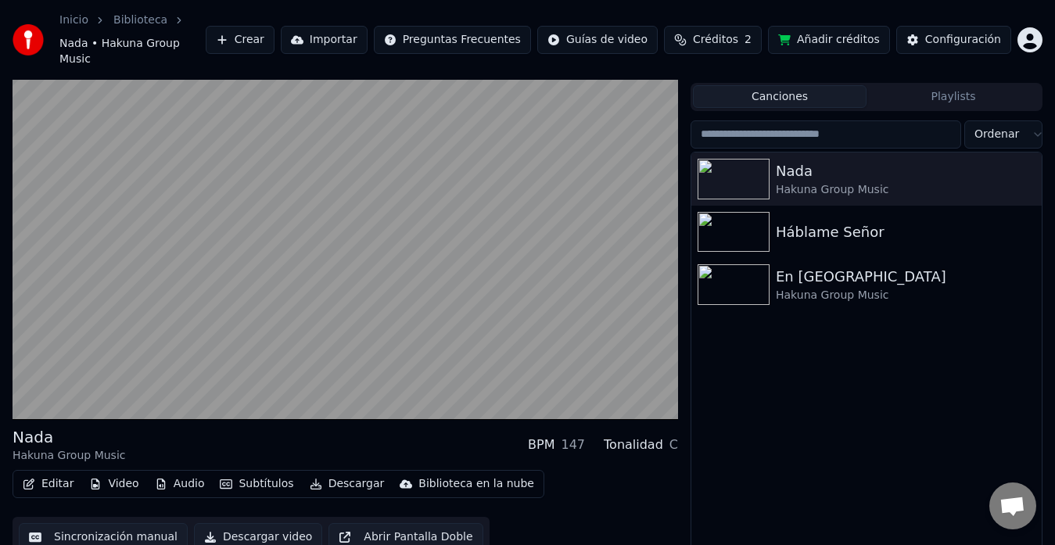
click at [244, 526] on button "Descargar video" at bounding box center [258, 537] width 128 height 28
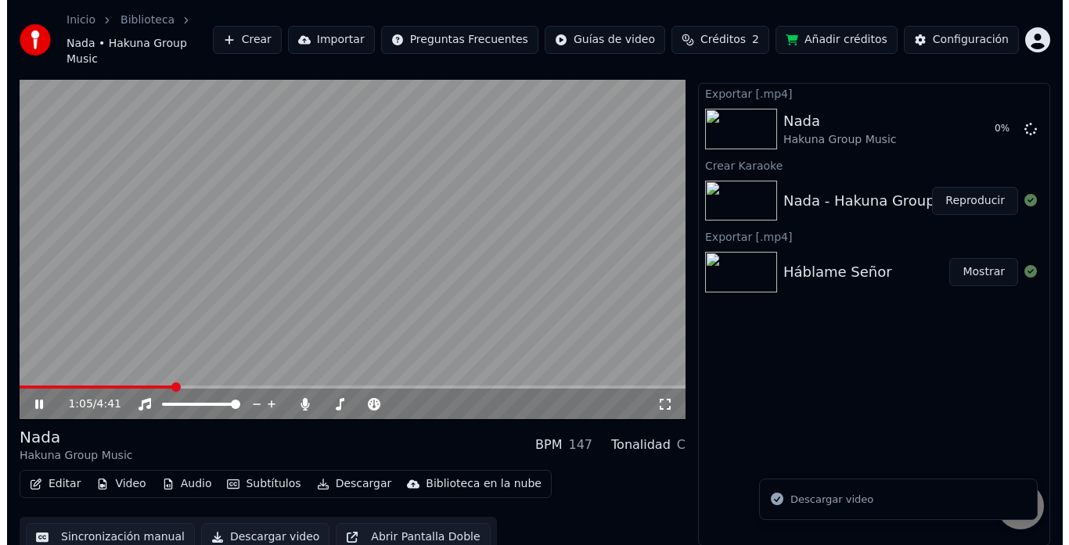
scroll to position [31, 0]
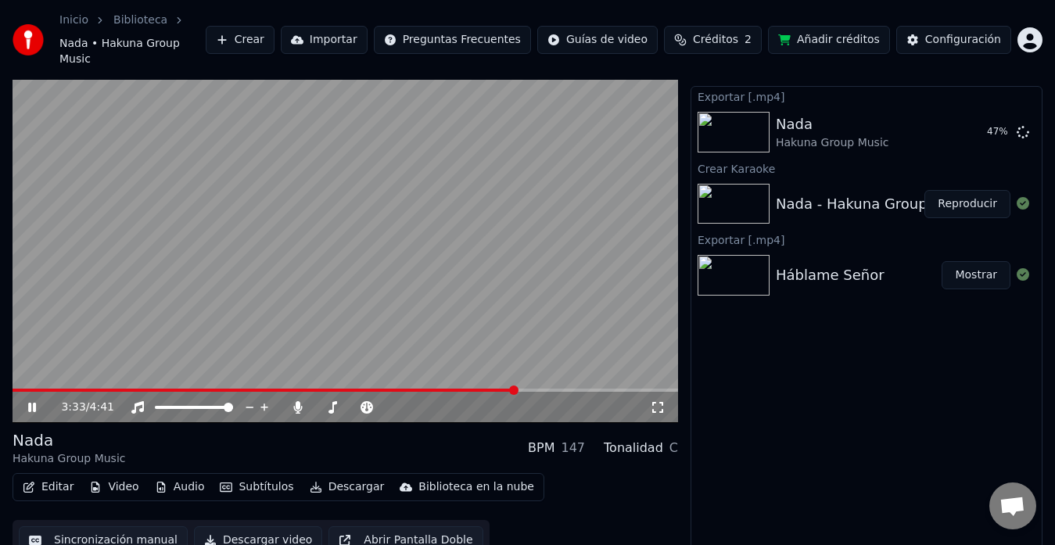
click at [33, 401] on icon at bounding box center [43, 407] width 36 height 13
click at [962, 122] on button "Mostrar" at bounding box center [976, 132] width 69 height 28
click at [274, 42] on button "Crear" at bounding box center [240, 40] width 69 height 28
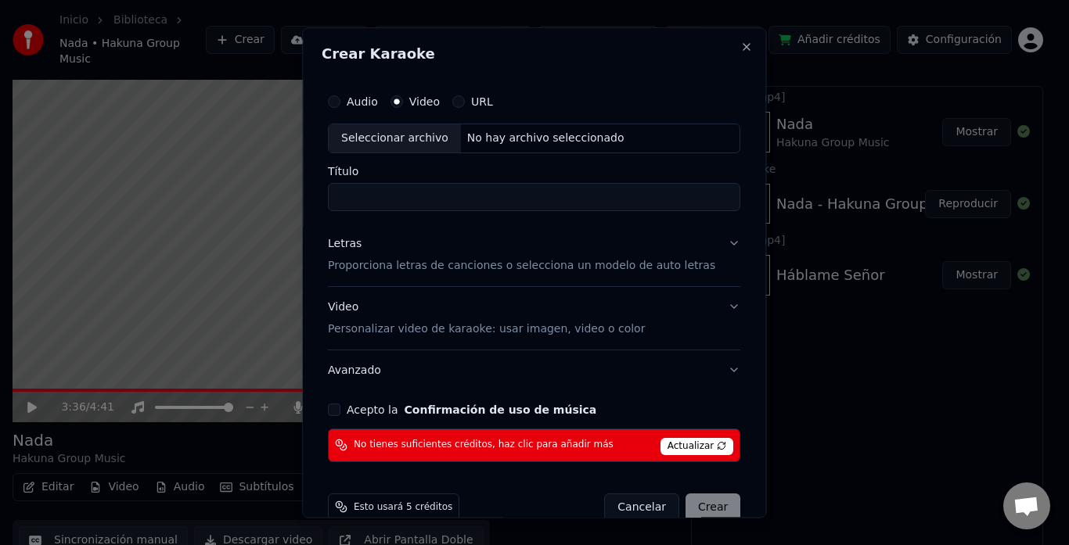
click at [417, 146] on div "Seleccionar archivo" at bounding box center [395, 138] width 132 height 28
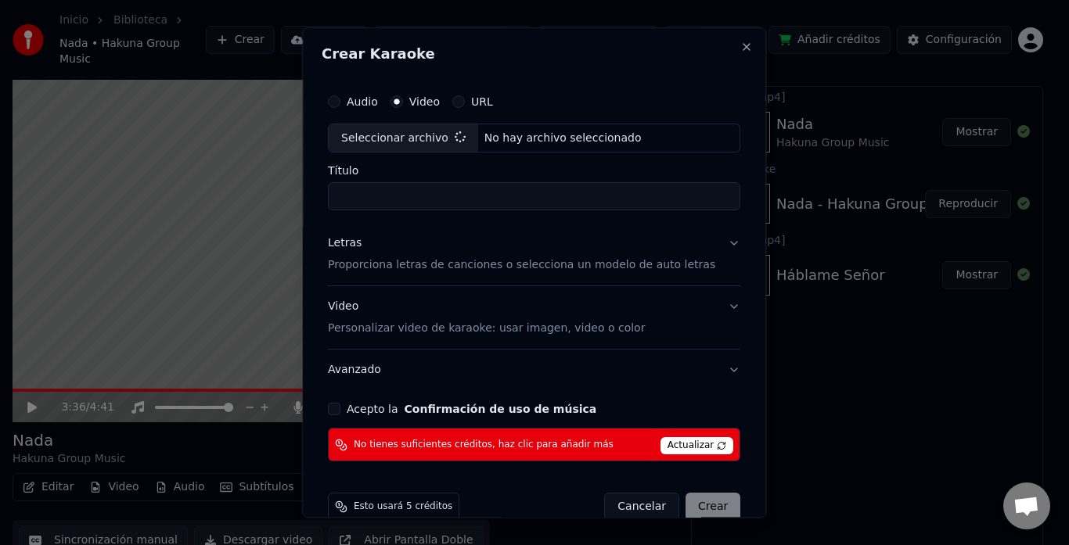
type input "*********"
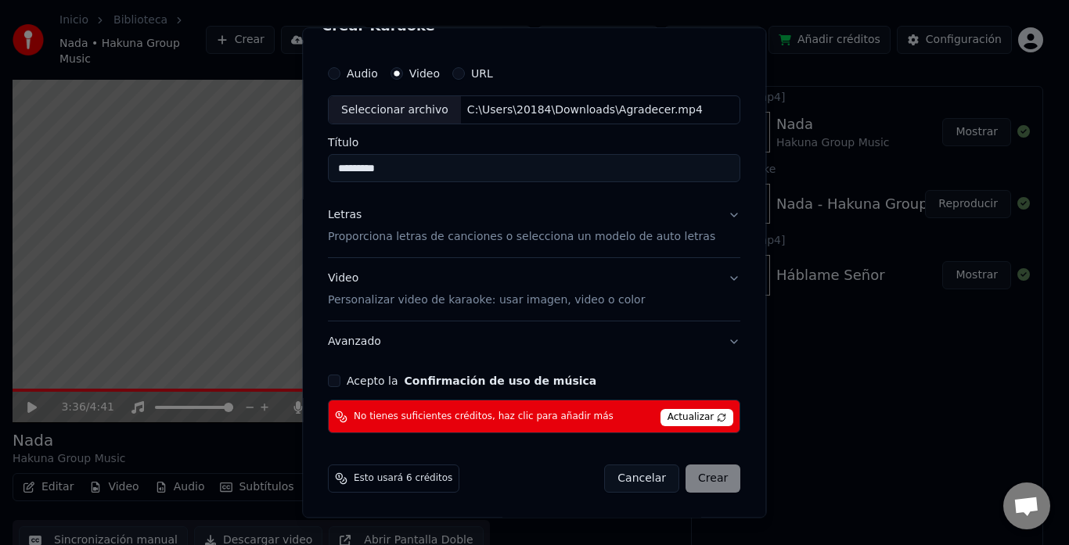
click at [429, 238] on p "Proporciona letras de canciones o selecciona un modelo de auto letras" at bounding box center [521, 238] width 387 height 16
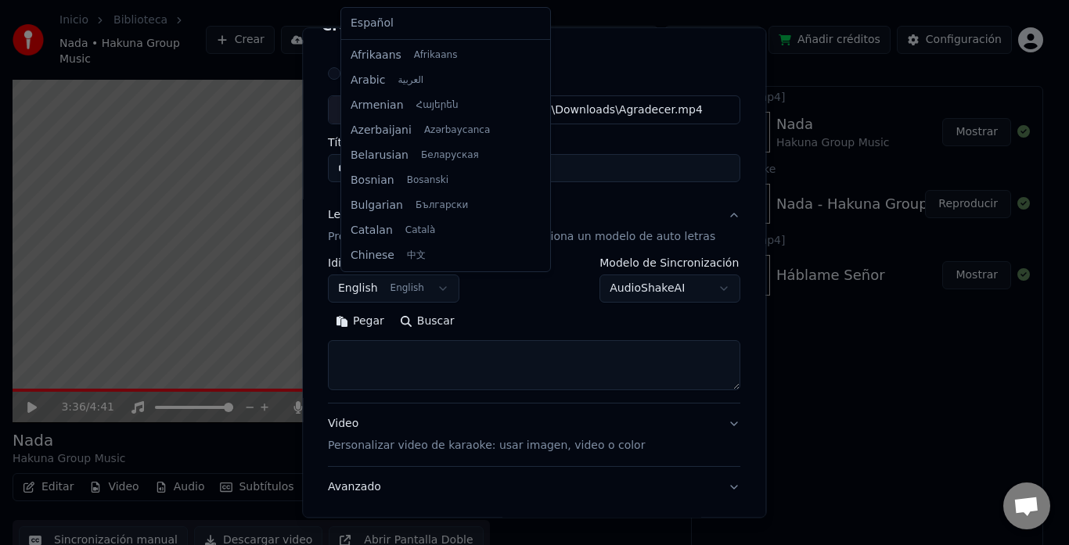
click at [446, 291] on body "**********" at bounding box center [527, 241] width 1055 height 545
select select "**"
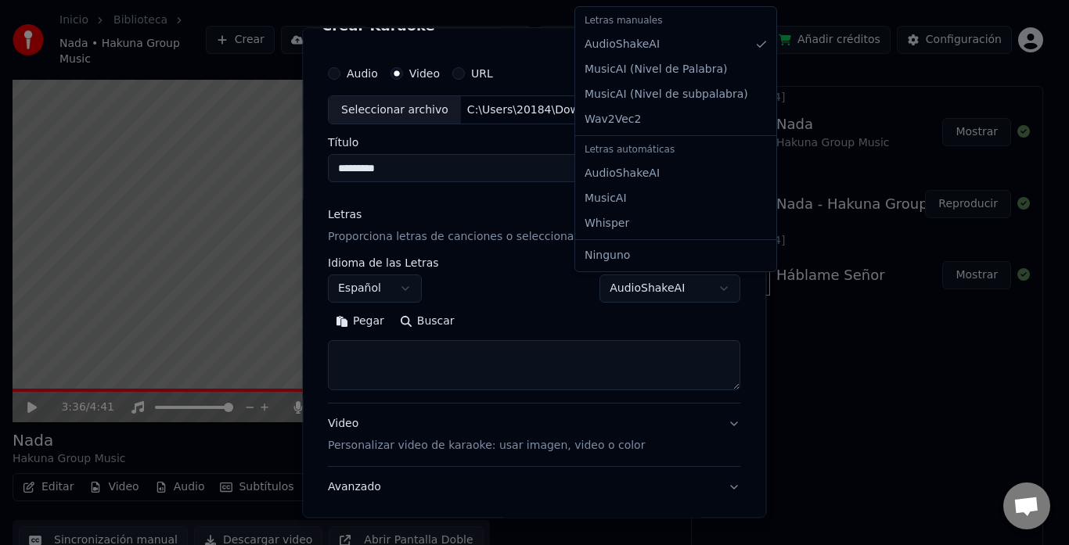
click at [648, 279] on body "**********" at bounding box center [527, 241] width 1055 height 545
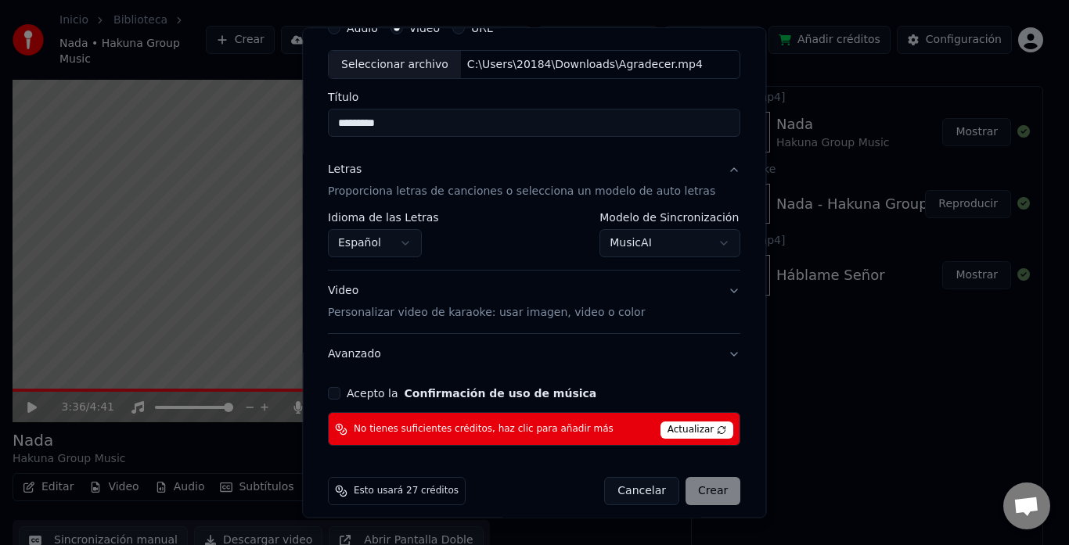
scroll to position [86, 0]
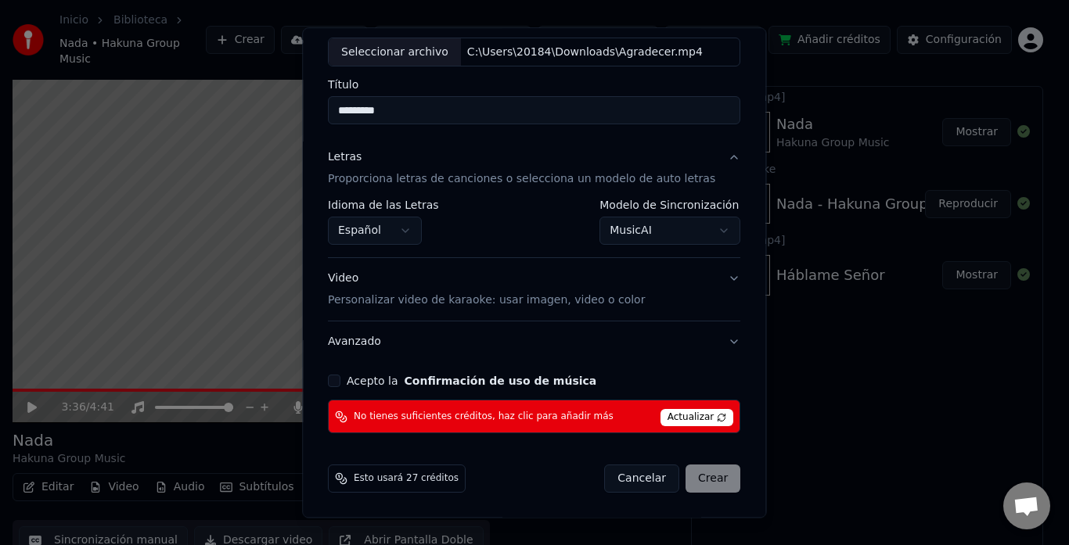
click at [700, 234] on body "**********" at bounding box center [527, 241] width 1055 height 545
click at [666, 413] on span "Actualizar" at bounding box center [697, 418] width 74 height 17
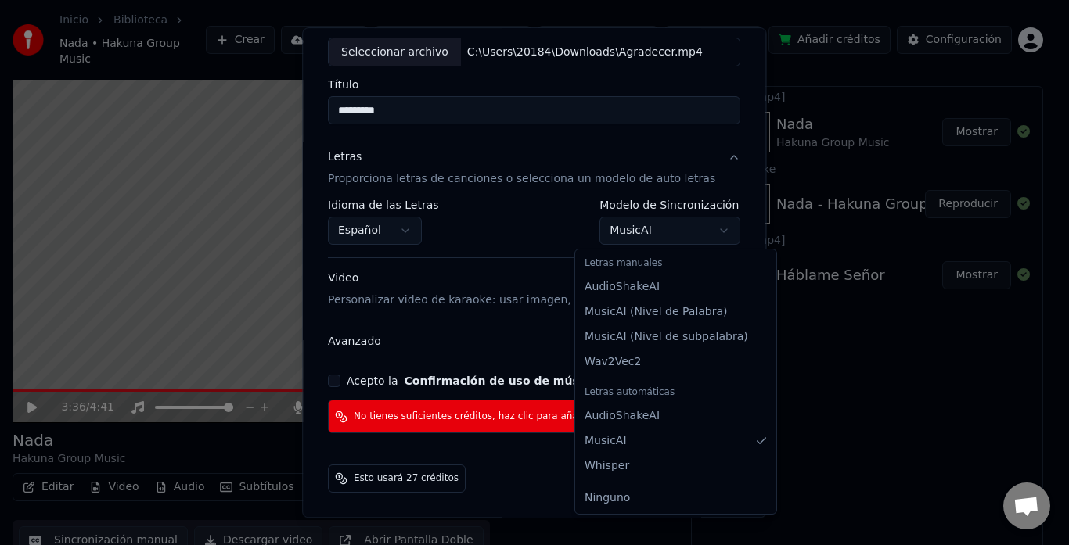
click at [669, 228] on body "**********" at bounding box center [527, 241] width 1055 height 545
select select "**********"
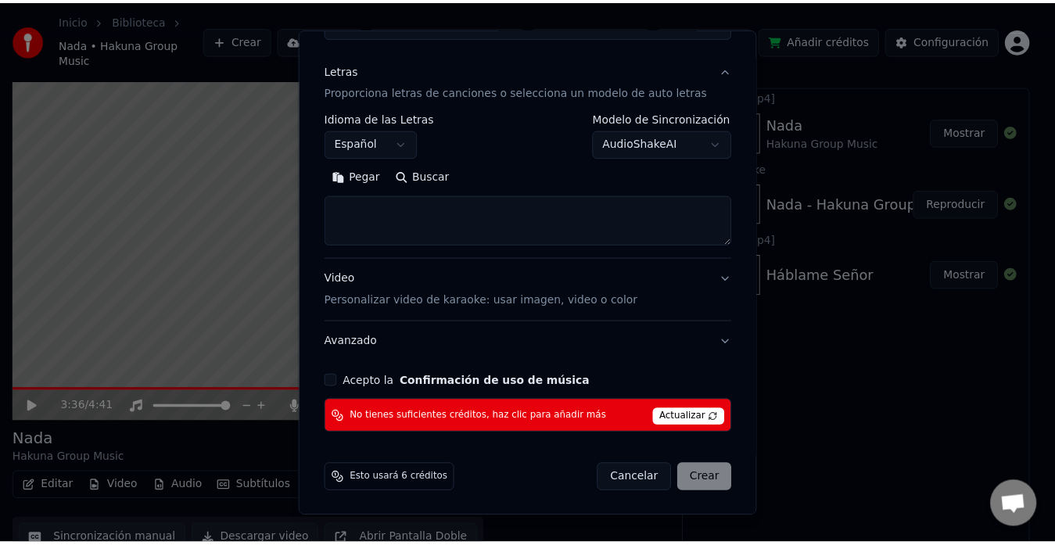
scroll to position [0, 0]
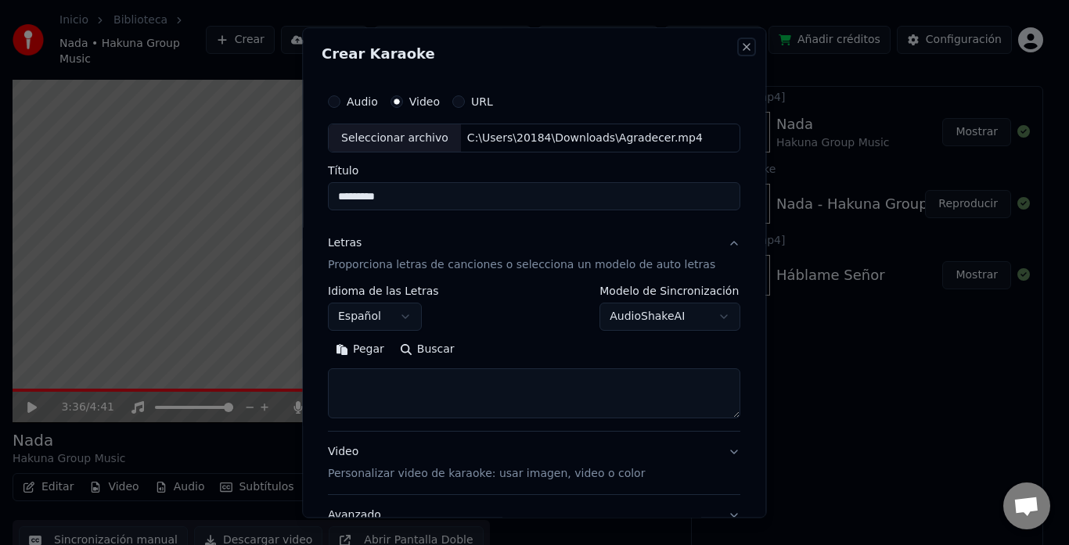
click at [741, 43] on button "Close" at bounding box center [747, 47] width 13 height 13
select select
